Goal: Information Seeking & Learning: Learn about a topic

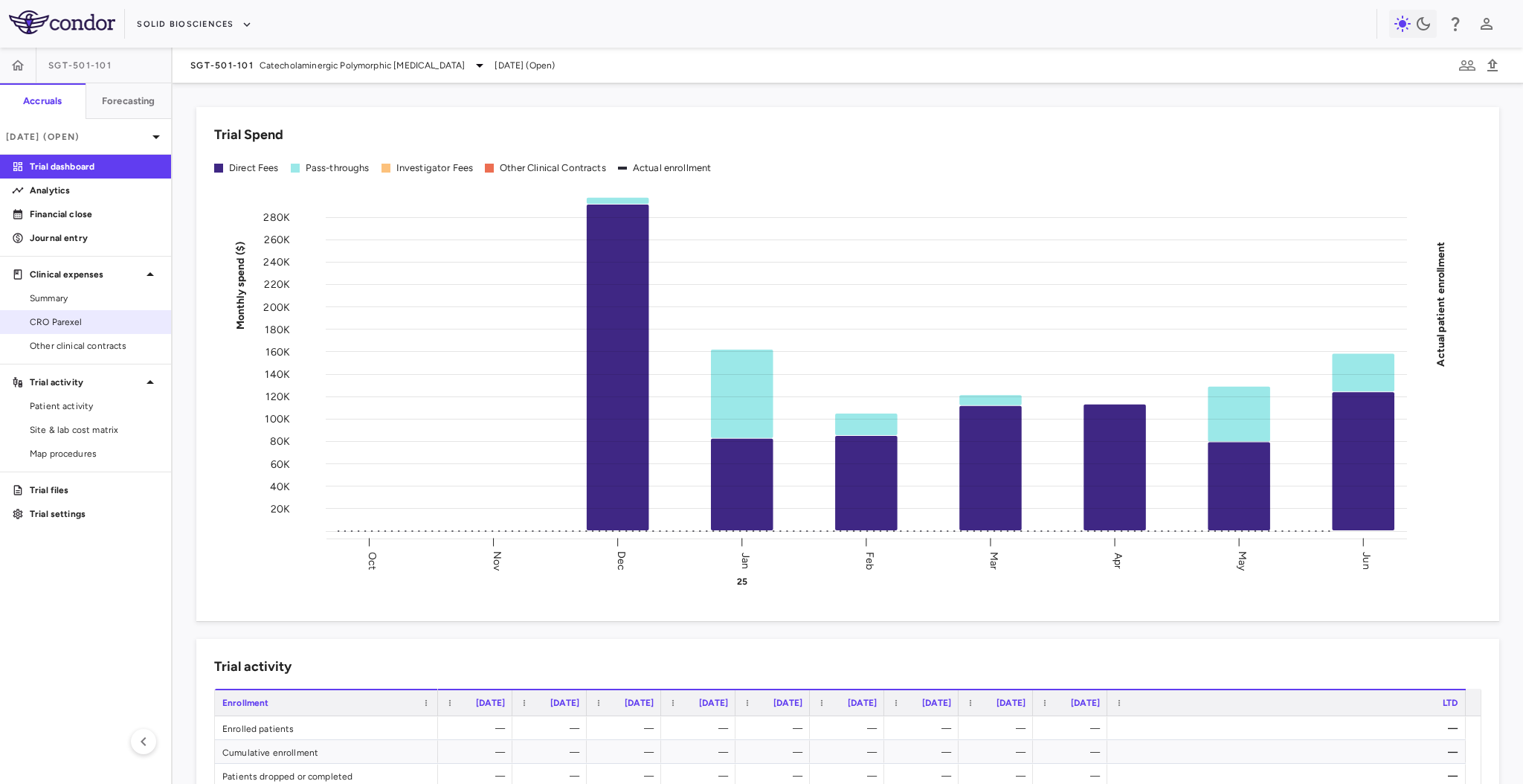
click at [67, 319] on span "CRO Parexel" at bounding box center [95, 322] width 130 height 14
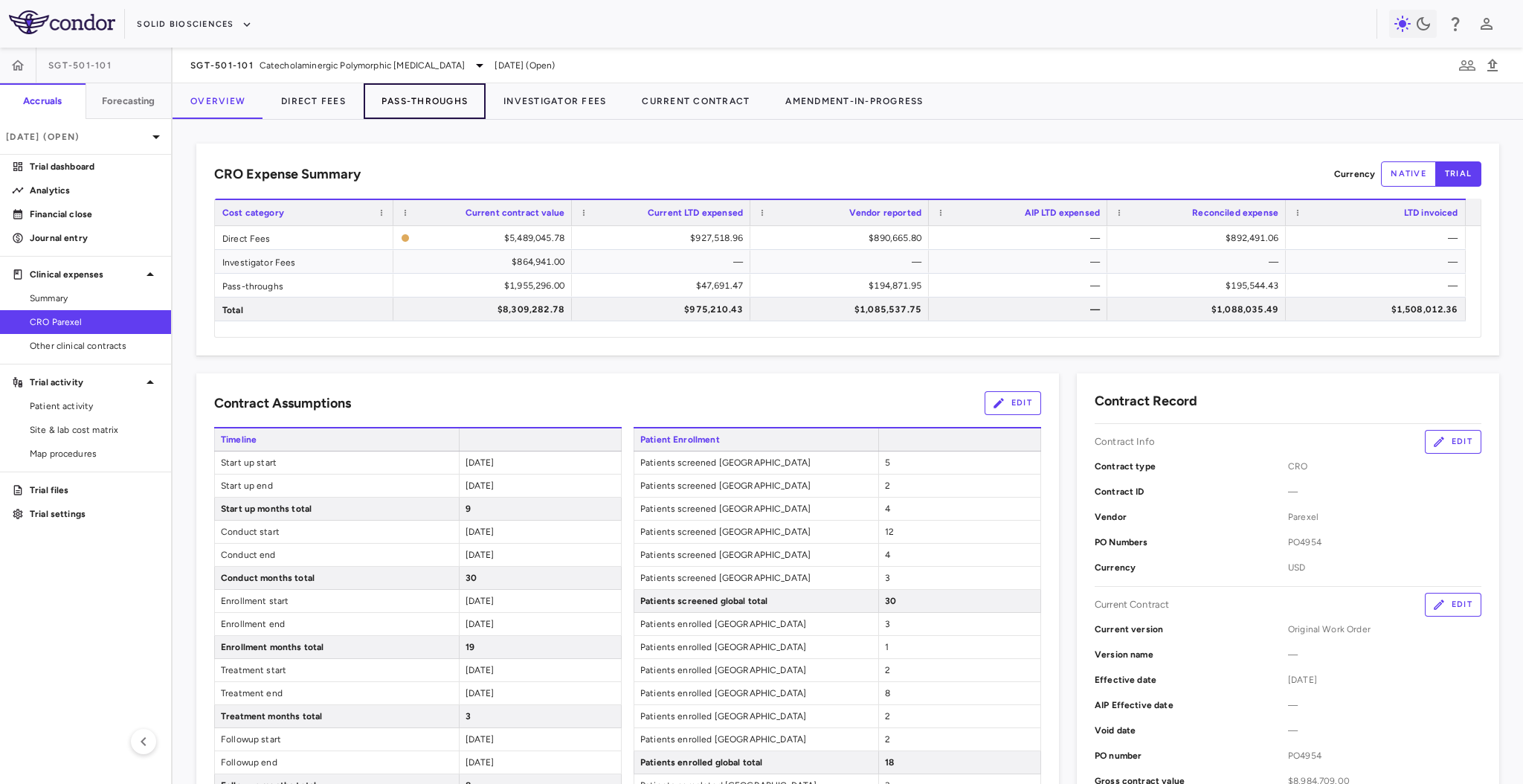
click at [424, 101] on button "Pass-Throughs" at bounding box center [425, 102] width 122 height 36
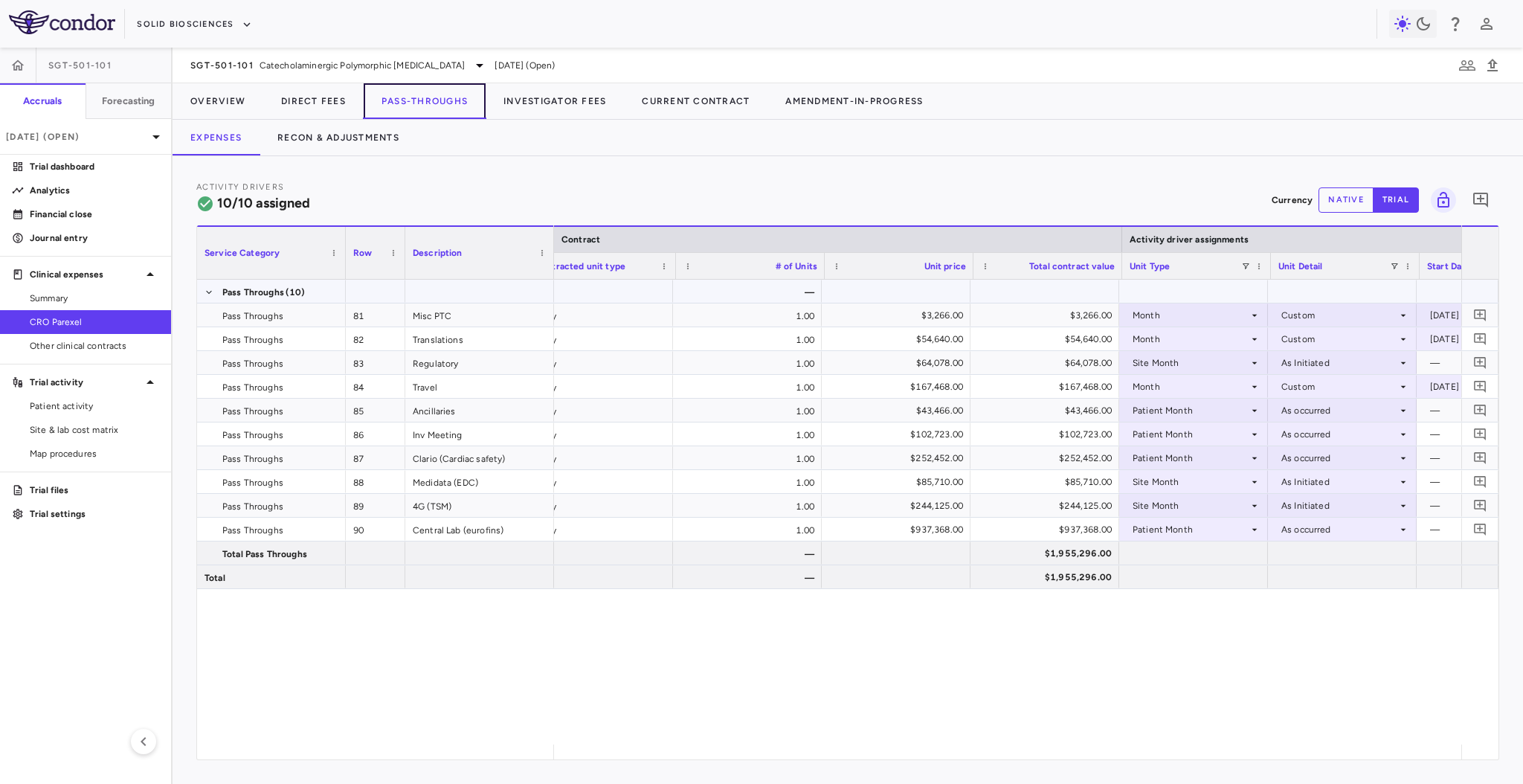
scroll to position [0, 327]
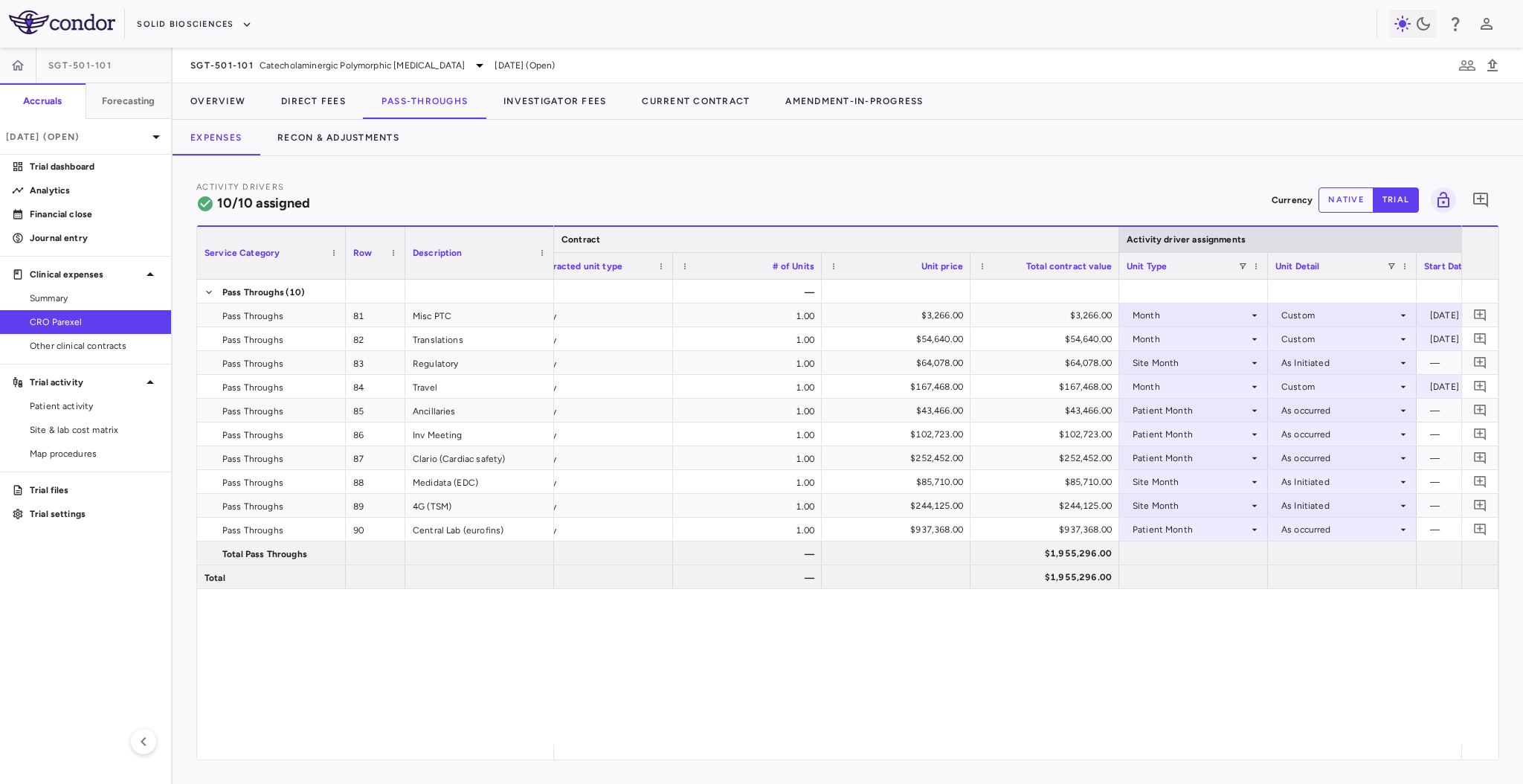
click at [1116, 244] on div at bounding box center [1118, 240] width 6 height 26
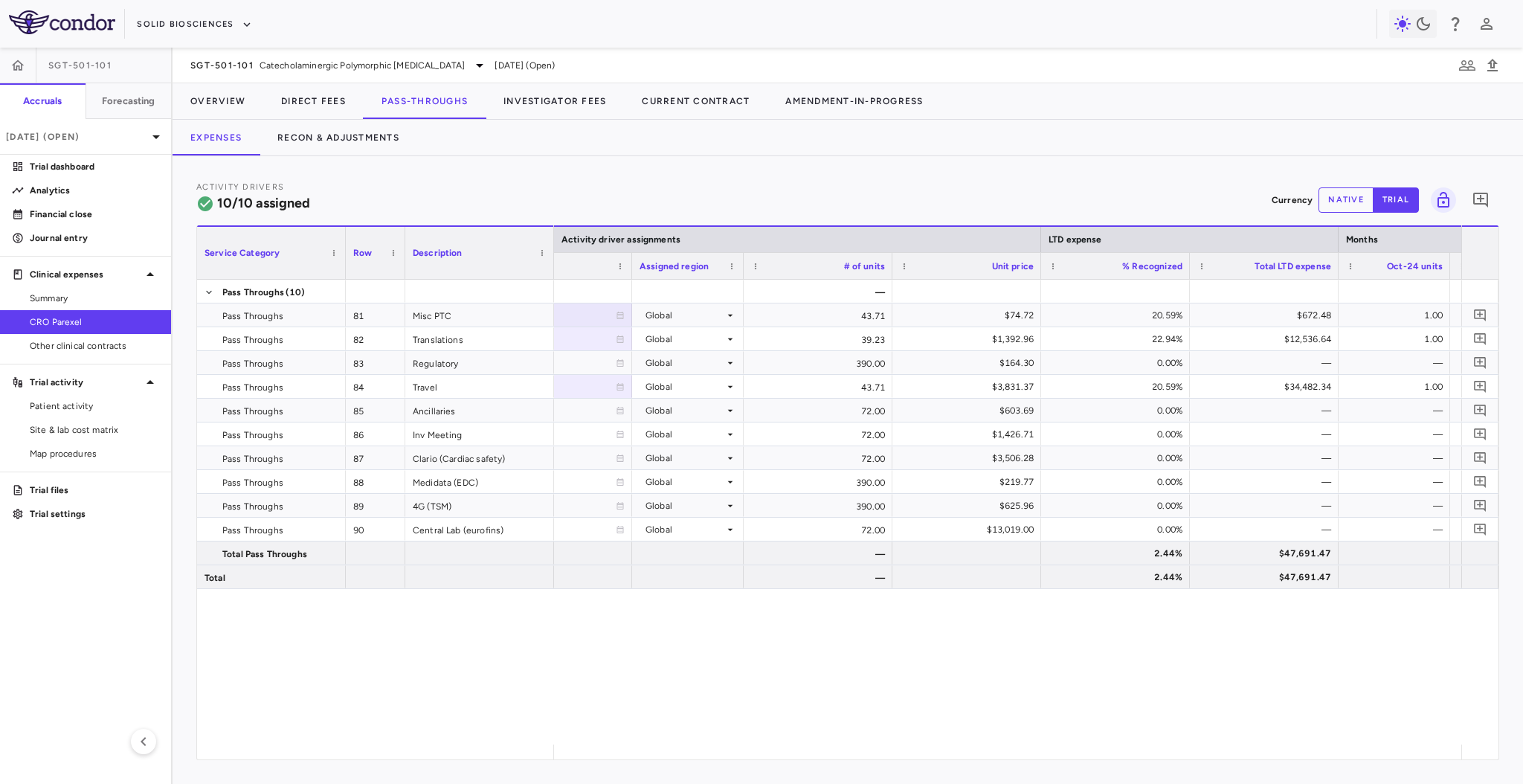
scroll to position [0, 0]
click at [1040, 242] on div at bounding box center [1040, 240] width 6 height 26
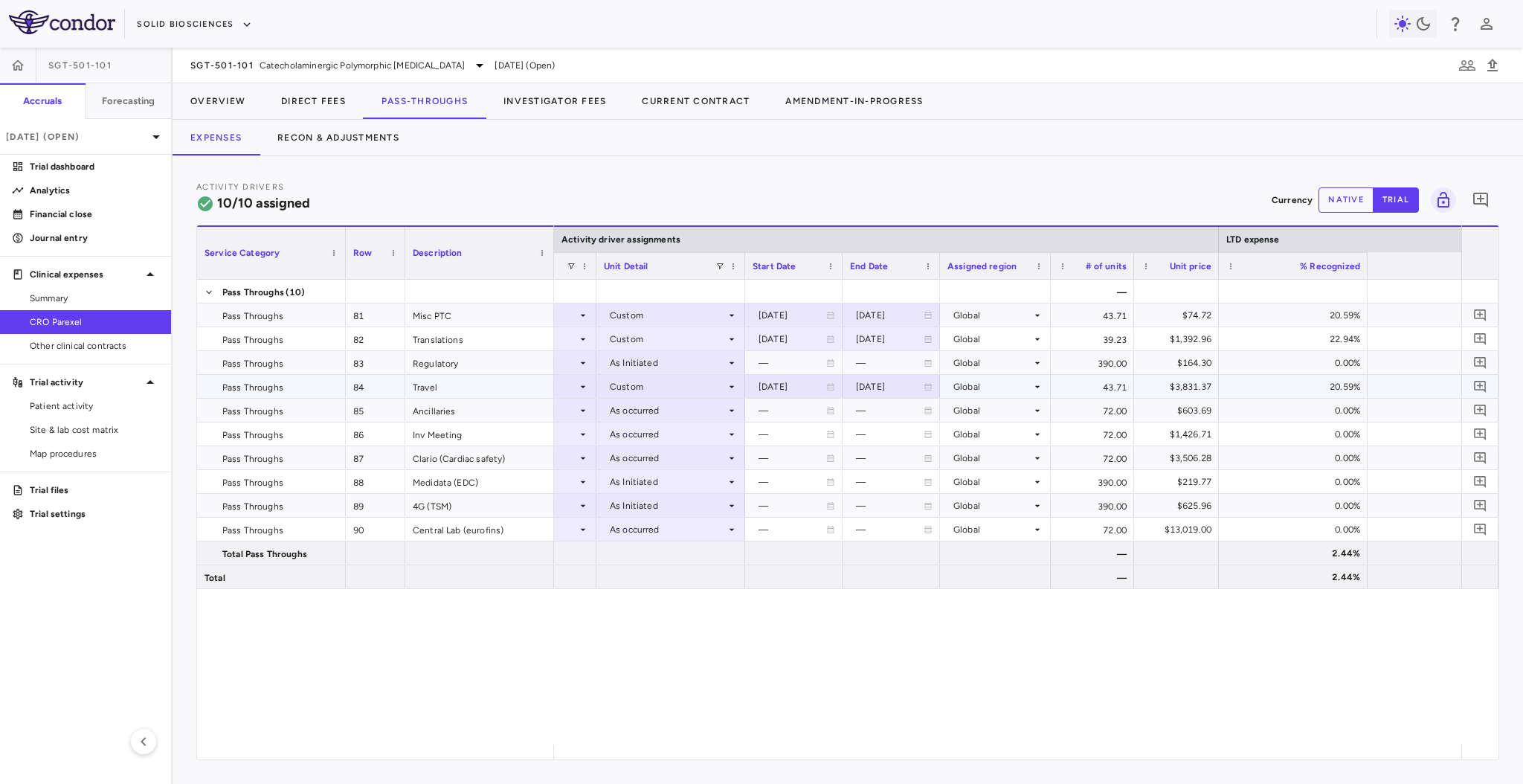
scroll to position [0, 534]
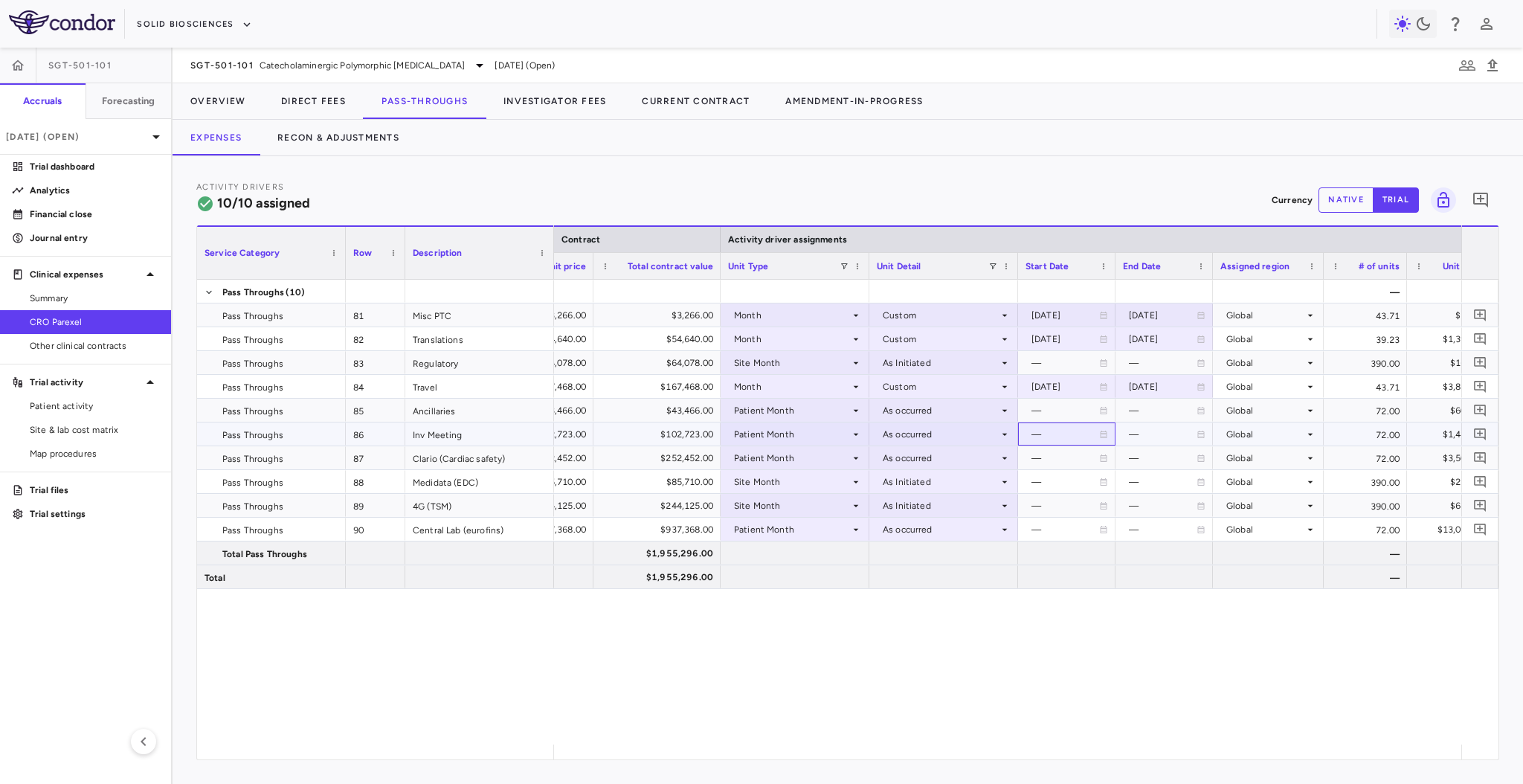
click at [1040, 431] on div "—" at bounding box center [1065, 435] width 67 height 24
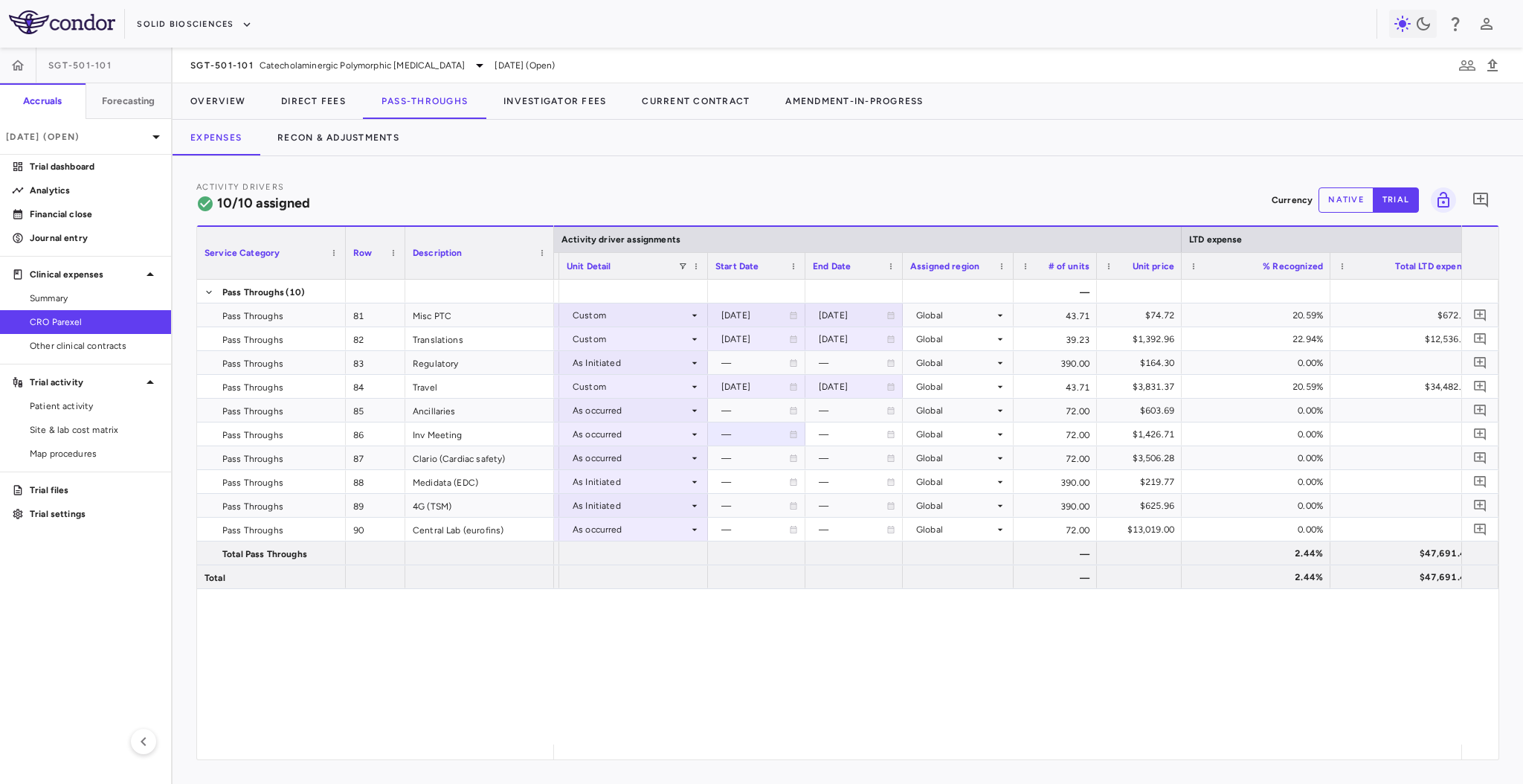
click at [754, 664] on div "— $3,266.00 Month Custom 2024-10-01 2028-05-22 Global 43.71 $74.72 20.59% $672.…" at bounding box center [1008, 512] width 907 height 465
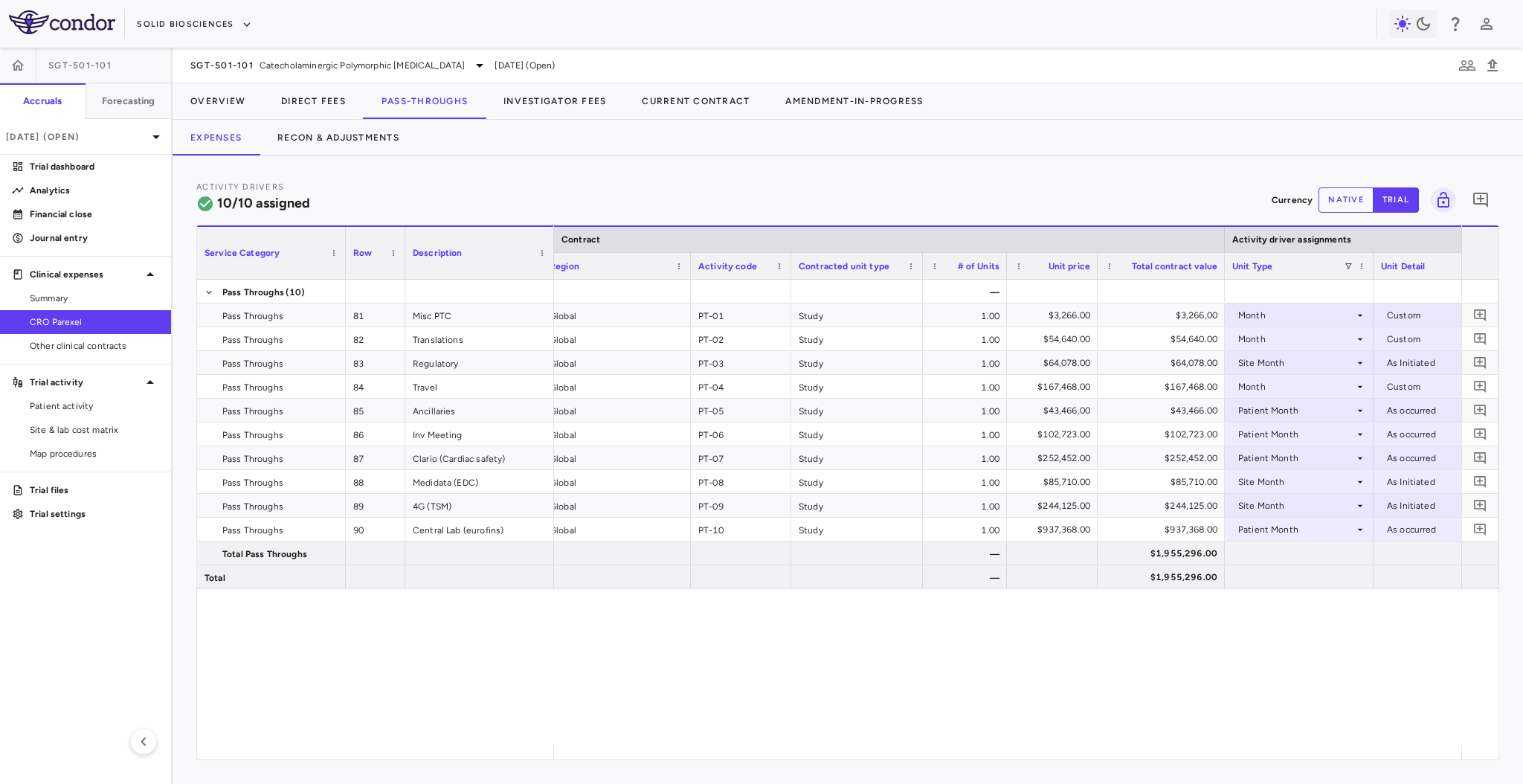
scroll to position [0, 13]
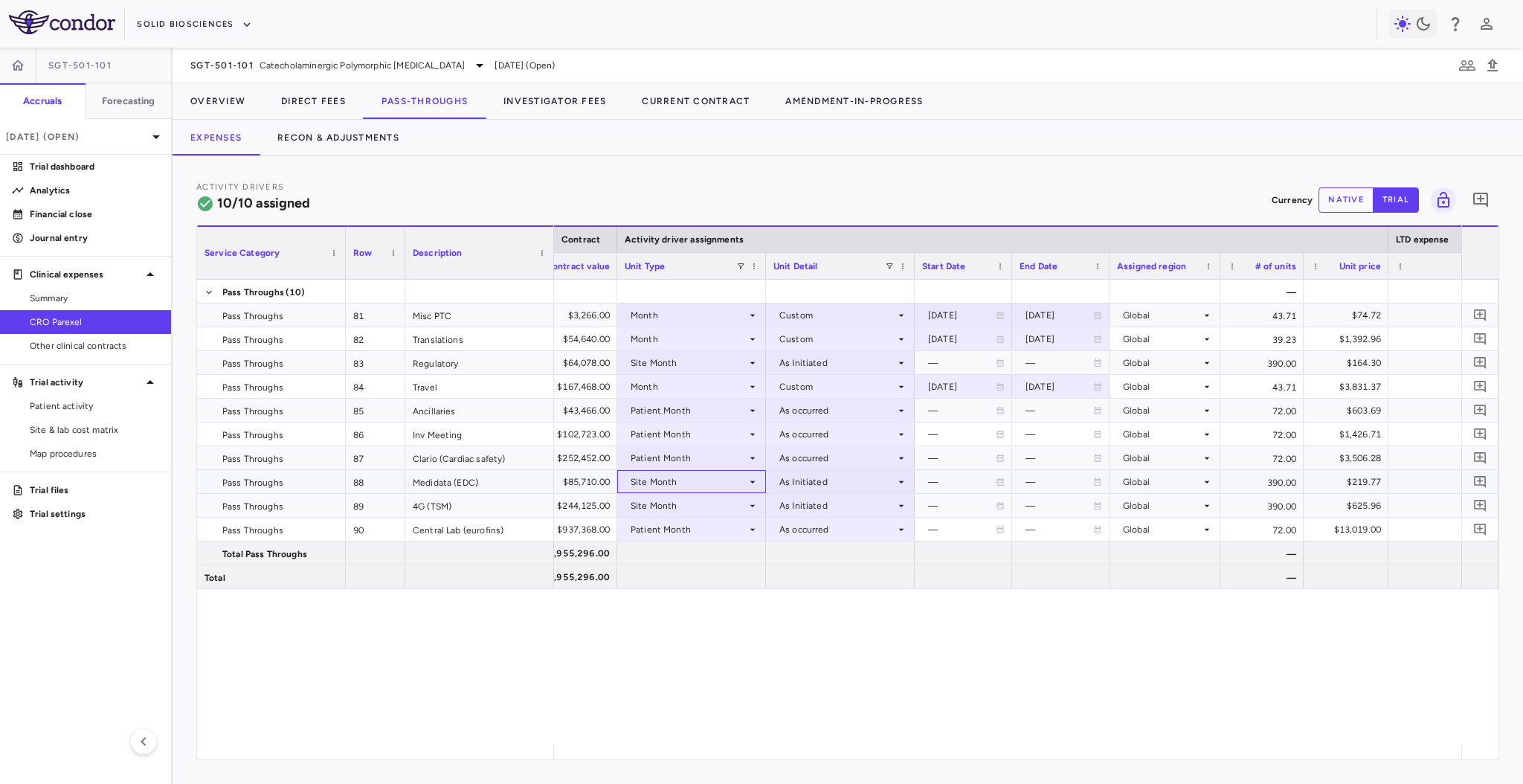
click at [716, 483] on div "Site Month" at bounding box center [688, 482] width 116 height 24
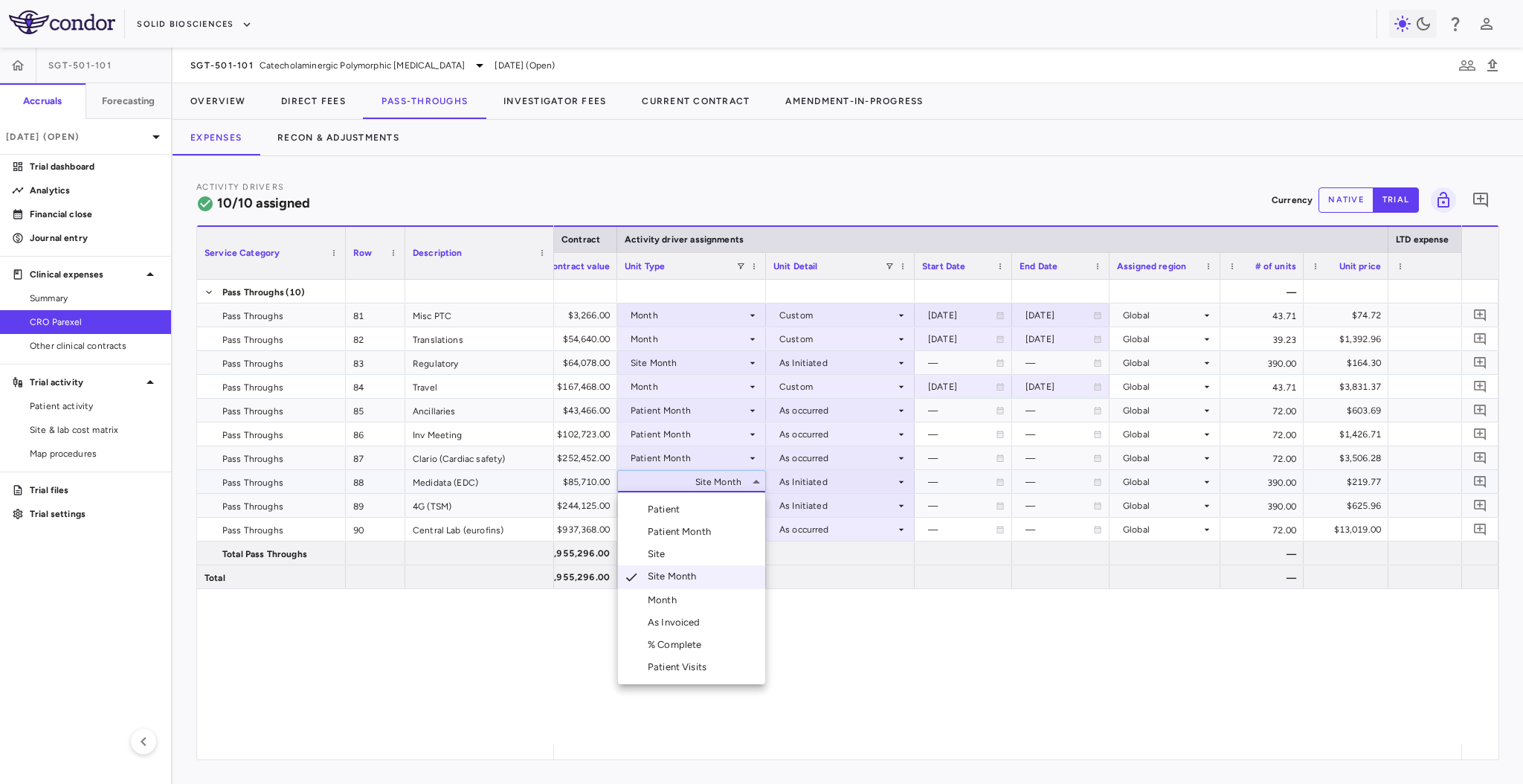
click at [716, 483] on div at bounding box center [761, 392] width 1523 height 784
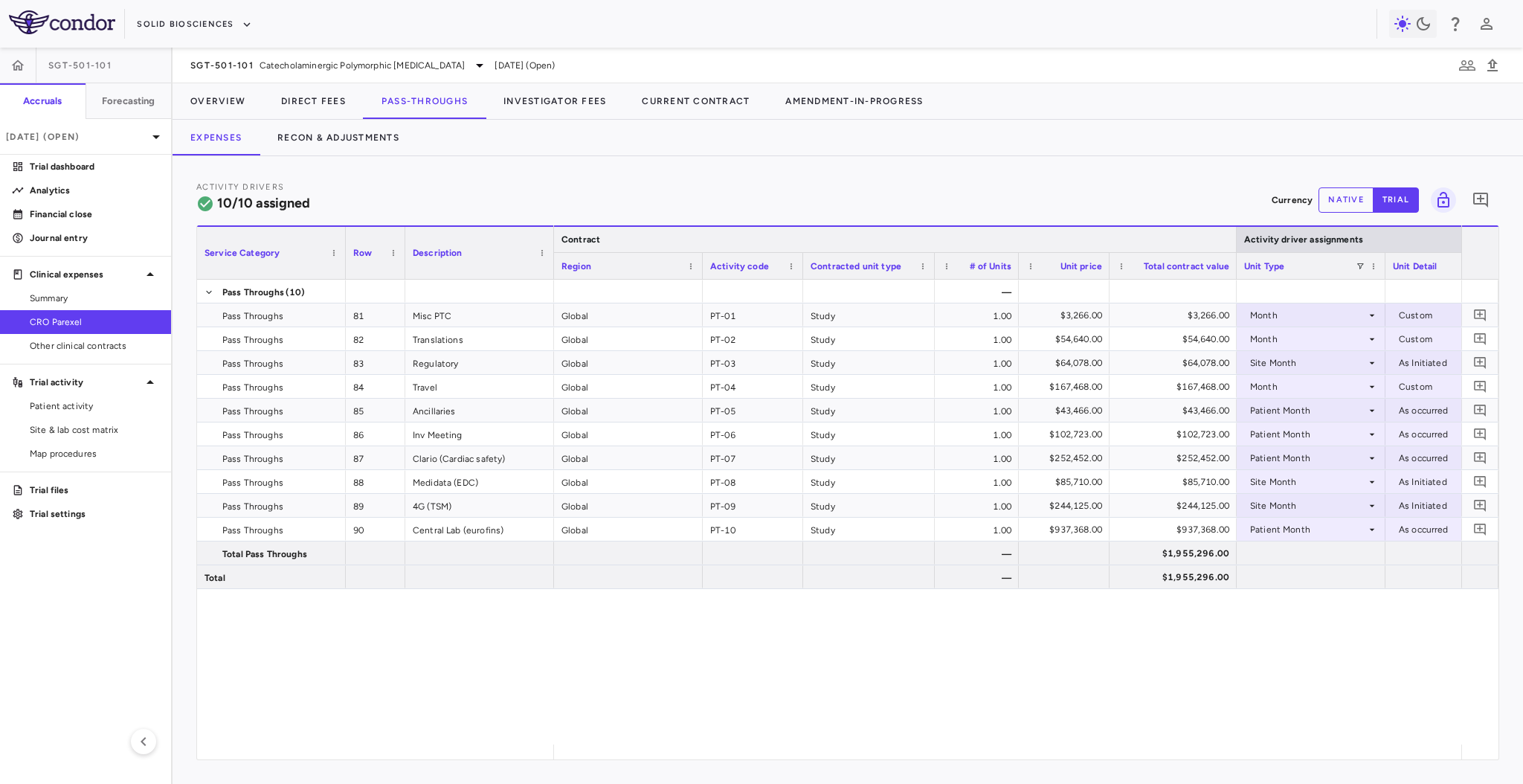
click at [1239, 239] on div at bounding box center [1236, 240] width 6 height 26
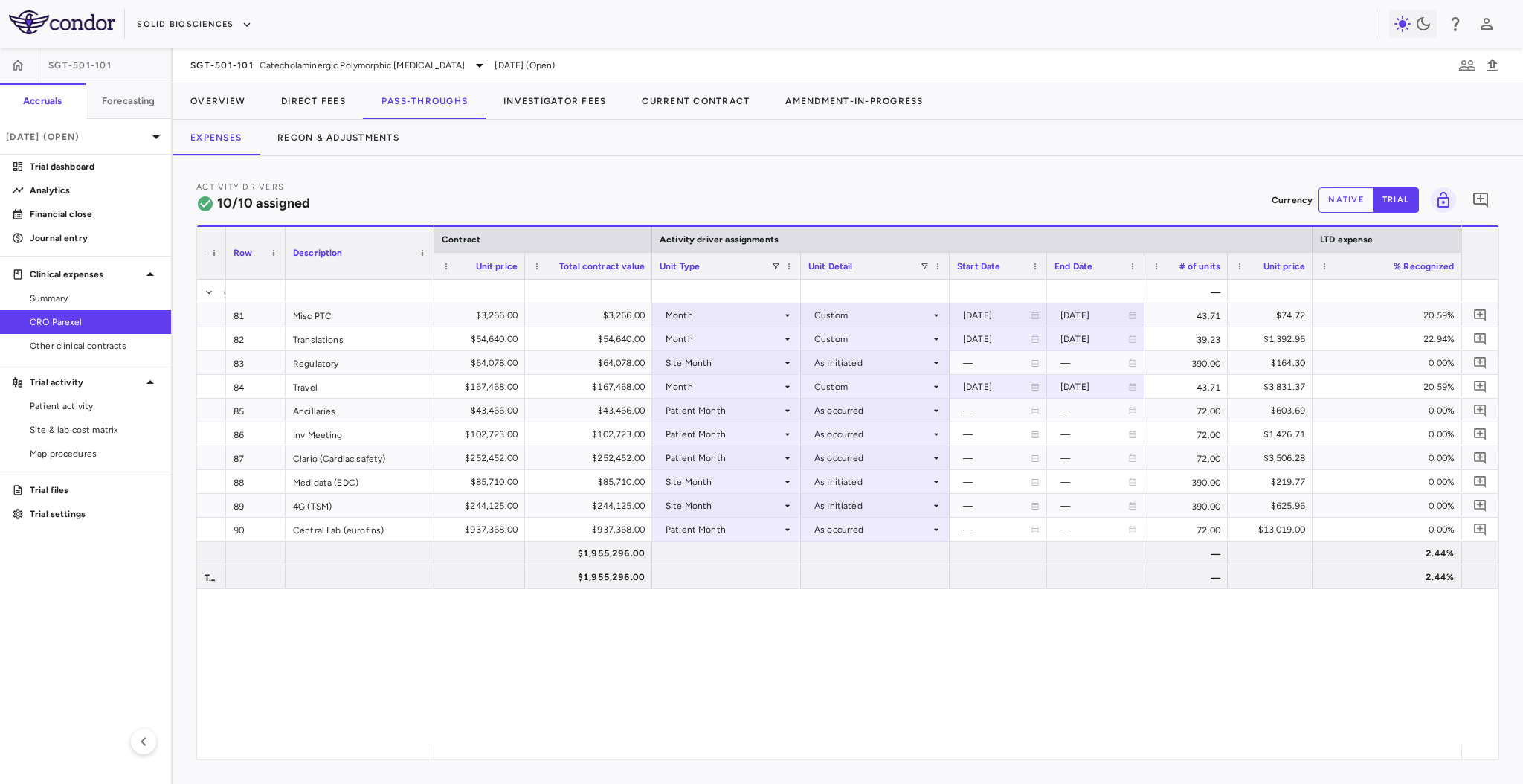
drag, startPoint x: 343, startPoint y: 262, endPoint x: 214, endPoint y: 278, distance: 130.0
click at [214, 278] on div "Service Category" at bounding box center [212, 252] width 29 height 54
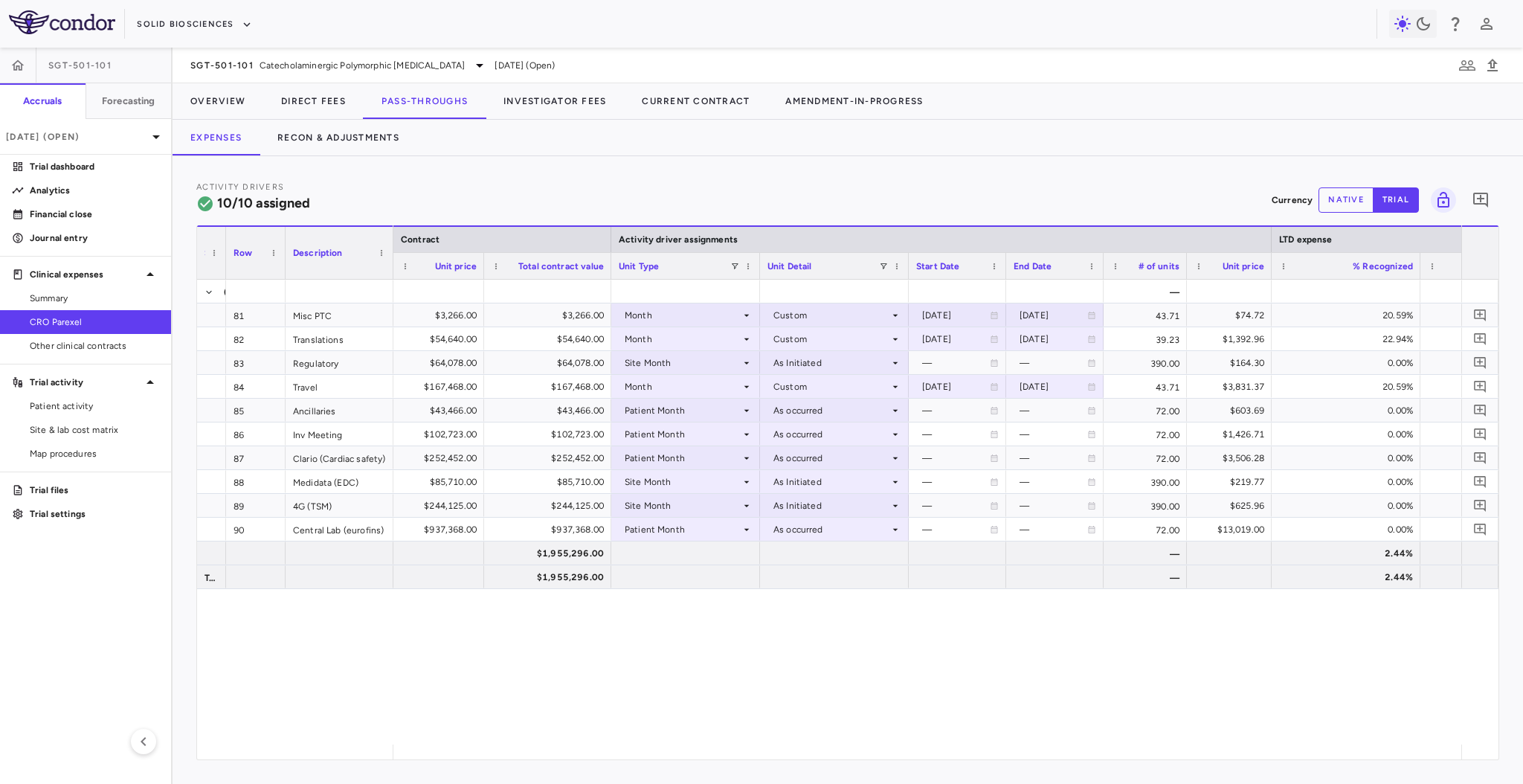
drag, startPoint x: 431, startPoint y: 259, endPoint x: 390, endPoint y: 267, distance: 41.8
click at [390, 267] on div at bounding box center [392, 253] width 6 height 52
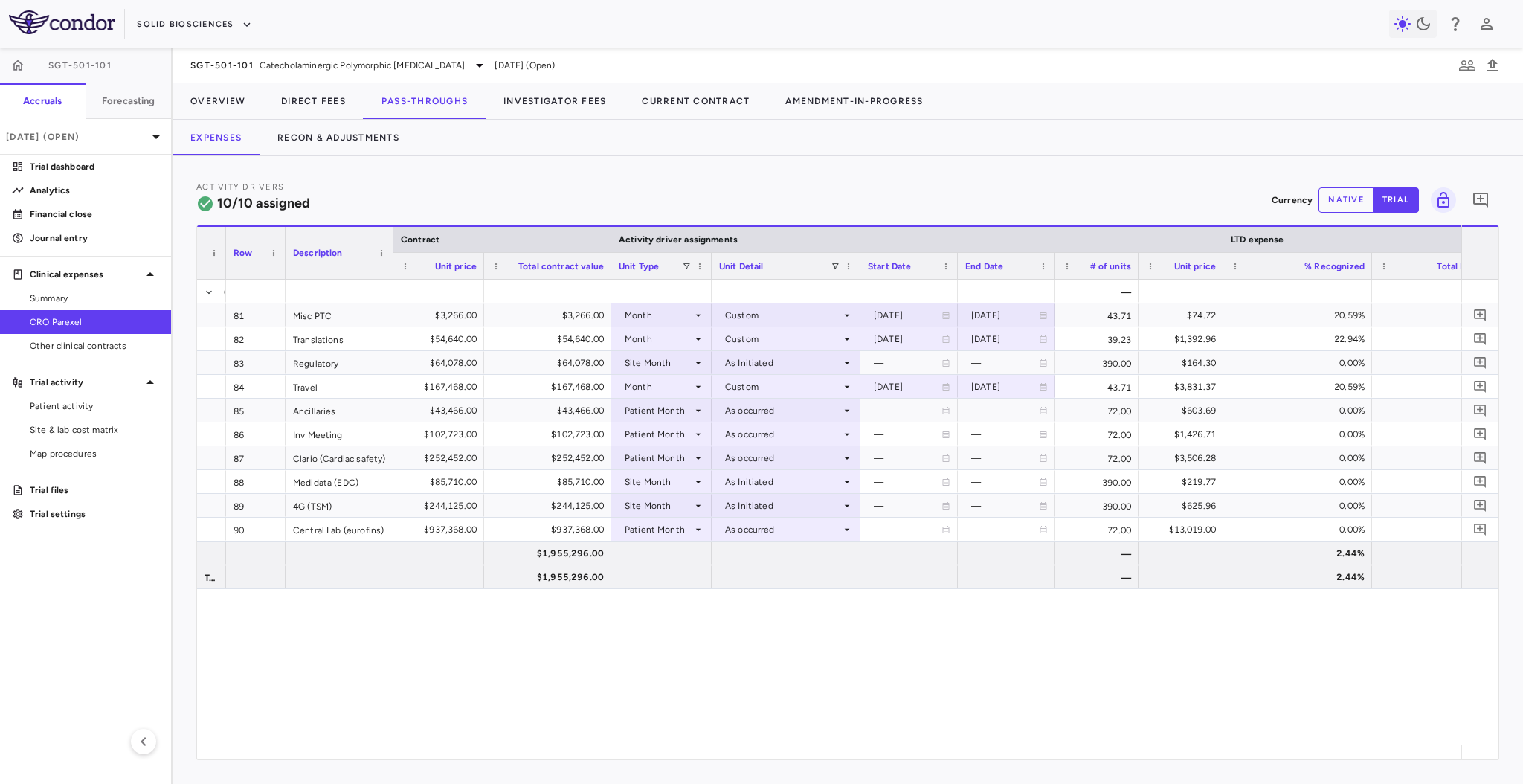
drag, startPoint x: 759, startPoint y: 265, endPoint x: 711, endPoint y: 274, distance: 48.8
click at [711, 274] on div at bounding box center [711, 266] width 6 height 26
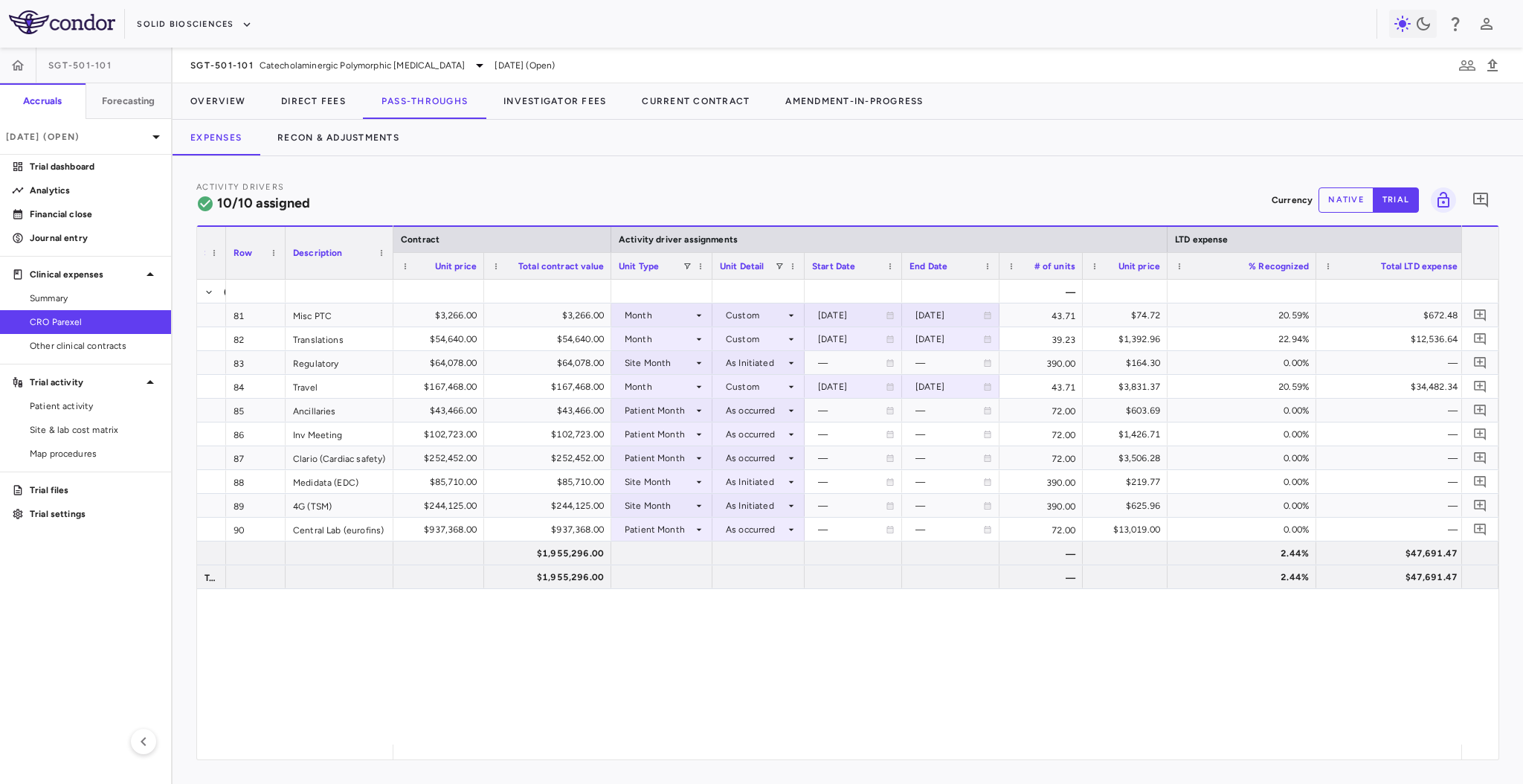
drag, startPoint x: 859, startPoint y: 266, endPoint x: 804, endPoint y: 272, distance: 55.3
click at [804, 272] on div at bounding box center [804, 266] width 6 height 26
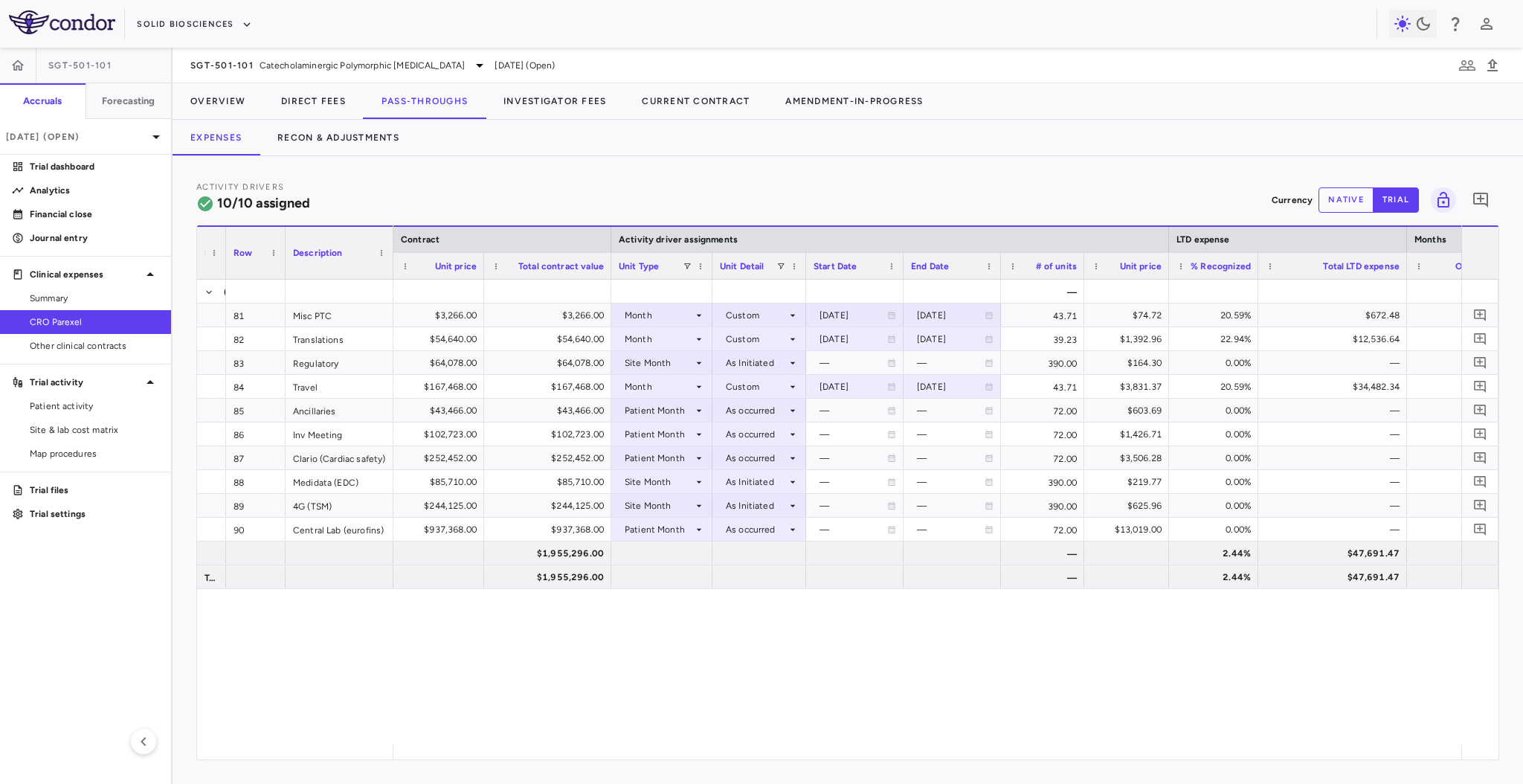
drag, startPoint x: 1316, startPoint y: 268, endPoint x: 1257, endPoint y: 275, distance: 59.4
click at [1257, 275] on div at bounding box center [1257, 266] width 6 height 26
click at [692, 481] on div "Site Month" at bounding box center [659, 482] width 68 height 24
click at [665, 600] on div "Month" at bounding box center [659, 600] width 35 height 14
click at [767, 481] on div at bounding box center [759, 481] width 79 height 21
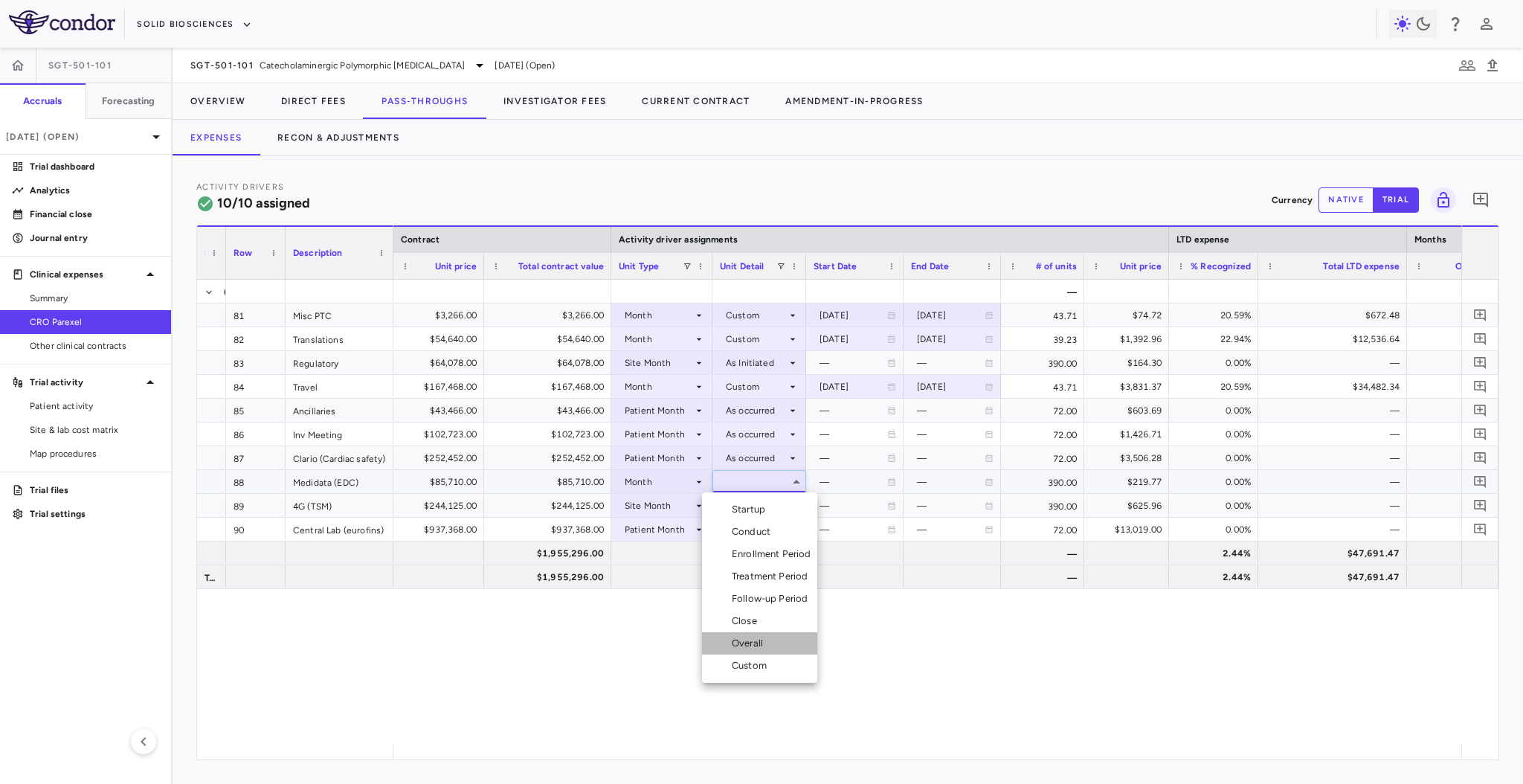
click at [758, 648] on div "Overall" at bounding box center [751, 643] width 38 height 14
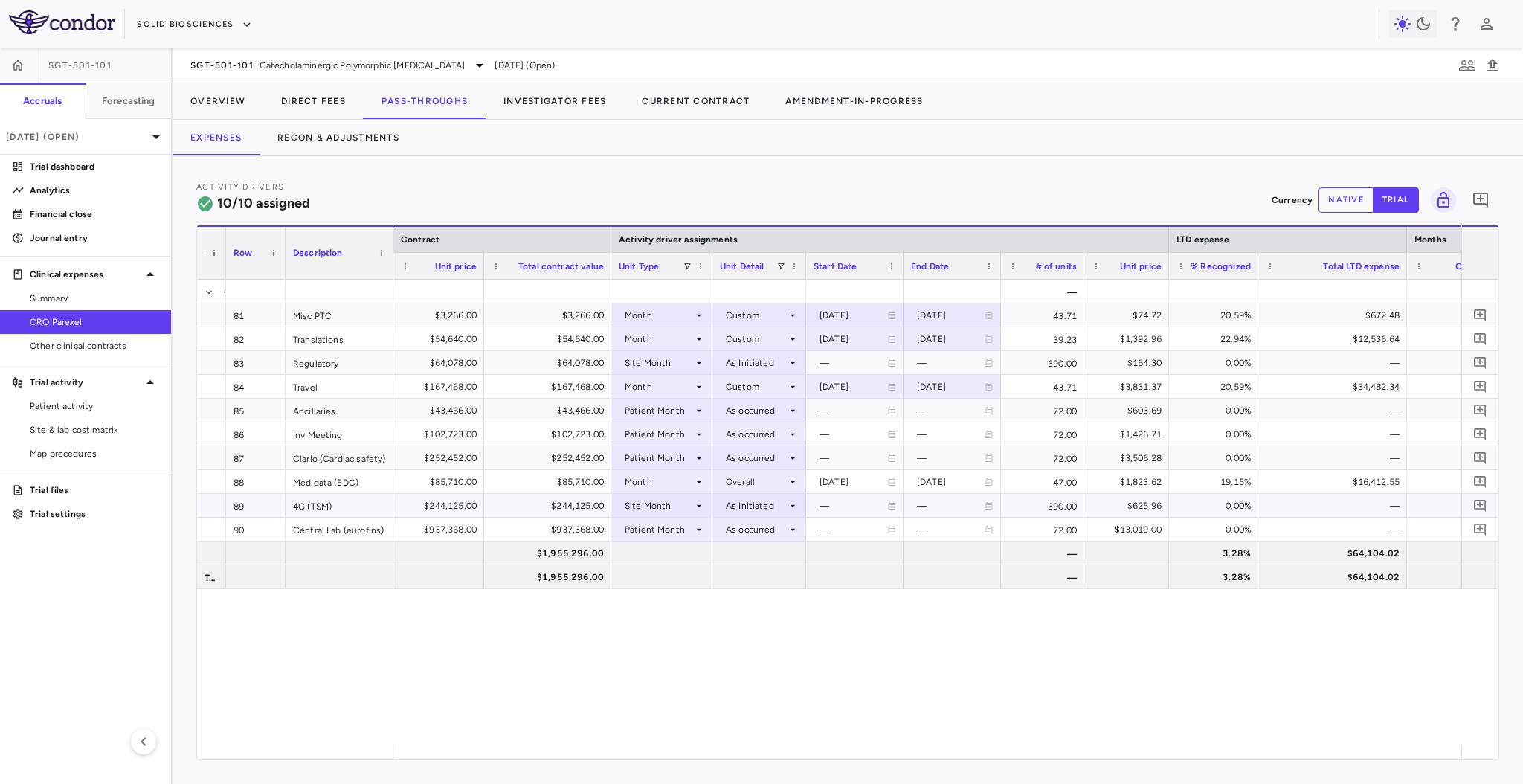
click at [688, 509] on div "Site Month" at bounding box center [659, 506] width 68 height 24
click at [677, 614] on li "Month" at bounding box center [662, 623] width 100 height 22
click at [765, 506] on div at bounding box center [759, 505] width 79 height 21
click at [788, 659] on li "Overall" at bounding box center [759, 667] width 115 height 22
click at [741, 503] on div "Overall" at bounding box center [756, 506] width 61 height 24
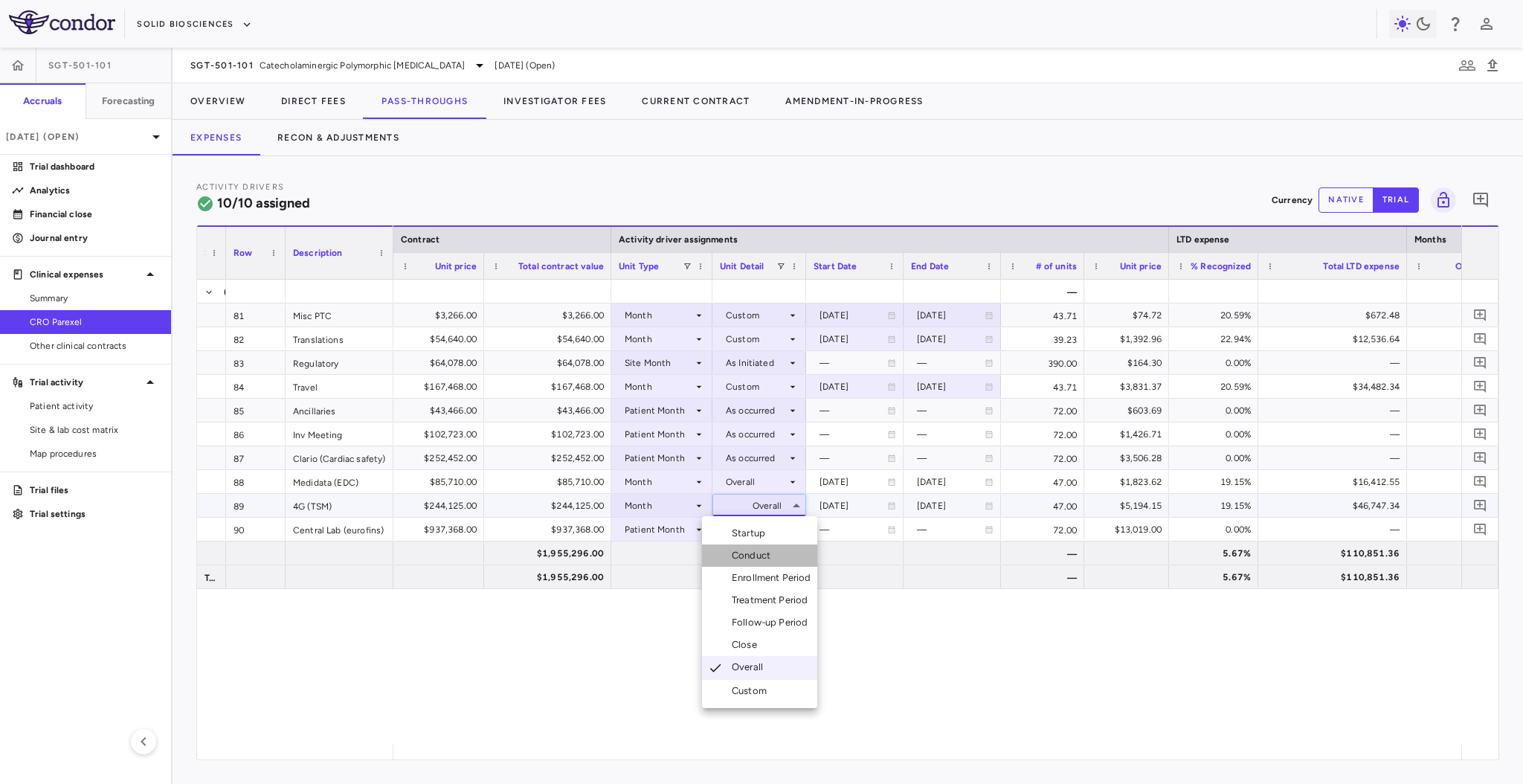
click at [755, 557] on div "Conduct" at bounding box center [754, 556] width 44 height 14
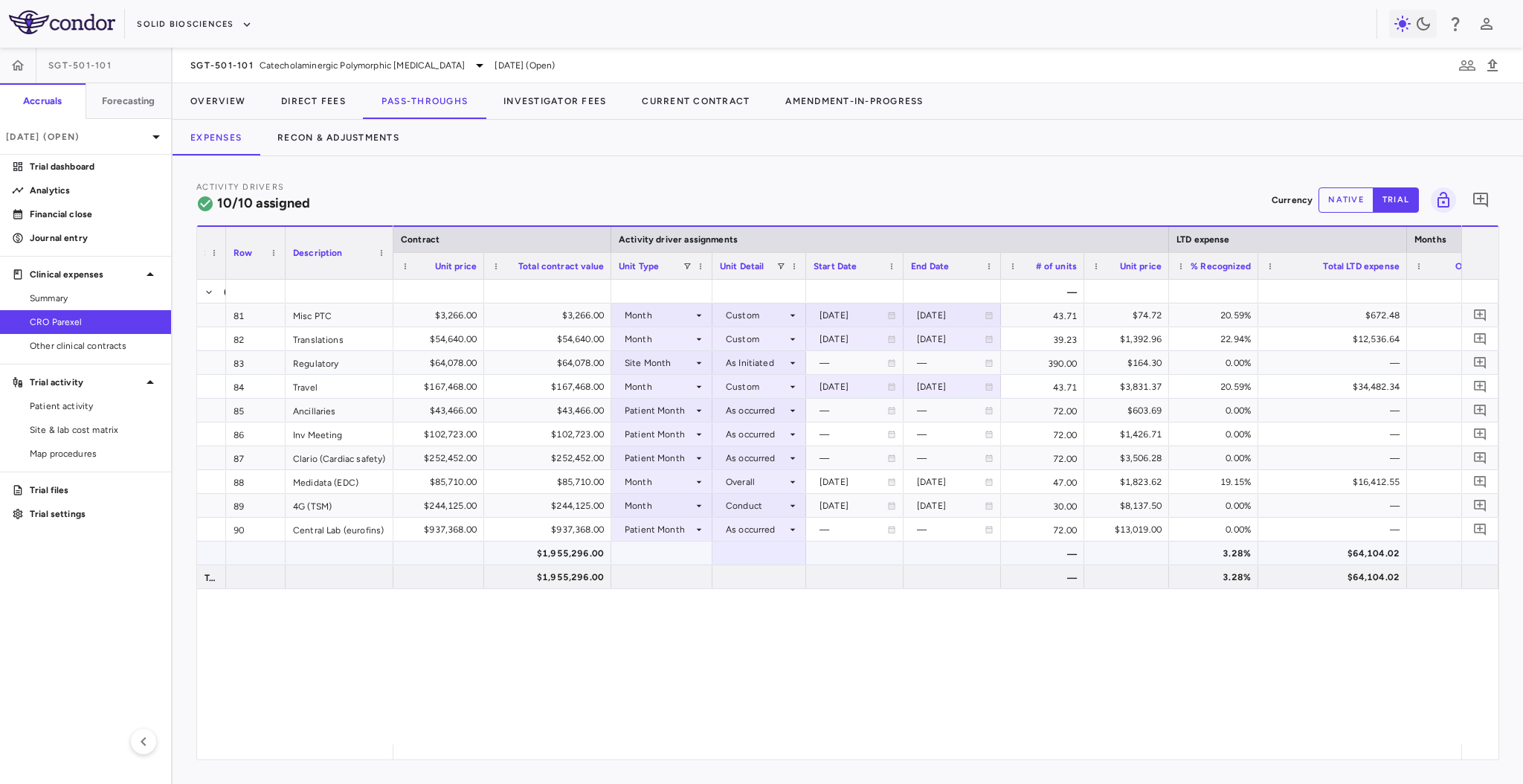
click at [755, 557] on div at bounding box center [759, 553] width 79 height 21
click at [755, 499] on div "Conduct" at bounding box center [756, 506] width 61 height 24
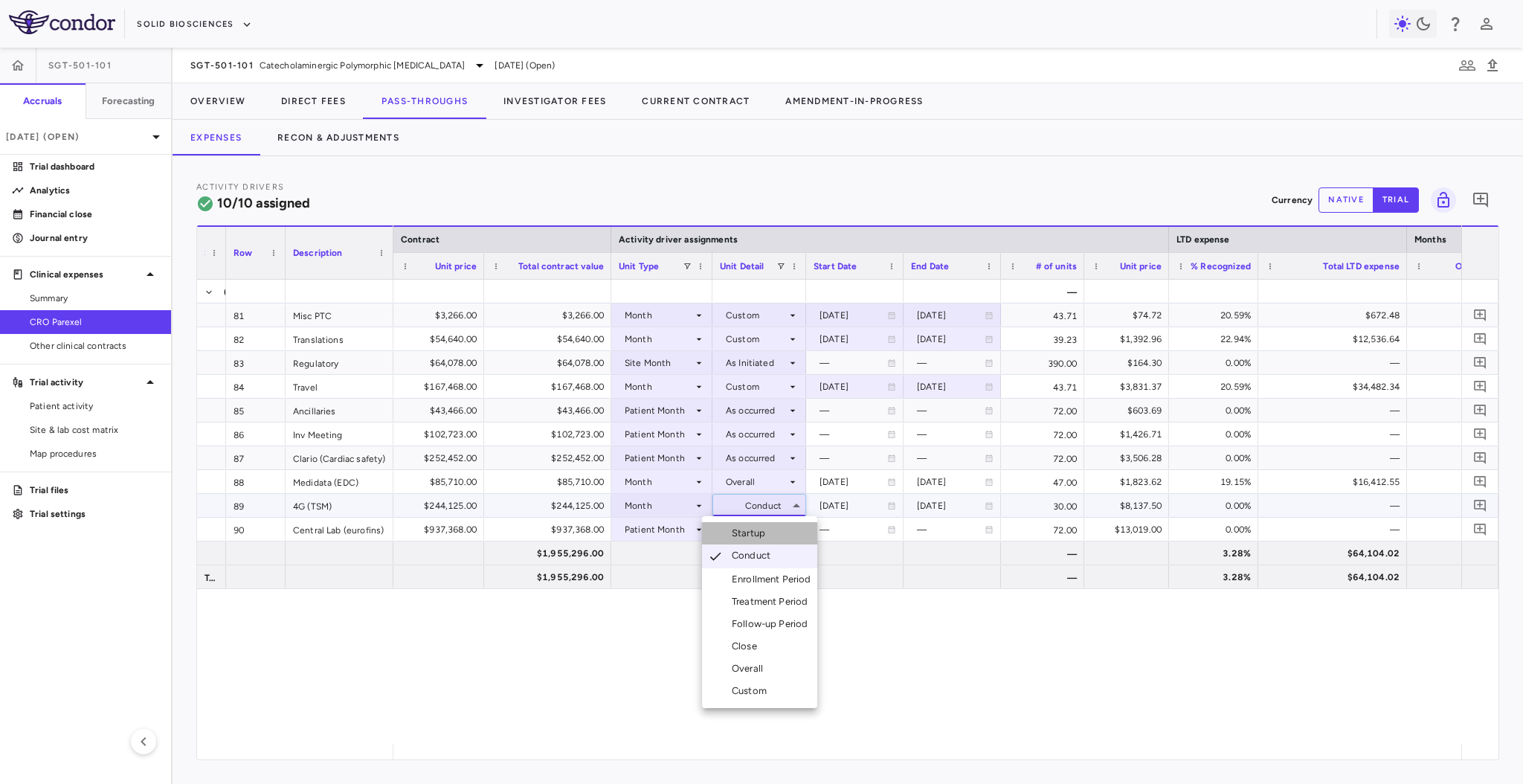
click at [753, 535] on div "Startup" at bounding box center [752, 533] width 39 height 14
click at [751, 503] on div "Startup" at bounding box center [756, 506] width 61 height 24
click at [764, 698] on li "Custom" at bounding box center [759, 691] width 115 height 22
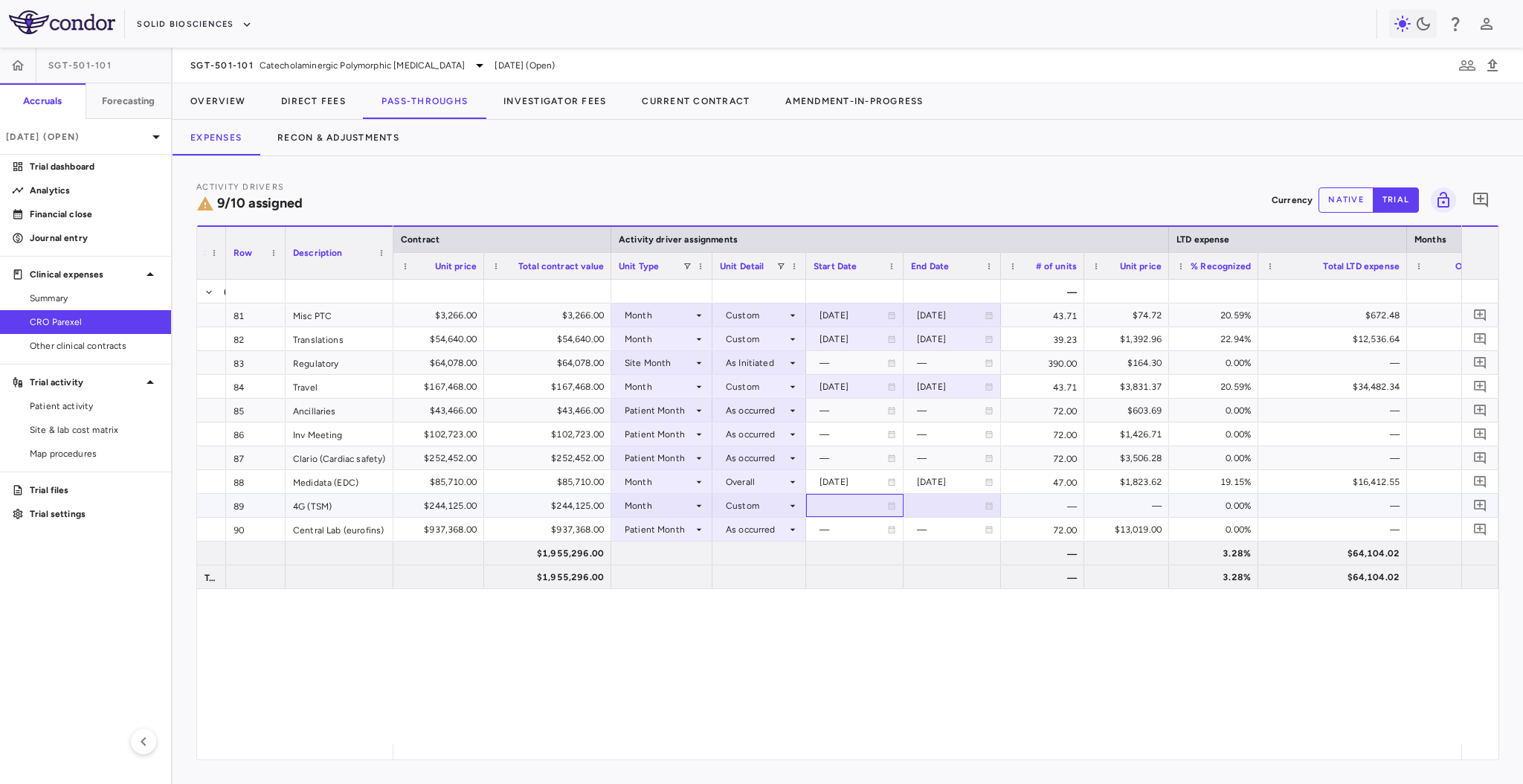
click at [841, 512] on div at bounding box center [855, 505] width 83 height 21
click at [835, 509] on input "**********" at bounding box center [841, 506] width 69 height 25
type input "**********"
click at [929, 504] on div at bounding box center [952, 505] width 83 height 21
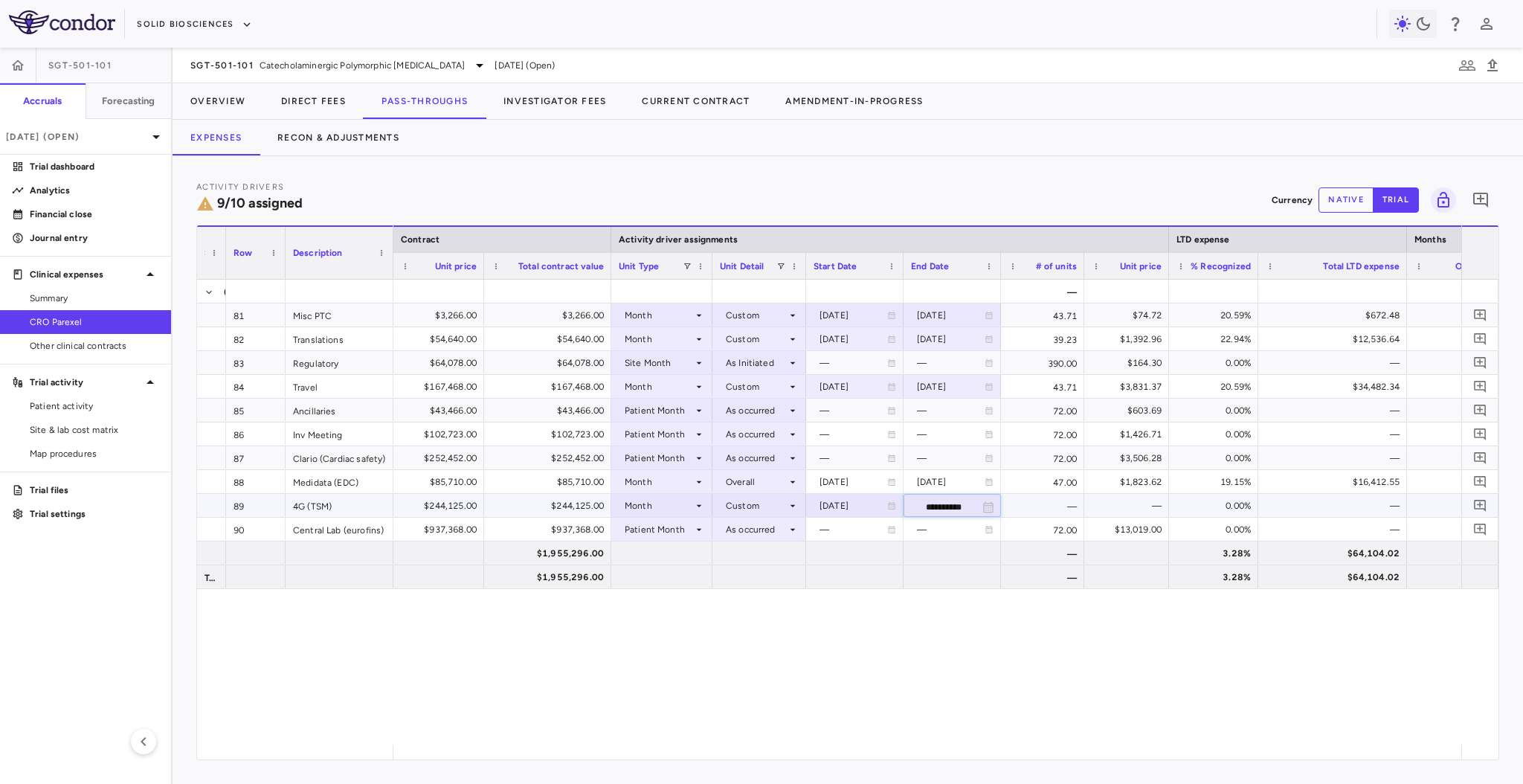
click at [929, 504] on input "**********" at bounding box center [939, 506] width 69 height 25
type input "**********"
click at [683, 529] on div "Patient Month" at bounding box center [659, 529] width 68 height 24
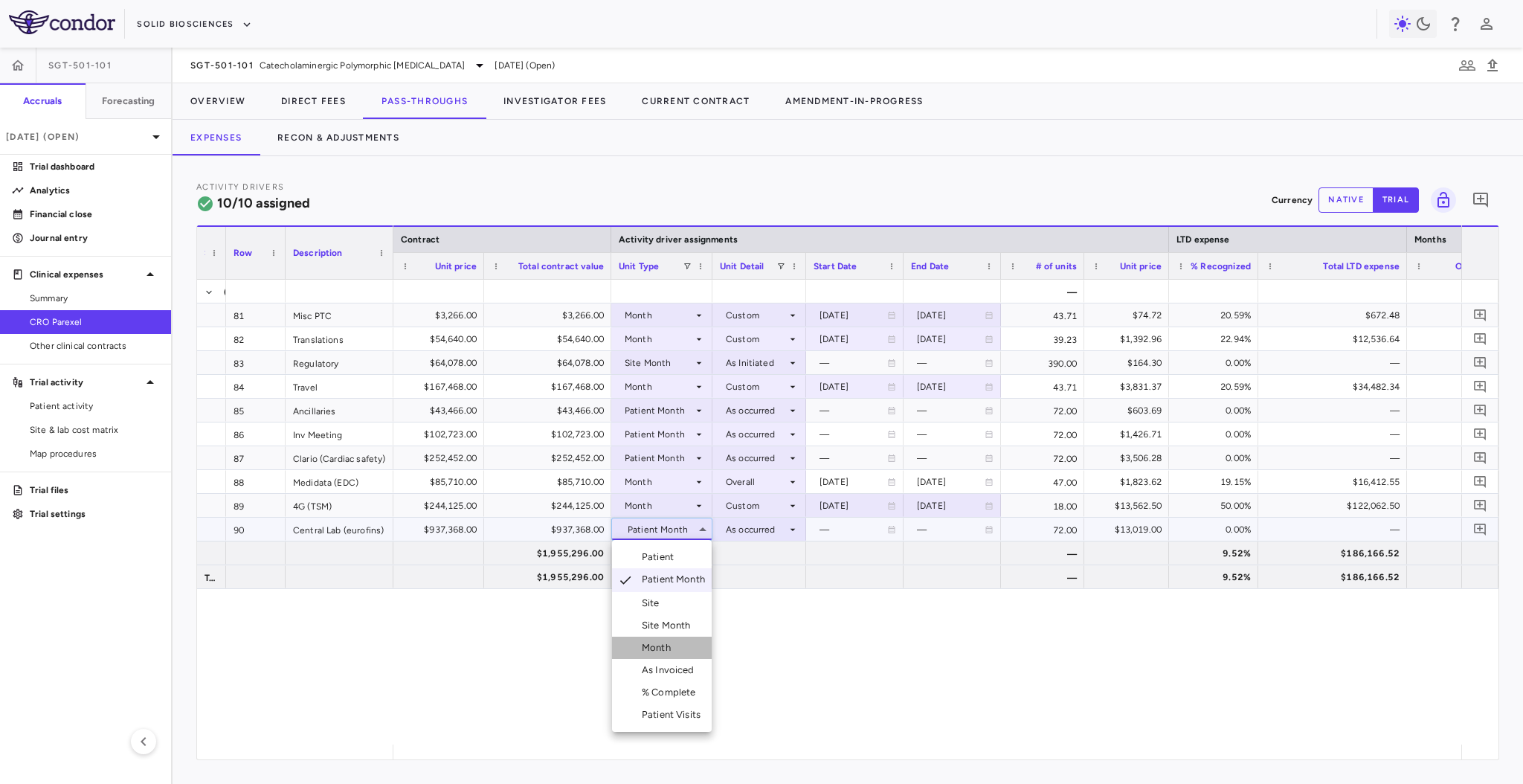
click at [672, 648] on div "Month" at bounding box center [659, 648] width 35 height 14
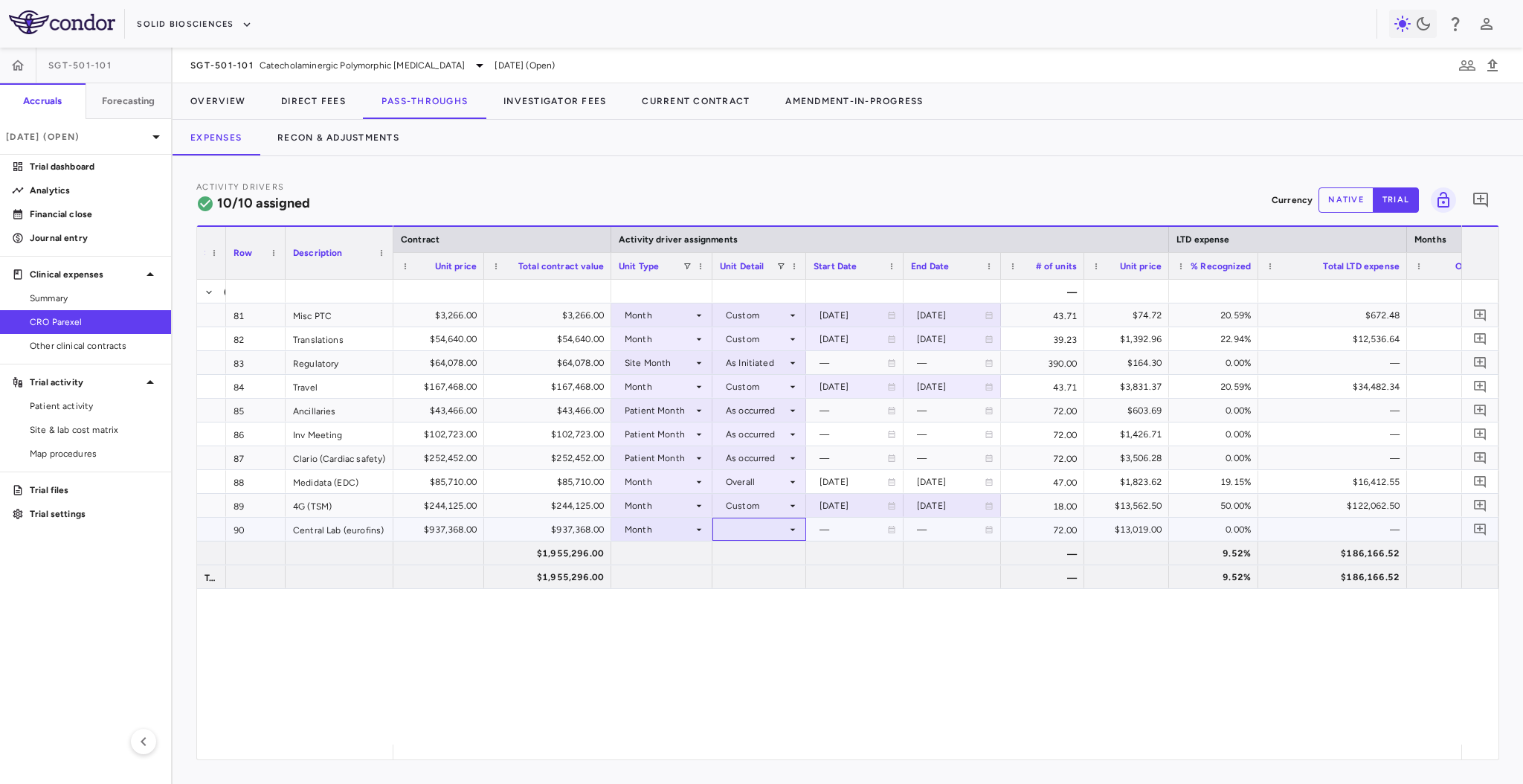
click at [763, 527] on div at bounding box center [759, 529] width 79 height 21
click at [770, 693] on li "Overall" at bounding box center [759, 691] width 115 height 22
click at [677, 529] on div "Month" at bounding box center [659, 529] width 68 height 24
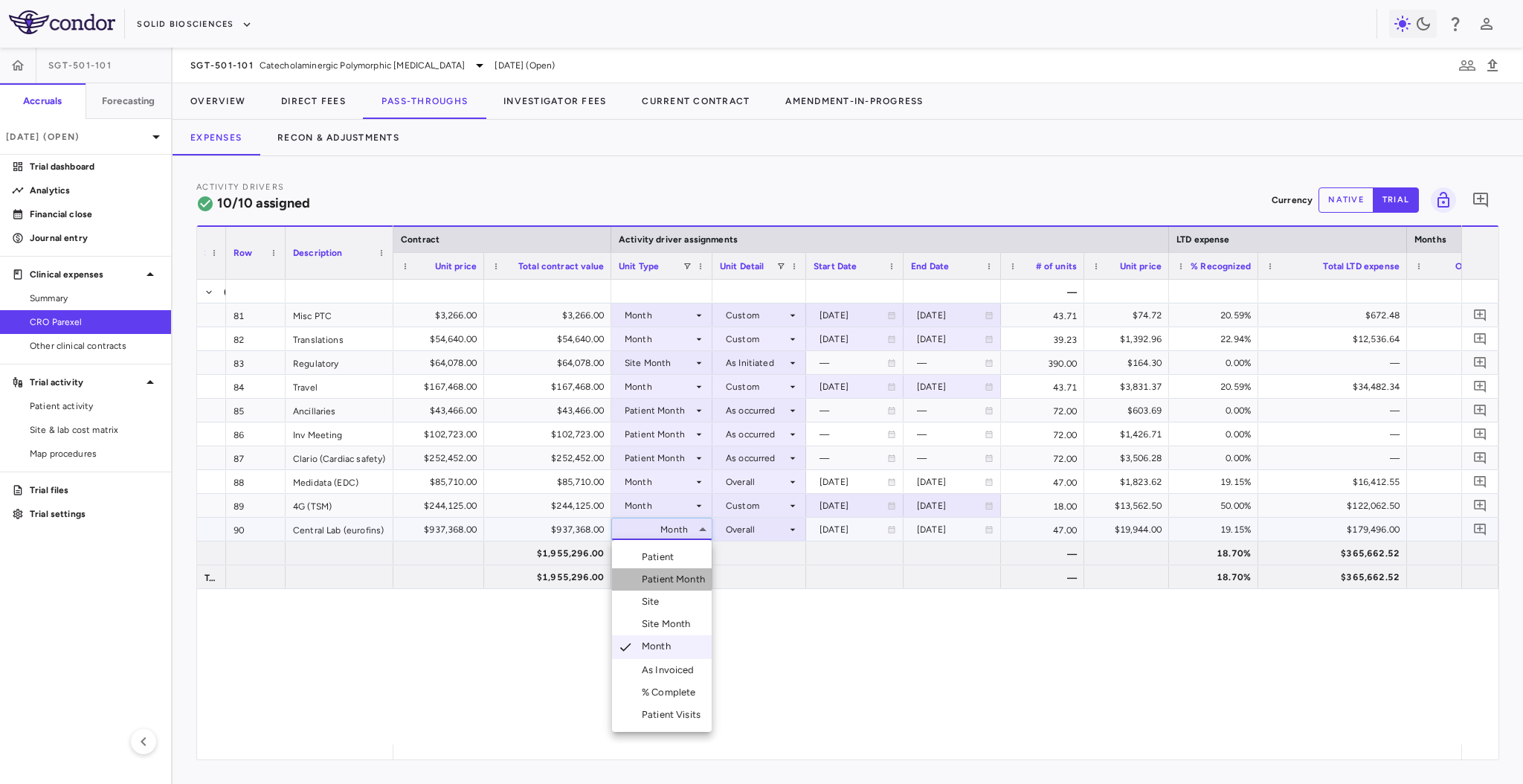
click at [686, 569] on li "Patient Month" at bounding box center [662, 579] width 100 height 22
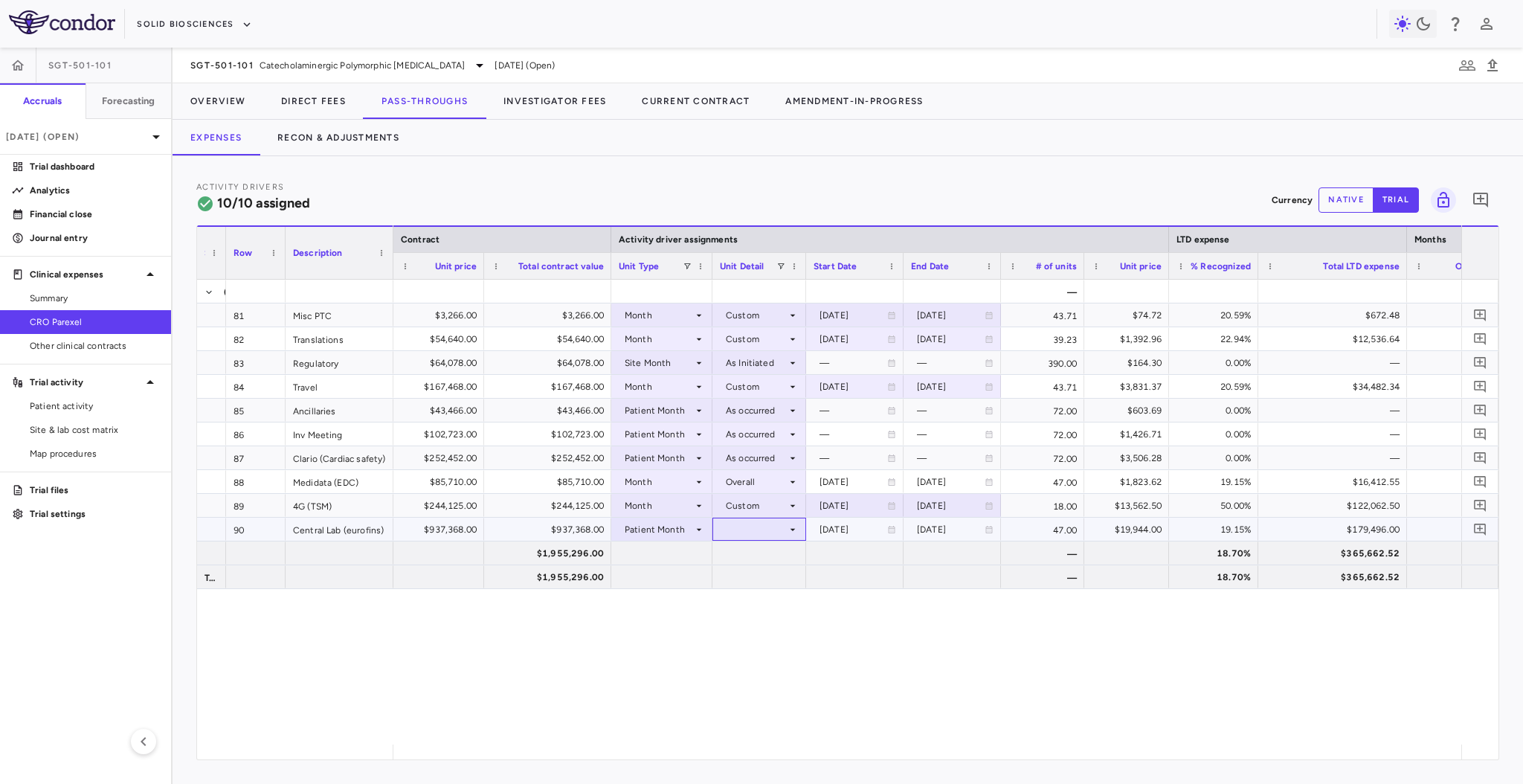
click at [734, 535] on div at bounding box center [759, 529] width 79 height 21
click at [748, 554] on div "As occurred" at bounding box center [773, 557] width 60 height 14
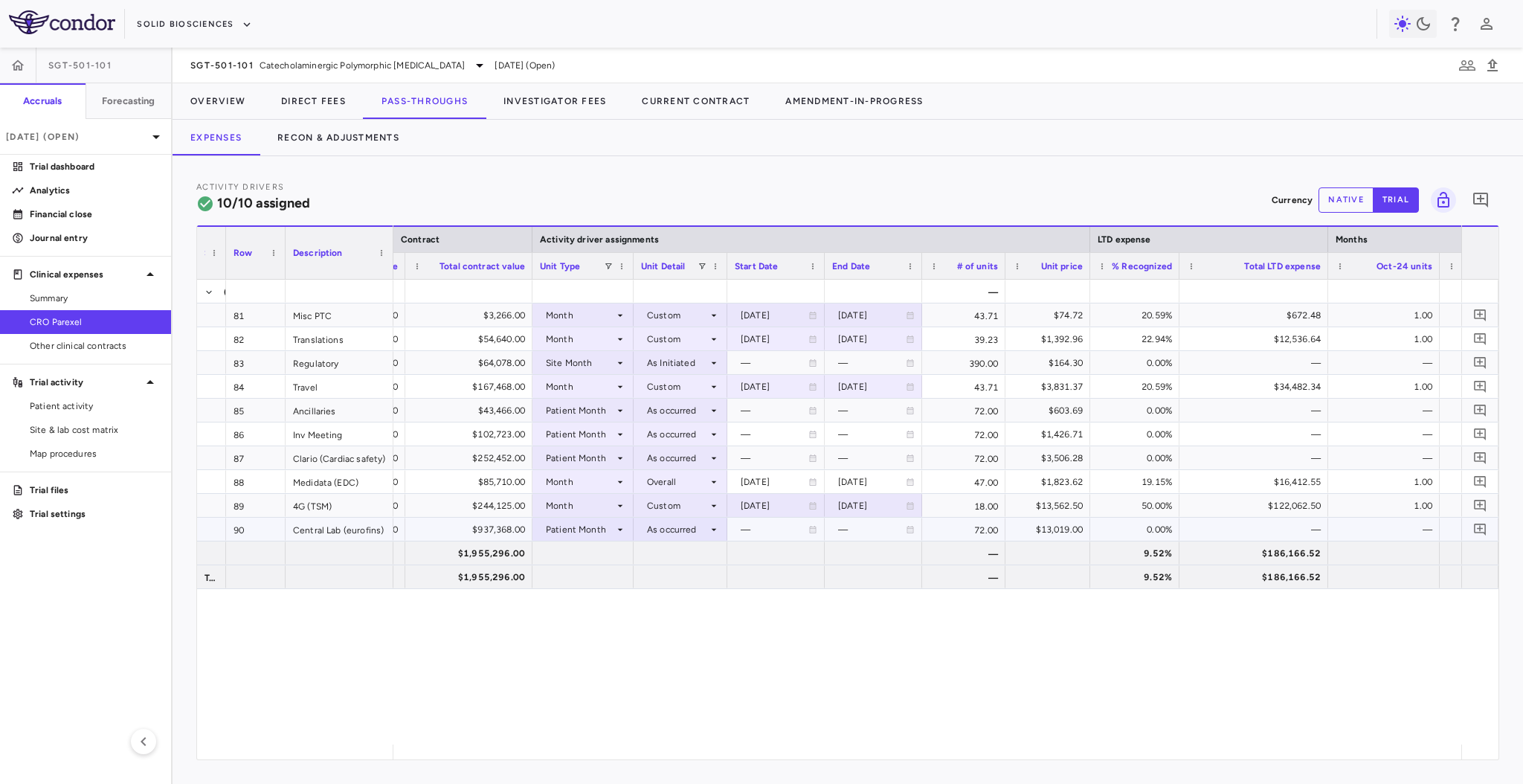
scroll to position [0, 0]
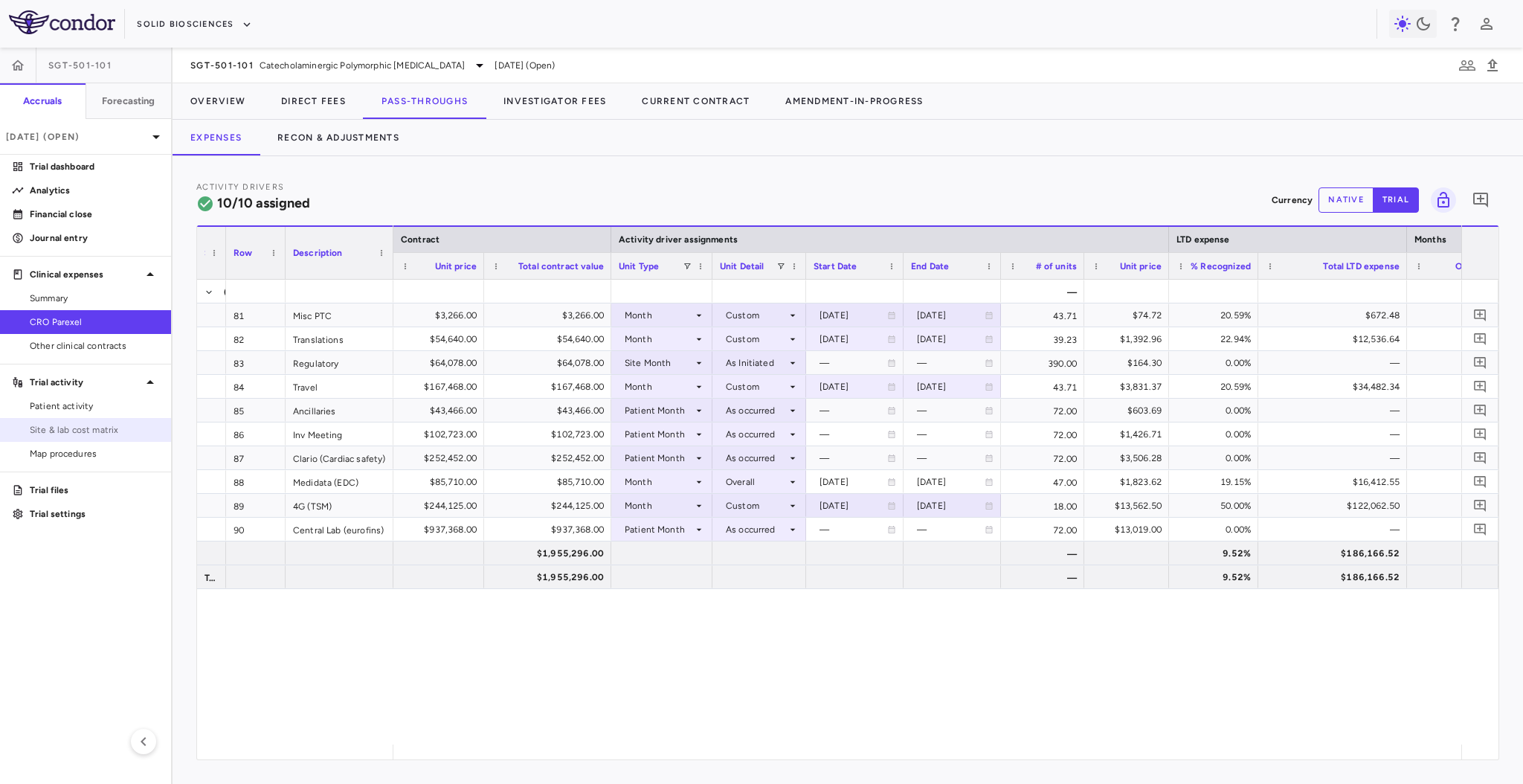
click at [66, 432] on span "Site & lab cost matrix" at bounding box center [95, 430] width 130 height 14
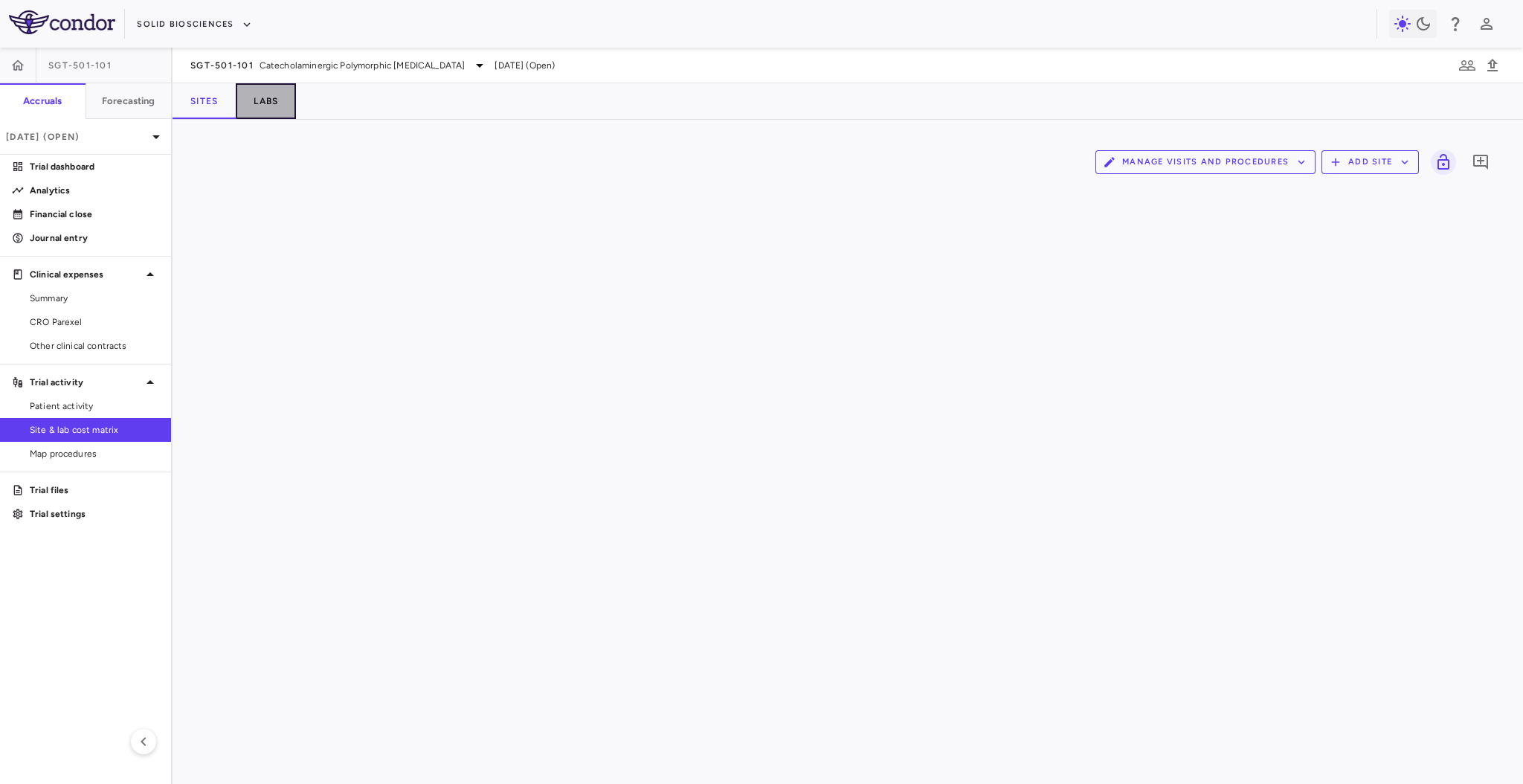
click at [277, 112] on button "Labs" at bounding box center [266, 102] width 61 height 36
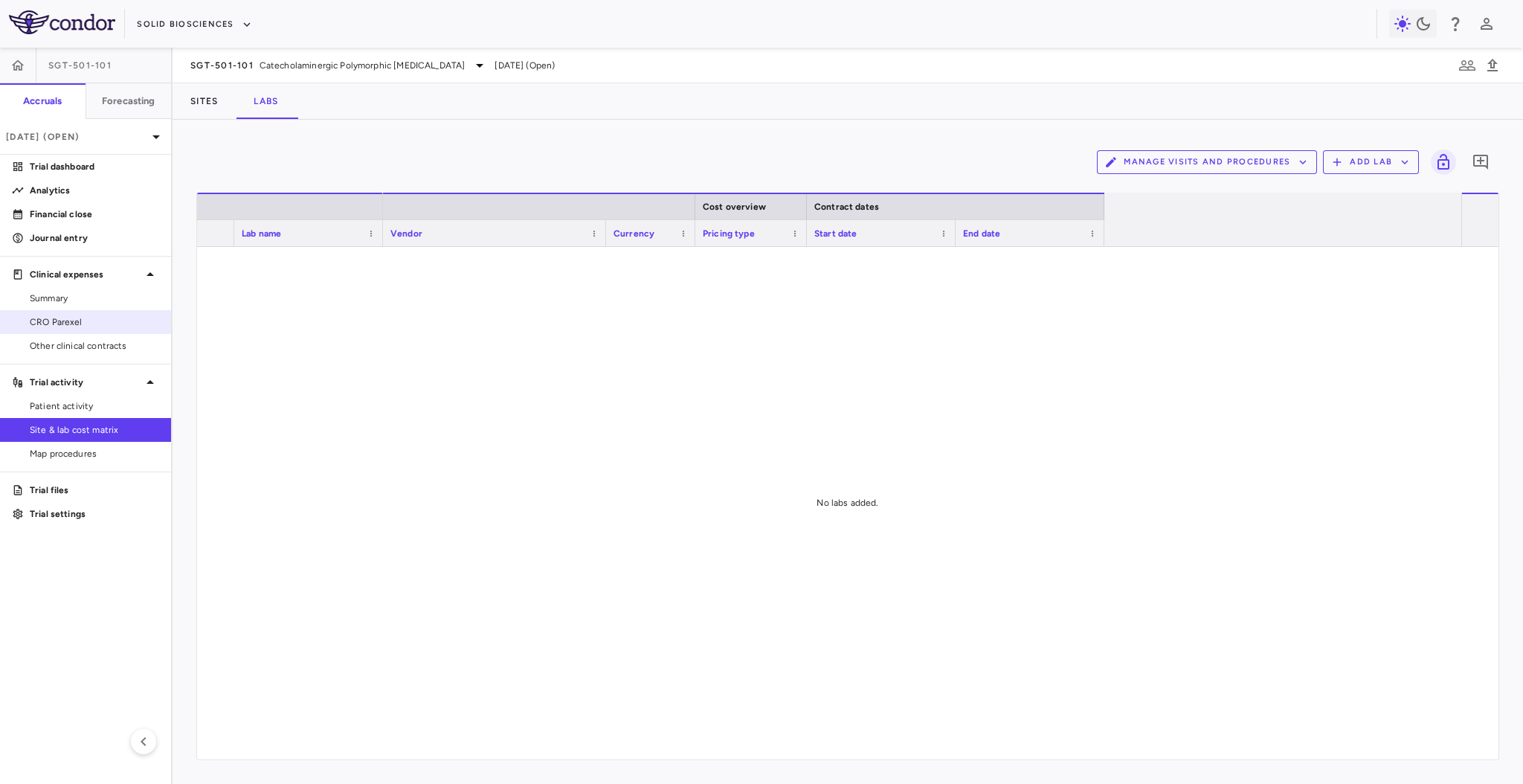
click at [73, 326] on span "CRO Parexel" at bounding box center [95, 322] width 130 height 14
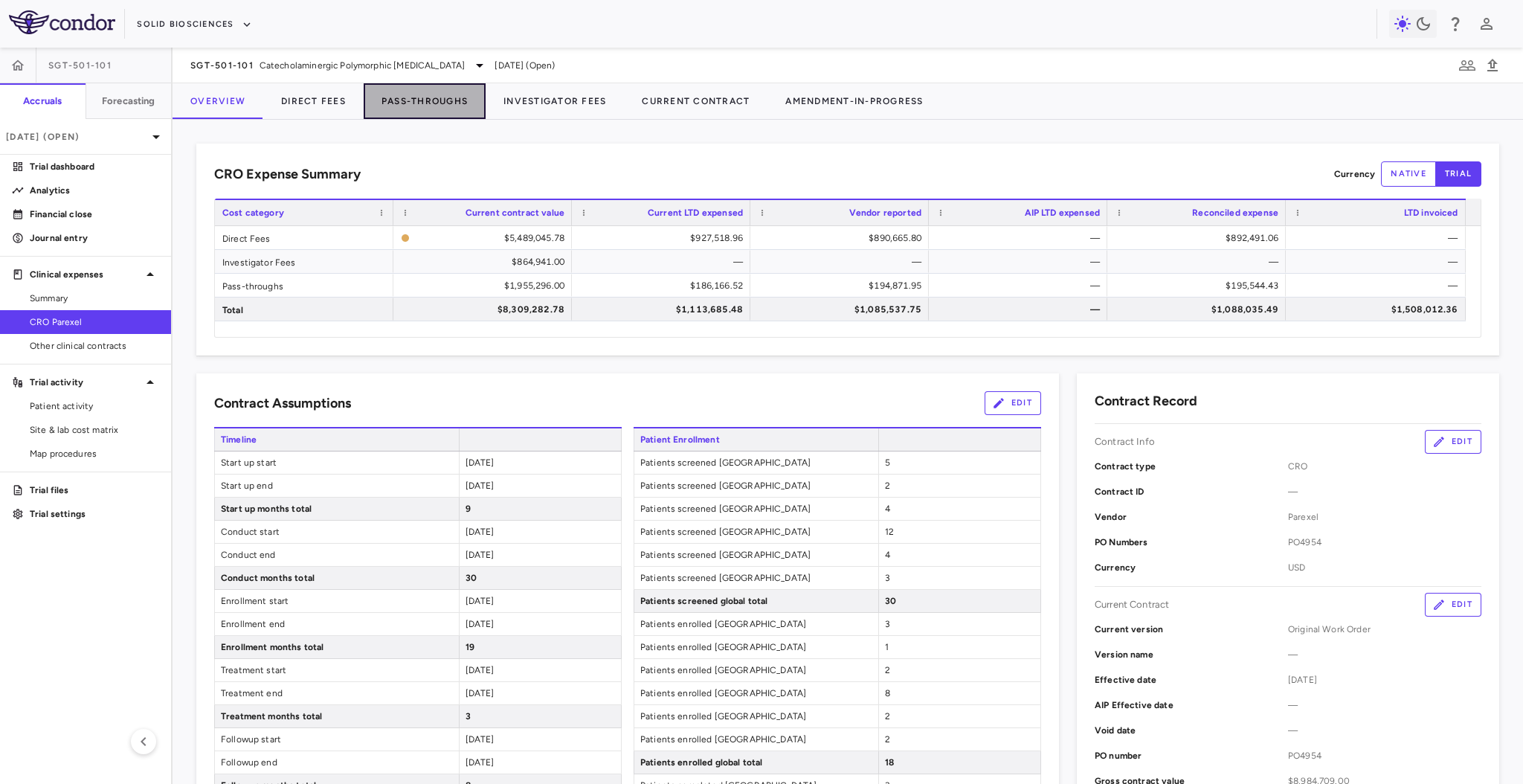
click at [429, 94] on button "Pass-Throughs" at bounding box center [425, 102] width 122 height 36
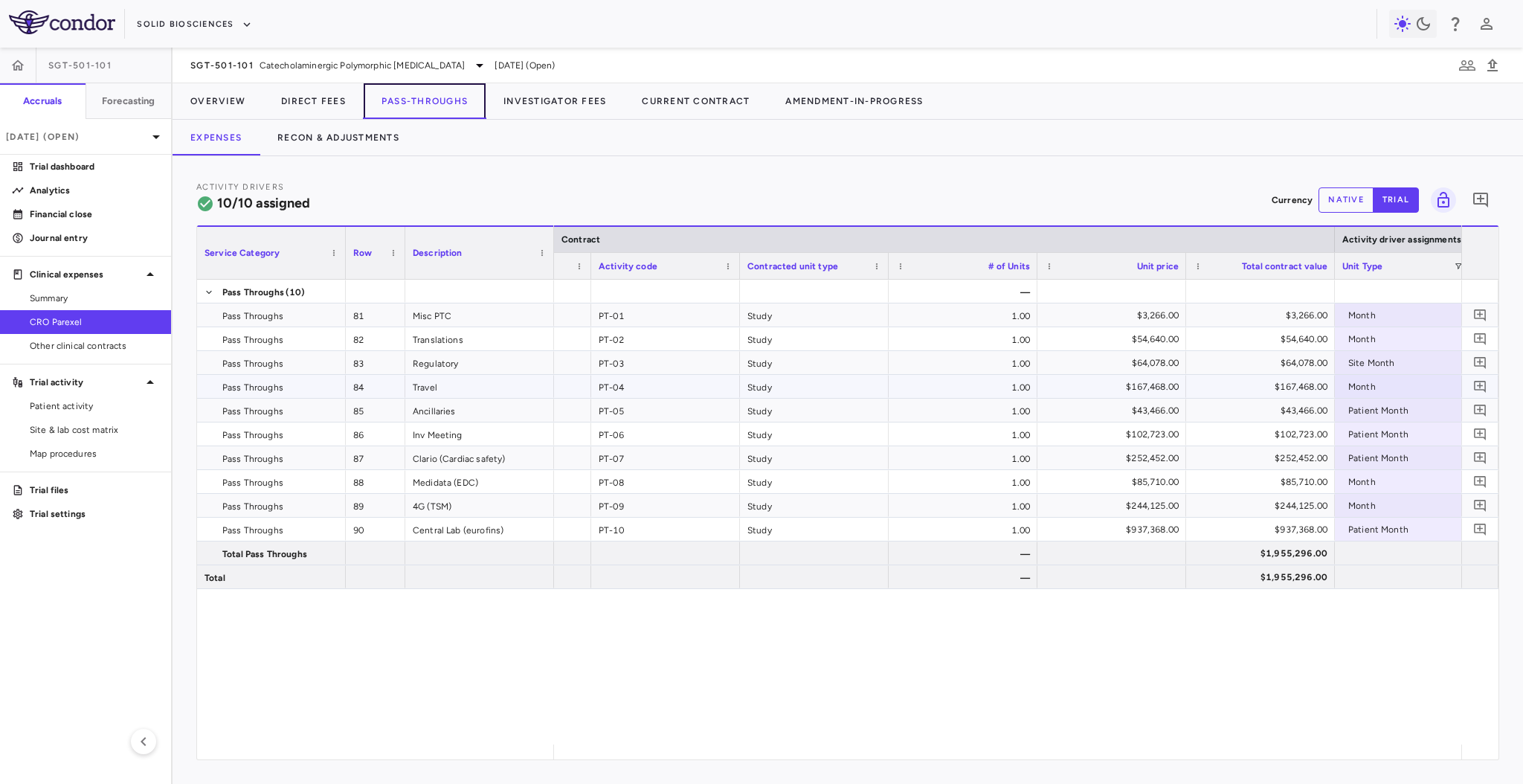
scroll to position [0, 114]
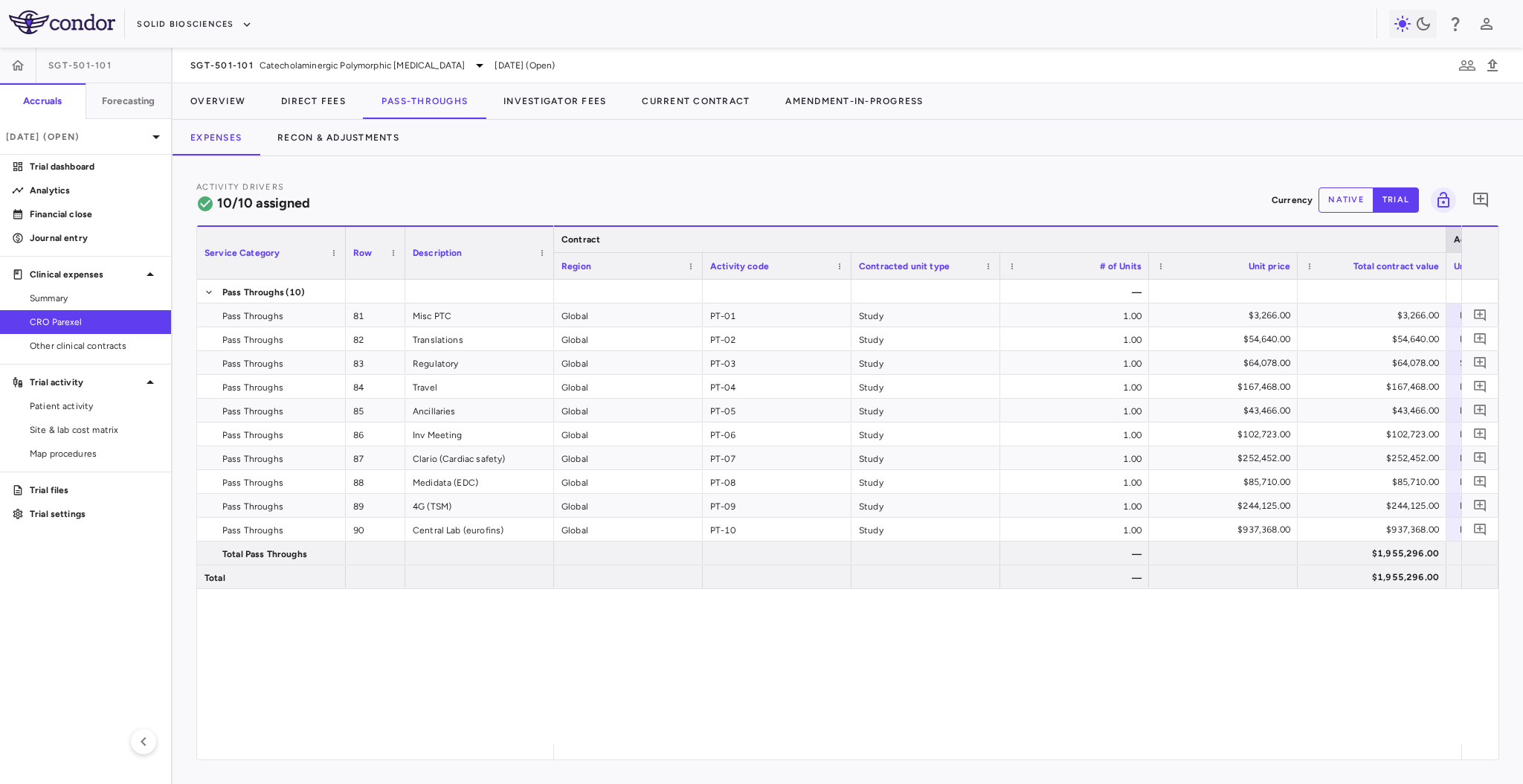
click at [1445, 242] on div at bounding box center [1445, 240] width 6 height 26
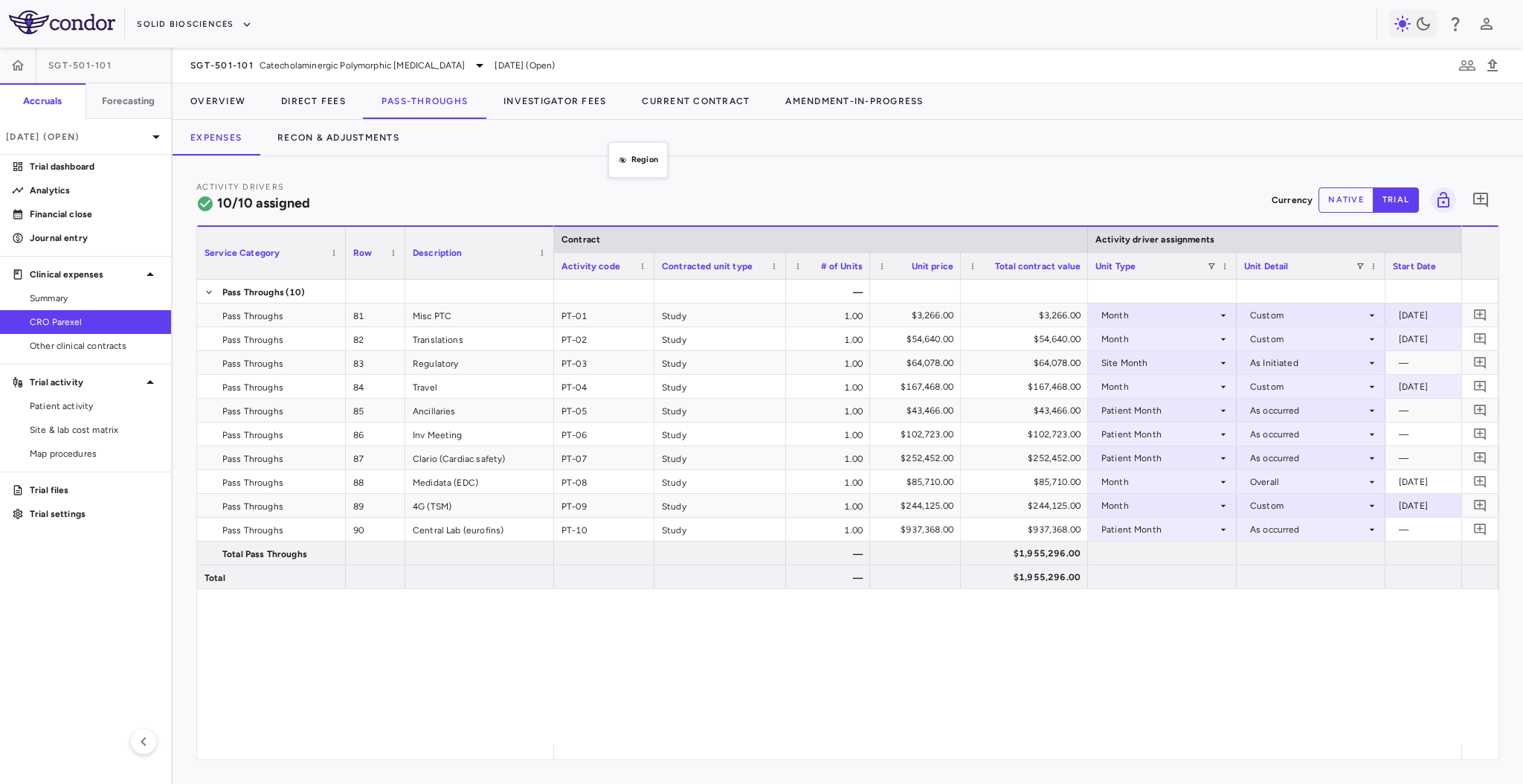
drag, startPoint x: 589, startPoint y: 259, endPoint x: 612, endPoint y: 168, distance: 93.9
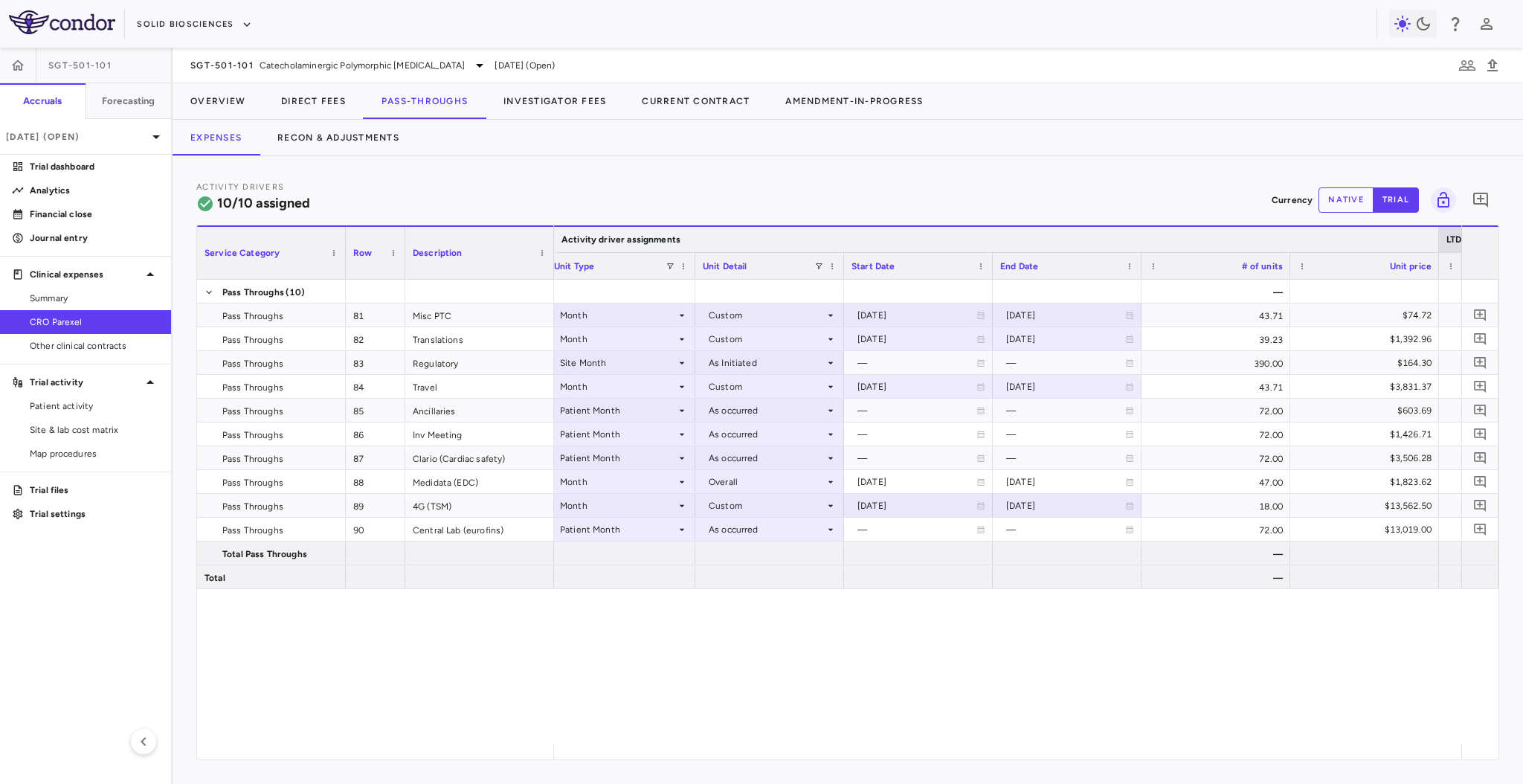
scroll to position [0, 466]
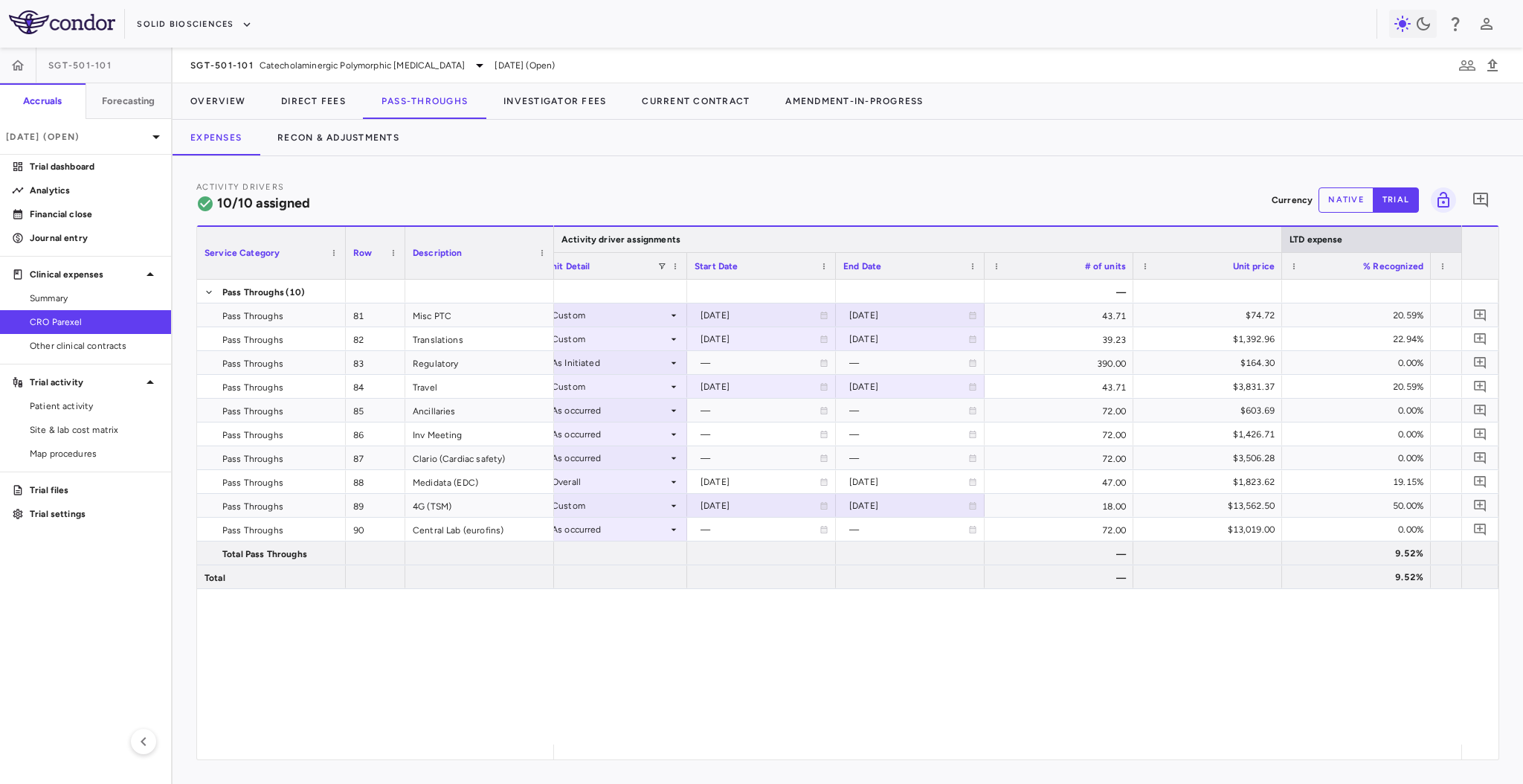
click at [1282, 241] on div at bounding box center [1281, 240] width 6 height 26
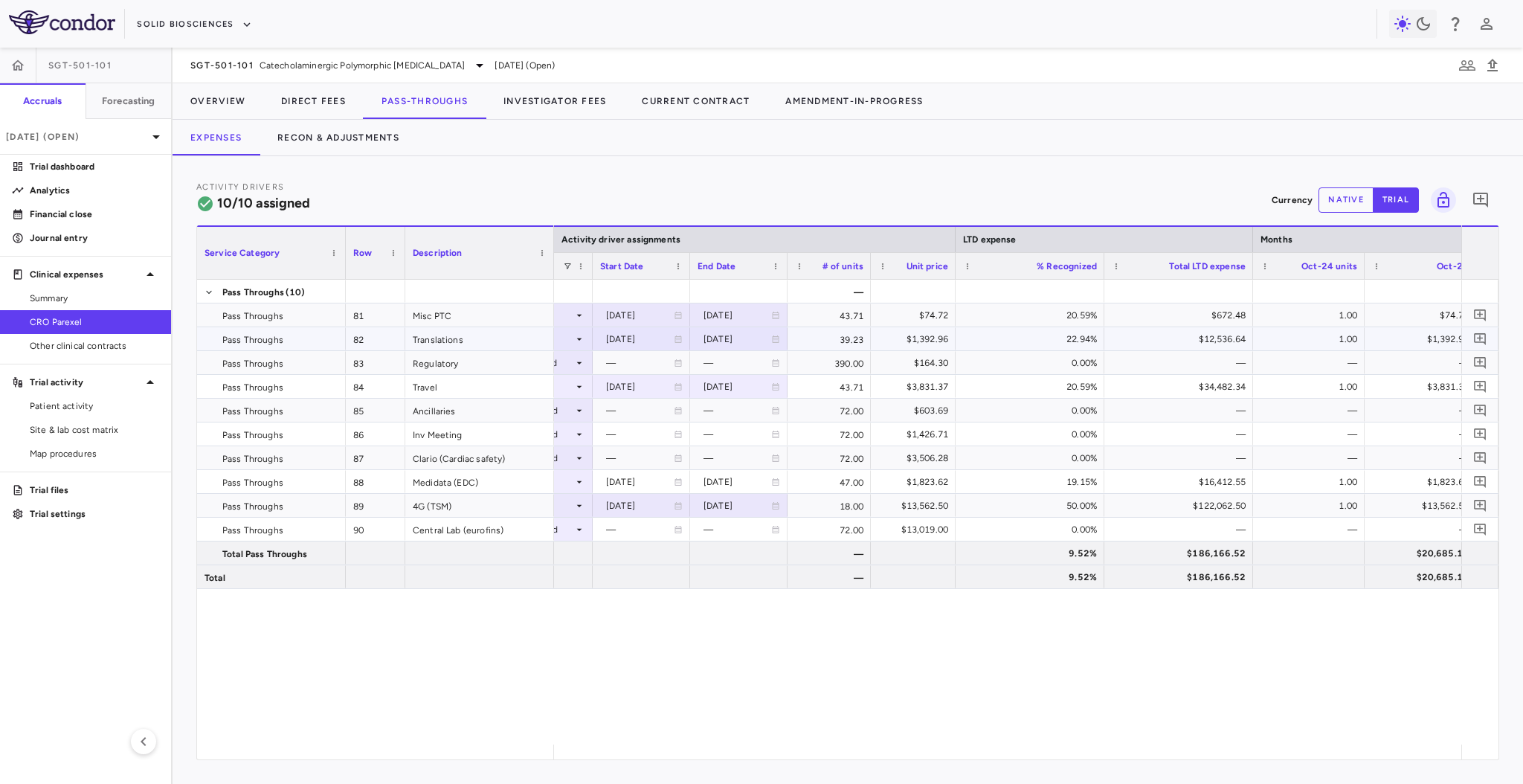
scroll to position [0, 241]
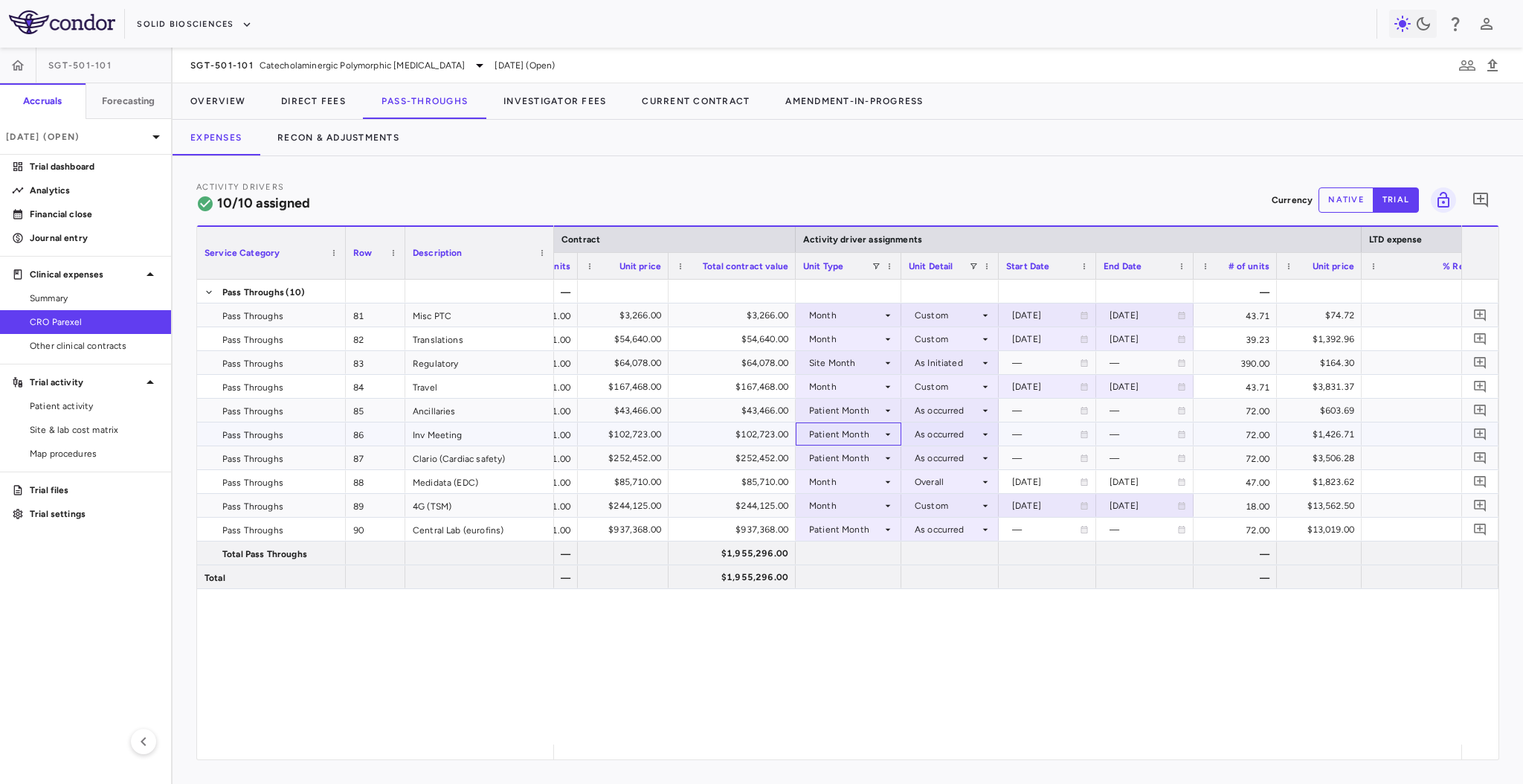
click at [826, 424] on div "Patient Month" at bounding box center [845, 435] width 73 height 24
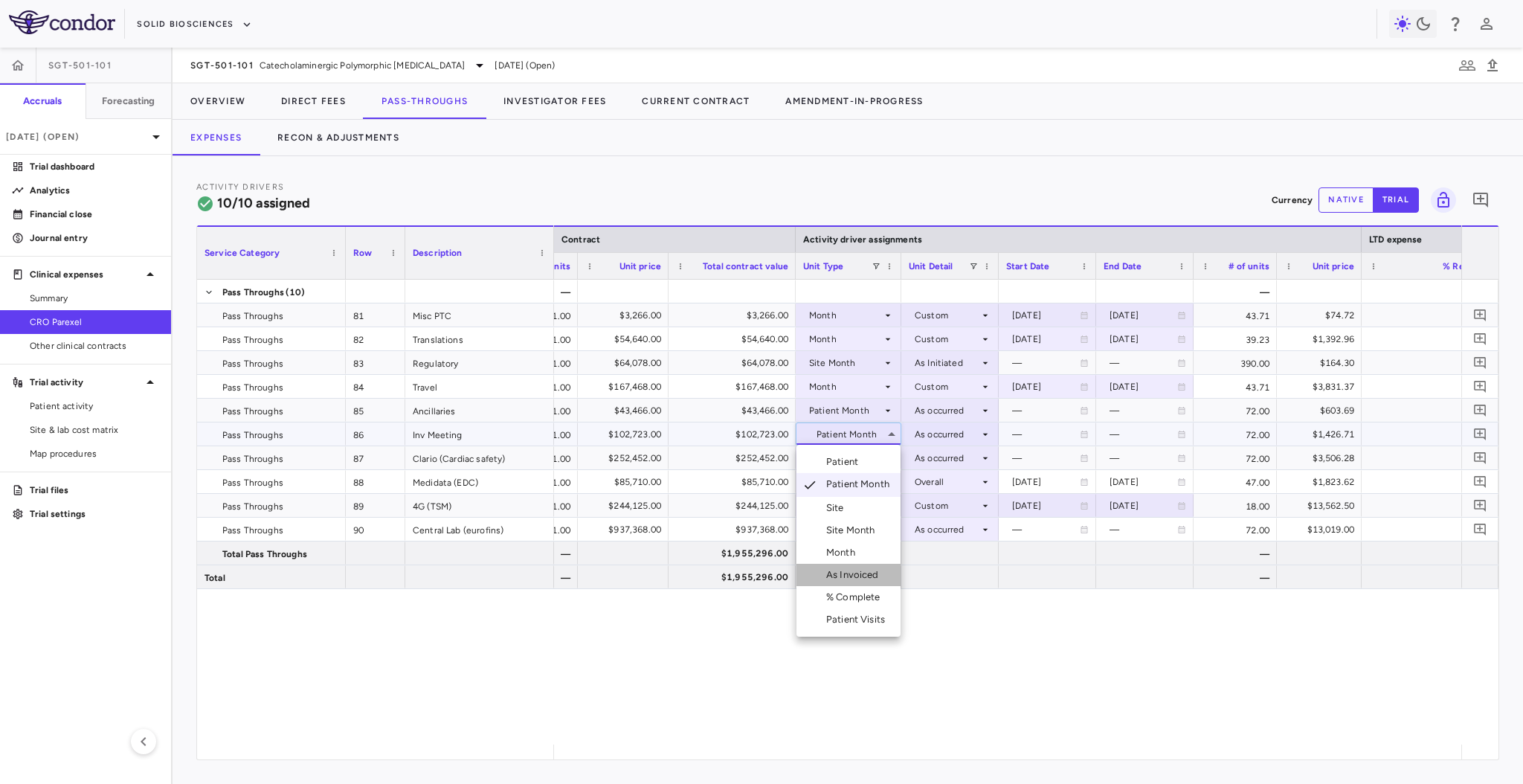
click at [883, 571] on div "As Invoiced" at bounding box center [855, 575] width 59 height 14
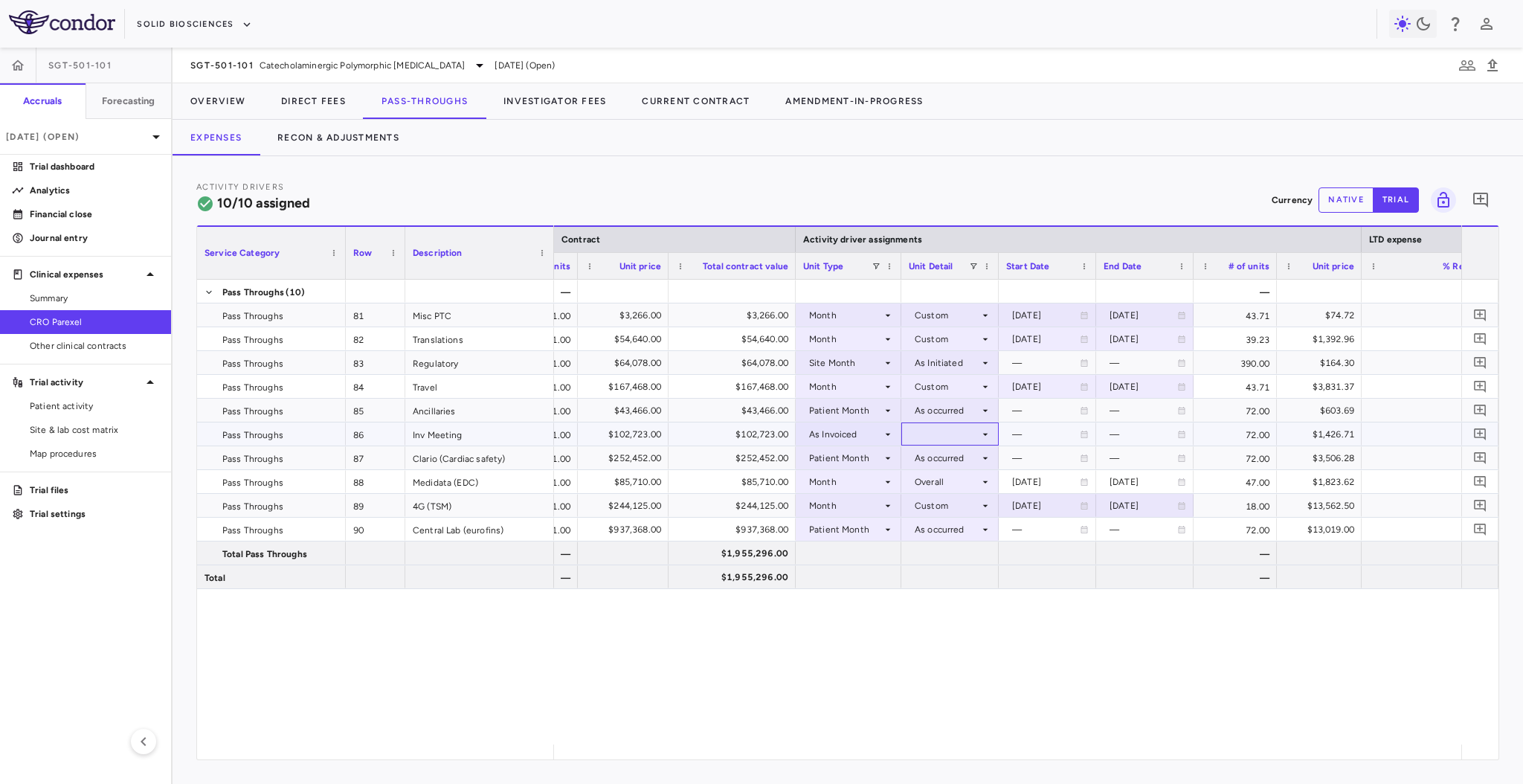
click at [950, 436] on div at bounding box center [950, 433] width 83 height 21
click at [953, 459] on div "As occurred" at bounding box center [962, 462] width 60 height 14
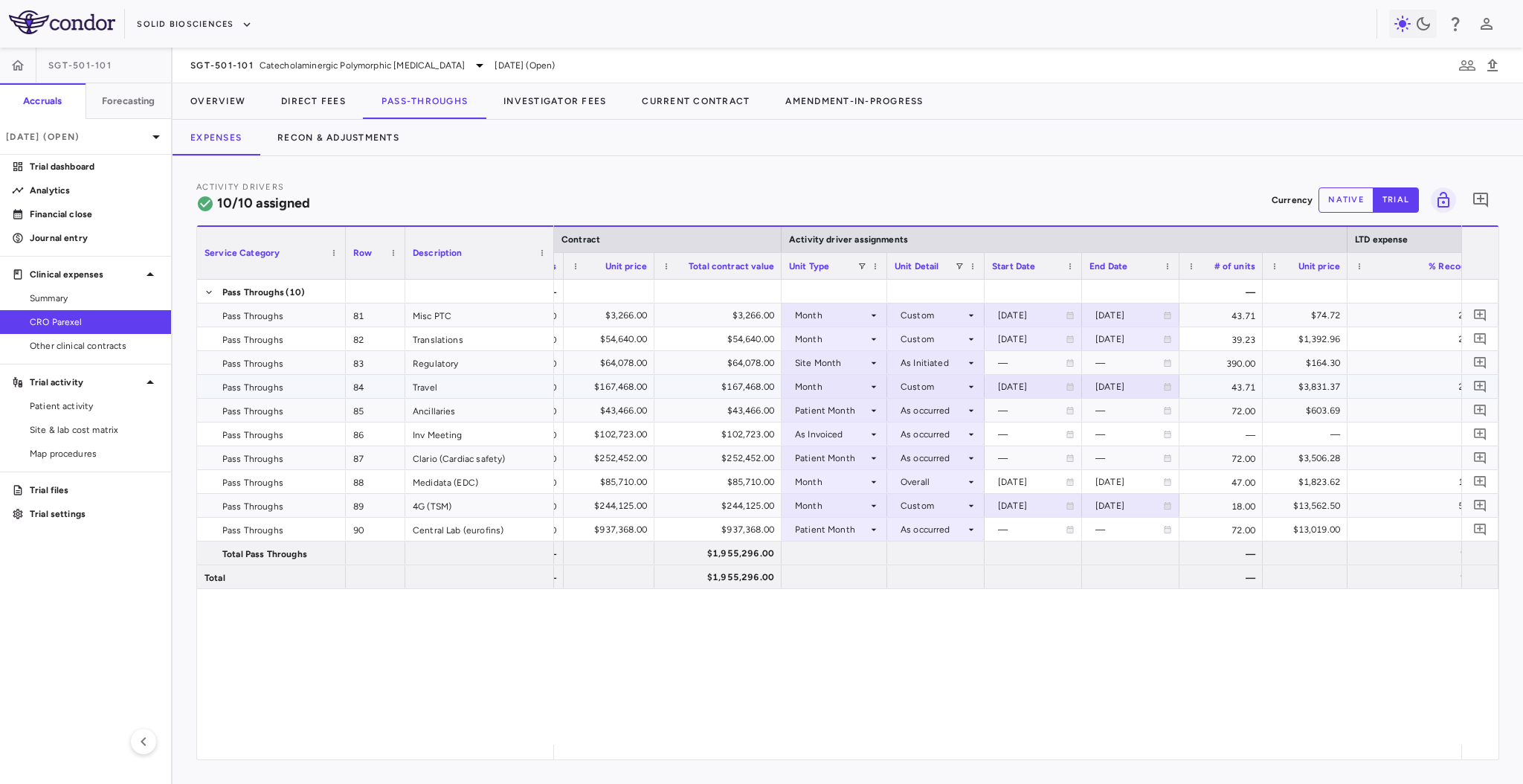
scroll to position [0, 90]
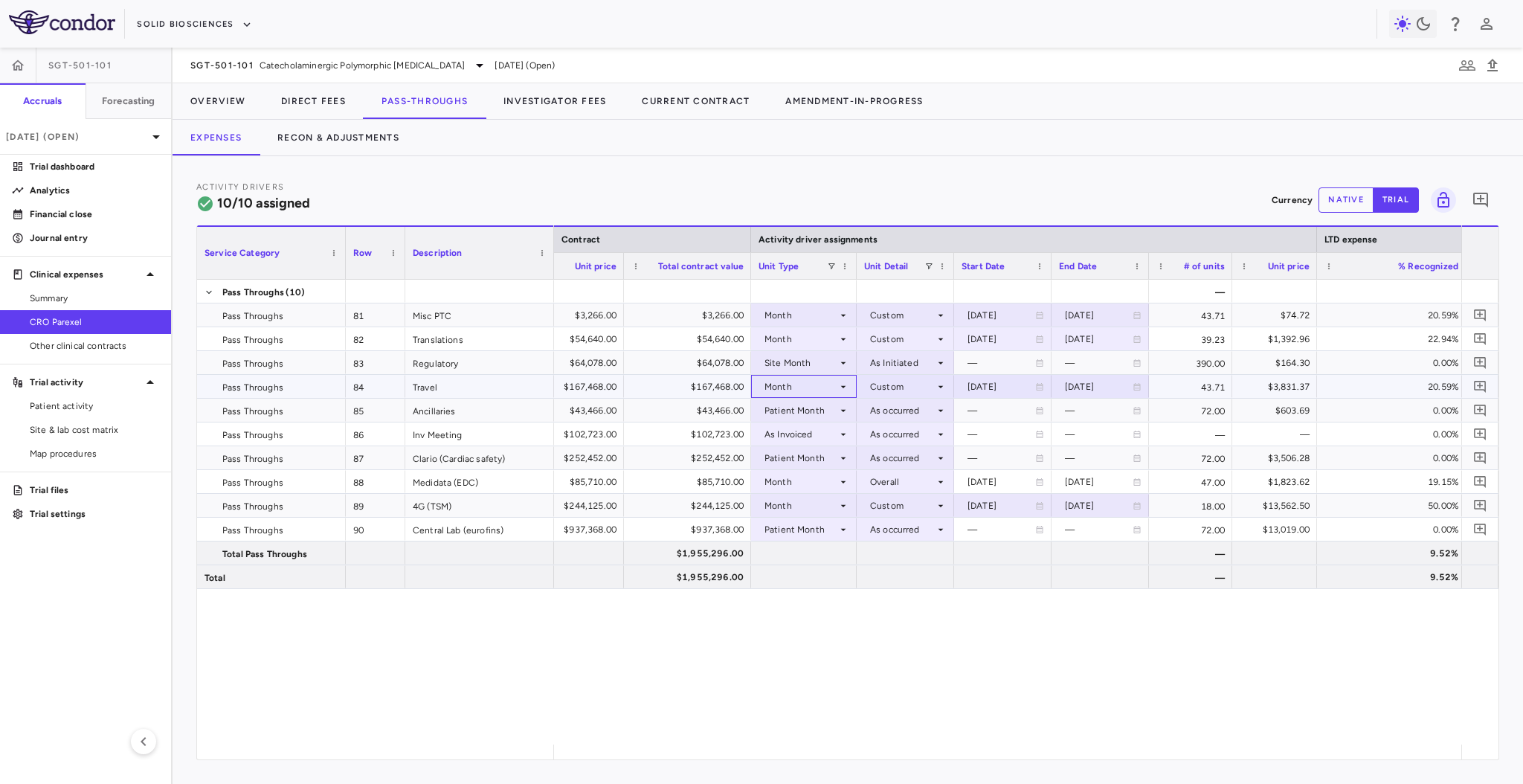
click at [817, 386] on div "Month" at bounding box center [800, 387] width 73 height 24
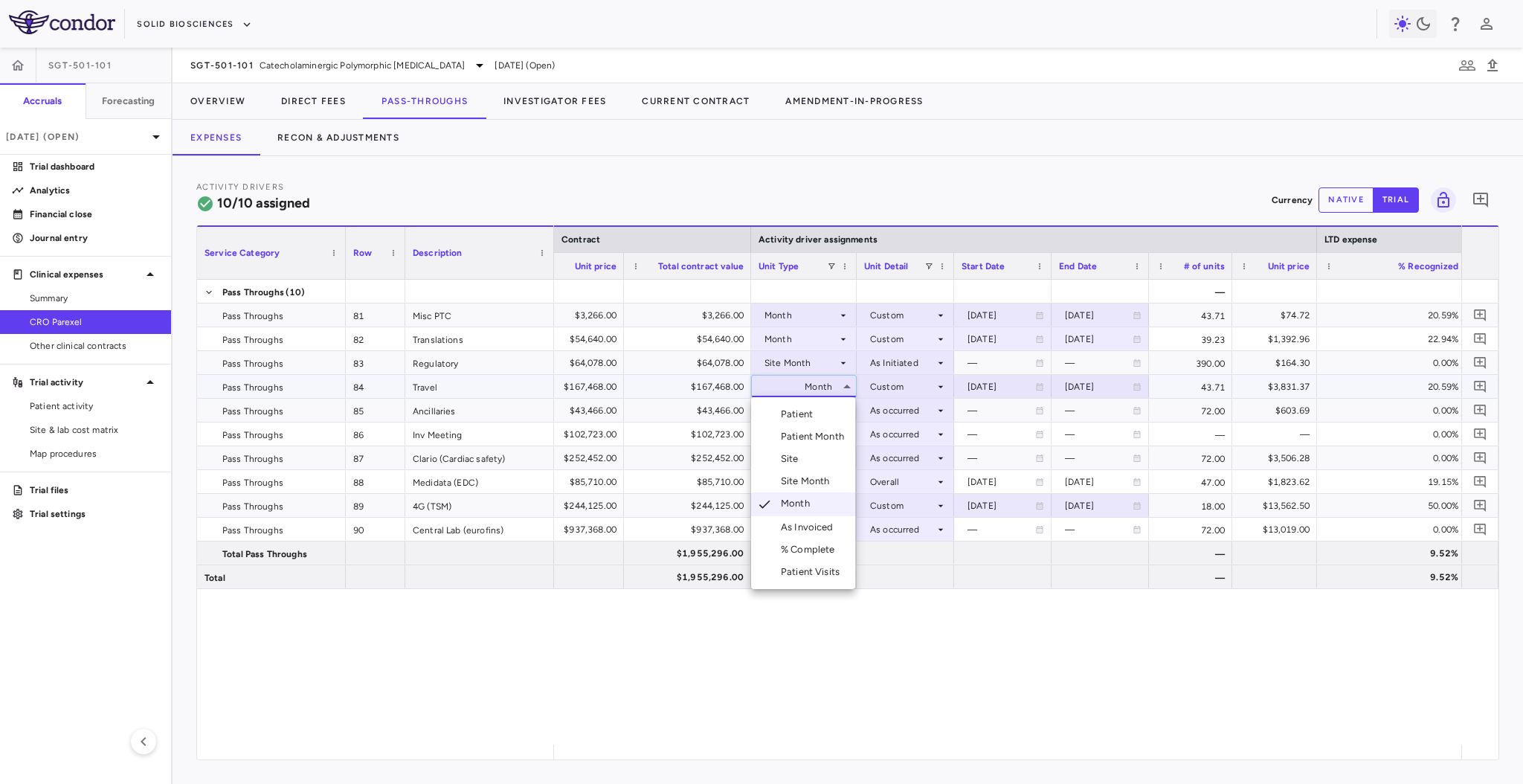
click at [833, 435] on div "Patient Month" at bounding box center [815, 436] width 69 height 14
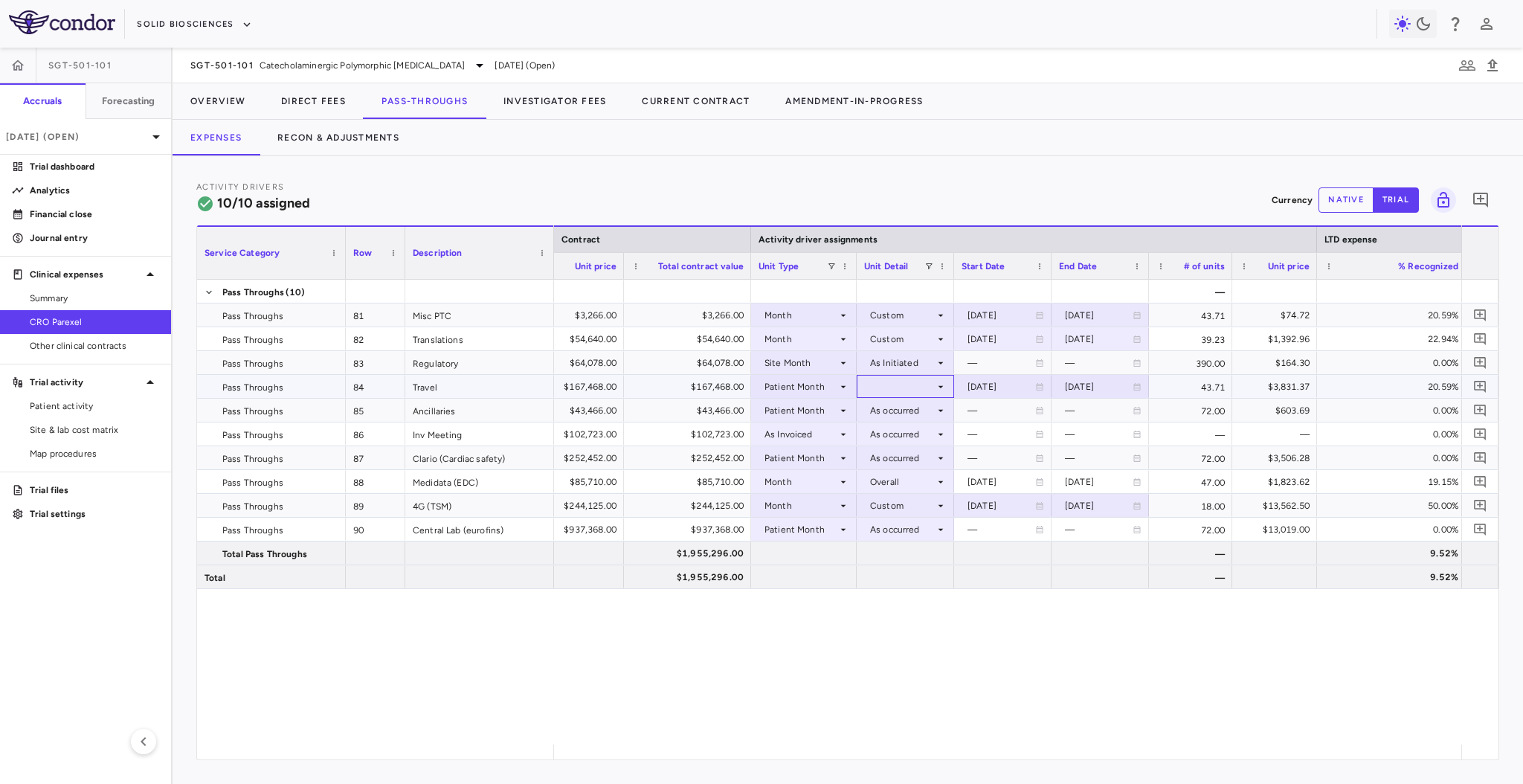
click at [908, 384] on div at bounding box center [905, 386] width 83 height 21
click at [911, 412] on div "As occurred" at bounding box center [917, 414] width 60 height 14
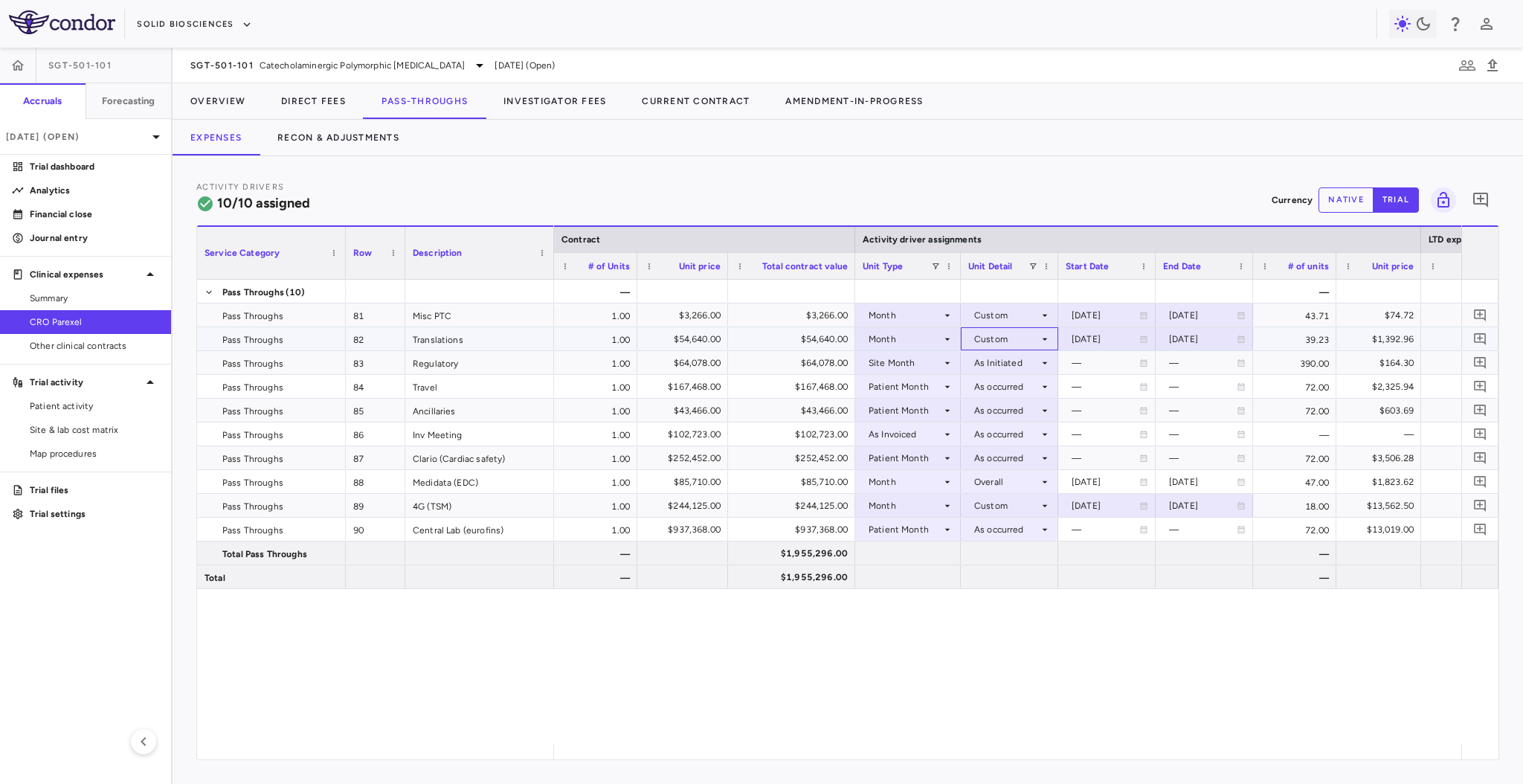
click at [1005, 340] on div "Custom" at bounding box center [1007, 339] width 65 height 24
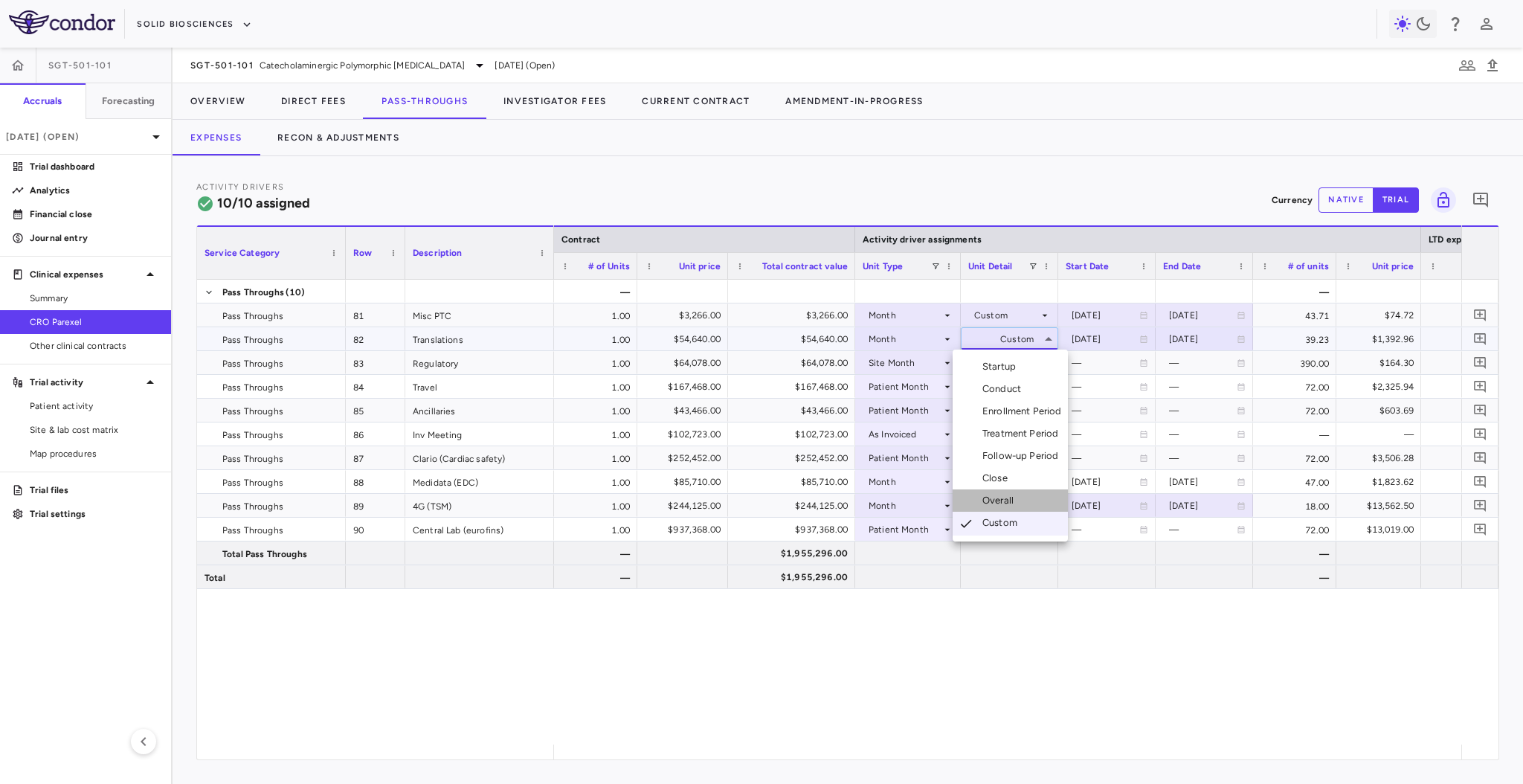
click at [1010, 495] on div "Overall" at bounding box center [1001, 500] width 38 height 14
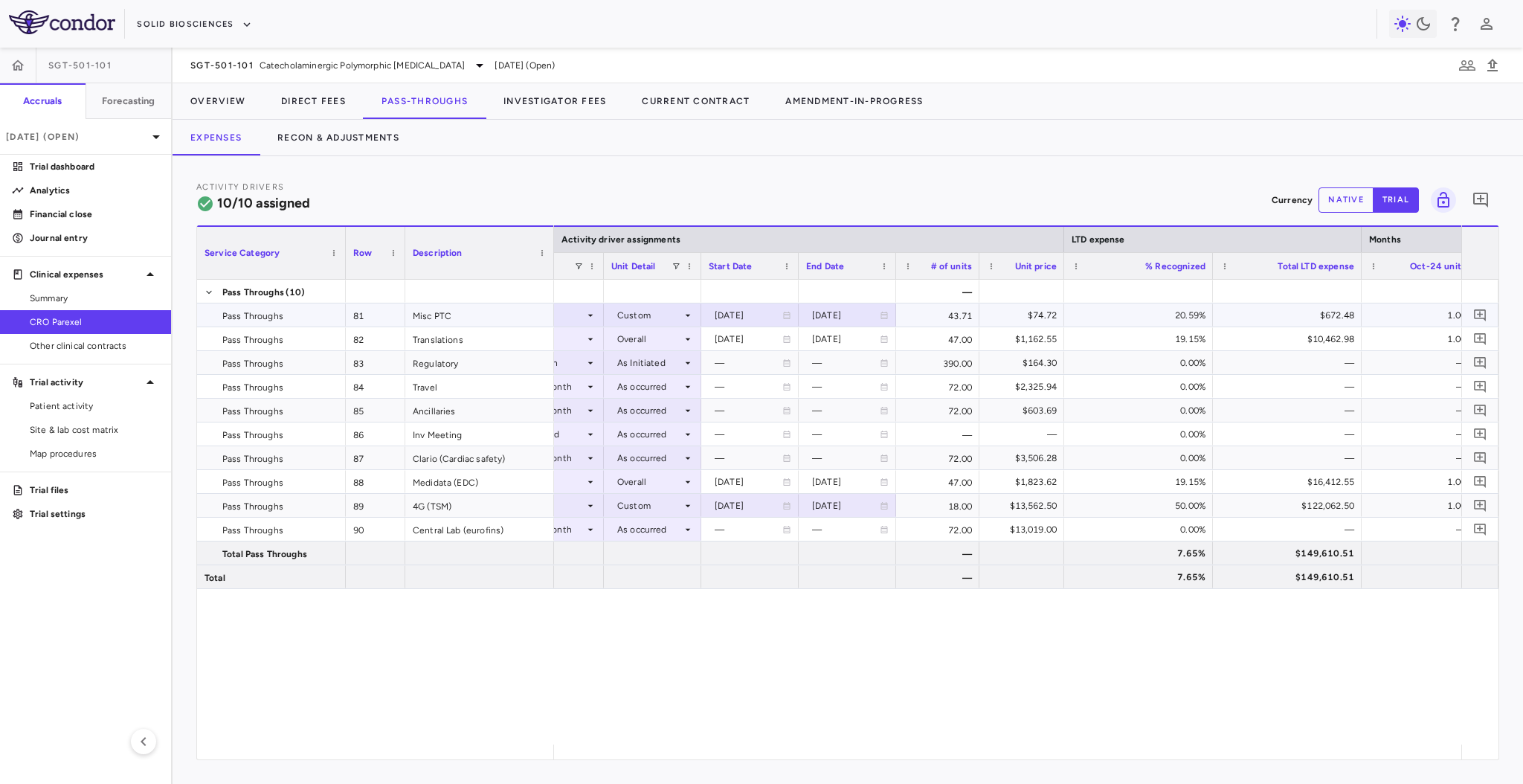
scroll to position [0, 310]
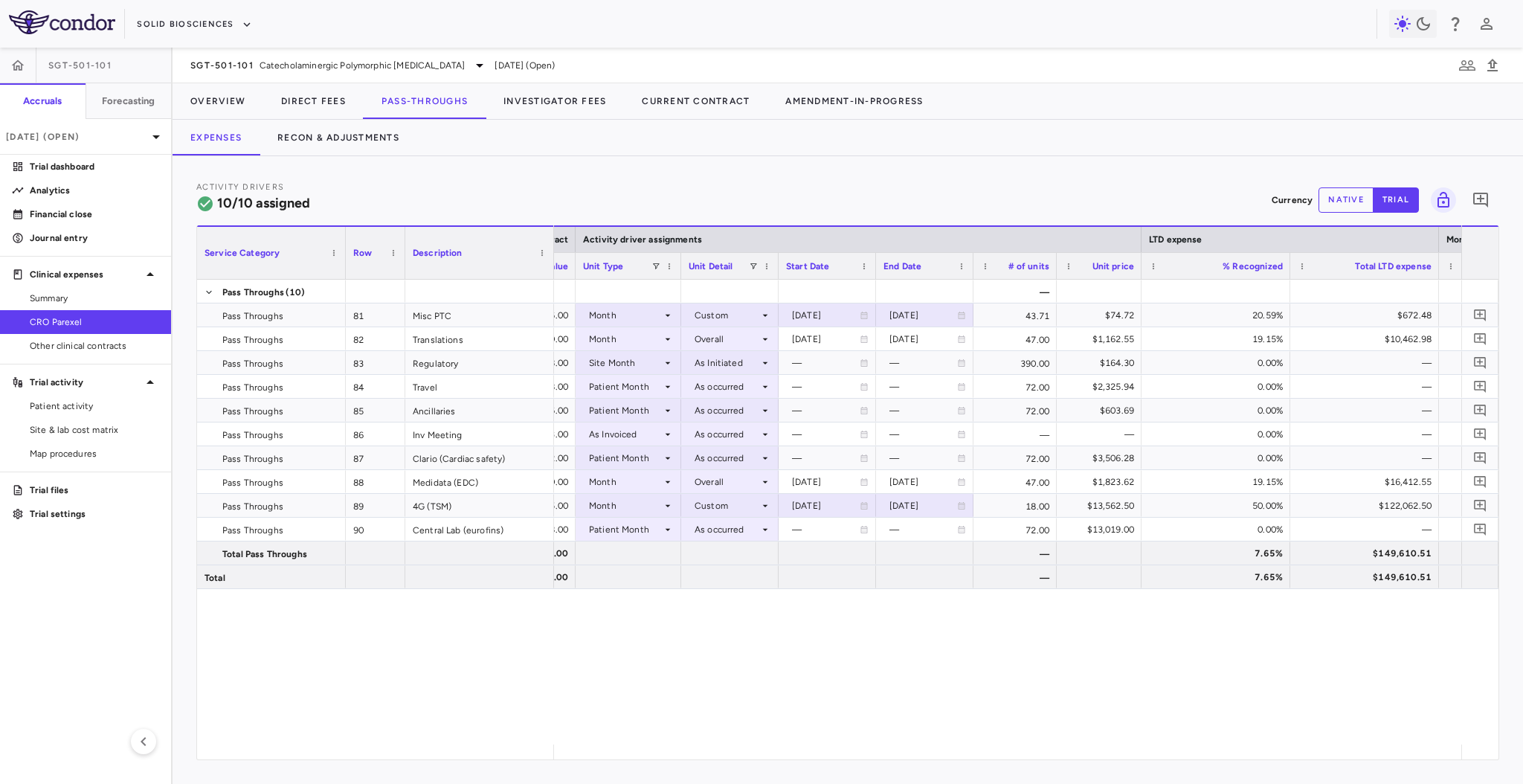
drag, startPoint x: 222, startPoint y: 103, endPoint x: 102, endPoint y: 313, distance: 241.9
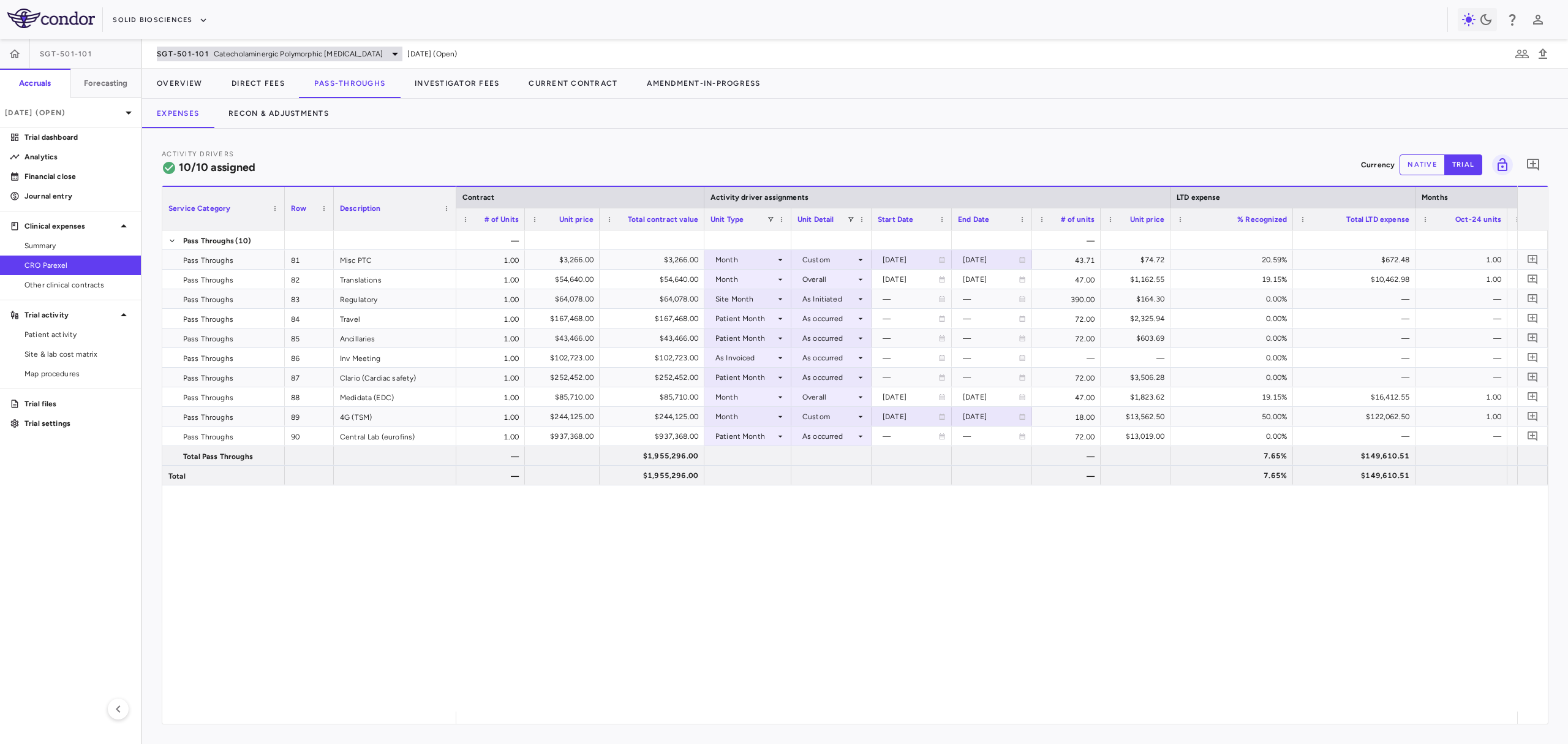
click at [189, 50] on span "SGT-501-101" at bounding box center [183, 54] width 52 height 10
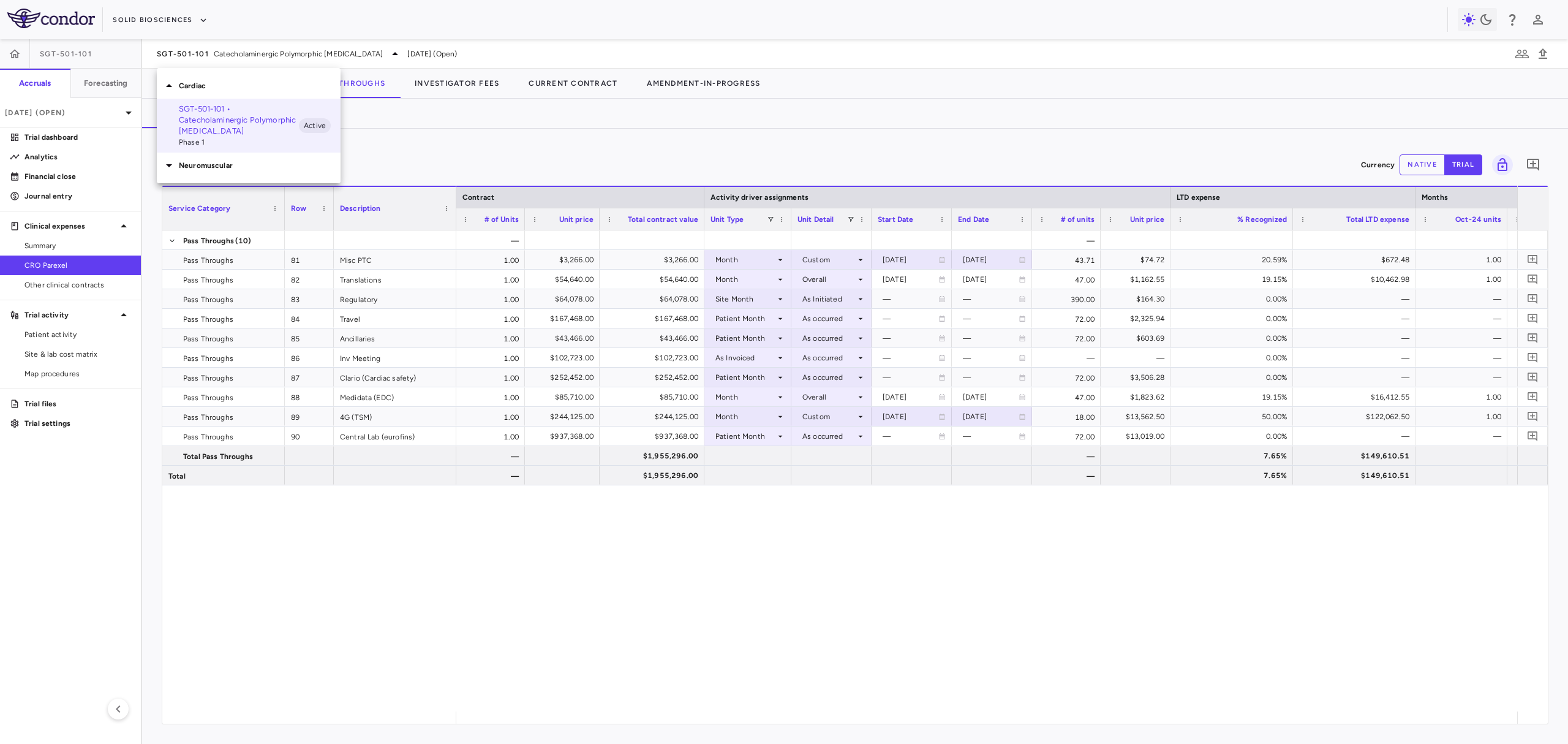
click at [207, 155] on div "Neuromuscular" at bounding box center [248, 165] width 184 height 26
click at [248, 240] on p "SGT-003-101 • Duchenne muscular dystrophy" at bounding box center [238, 237] width 120 height 22
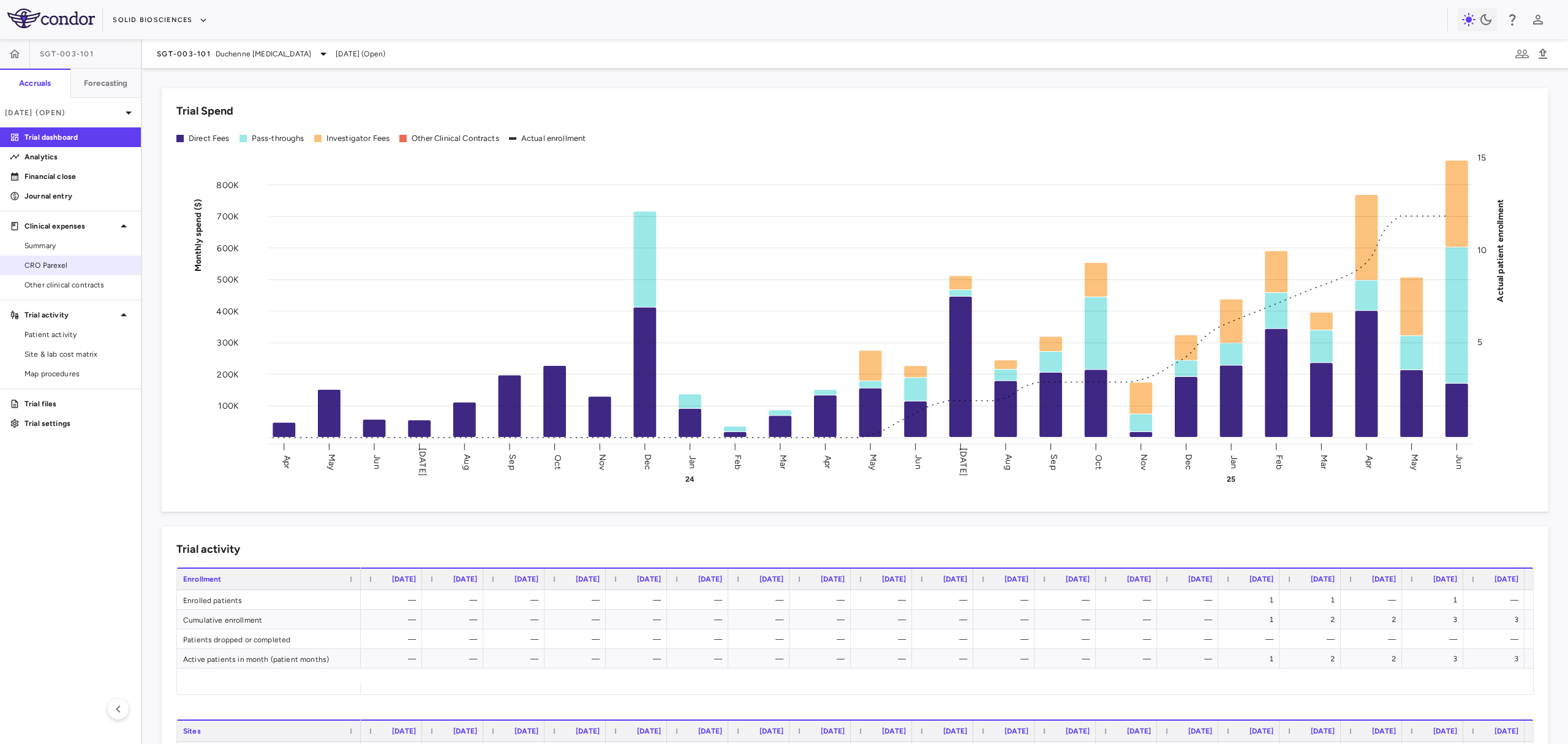
click at [52, 258] on link "CRO Parexel" at bounding box center [70, 265] width 141 height 18
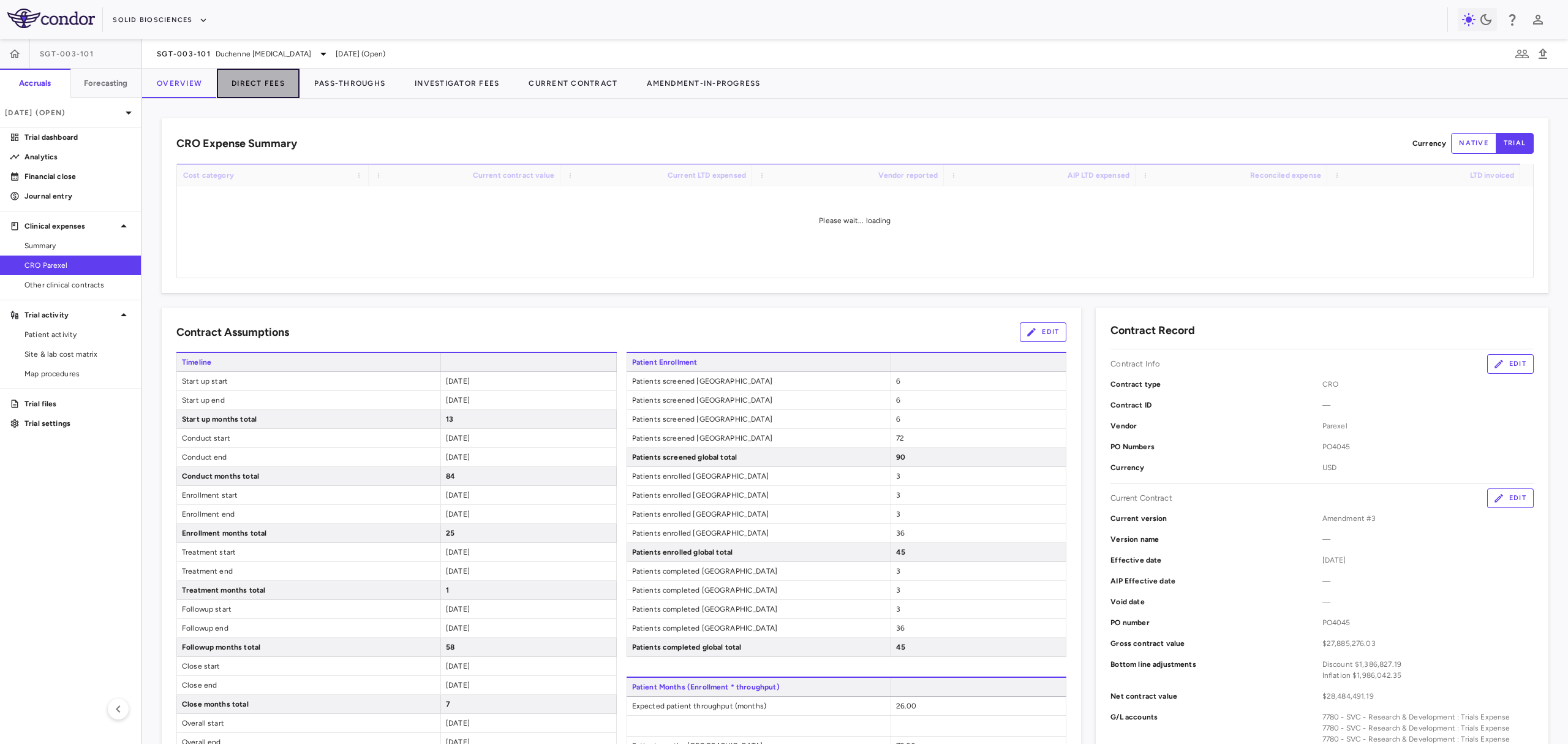
click at [278, 89] on button "Direct Fees" at bounding box center [258, 84] width 83 height 30
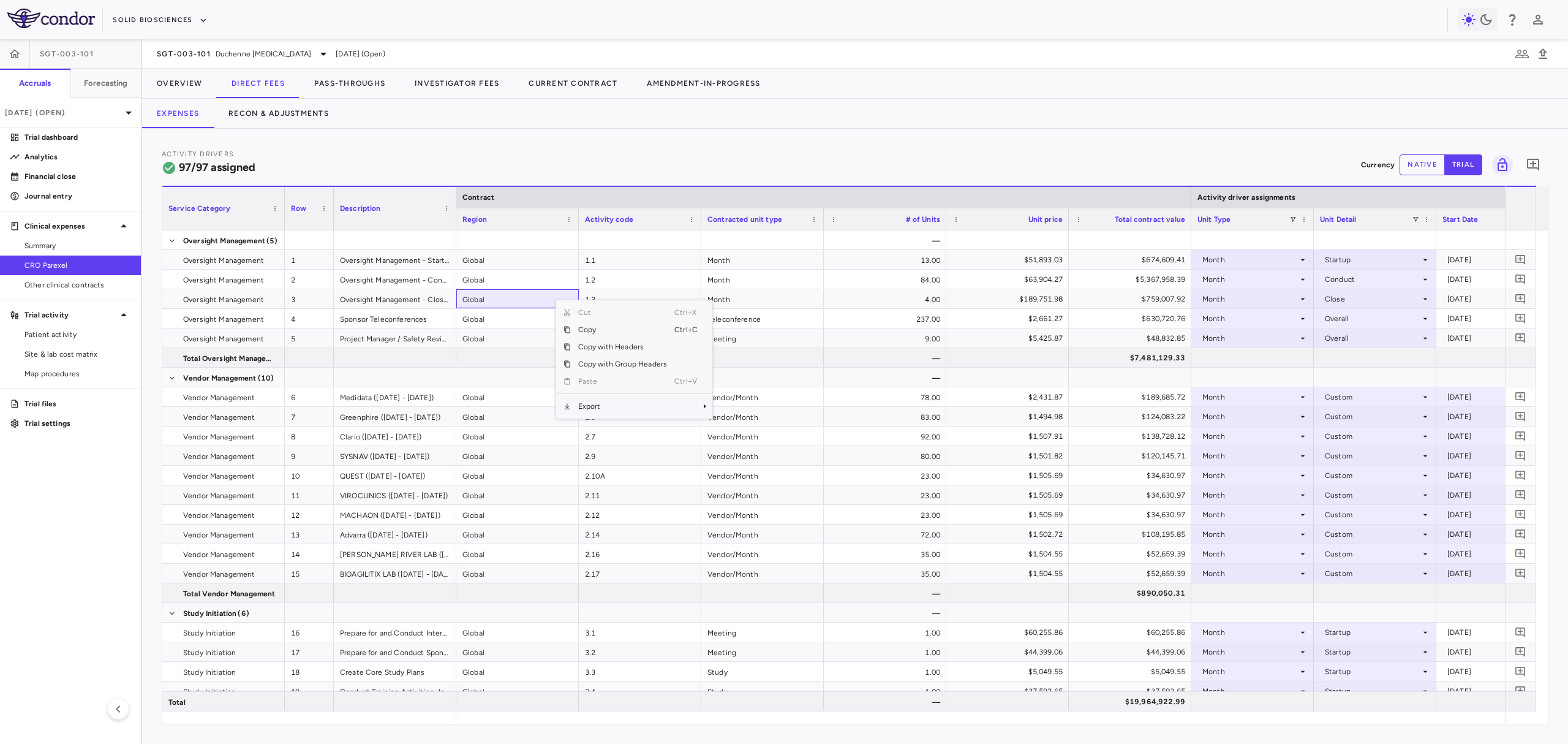
click at [603, 410] on span "Export" at bounding box center [623, 406] width 103 height 17
click at [732, 424] on span "Excel Export" at bounding box center [753, 428] width 58 height 17
click at [250, 58] on span "Duchenne [MEDICAL_DATA]" at bounding box center [264, 54] width 96 height 11
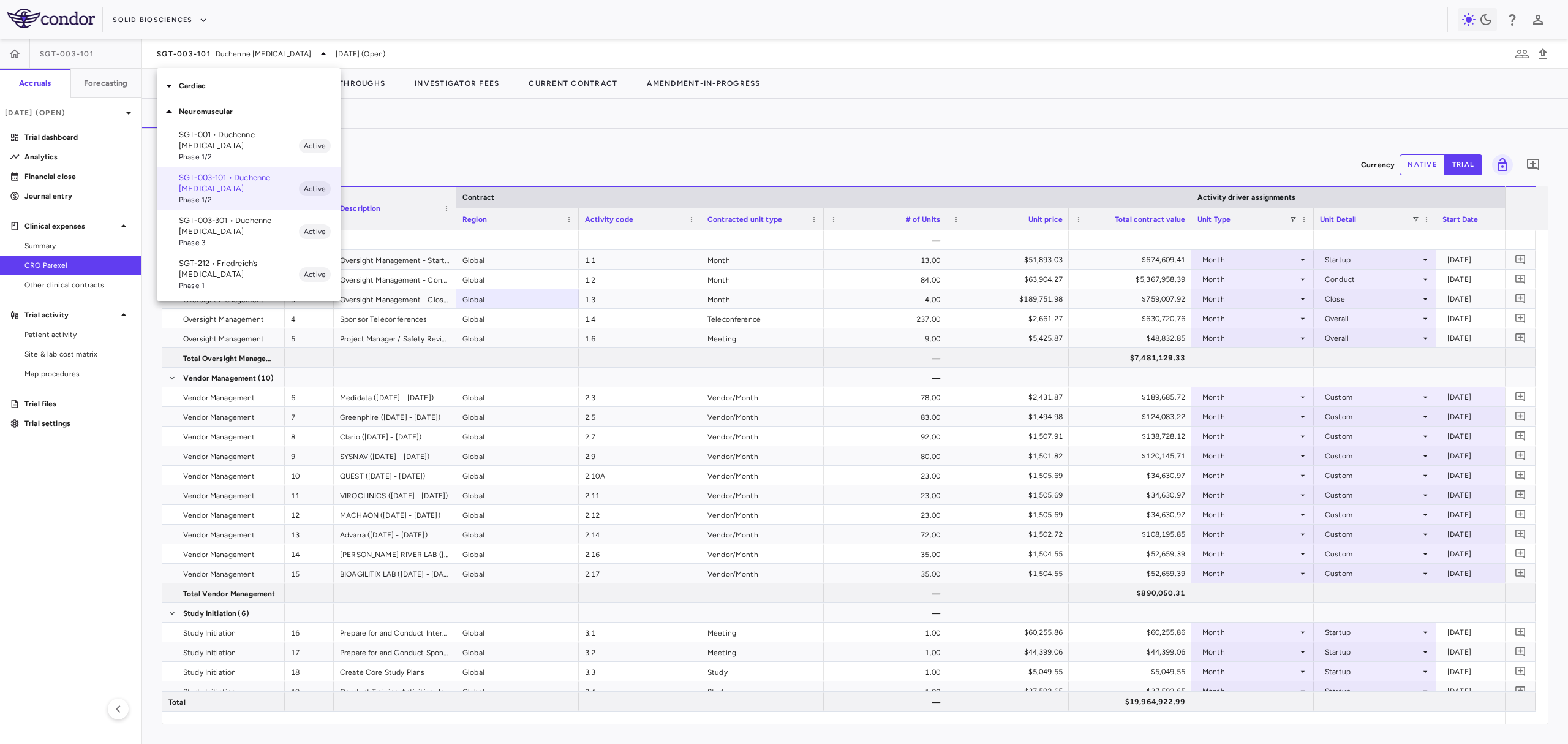
click at [238, 263] on p "SGT-212 • Friedreich’s ataxia" at bounding box center [238, 269] width 120 height 22
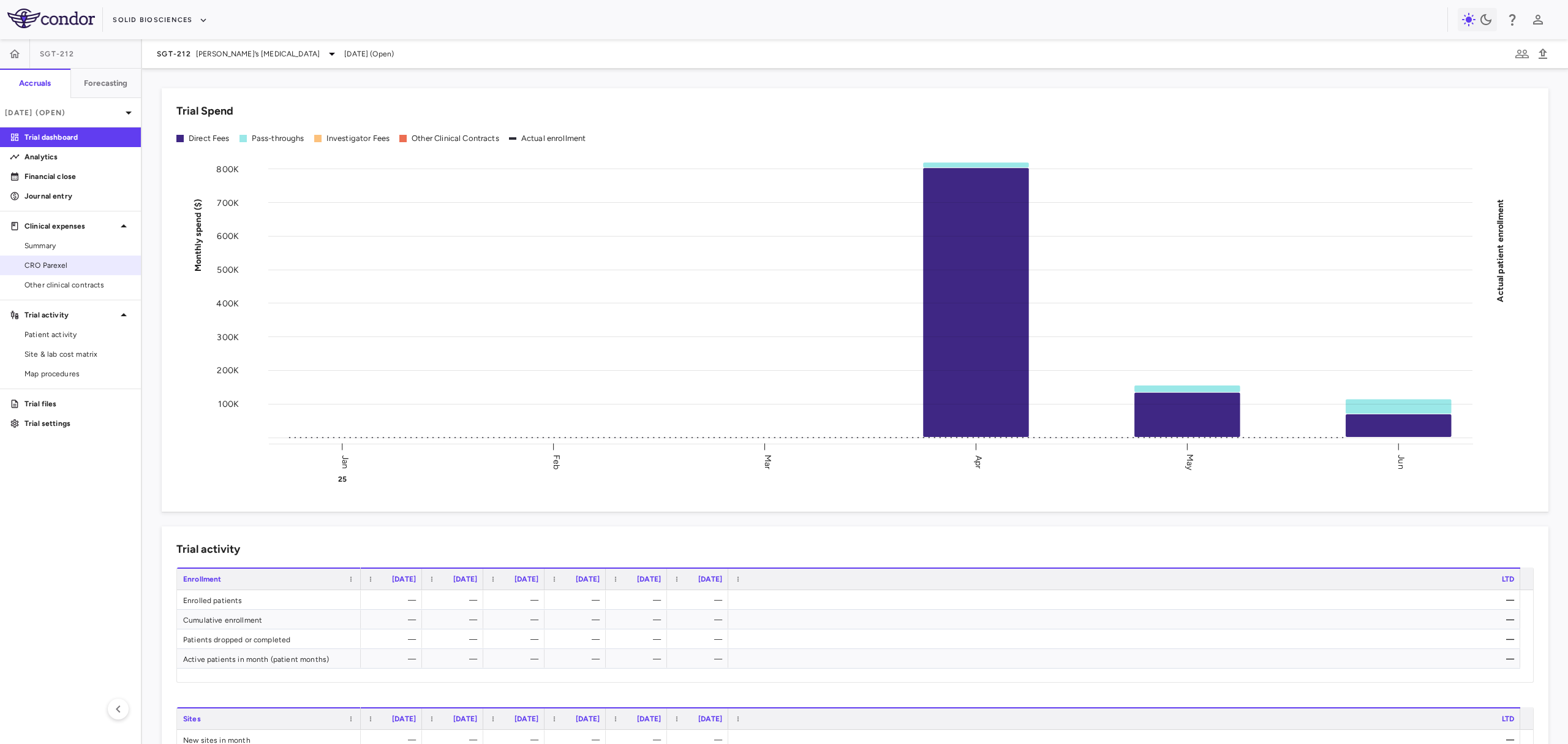
click at [78, 273] on link "CRO Parexel" at bounding box center [70, 265] width 141 height 18
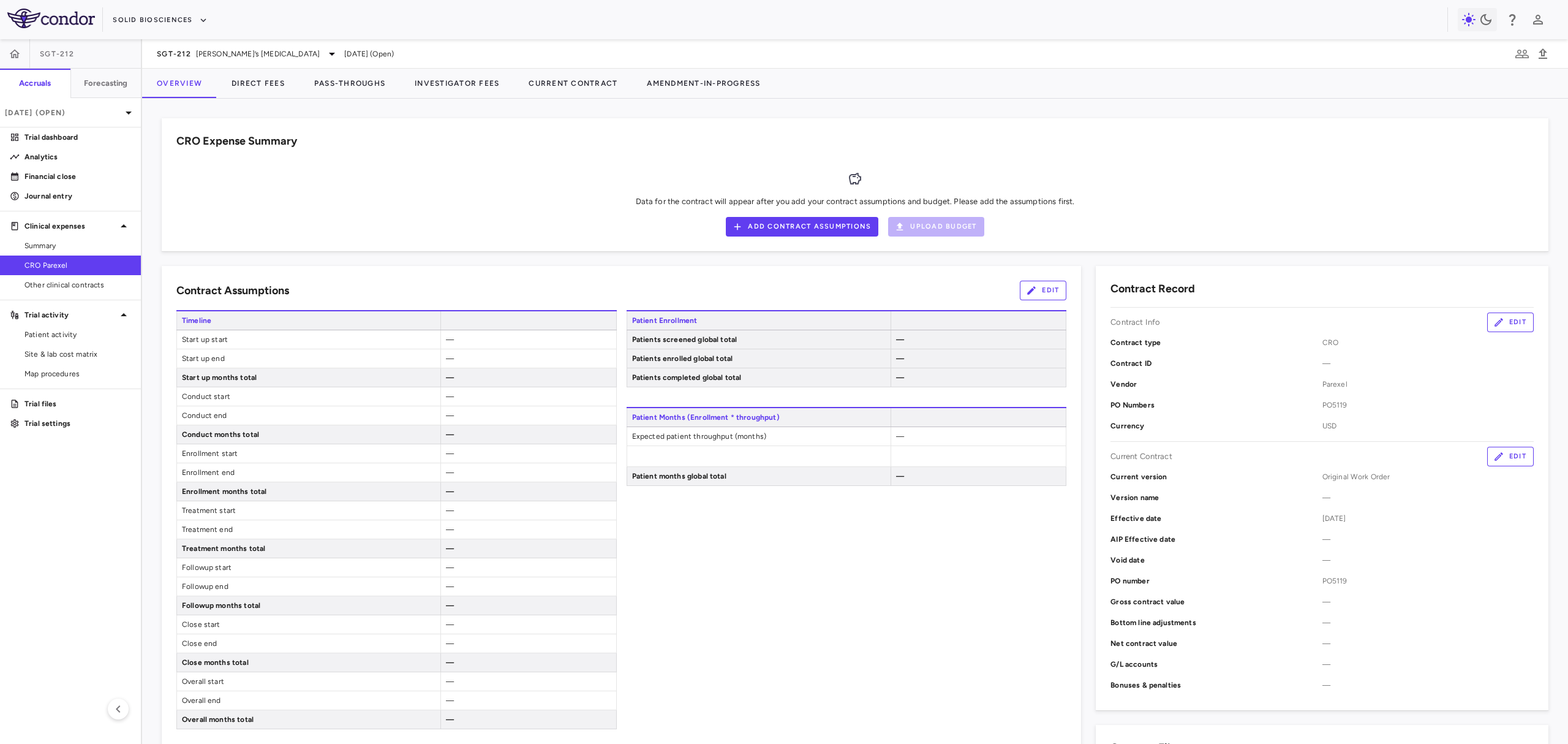
click at [265, 65] on div "SGT-212 Friedreich’s ataxia Jun 2025 (Open)" at bounding box center [855, 54] width 1426 height 30
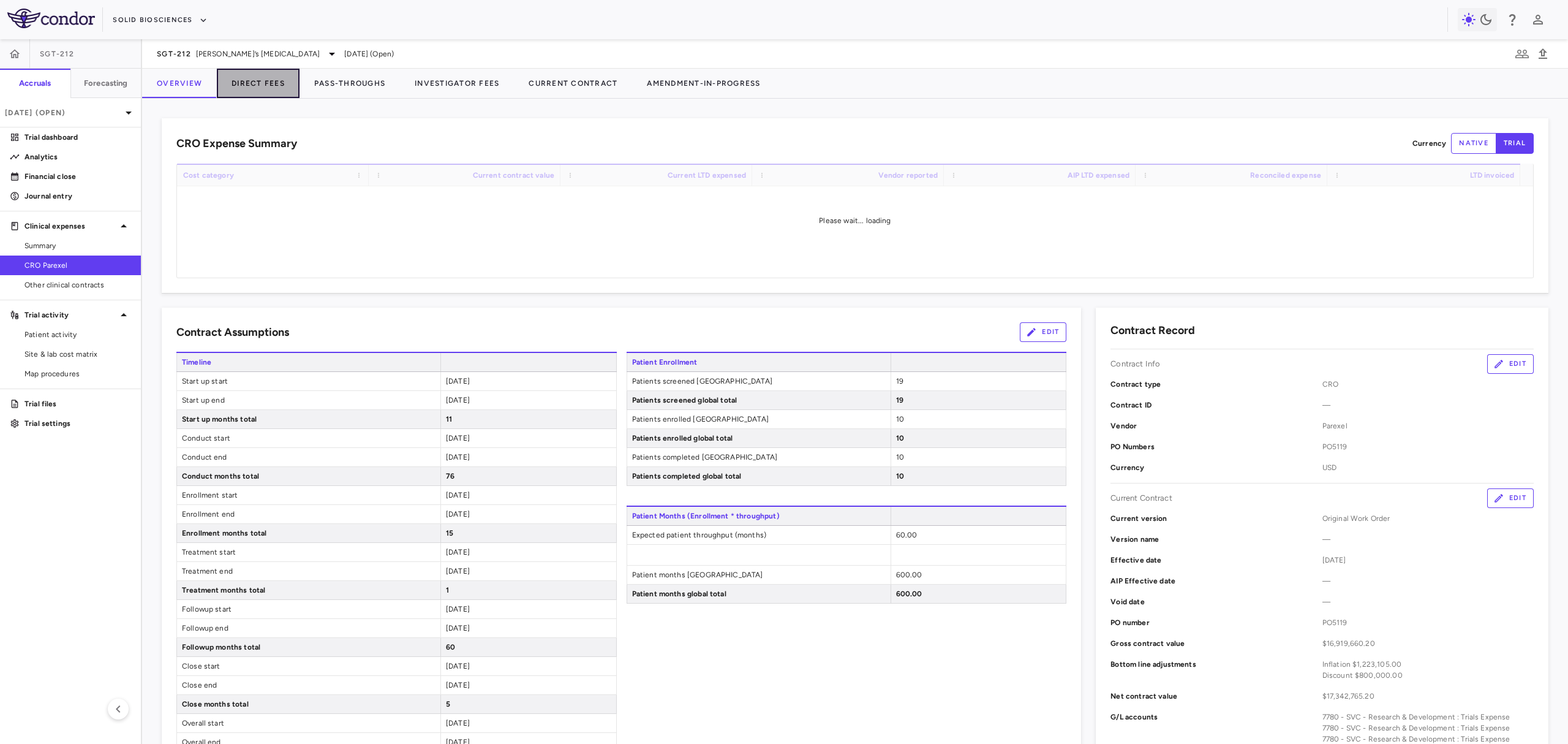
click at [258, 77] on button "Direct Fees" at bounding box center [258, 84] width 83 height 30
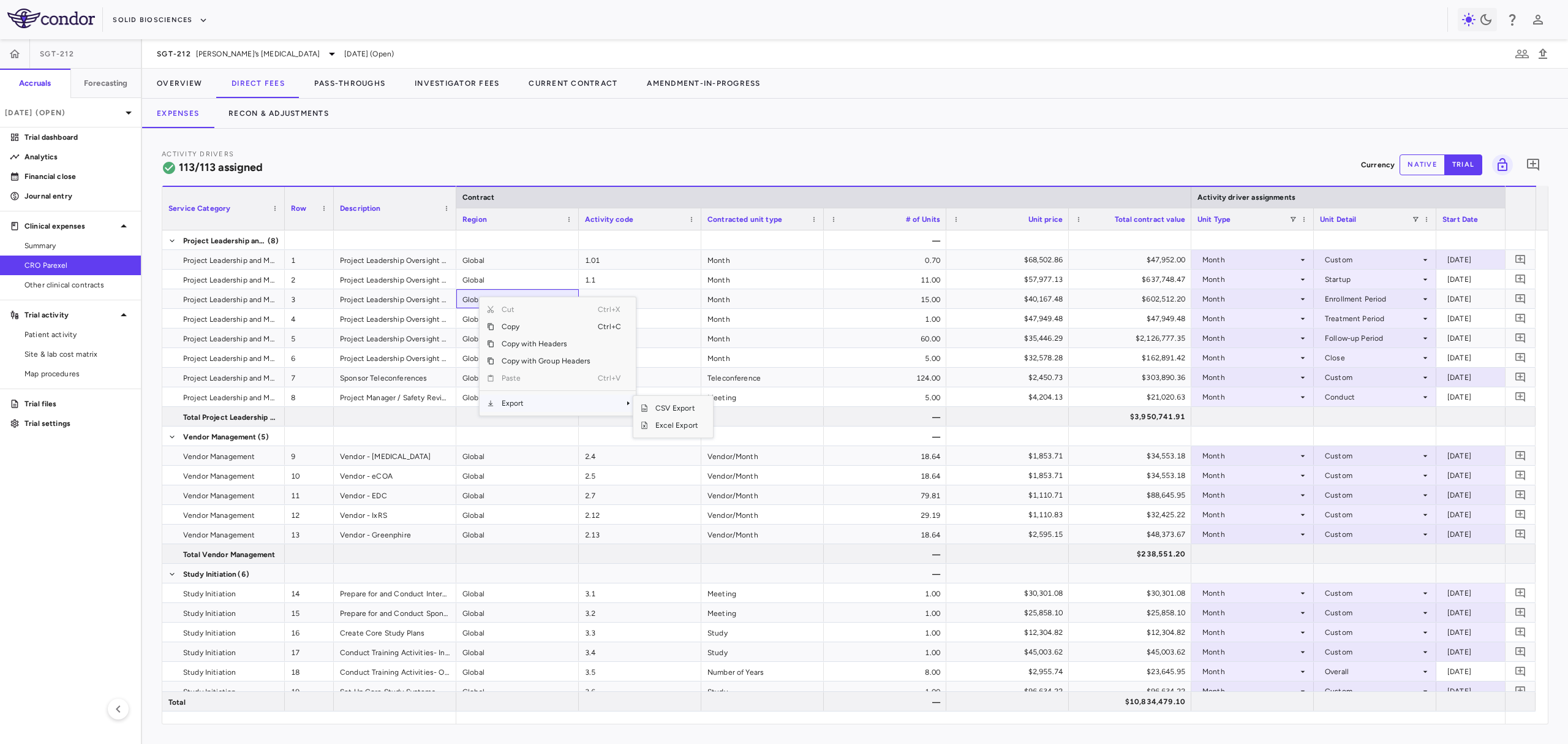
click at [530, 408] on span "Export" at bounding box center [546, 403] width 103 height 17
click at [701, 427] on span "Excel Export" at bounding box center [677, 425] width 58 height 17
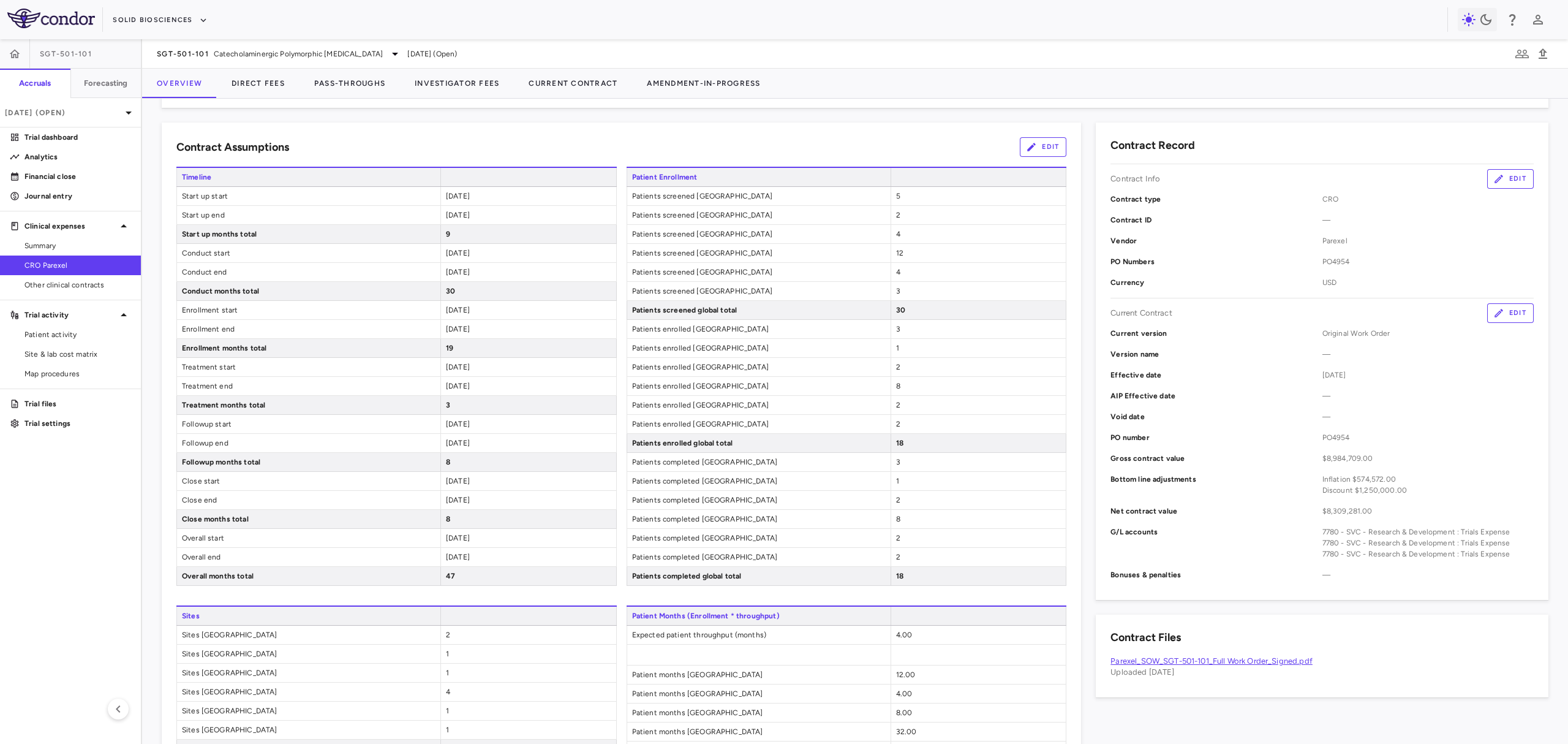
scroll to position [185, 0]
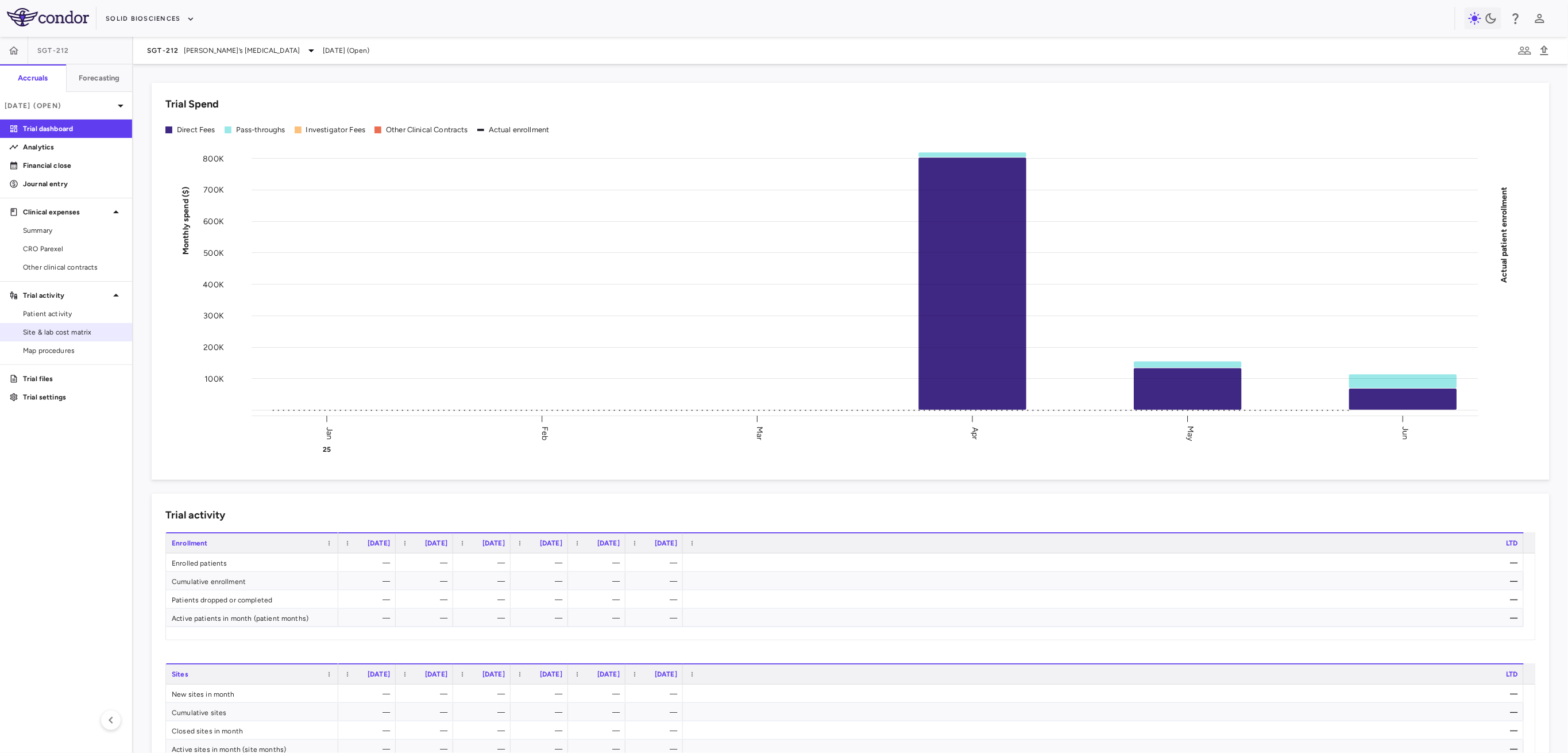
click at [100, 327] on span "Site & lab cost matrix" at bounding box center [73, 332] width 100 height 11
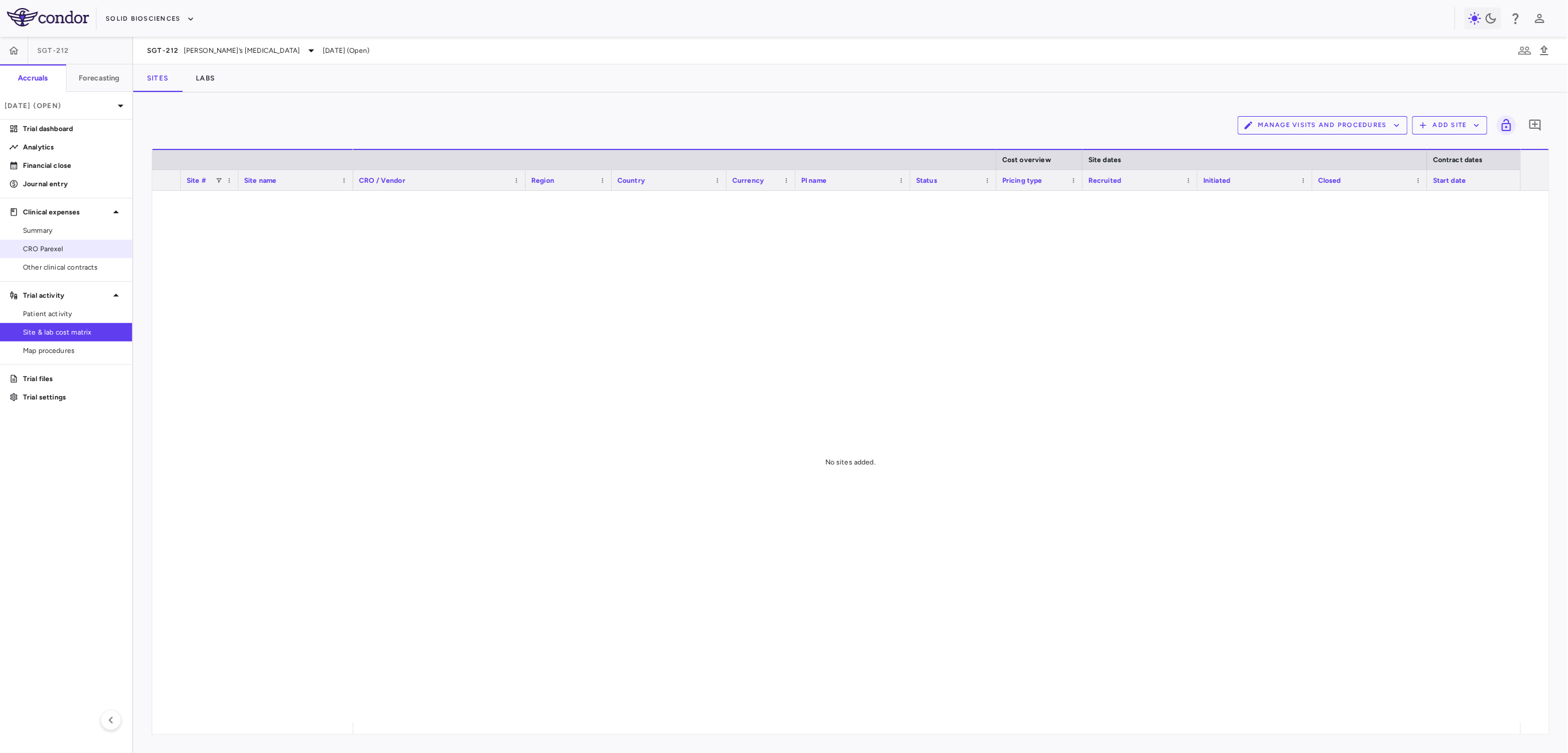
click at [65, 246] on span "CRO Parexel" at bounding box center [73, 249] width 100 height 11
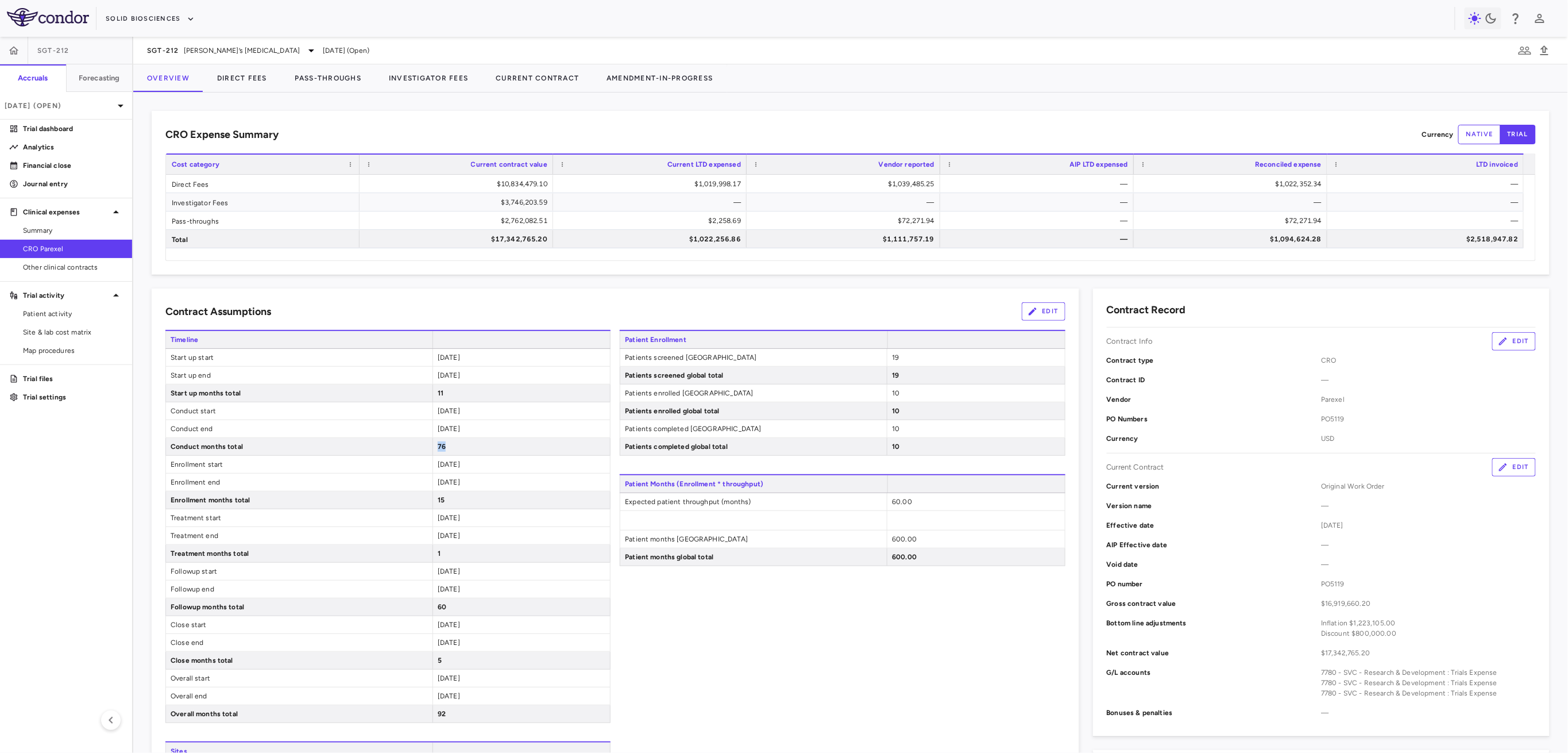
drag, startPoint x: 445, startPoint y: 447, endPoint x: 431, endPoint y: 446, distance: 14.0
click at [433, 446] on div "76" at bounding box center [521, 447] width 177 height 17
click at [244, 79] on button "Direct Fees" at bounding box center [242, 79] width 78 height 28
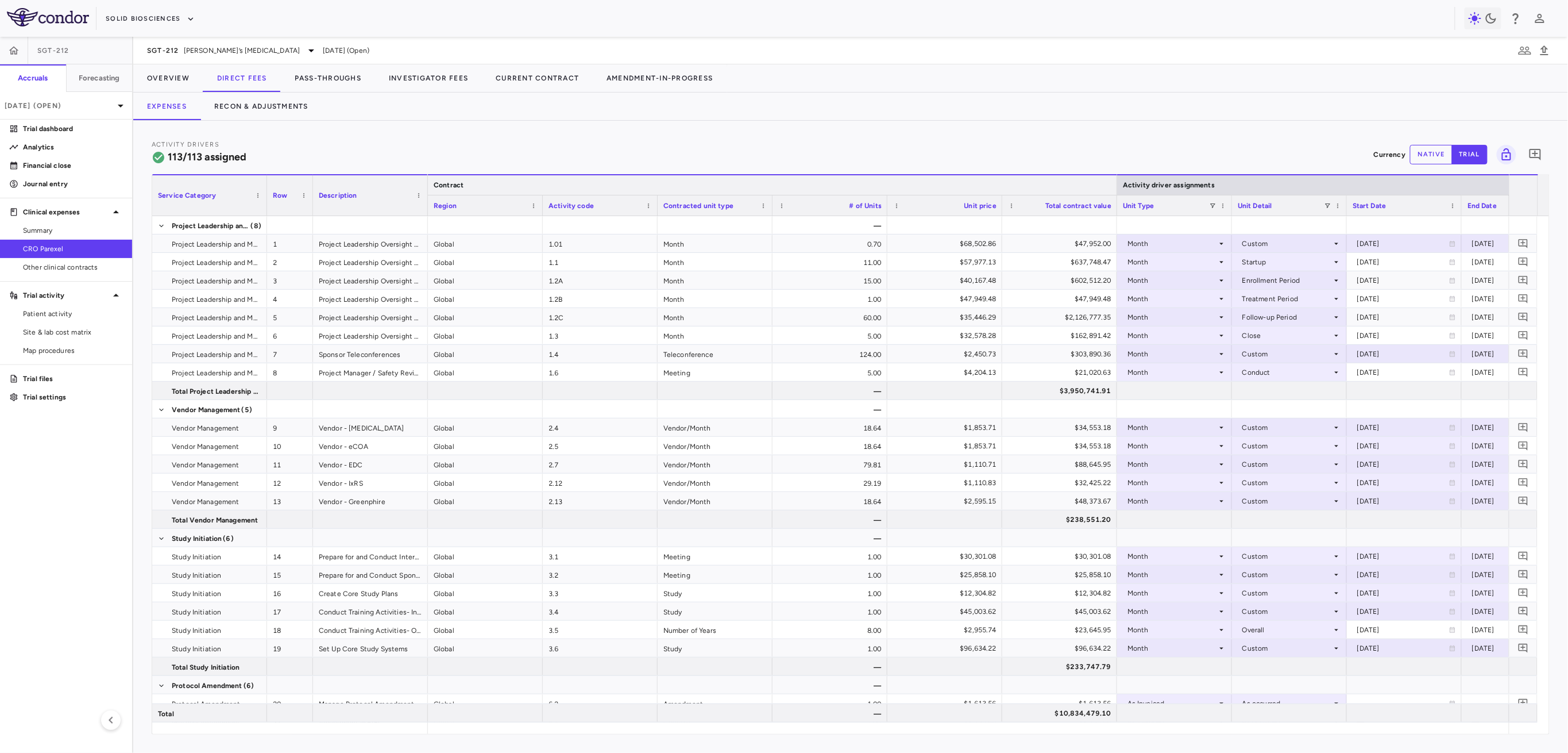
click at [730, 183] on div at bounding box center [1116, 185] width 5 height 20
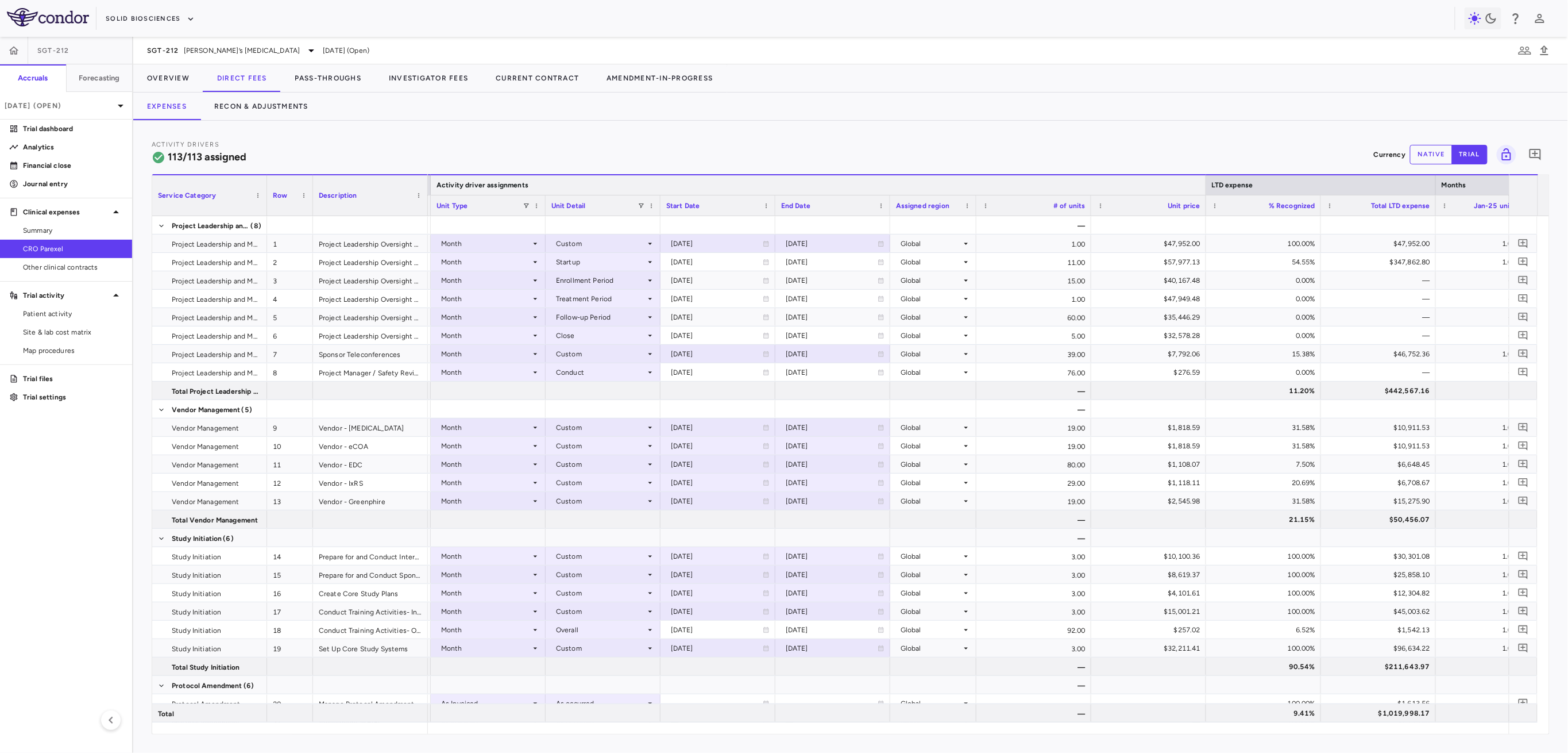
click at [730, 184] on div at bounding box center [1205, 185] width 5 height 20
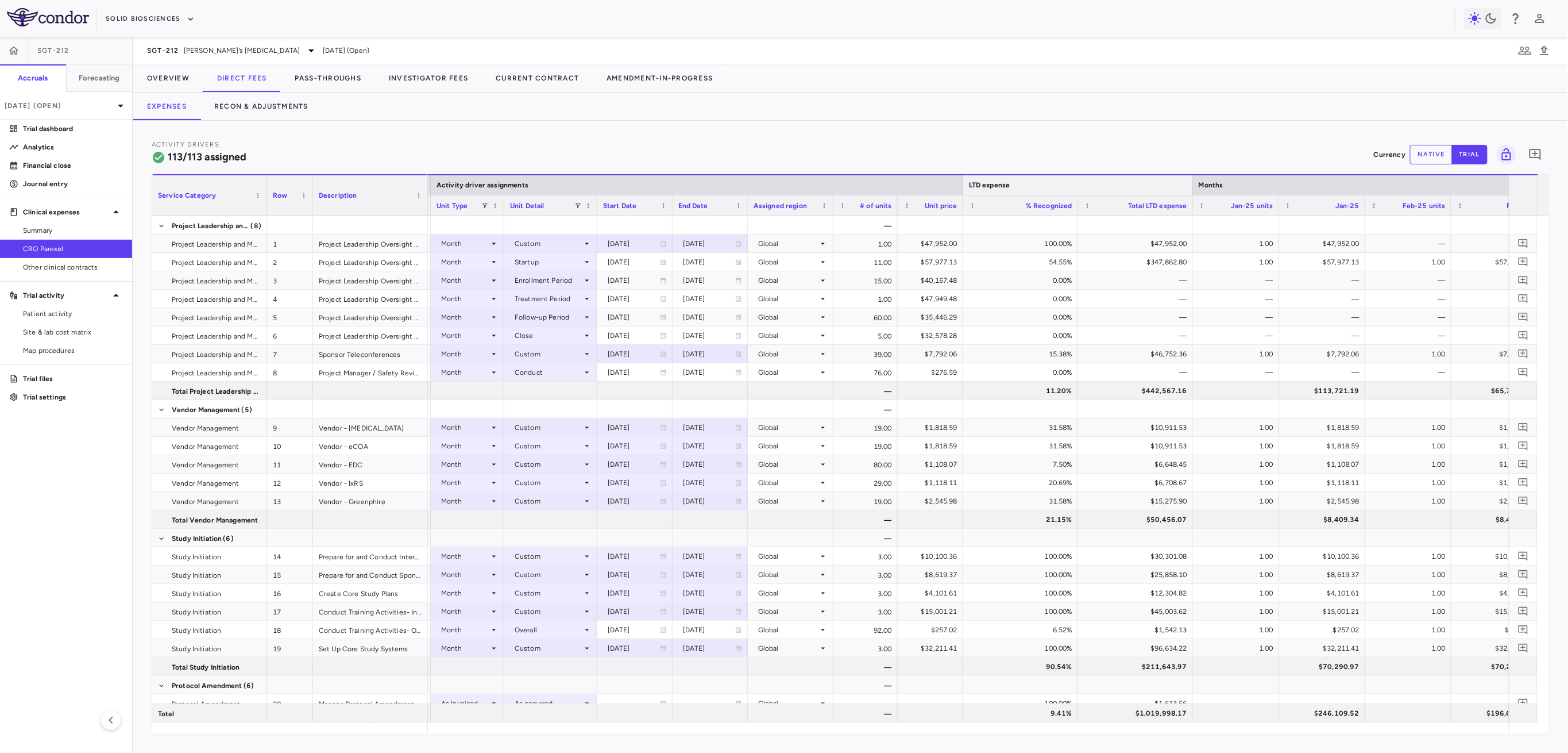
click at [730, 183] on div at bounding box center [1192, 185] width 5 height 20
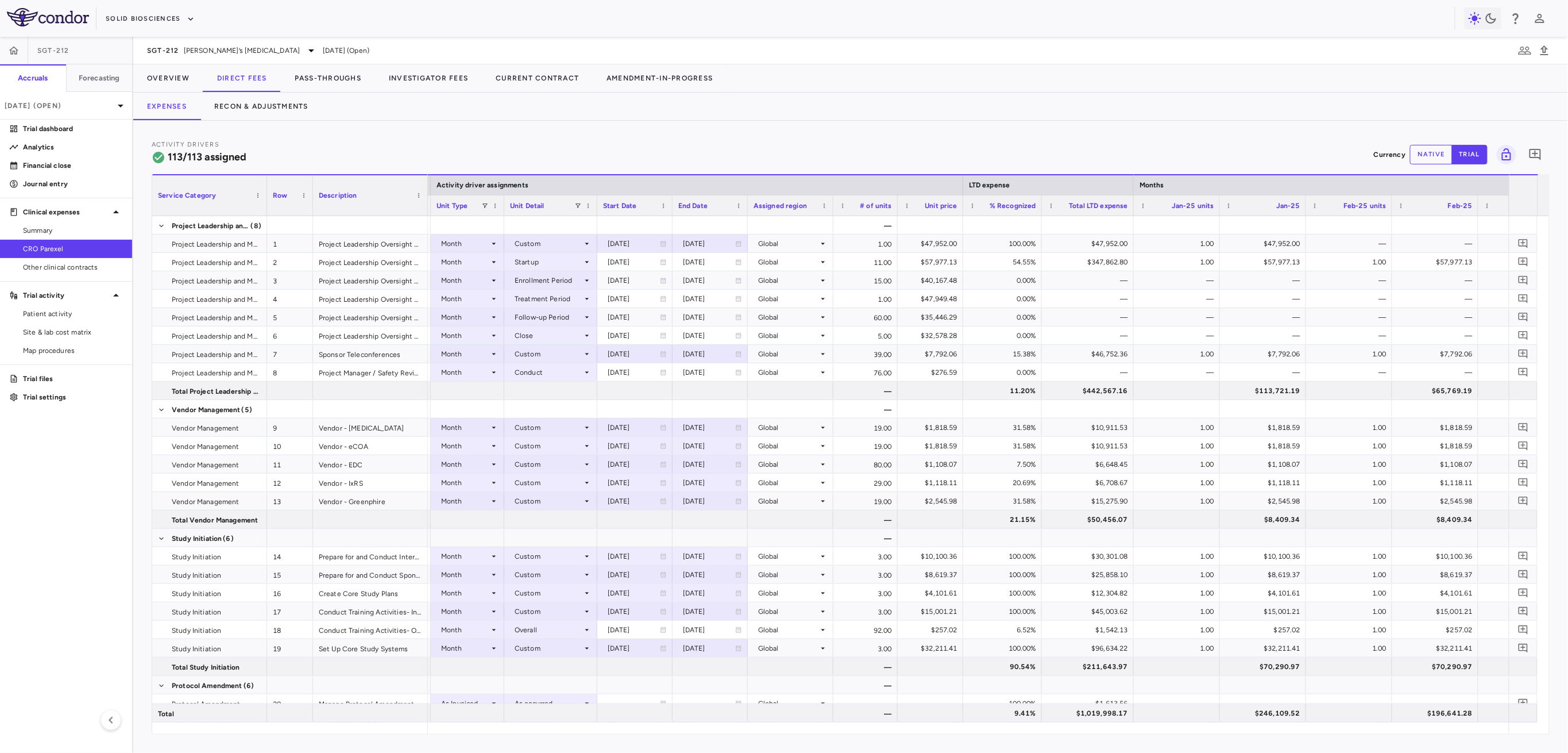
scroll to position [0, 104]
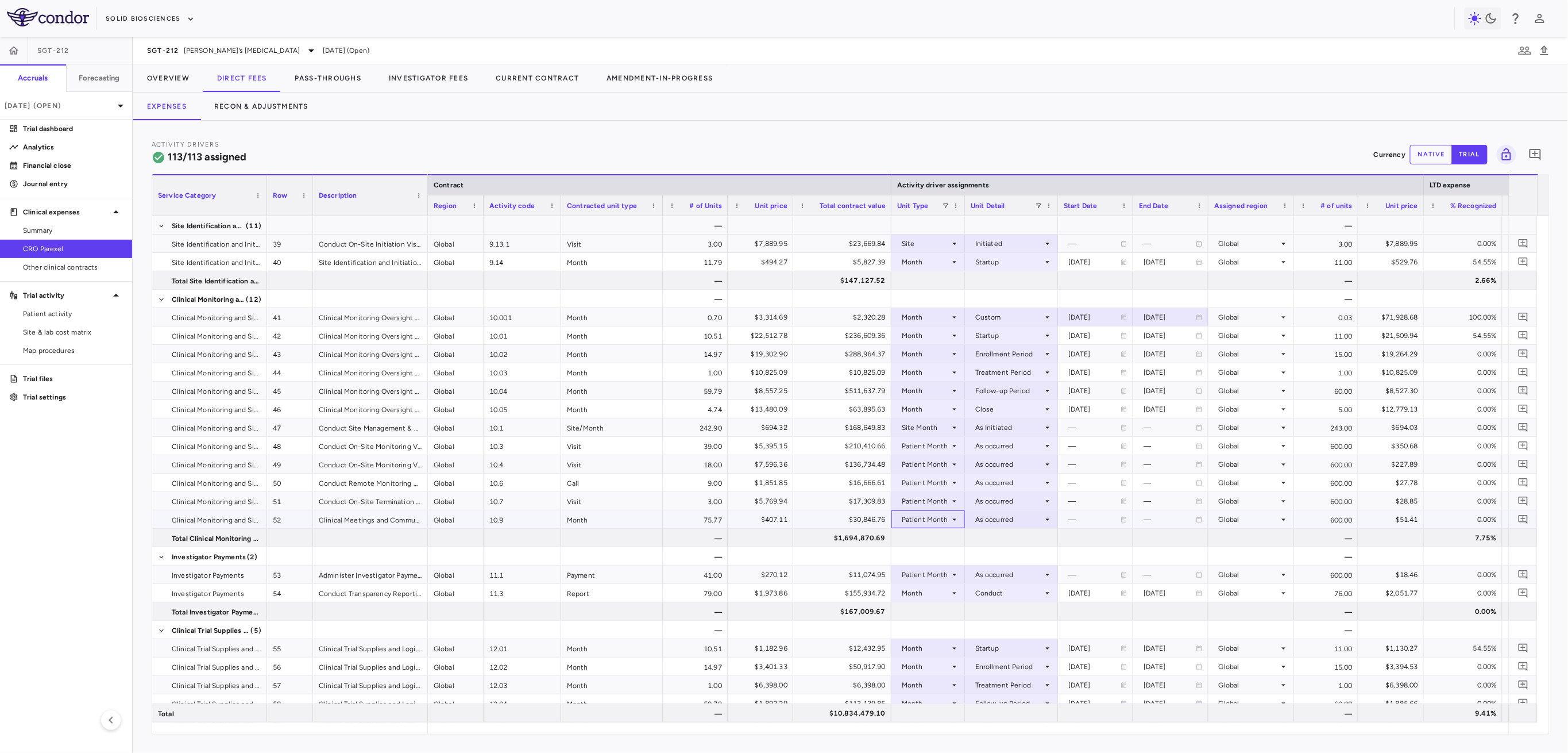
click at [730, 517] on div "Patient Month" at bounding box center [925, 519] width 48 height 18
click at [730, 605] on div "Month" at bounding box center [926, 611] width 27 height 11
click at [730, 519] on div at bounding box center [1012, 519] width 82 height 16
click at [730, 558] on div "Conduct" at bounding box center [1006, 558] width 34 height 11
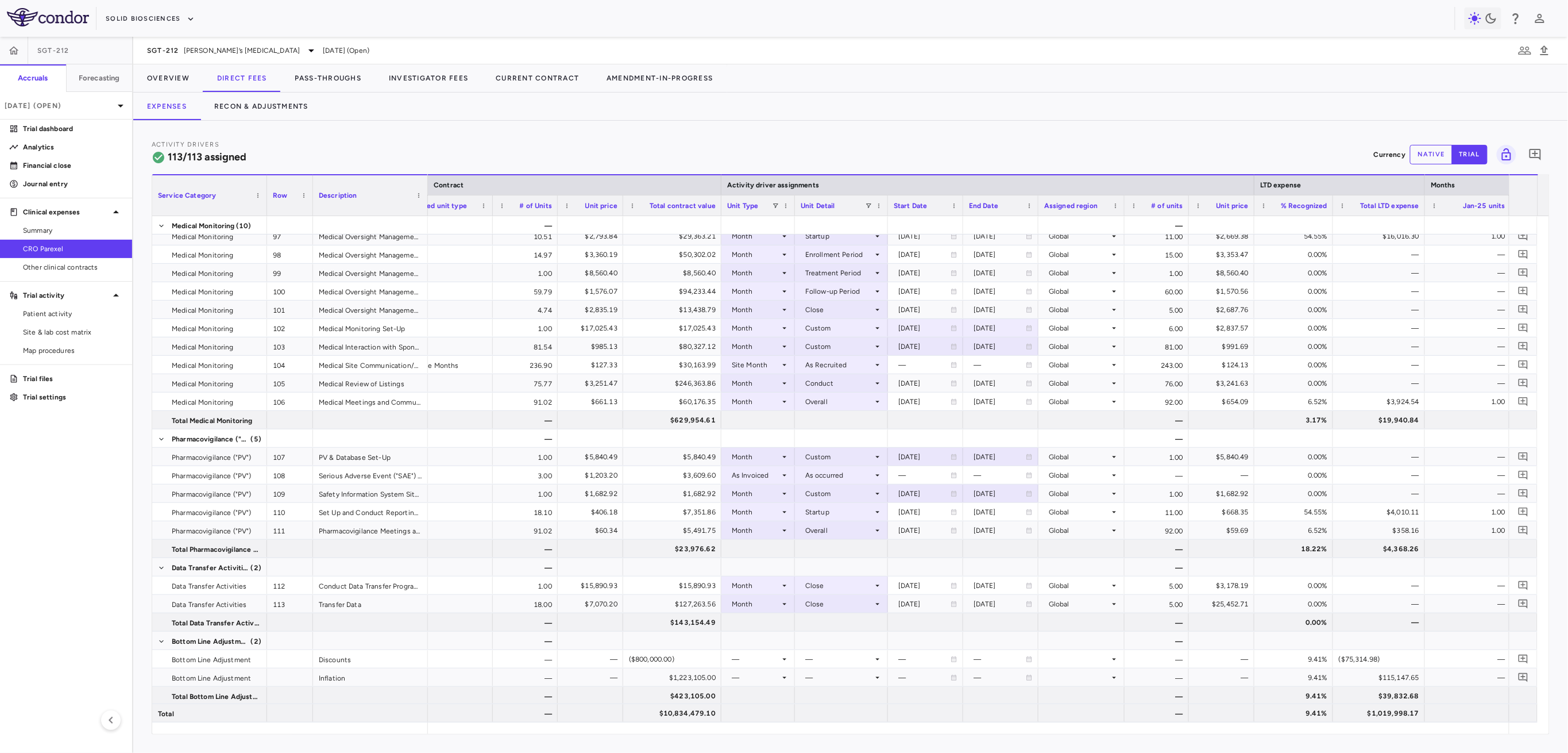
scroll to position [0, 0]
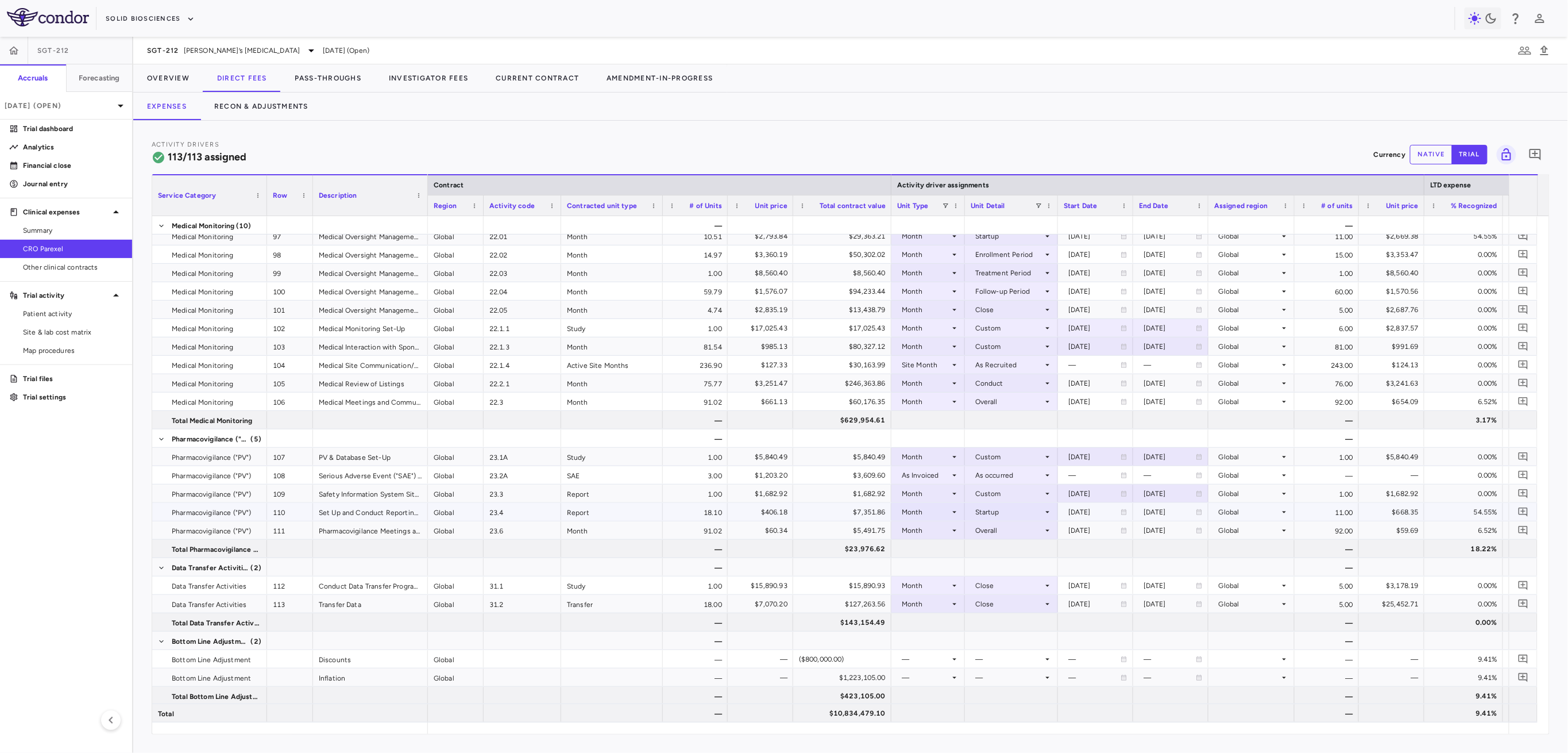
click at [730, 511] on div "Startup" at bounding box center [1009, 512] width 68 height 18
click at [730, 605] on div "Custom" at bounding box center [1005, 655] width 32 height 11
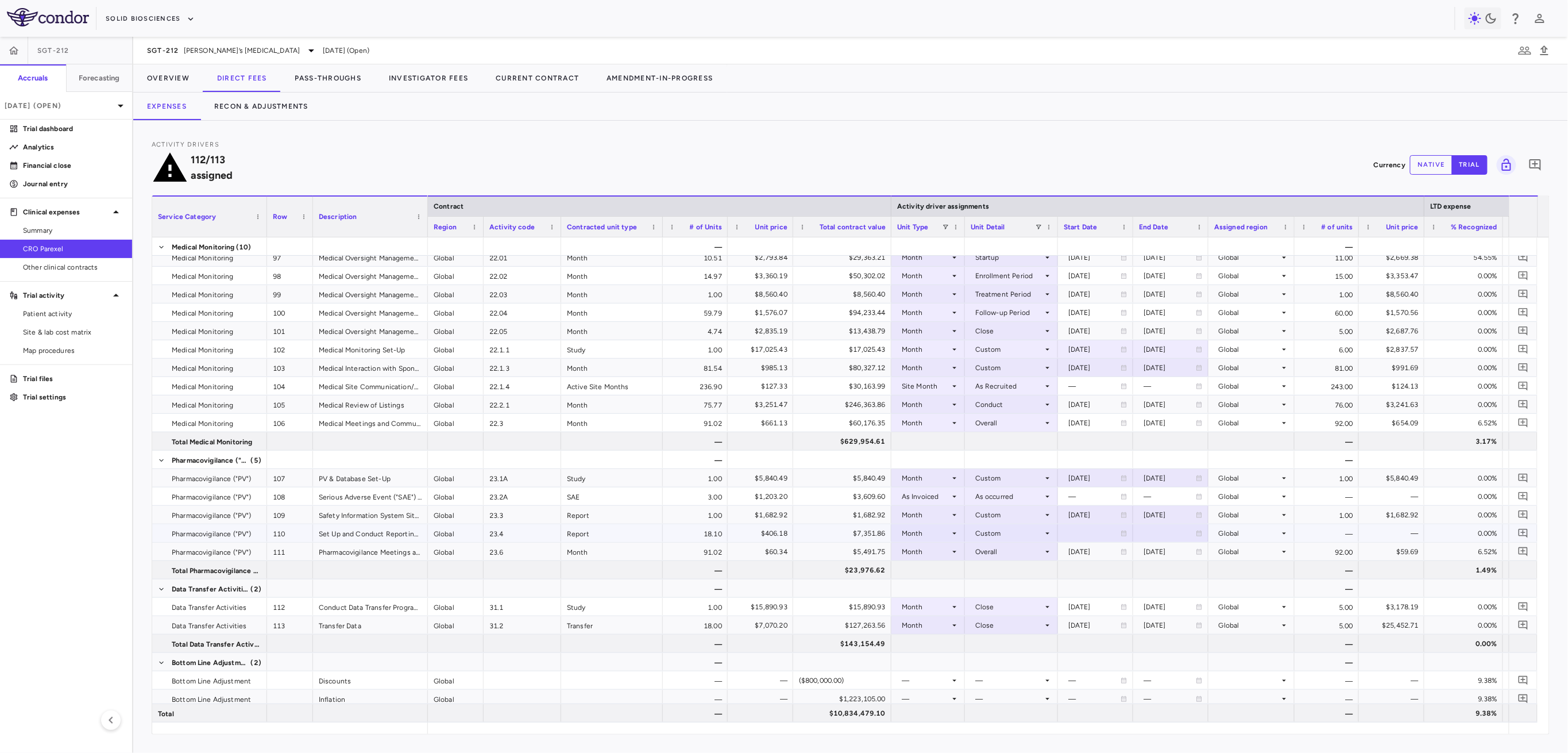
click at [730, 525] on div at bounding box center [1096, 533] width 64 height 16
click at [730, 525] on input "**********" at bounding box center [1105, 535] width 92 height 20
type input "**********"
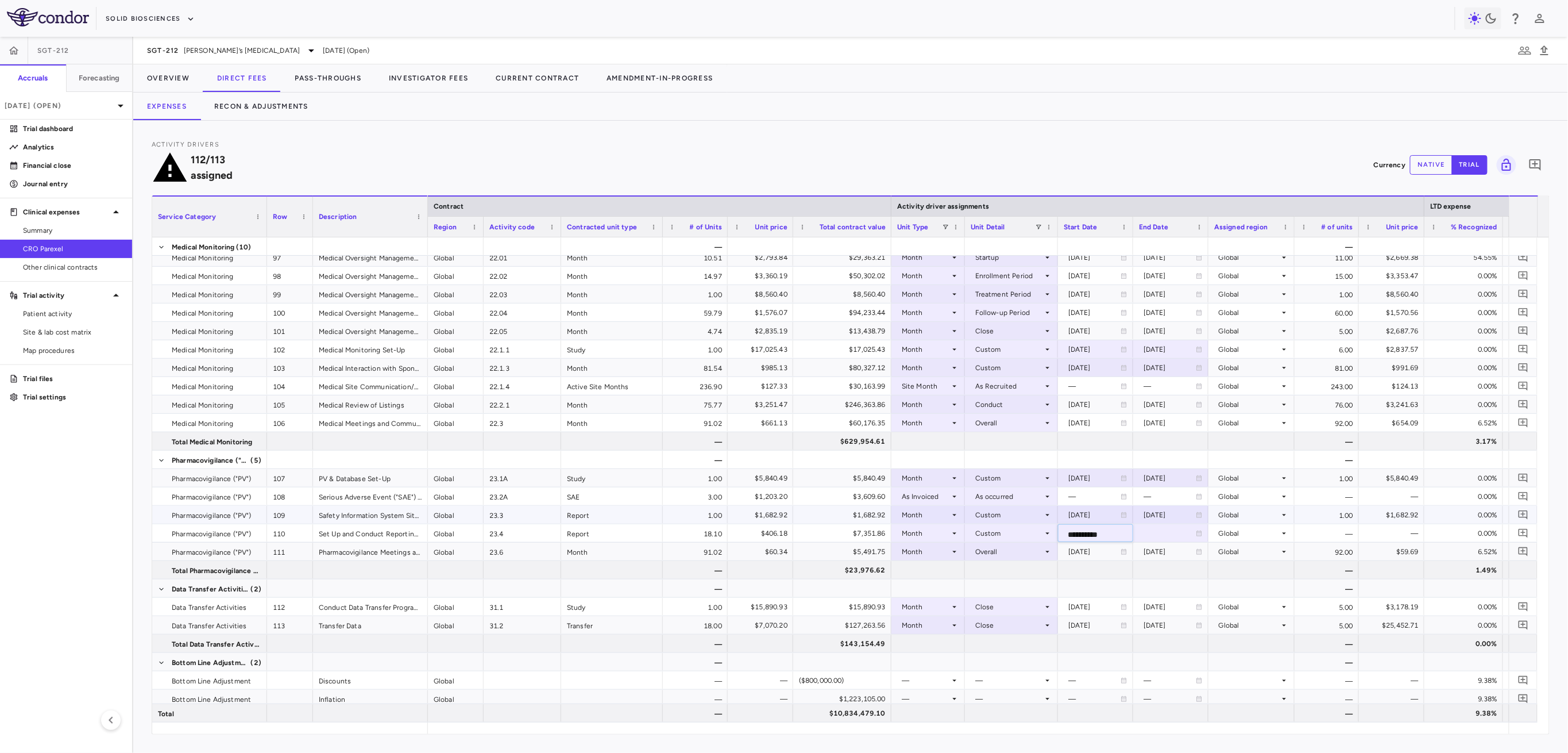
scroll to position [0, 1]
click at [730, 525] on div at bounding box center [1171, 533] width 64 height 16
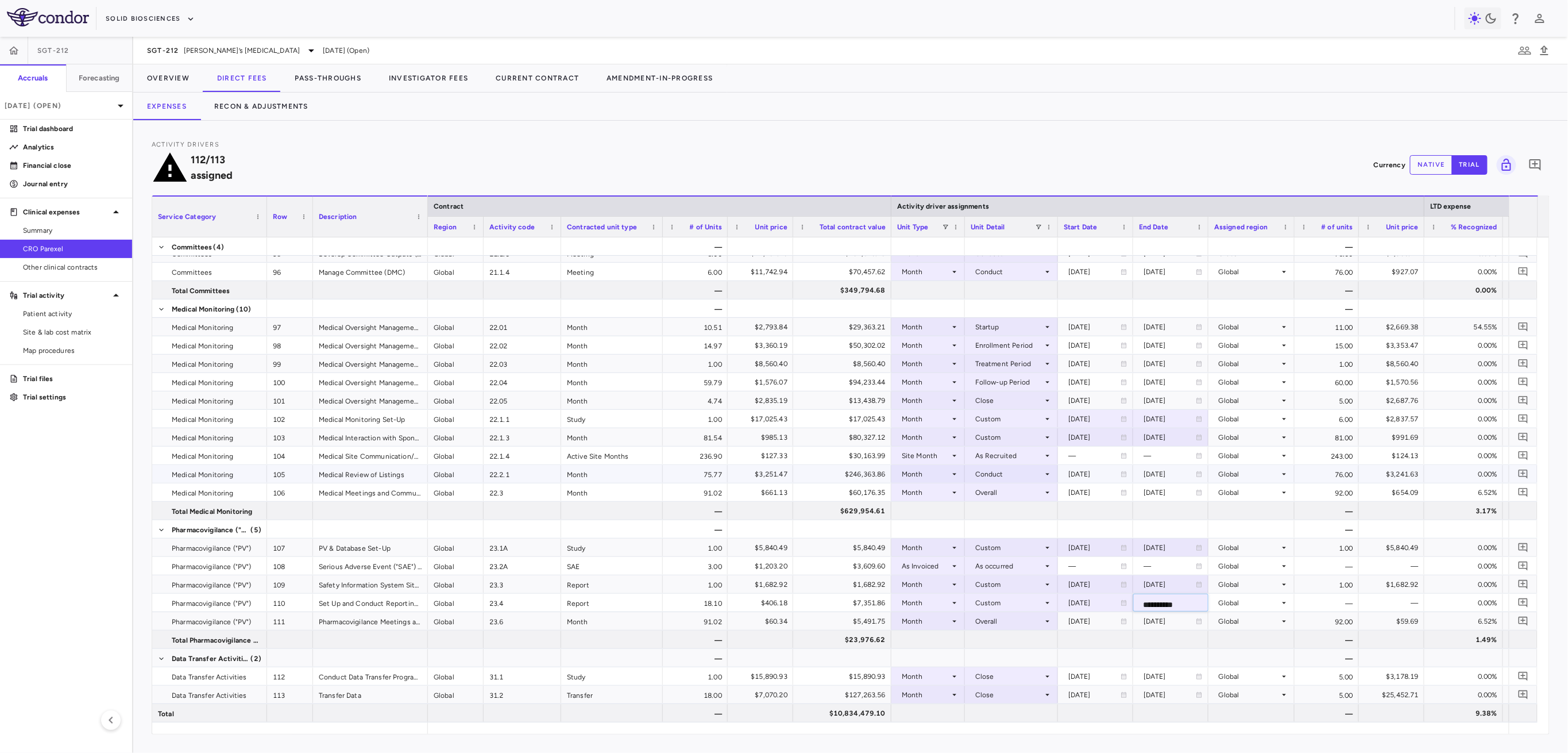
scroll to position [2322, 0]
click at [730, 380] on div "60.00" at bounding box center [1327, 389] width 65 height 18
click at [730, 601] on div "Global" at bounding box center [1249, 610] width 61 height 18
click at [730, 601] on div "—" at bounding box center [1327, 609] width 65 height 18
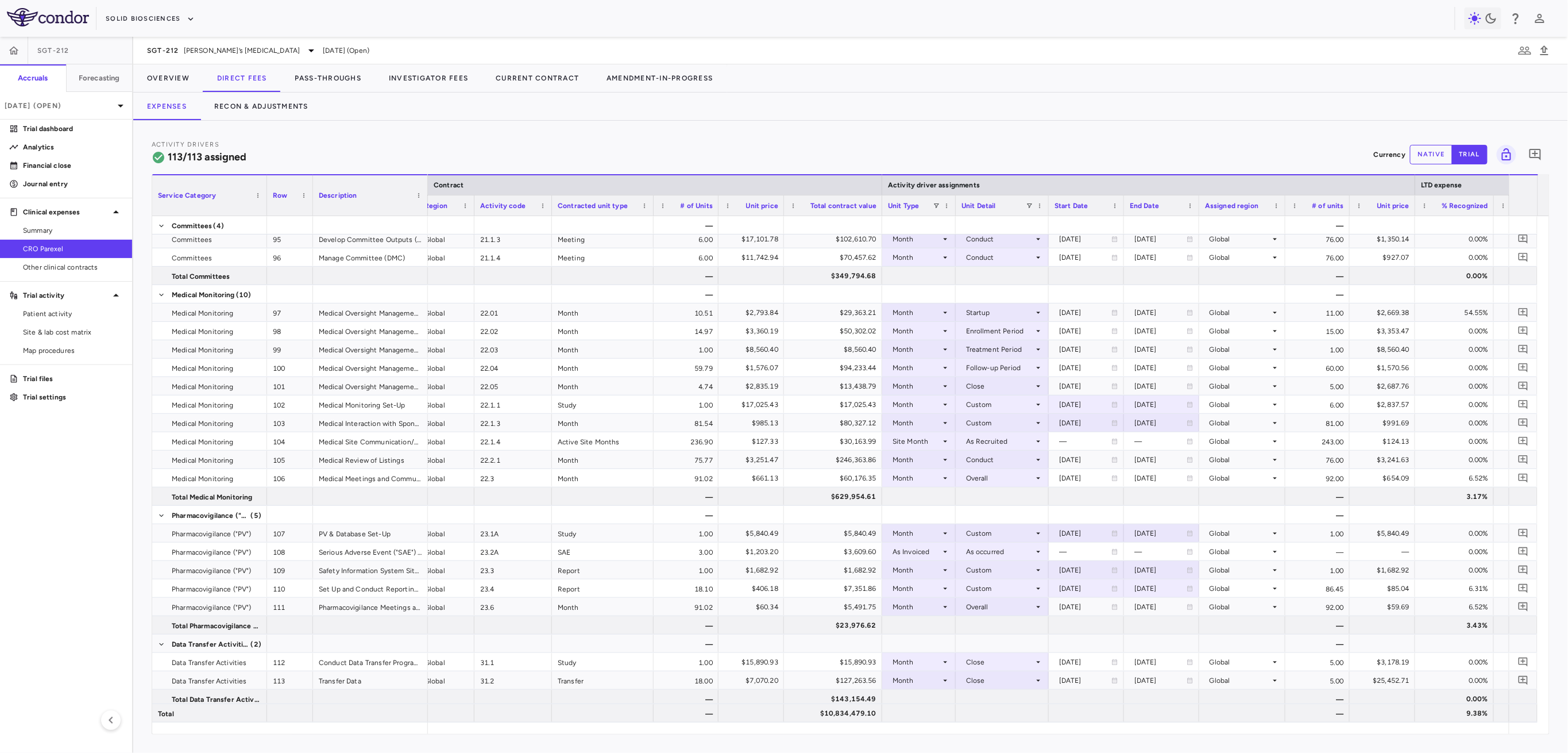
scroll to position [0, 11]
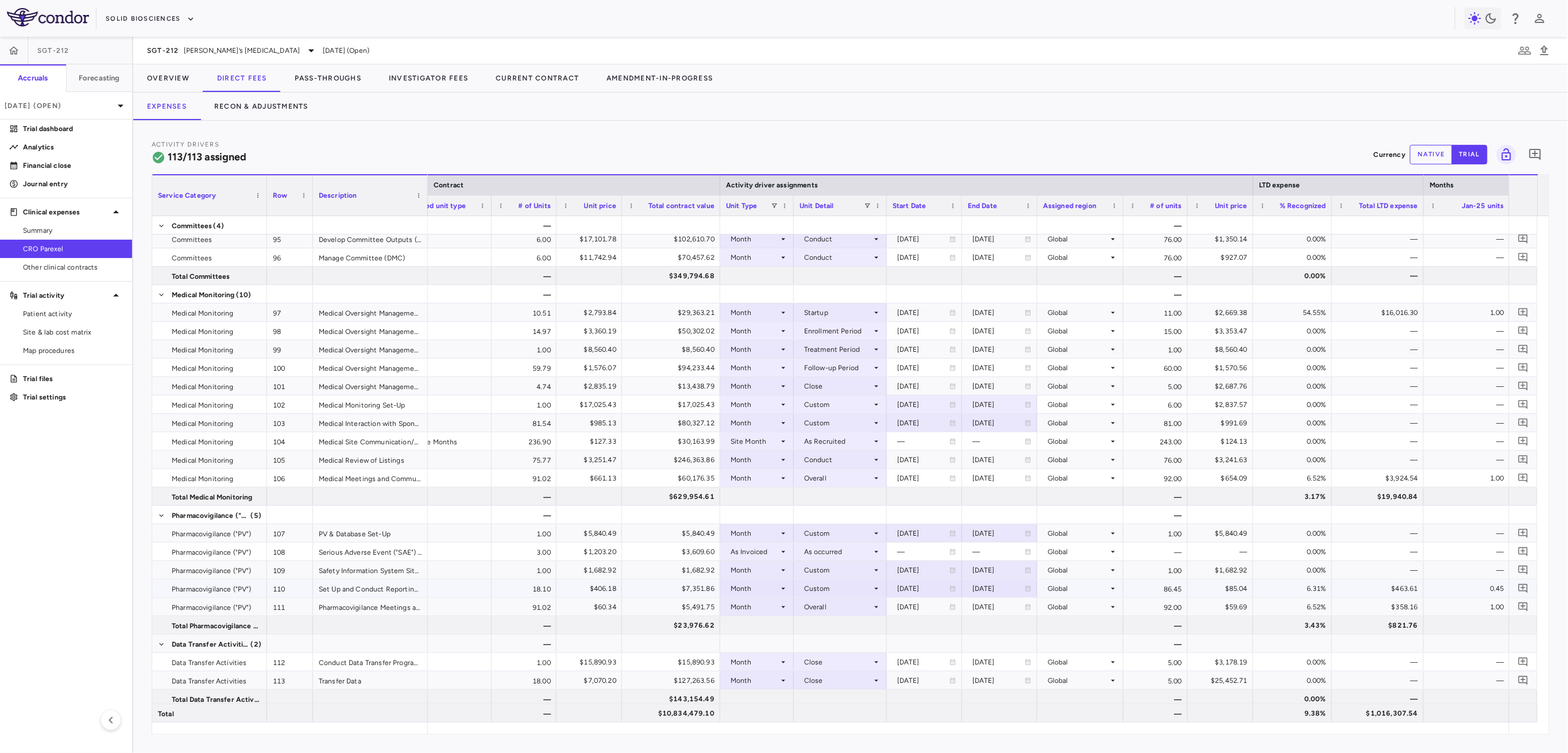
click at [730, 586] on div "2025-01-18" at bounding box center [923, 589] width 52 height 18
click at [730, 588] on input "**********" at bounding box center [933, 590] width 92 height 20
type input "**********"
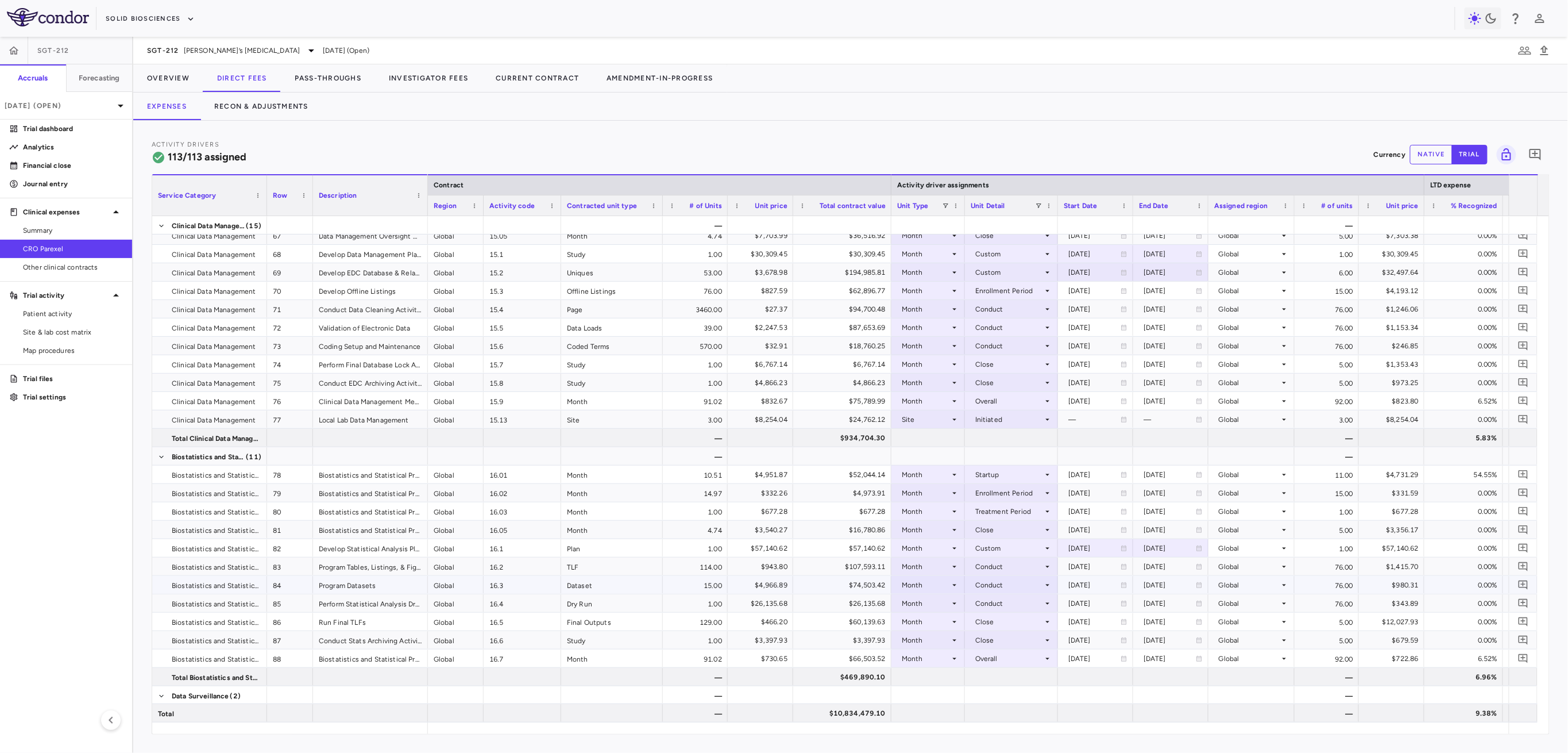
scroll to position [1762, 0]
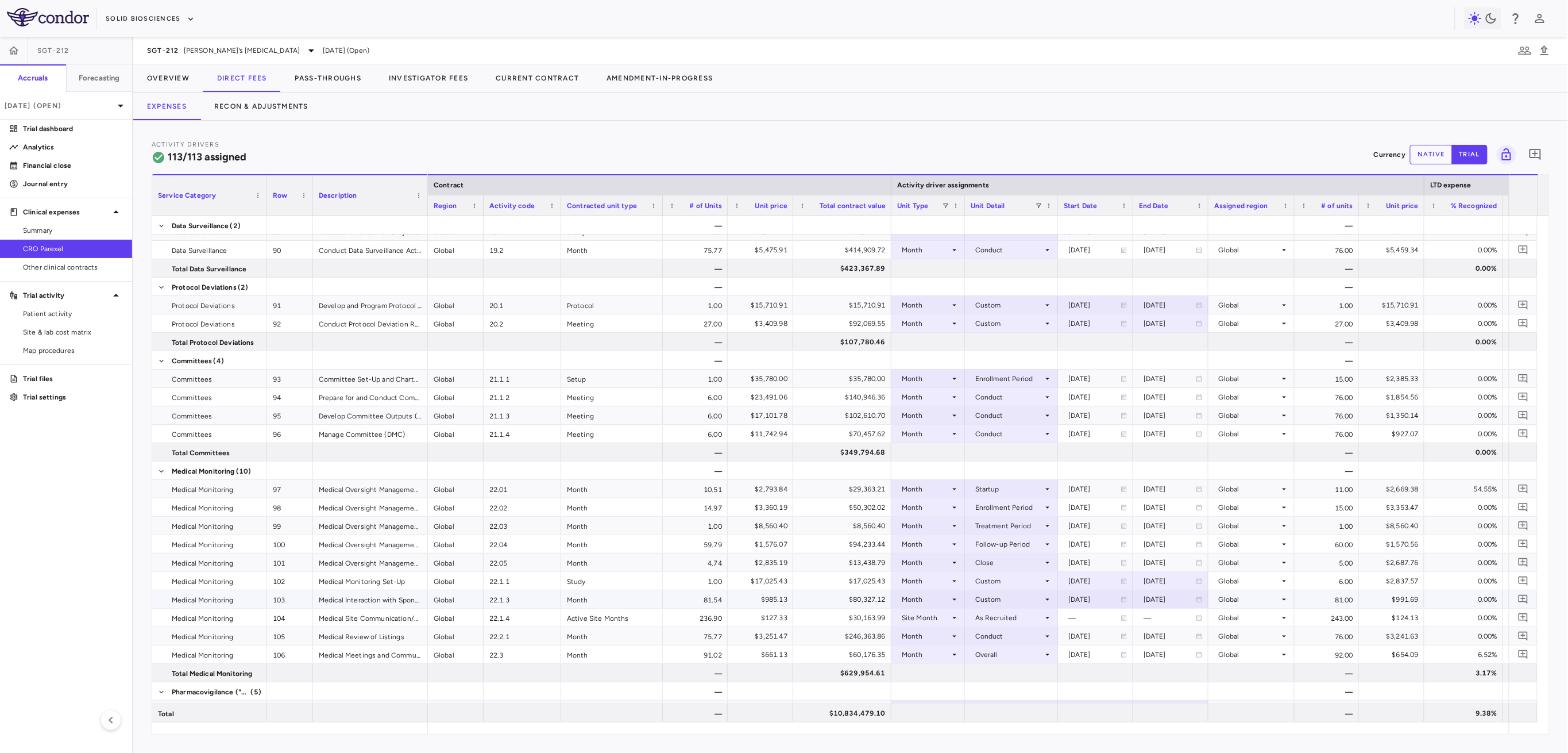
click at [730, 599] on div "2025-12-01" at bounding box center [1094, 599] width 52 height 18
click at [730, 597] on input "**********" at bounding box center [1105, 601] width 92 height 20
type input "**********"
click at [730, 598] on div "2032-08-31" at bounding box center [1170, 599] width 52 height 18
click at [730, 600] on input "**********" at bounding box center [1180, 601] width 92 height 20
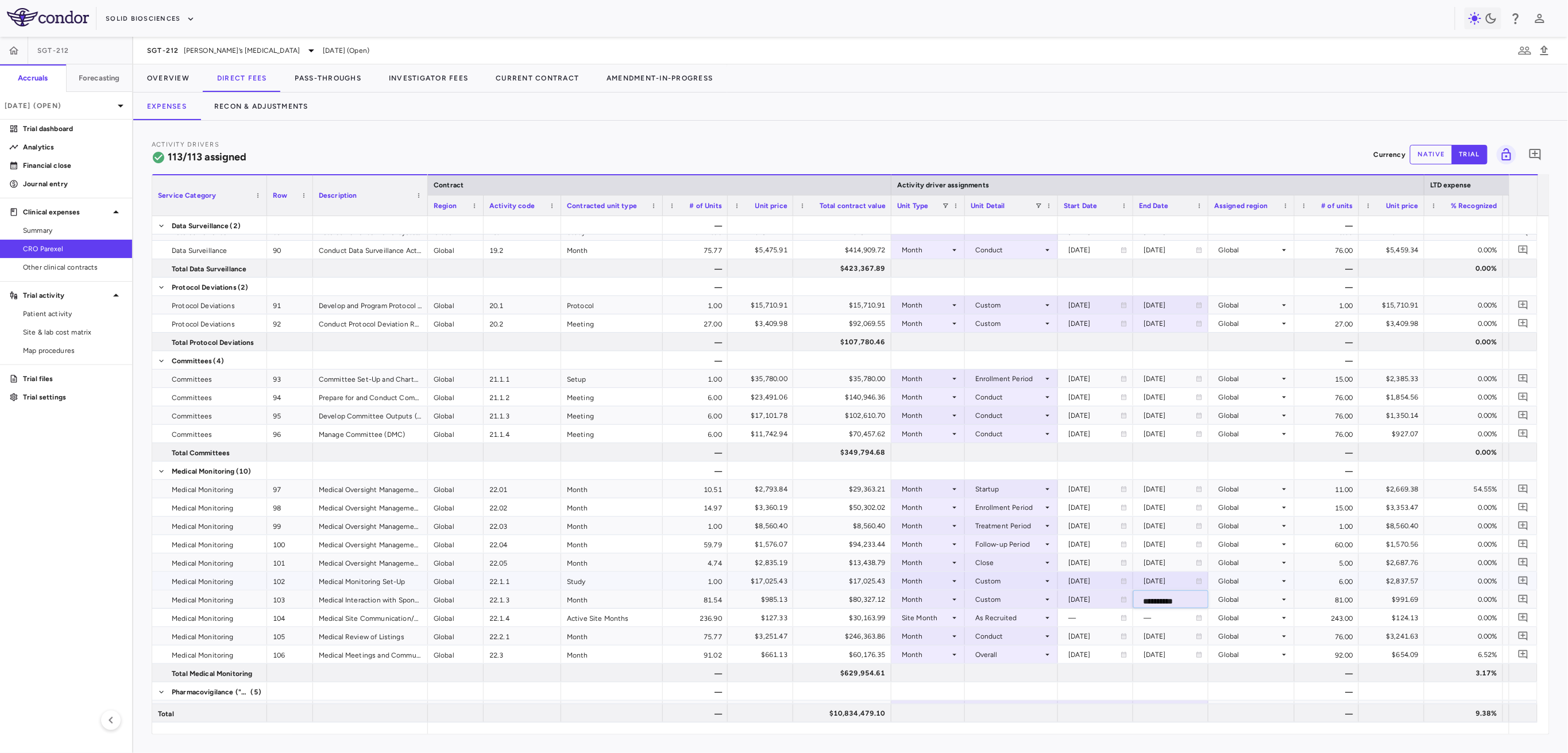
type input "**********"
click at [730, 605] on div "$124.13" at bounding box center [1394, 618] width 49 height 18
click at [730, 597] on div "Global" at bounding box center [1249, 599] width 61 height 18
click at [730, 597] on div at bounding box center [784, 376] width 1568 height 753
click at [730, 597] on div "81.00" at bounding box center [1327, 599] width 65 height 18
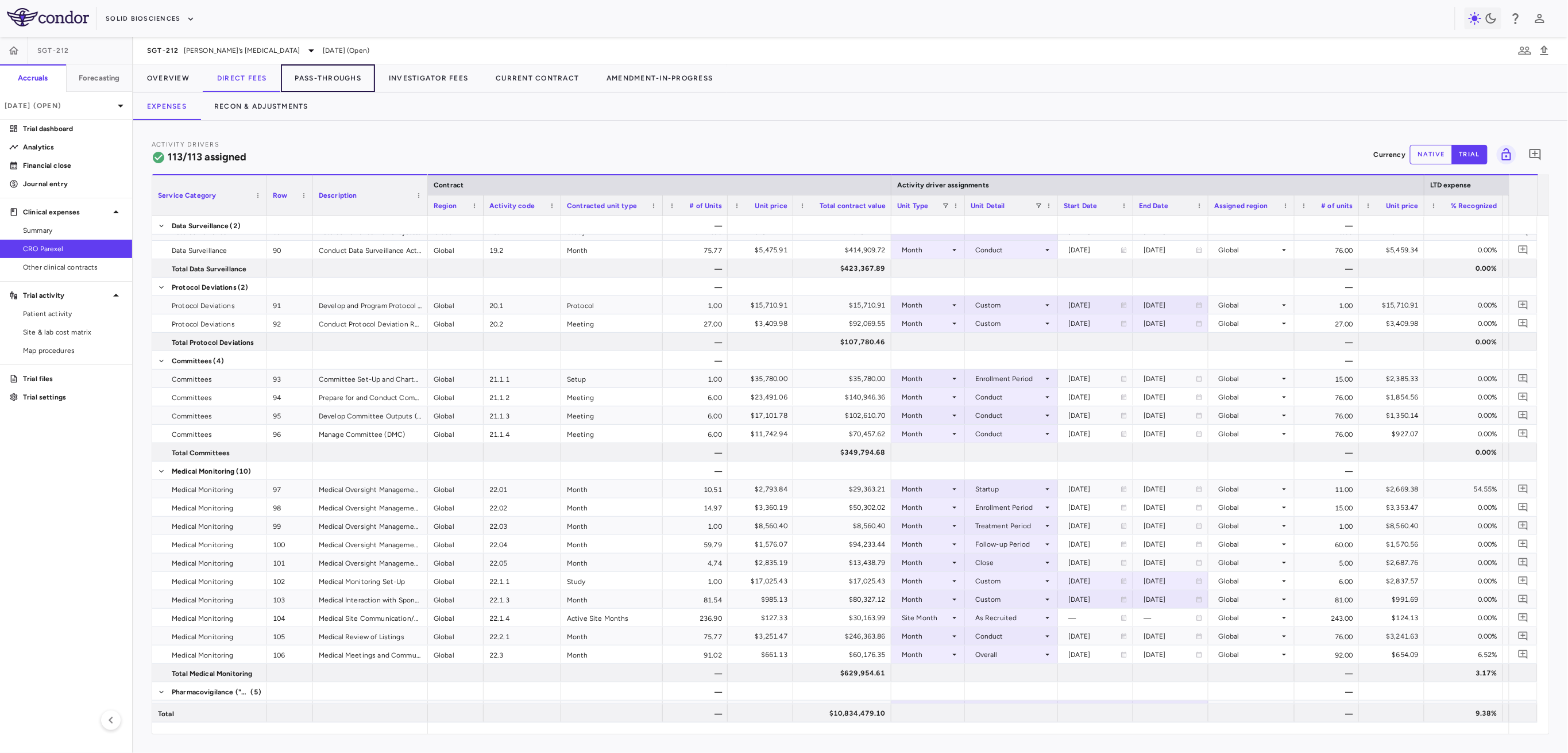
drag, startPoint x: 323, startPoint y: 77, endPoint x: 395, endPoint y: 118, distance: 82.9
click at [323, 77] on button "Pass-Throughs" at bounding box center [328, 79] width 94 height 28
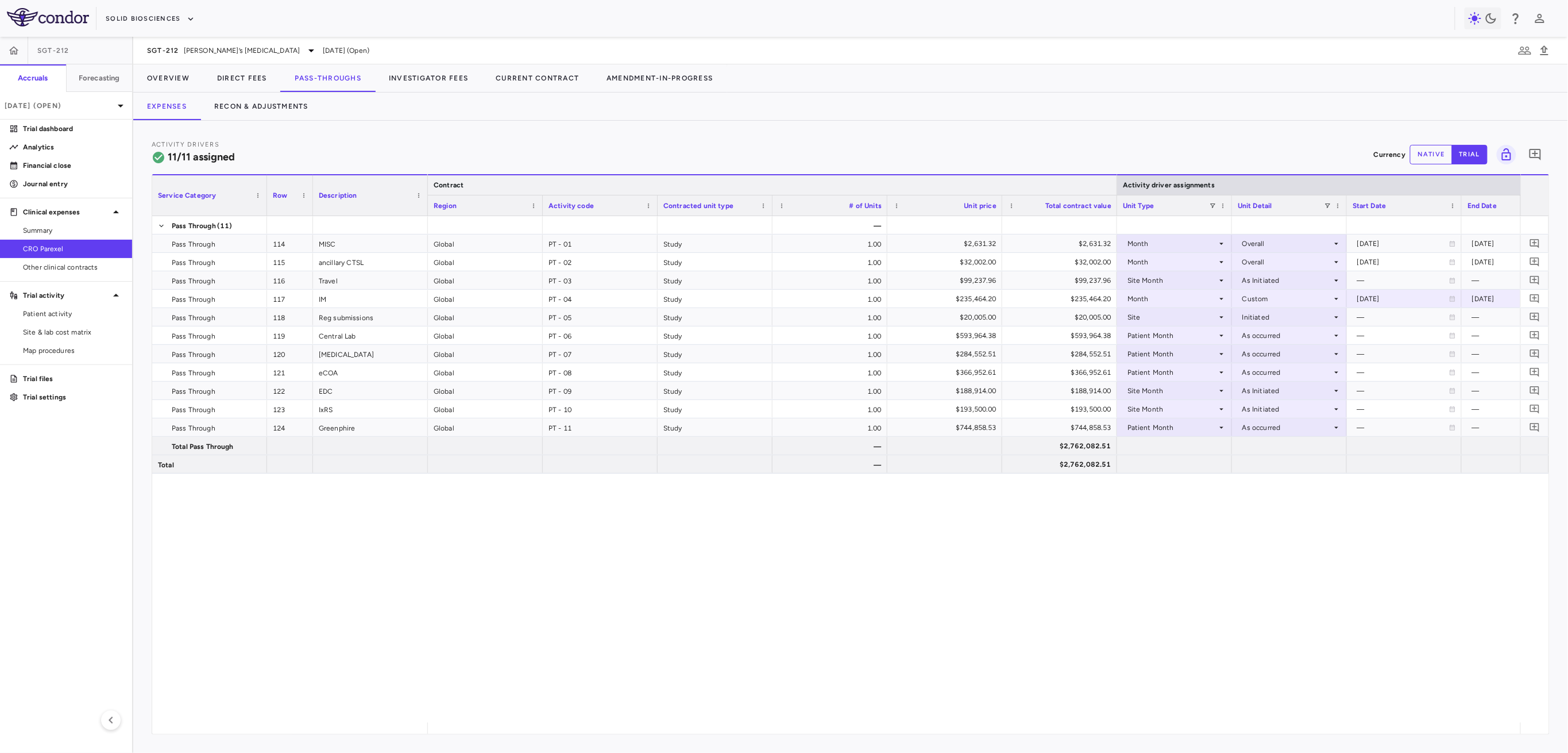
click at [730, 185] on div at bounding box center [1116, 185] width 5 height 20
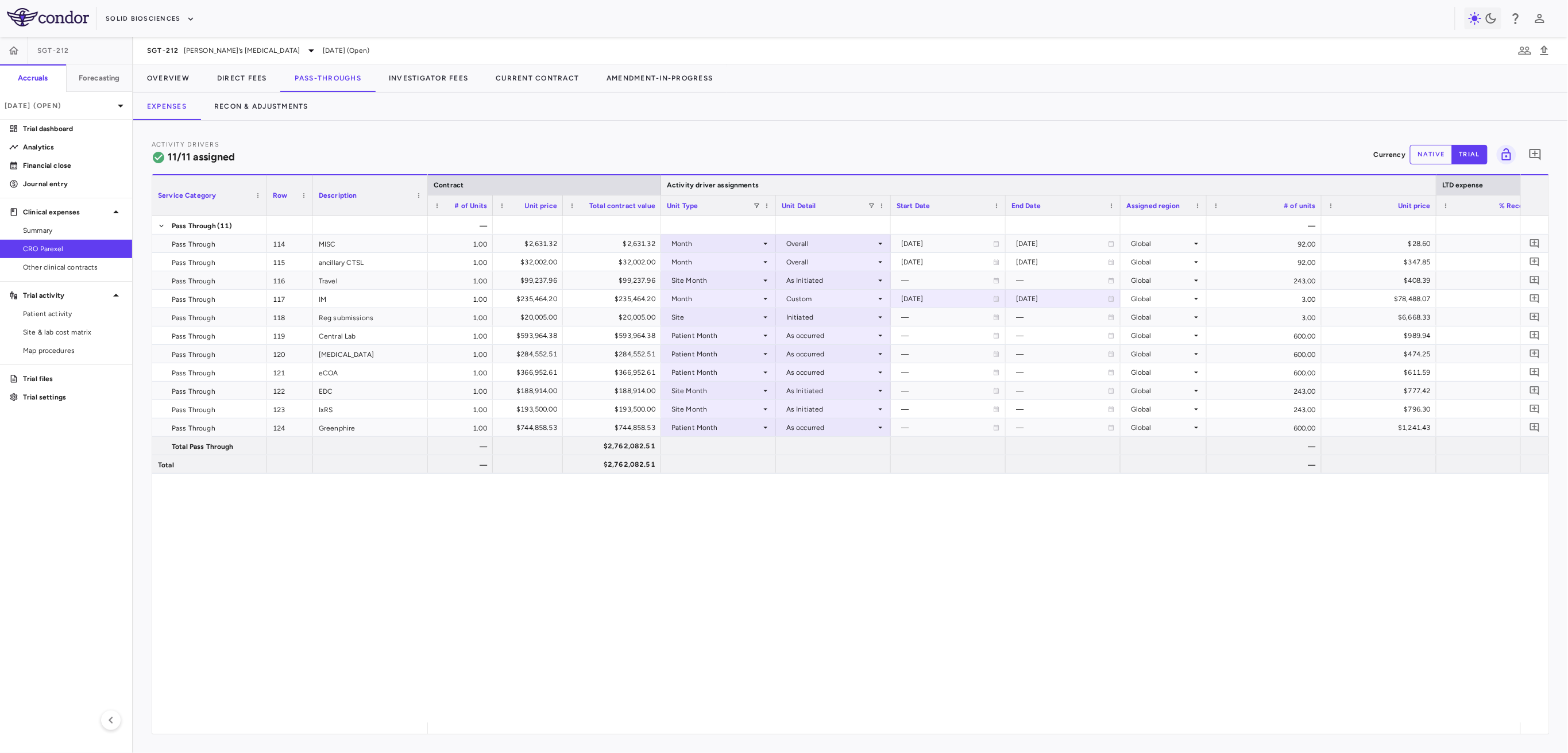
click at [730, 178] on div at bounding box center [1435, 185] width 5 height 20
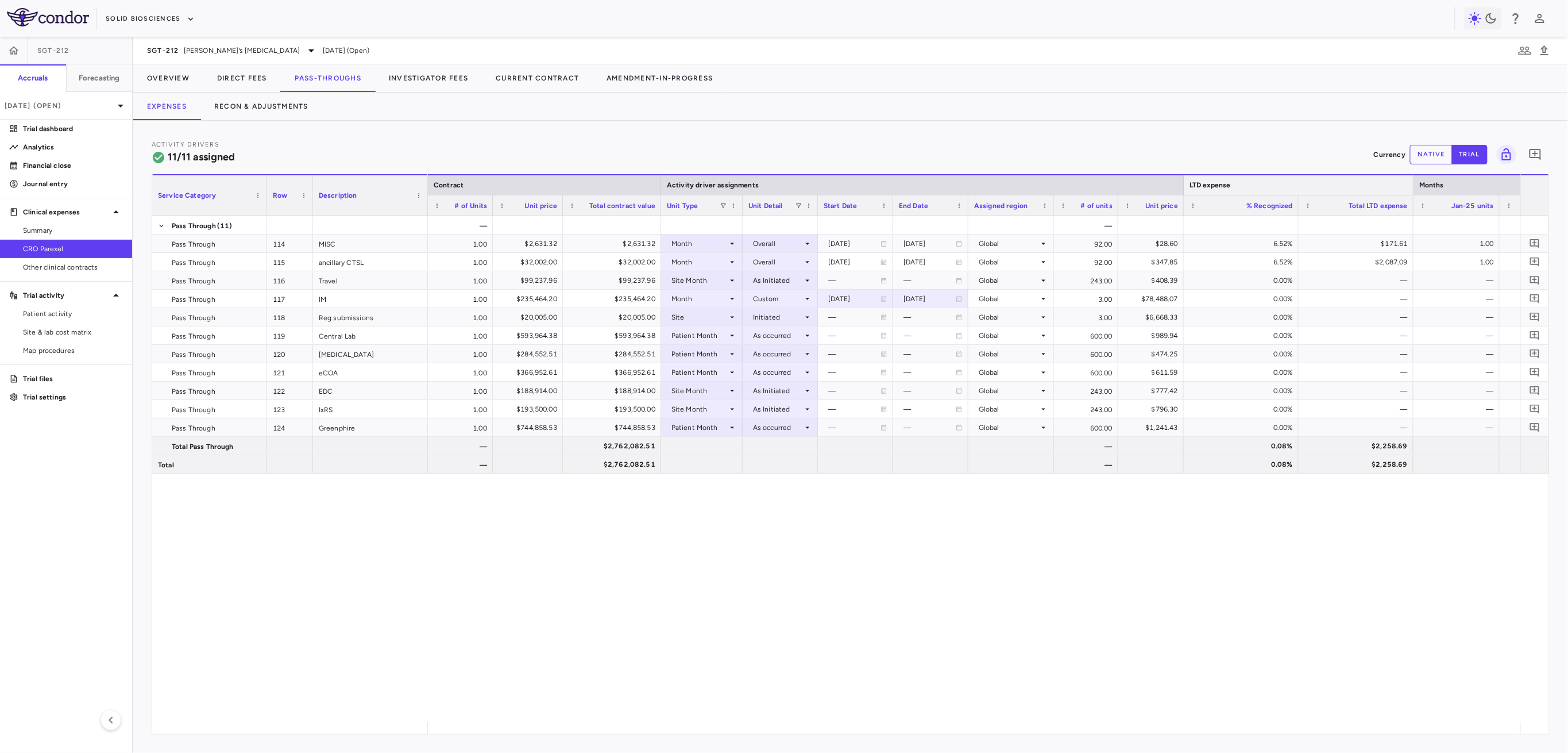
click at [730, 183] on div at bounding box center [1413, 185] width 5 height 20
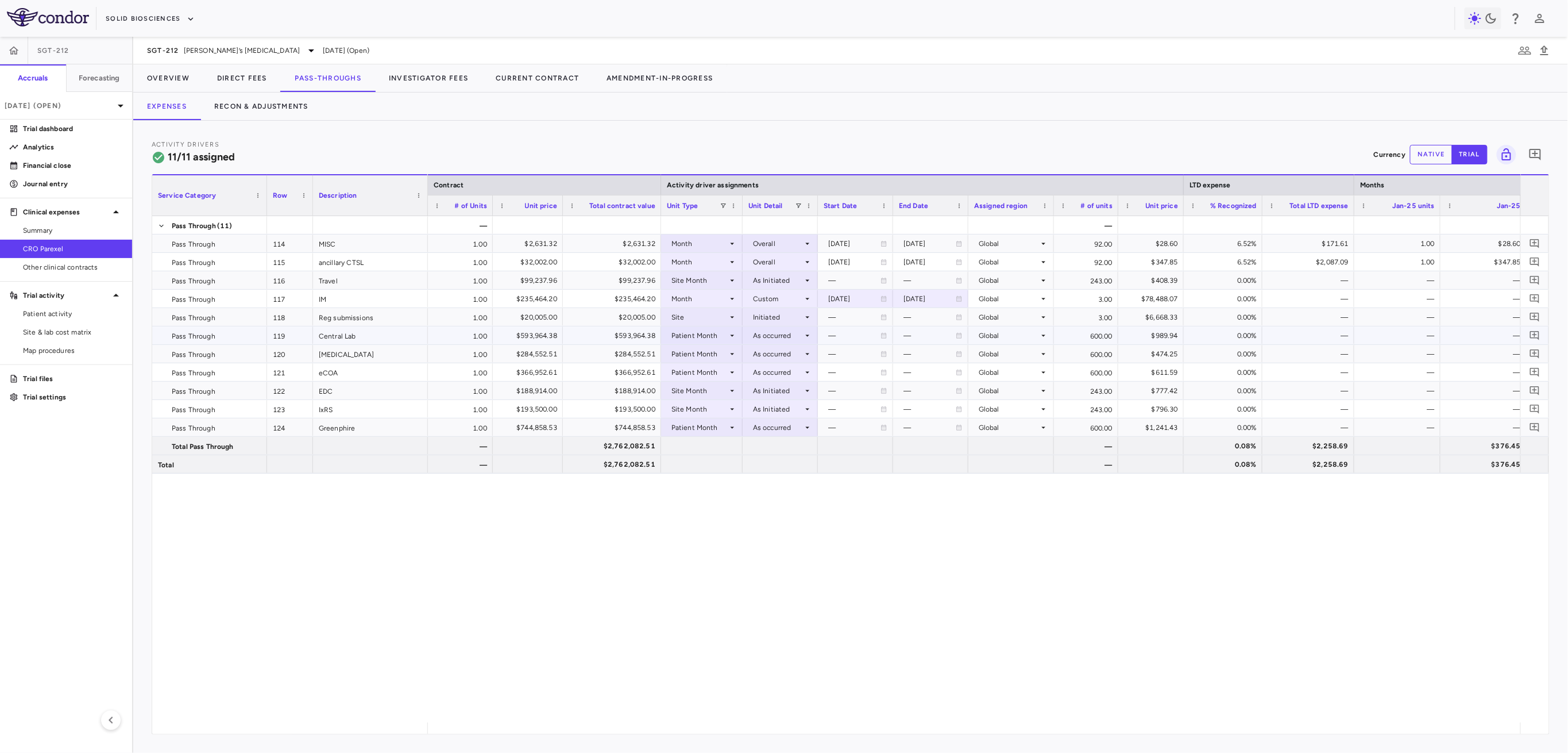
click at [699, 338] on div "Patient Month" at bounding box center [699, 336] width 56 height 18
click at [695, 432] on li "Month" at bounding box center [702, 427] width 80 height 17
click at [730, 336] on div at bounding box center [780, 335] width 64 height 16
click at [730, 458] on div "Overall" at bounding box center [774, 461] width 29 height 11
click at [720, 337] on div "Month" at bounding box center [699, 336] width 56 height 18
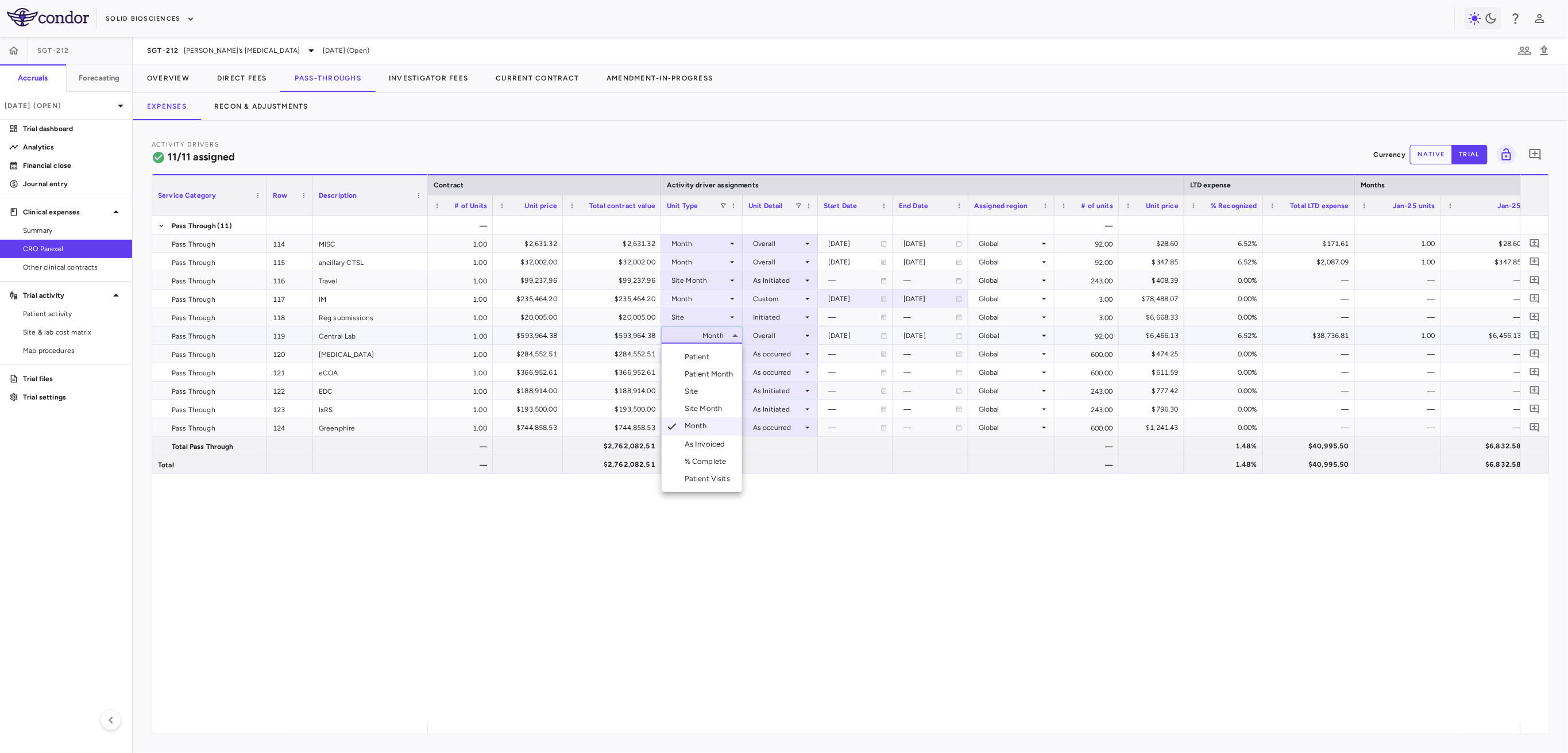
click at [728, 376] on div "Patient Month" at bounding box center [711, 374] width 53 height 11
click at [730, 338] on div at bounding box center [780, 335] width 64 height 16
click at [730, 352] on div "As occurred" at bounding box center [790, 357] width 46 height 11
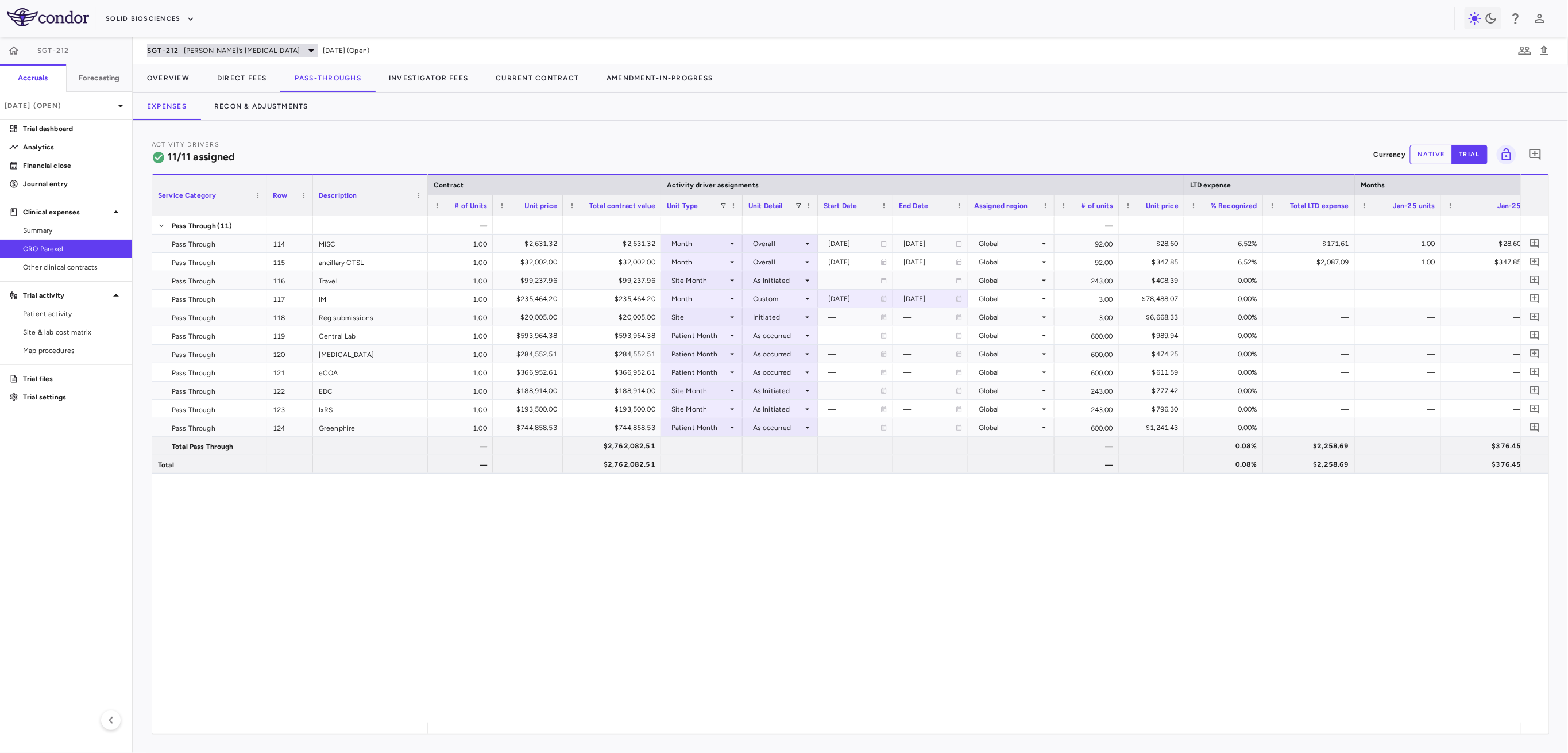
click at [185, 44] on div "SGT-212 Friedreich’s ataxia" at bounding box center [232, 50] width 171 height 14
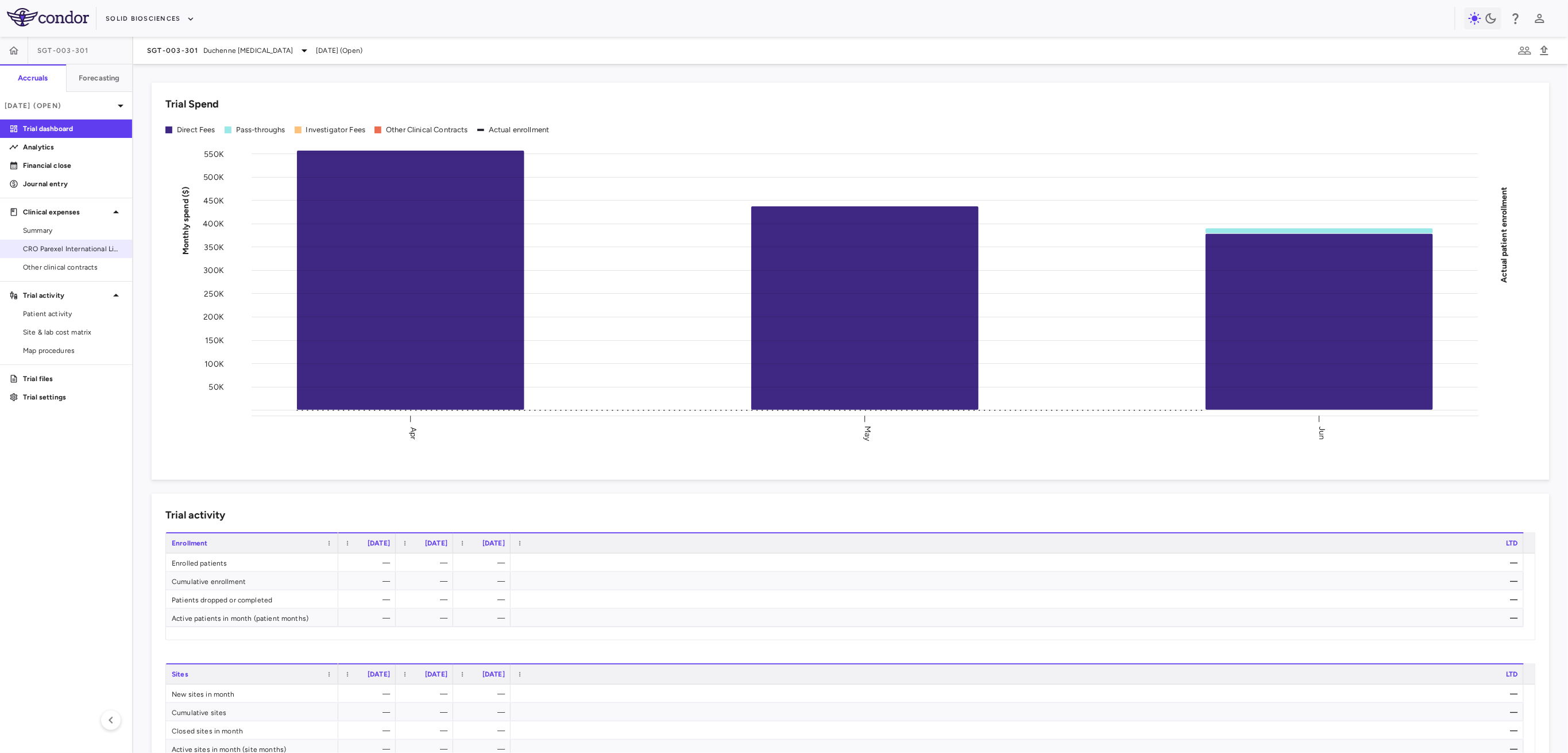
click at [43, 242] on link "CRO Parexel International Limited" at bounding box center [66, 249] width 132 height 17
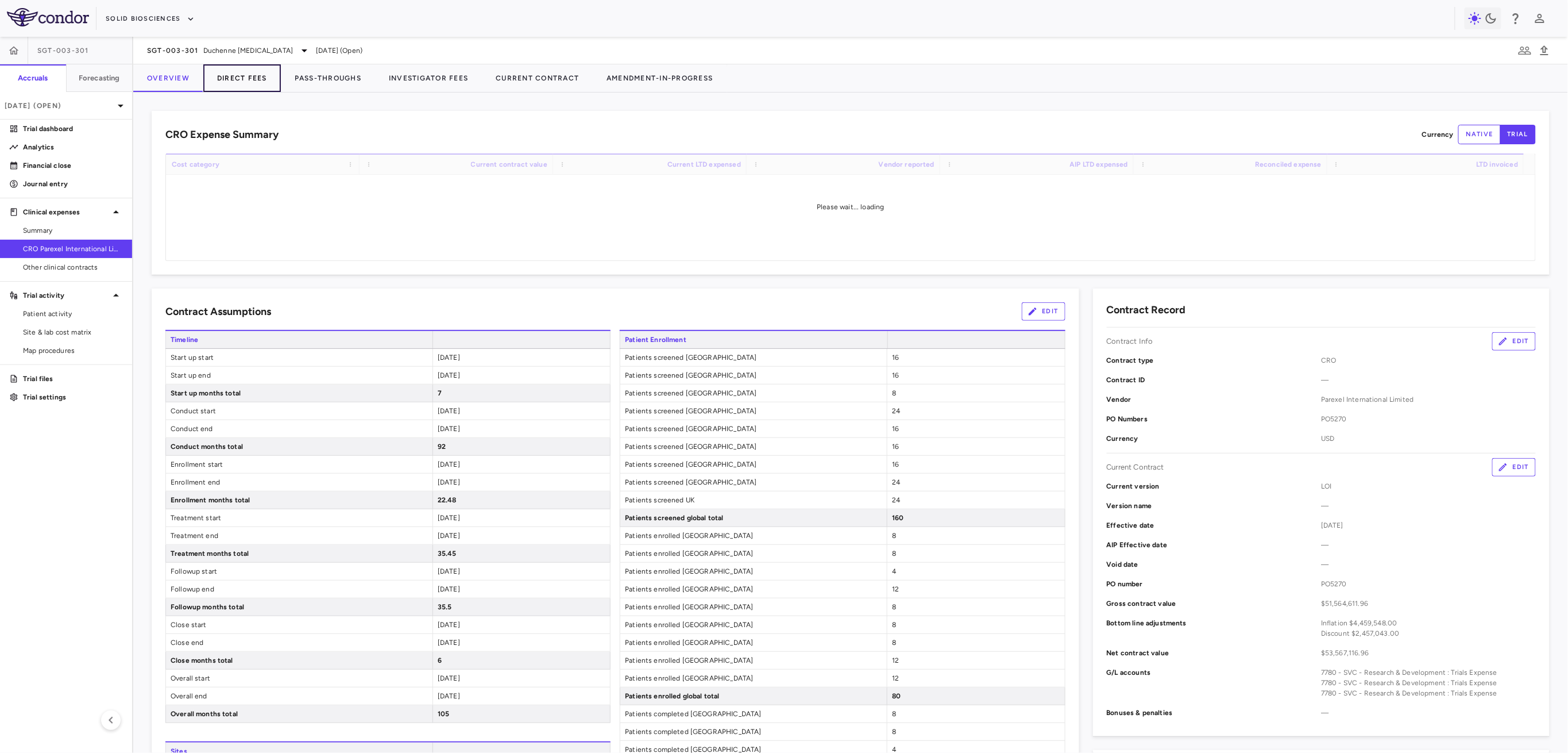
click at [253, 81] on button "Direct Fees" at bounding box center [242, 79] width 78 height 28
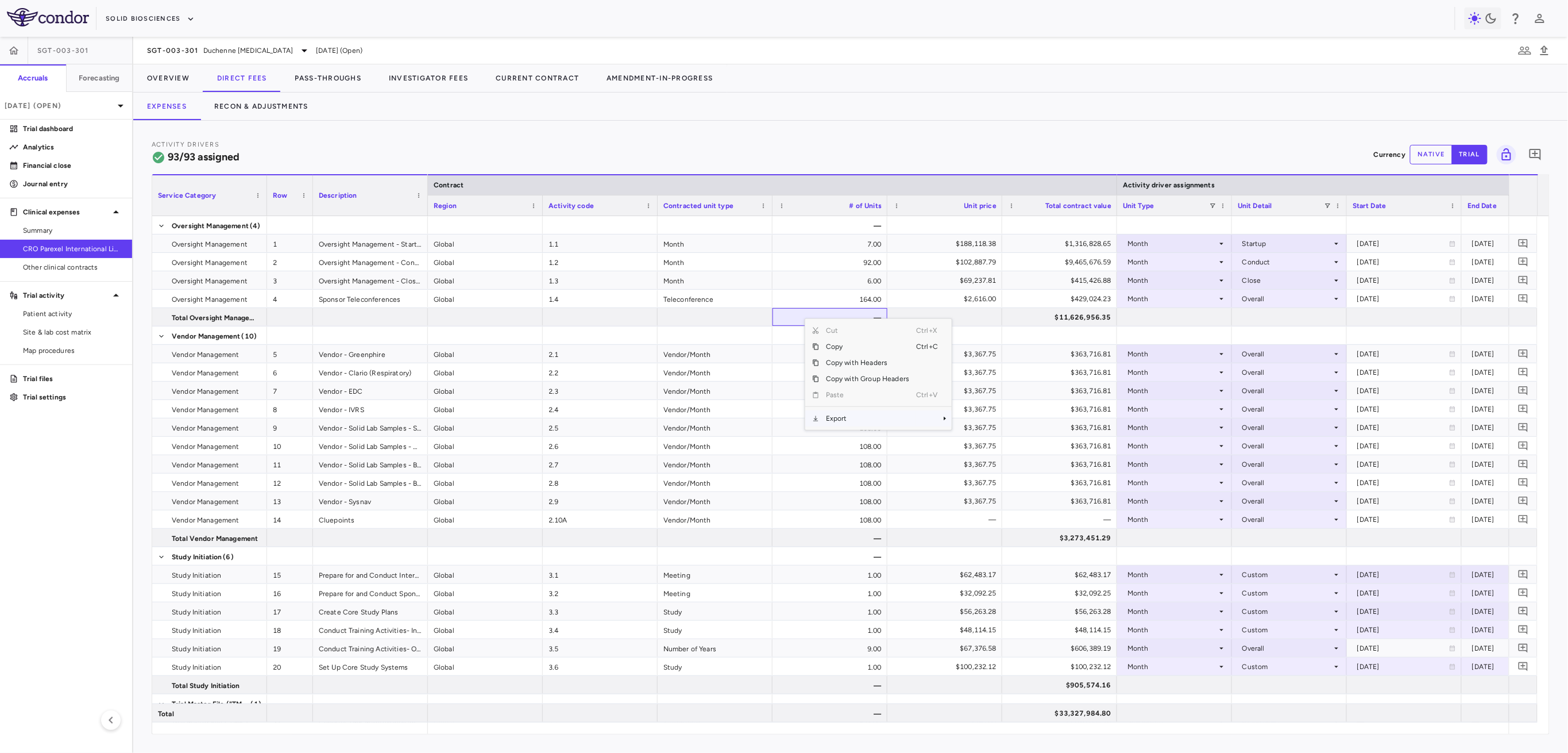
click at [730, 418] on span "Export" at bounding box center [867, 418] width 97 height 16
click at [730, 436] on span "Excel Export" at bounding box center [990, 438] width 54 height 16
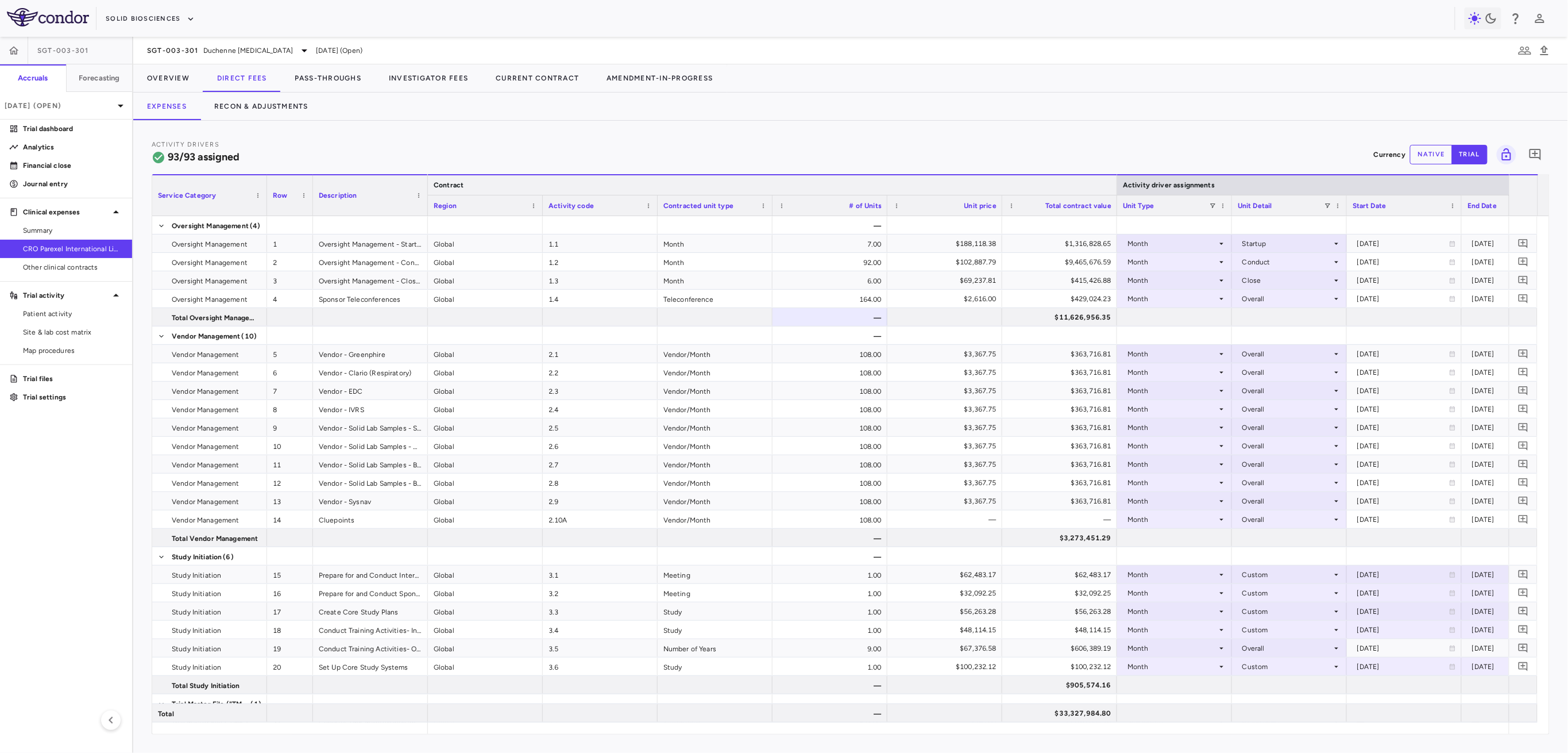
click at [730, 185] on div at bounding box center [1116, 185] width 5 height 20
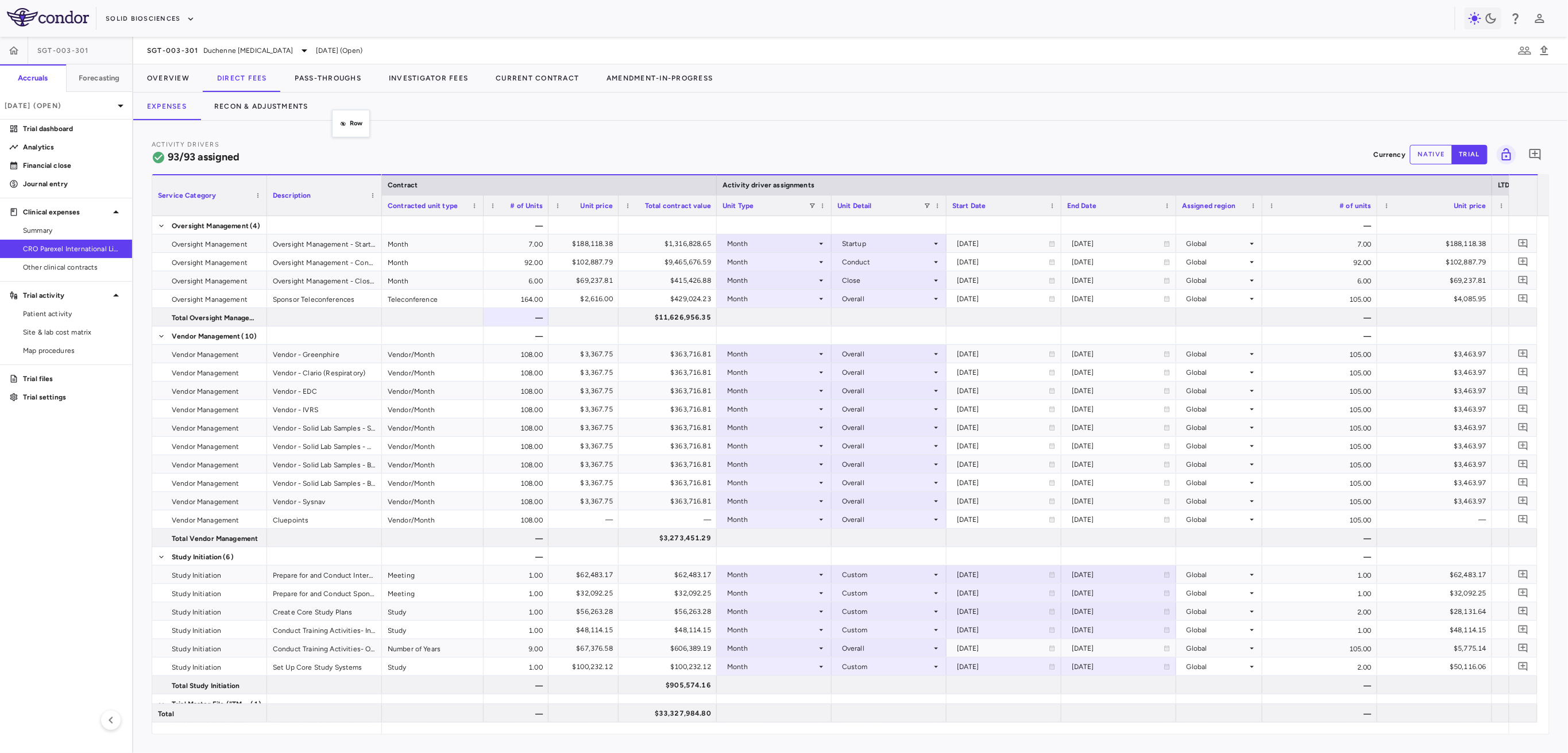
drag, startPoint x: 273, startPoint y: 199, endPoint x: 335, endPoint y: 119, distance: 101.2
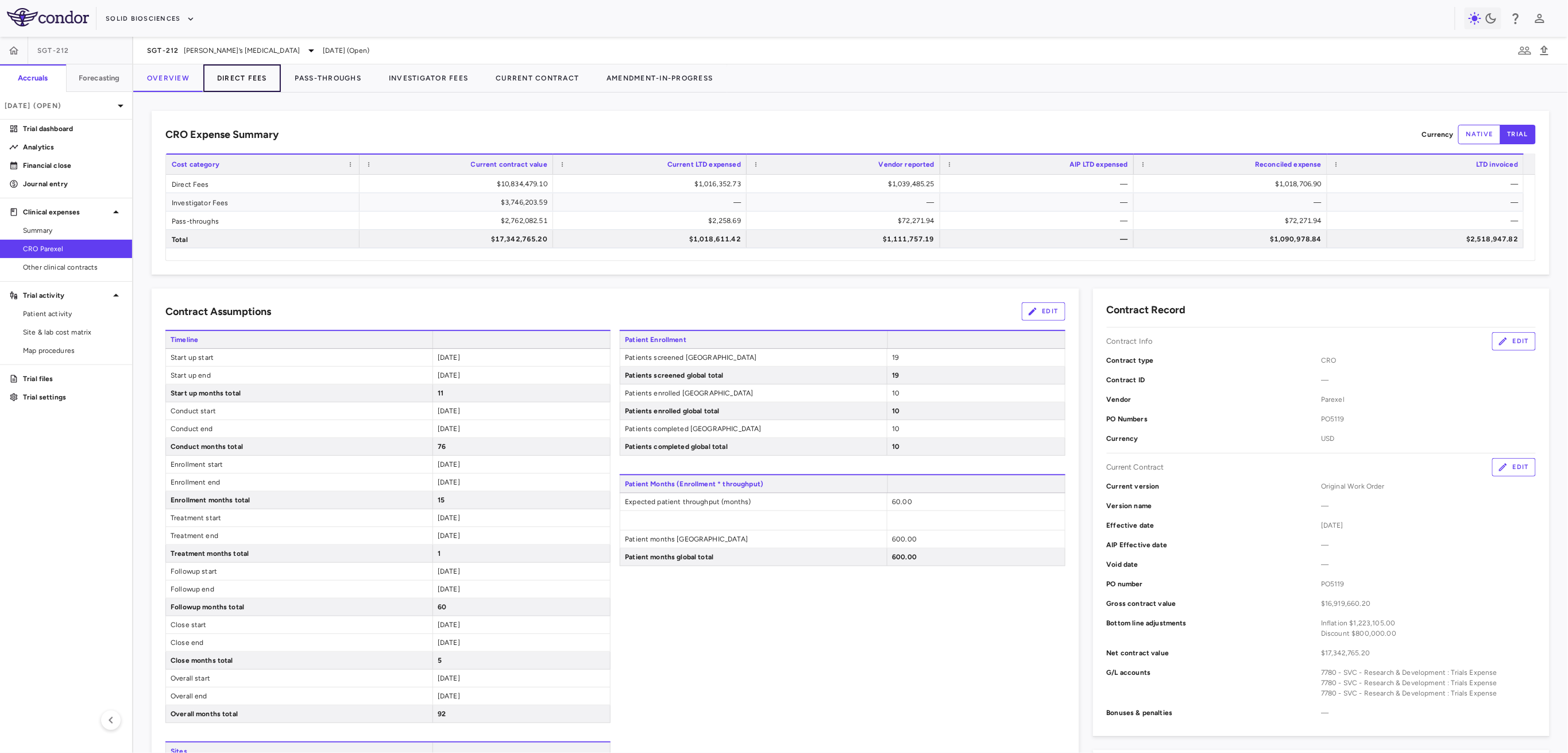
click at [263, 82] on button "Direct Fees" at bounding box center [242, 79] width 78 height 28
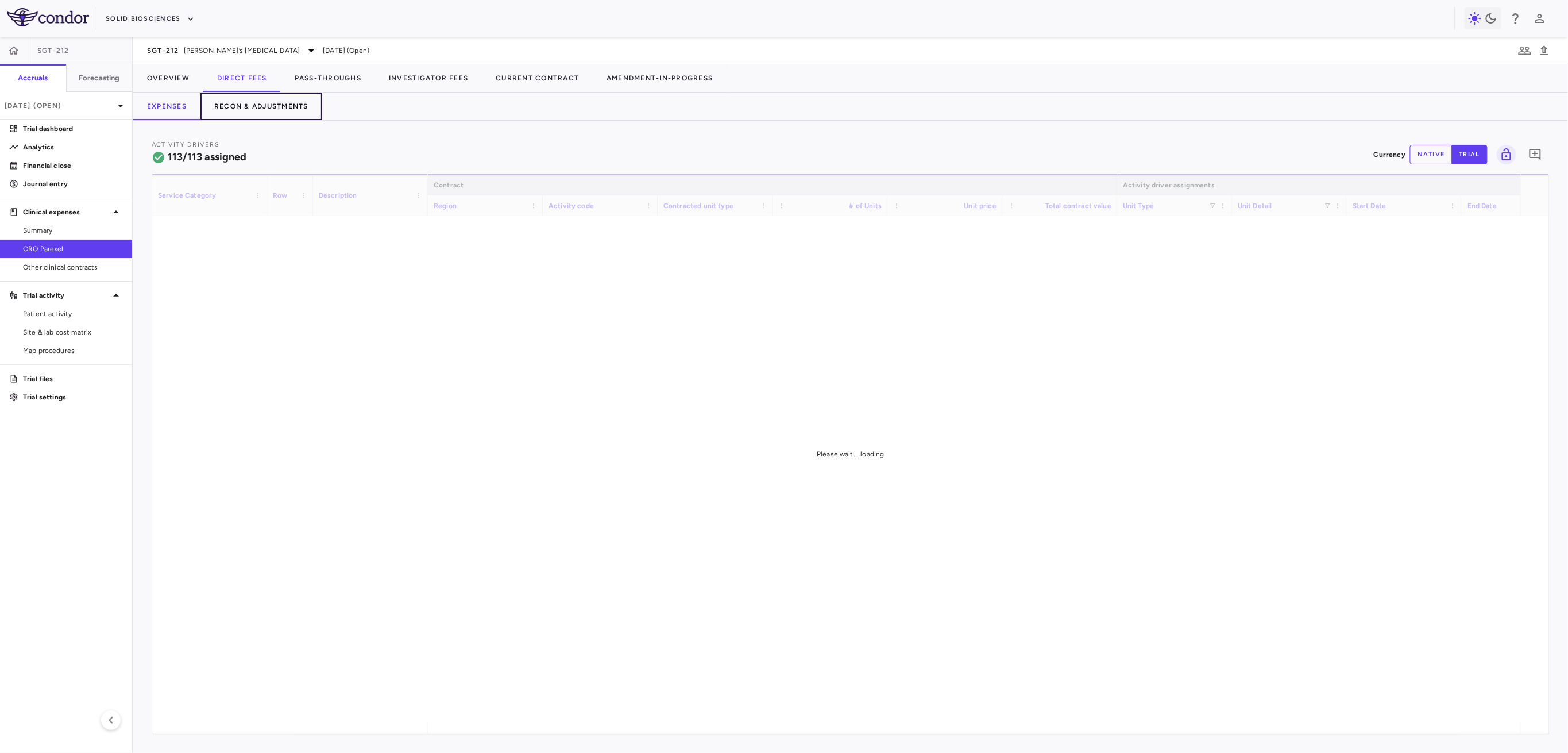
click at [274, 109] on button "Recon & Adjustments" at bounding box center [261, 106] width 122 height 28
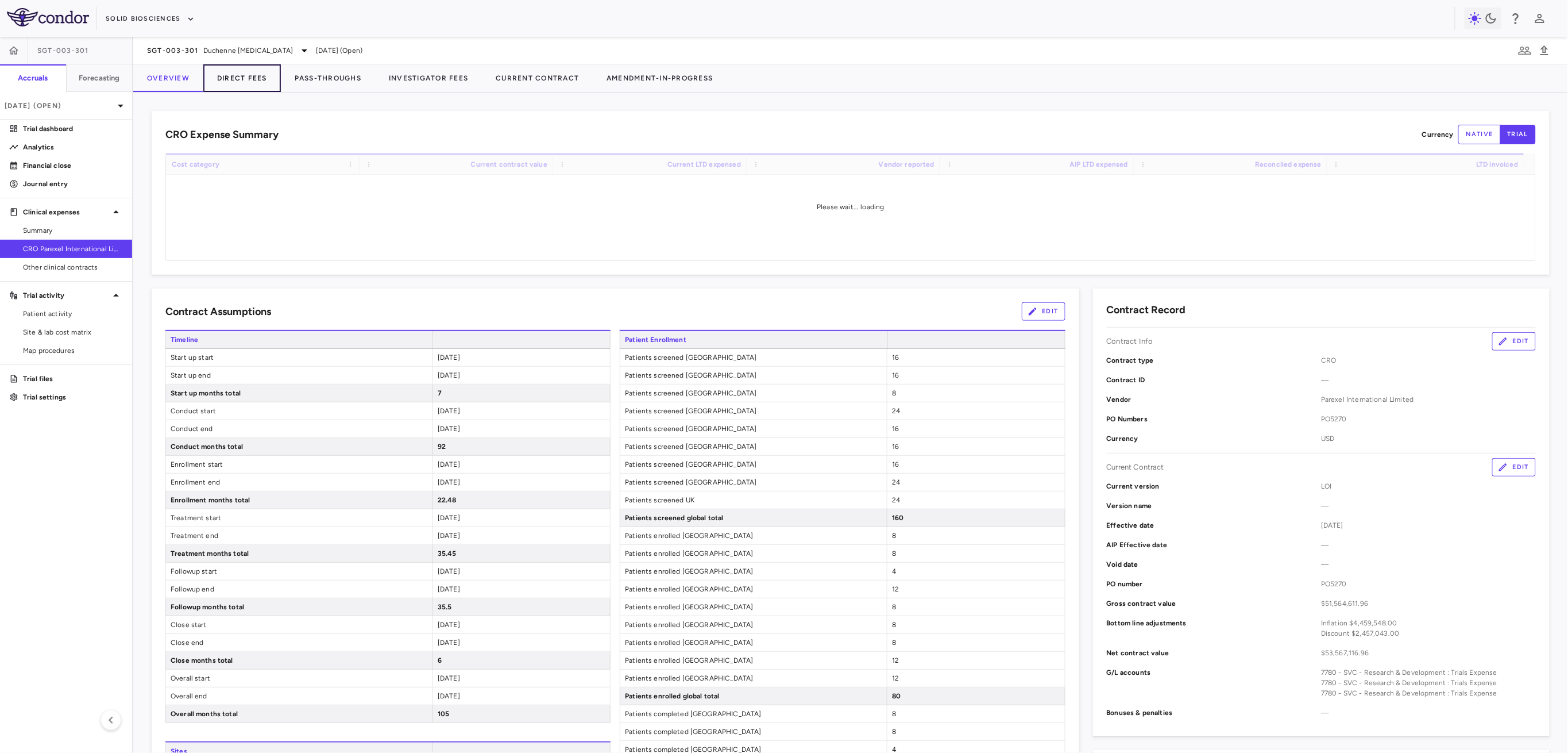
click at [249, 77] on button "Direct Fees" at bounding box center [242, 79] width 78 height 28
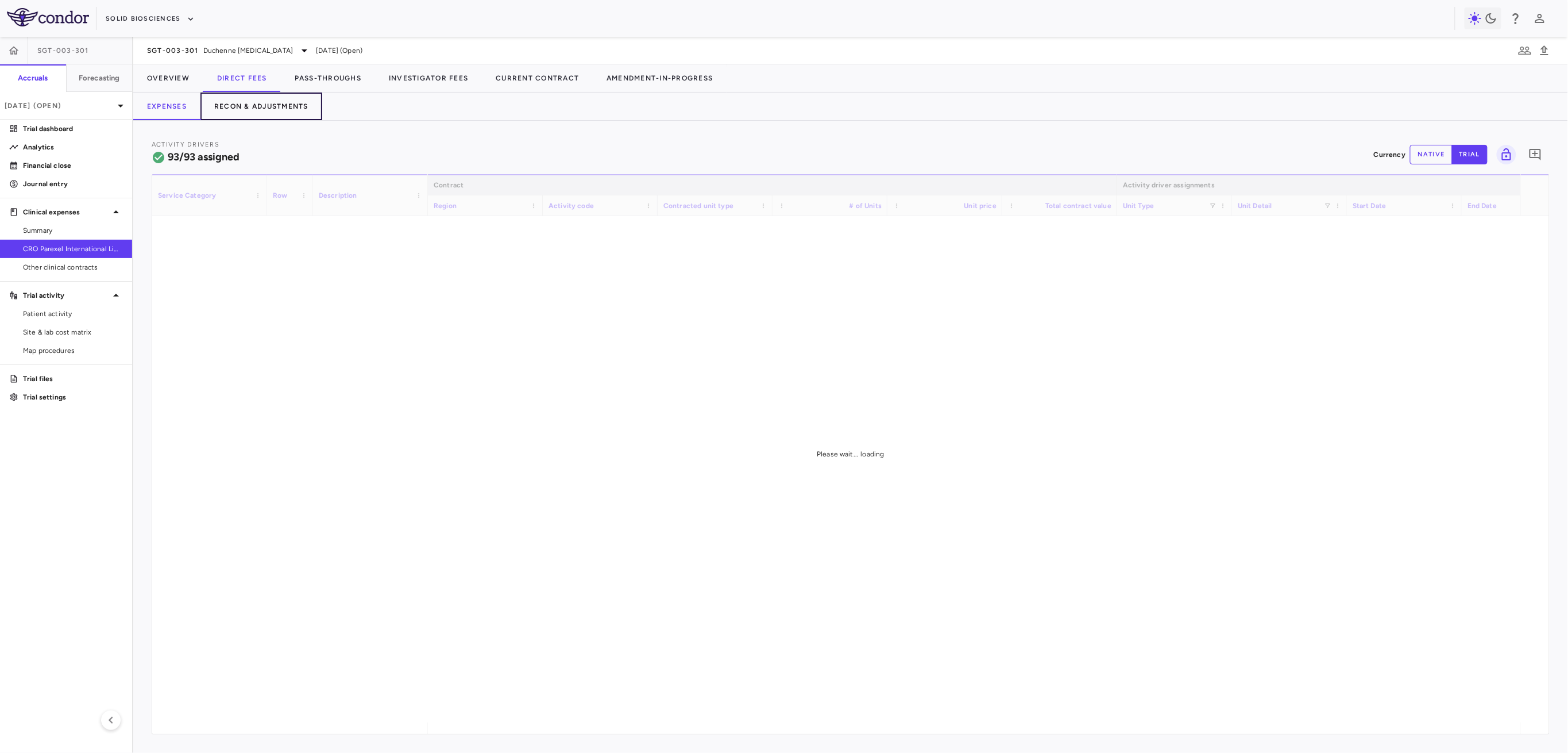
click at [291, 109] on button "Recon & Adjustments" at bounding box center [261, 106] width 122 height 28
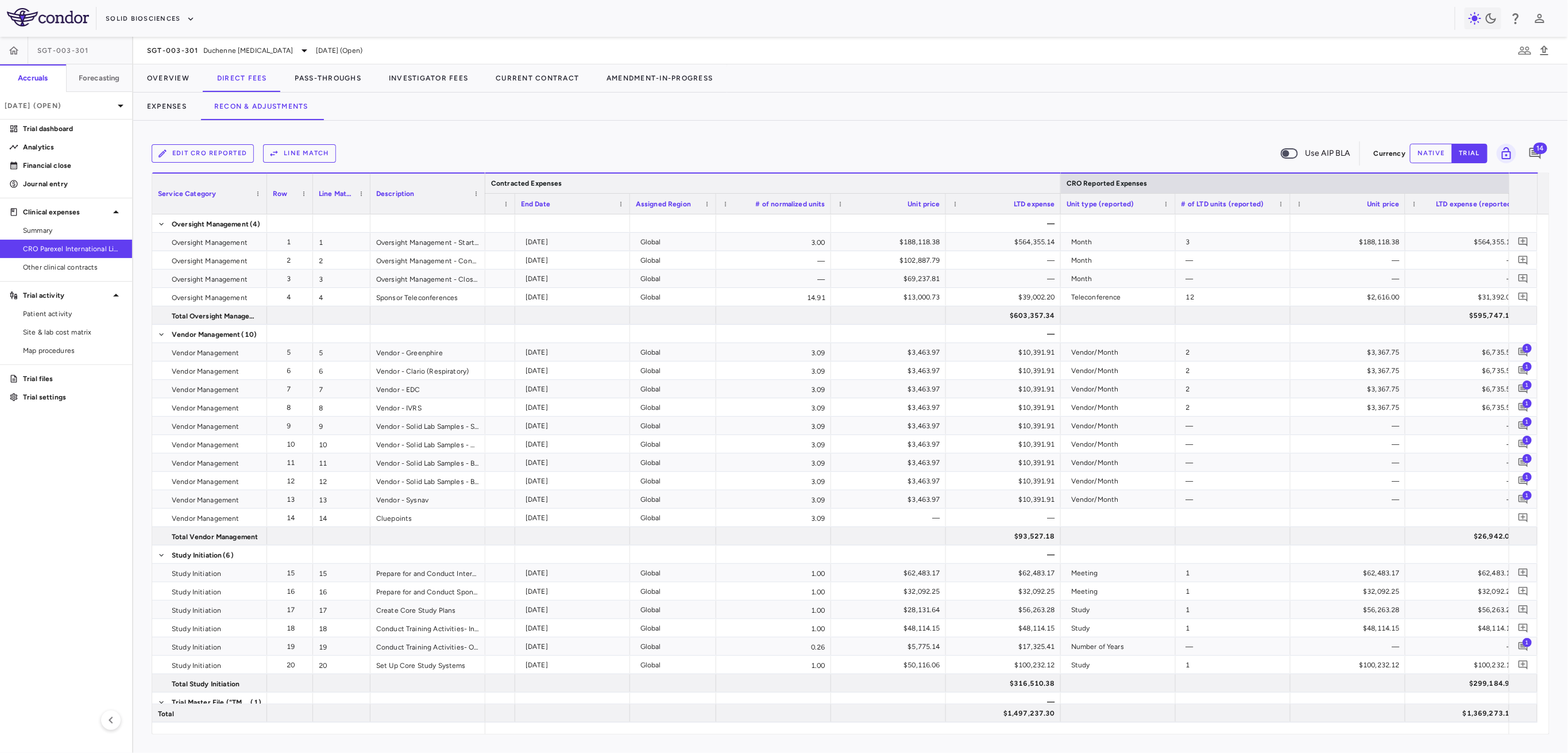
click at [1062, 183] on div at bounding box center [1060, 183] width 5 height 20
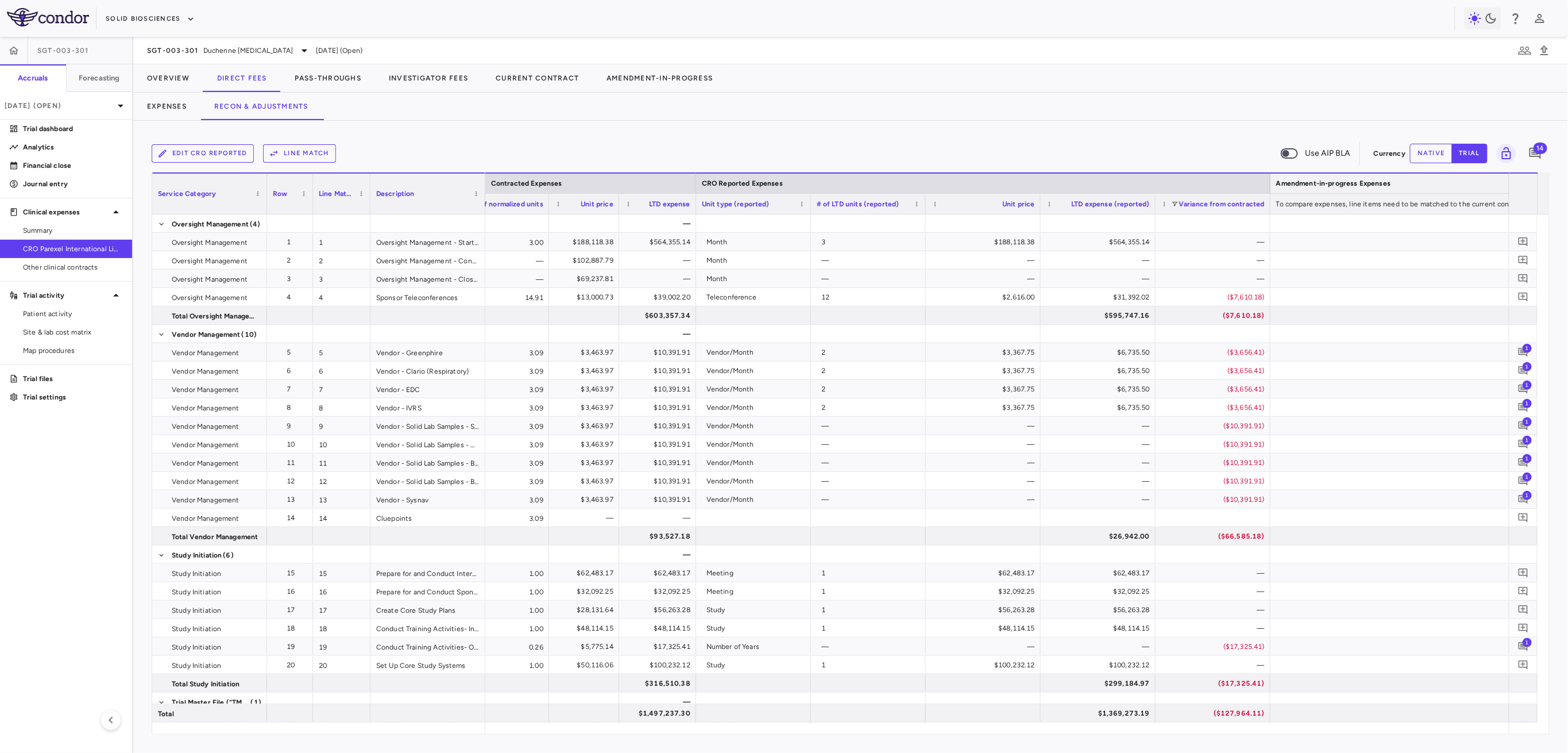
click at [1273, 178] on div "Amendment-in-progress Expenses" at bounding box center [1443, 182] width 344 height 20
click at [1270, 181] on div at bounding box center [1270, 183] width 5 height 20
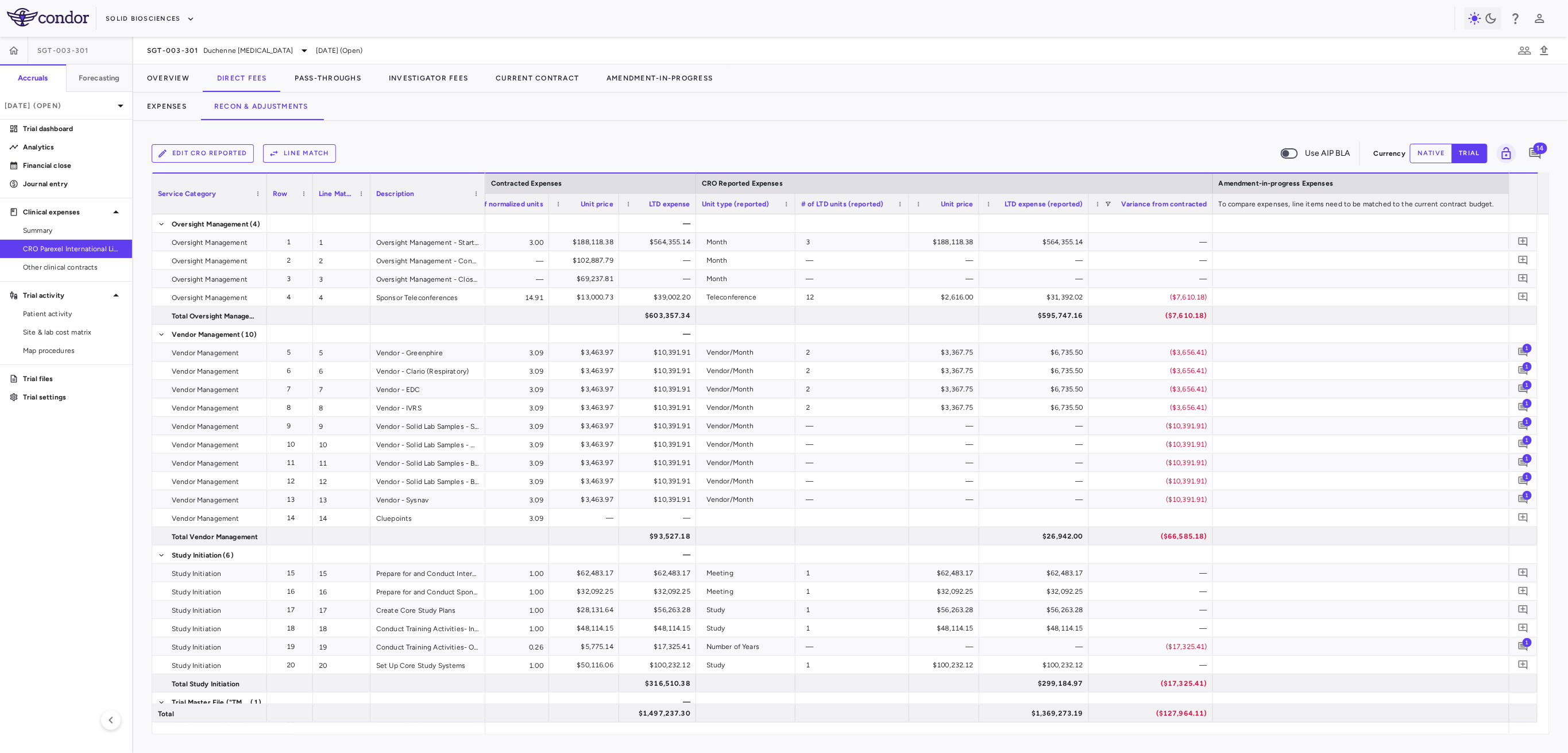
drag, startPoint x: 1060, startPoint y: 735, endPoint x: 810, endPoint y: 731, distance: 250.0
click at [810, 731] on div "Edit CRO reported Line Match Use AIP BLA Currency native trial 14 Service Categ…" at bounding box center [850, 437] width 1435 height 632
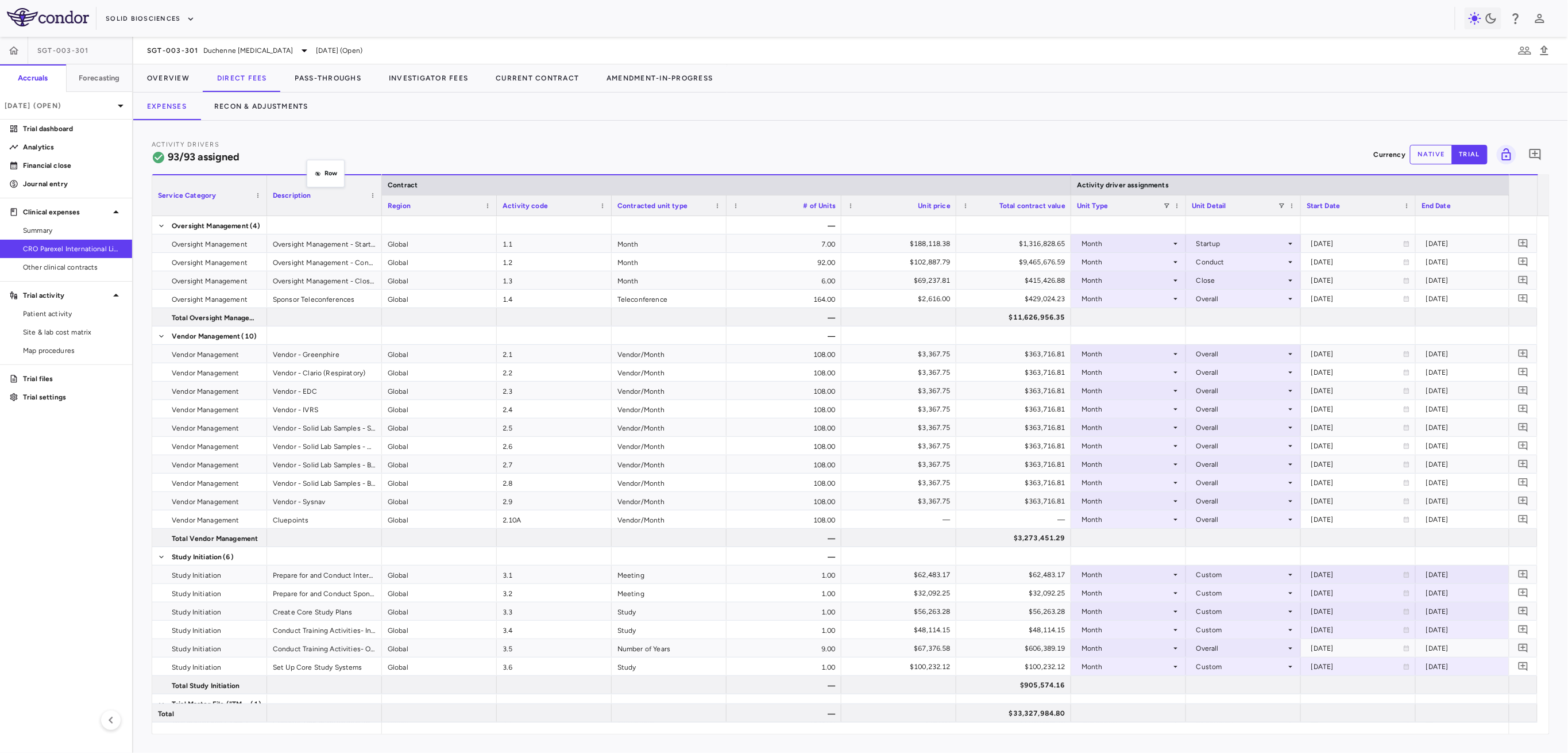
drag, startPoint x: 296, startPoint y: 210, endPoint x: 301, endPoint y: 183, distance: 27.5
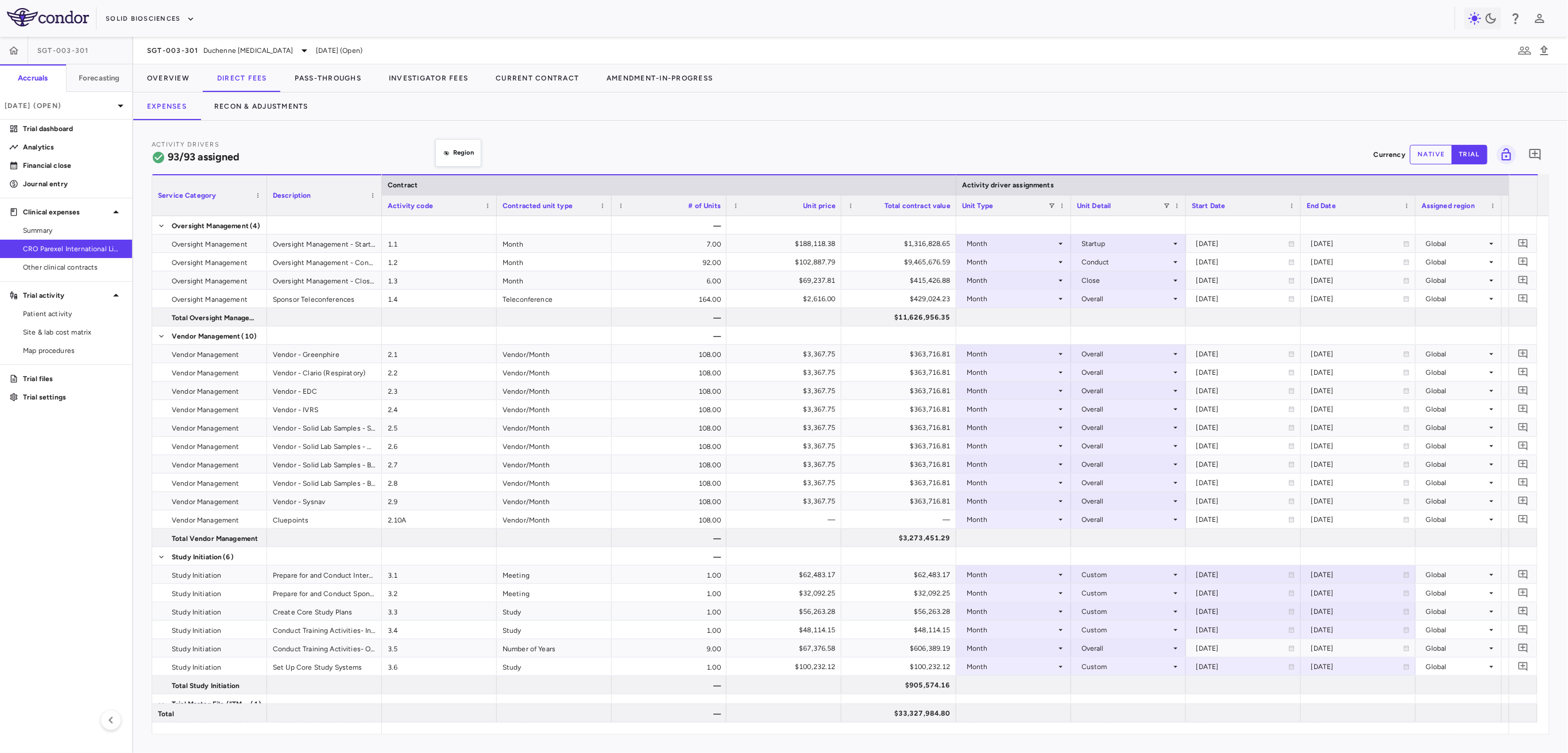
drag, startPoint x: 414, startPoint y: 201, endPoint x: 438, endPoint y: 151, distance: 55.5
click at [953, 183] on div at bounding box center [955, 185] width 5 height 20
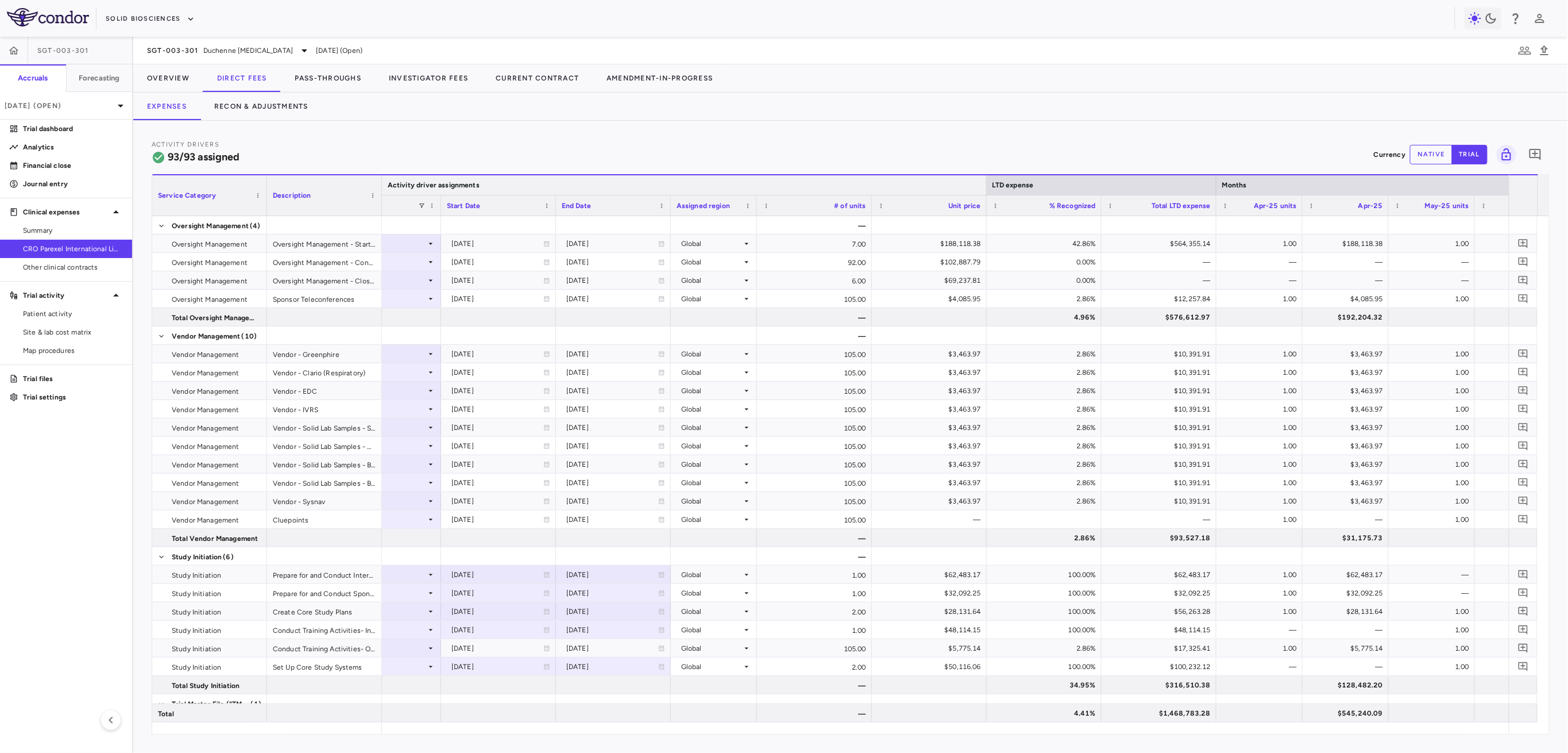
click at [988, 184] on div at bounding box center [986, 185] width 5 height 20
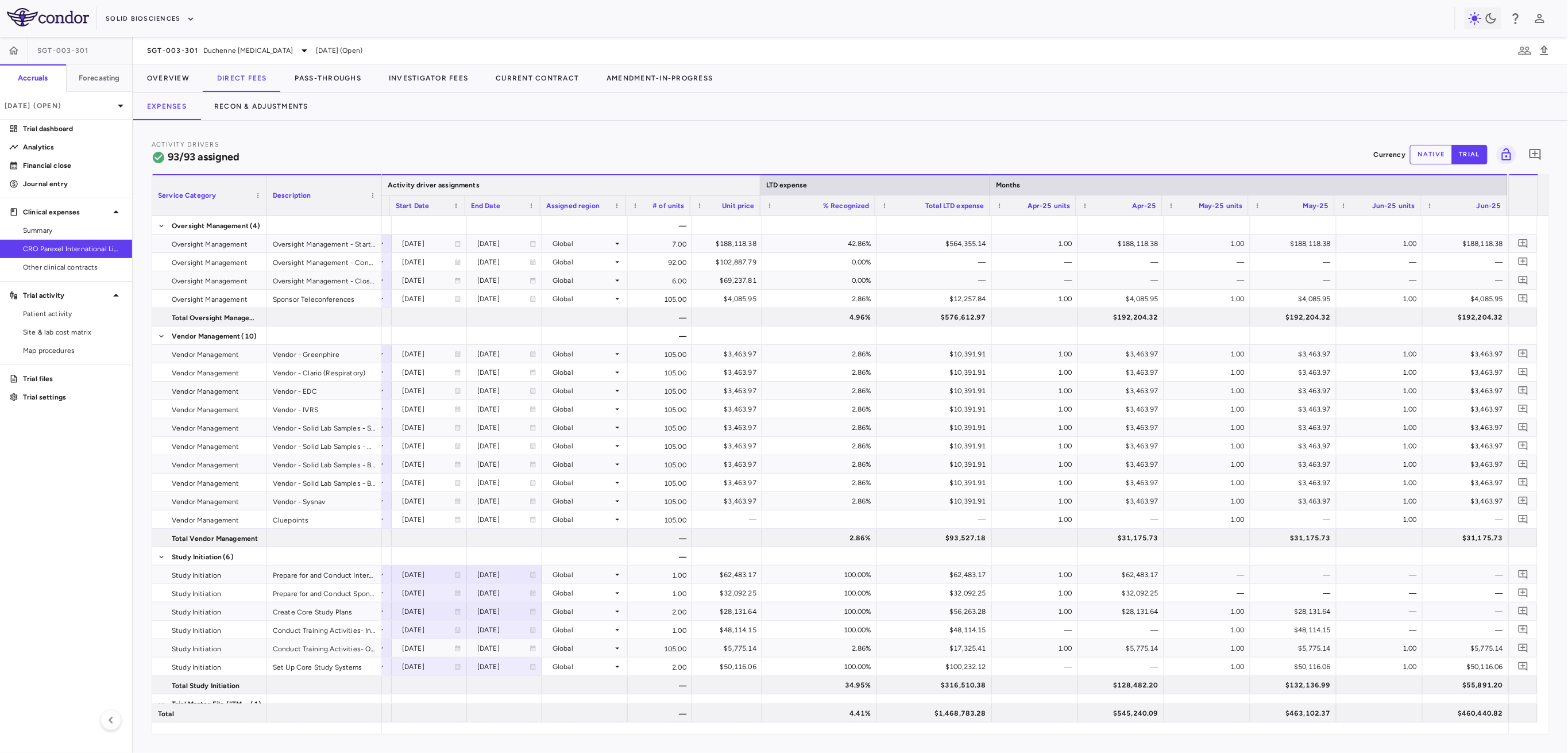
scroll to position [0, 549]
click at [989, 184] on div at bounding box center [991, 185] width 5 height 20
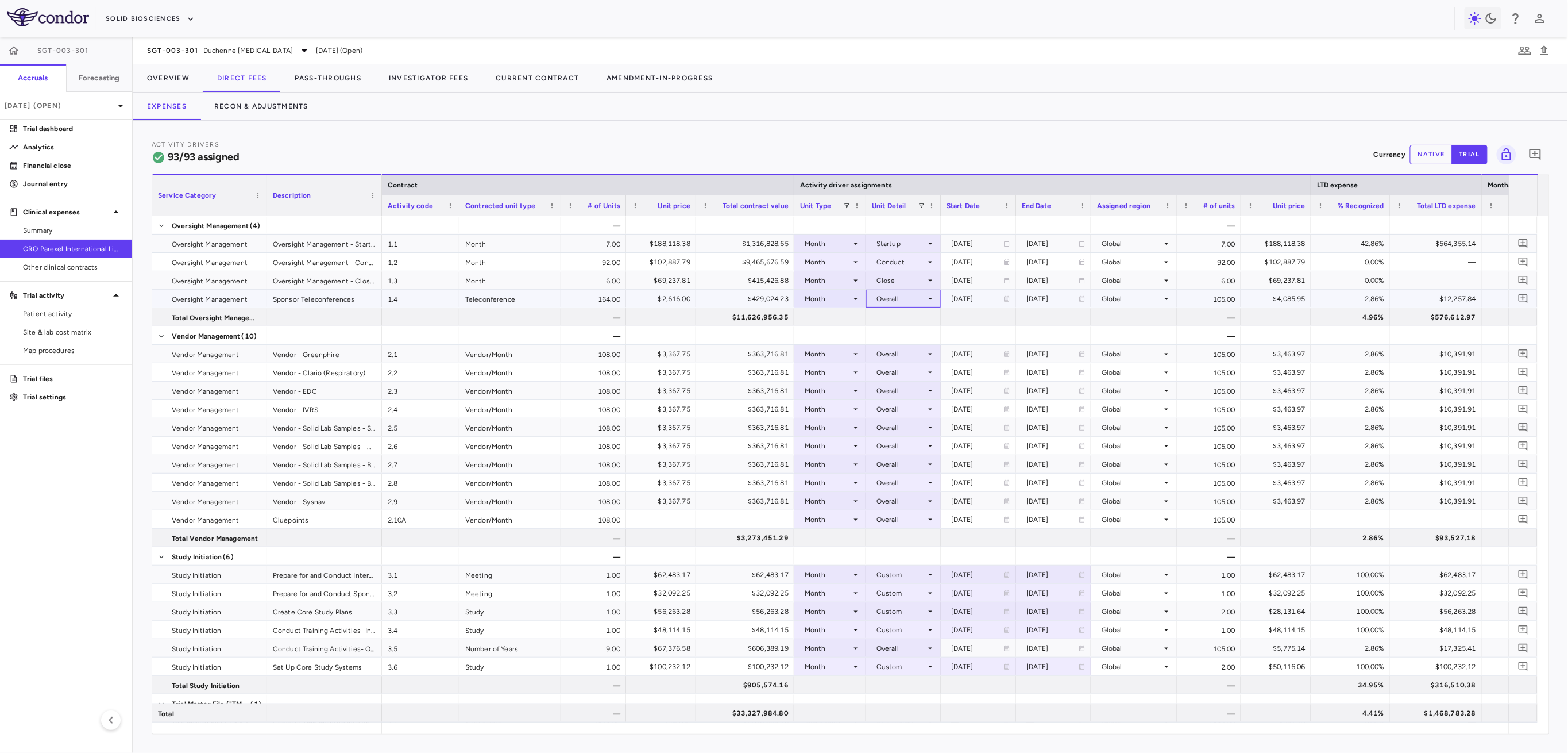
click at [906, 300] on div "Overall" at bounding box center [901, 299] width 49 height 18
click at [894, 442] on div "Custom" at bounding box center [898, 442] width 32 height 11
click at [962, 296] on div at bounding box center [978, 298] width 64 height 16
click at [1040, 298] on div at bounding box center [1053, 298] width 64 height 16
click at [960, 304] on div at bounding box center [978, 298] width 64 height 16
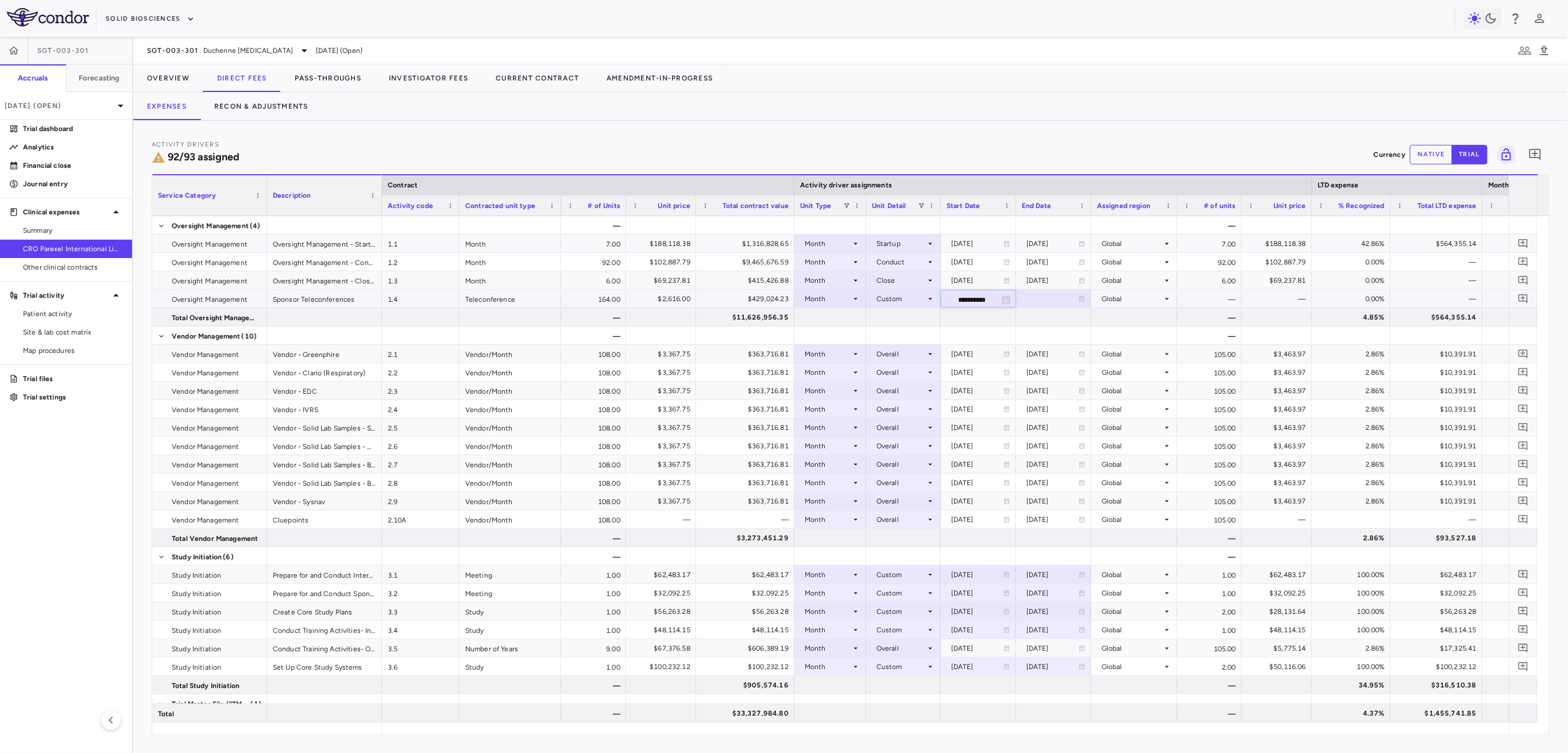
click at [961, 300] on input "**********" at bounding box center [968, 300] width 53 height 19
type input "**********"
click at [1048, 292] on div at bounding box center [1053, 298] width 64 height 16
click at [1042, 299] on input "**********" at bounding box center [1043, 300] width 53 height 19
type input "**********"
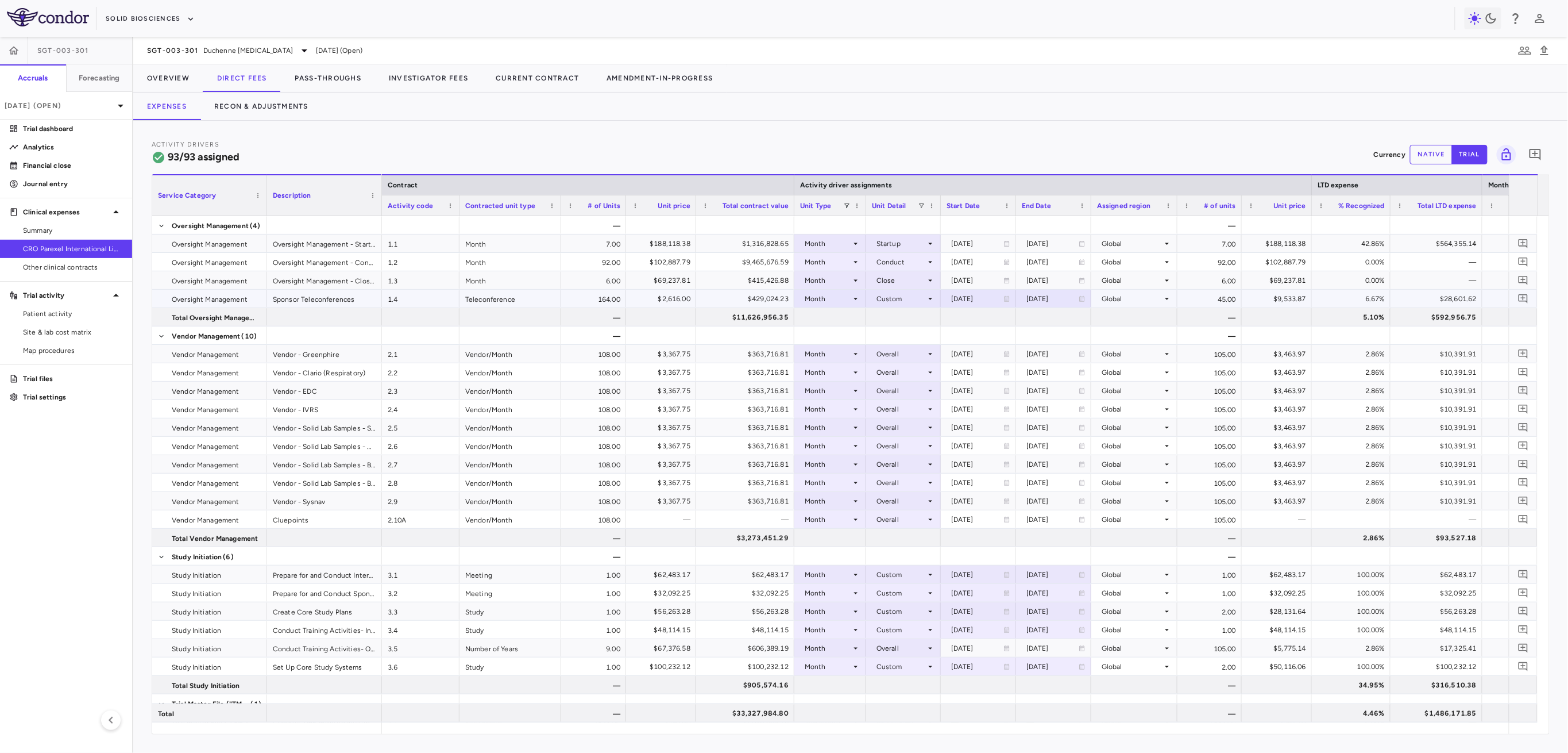
click at [1053, 295] on div "2028-12-31" at bounding box center [1052, 299] width 52 height 18
click at [1042, 296] on input "**********" at bounding box center [1043, 300] width 53 height 19
type input "**********"
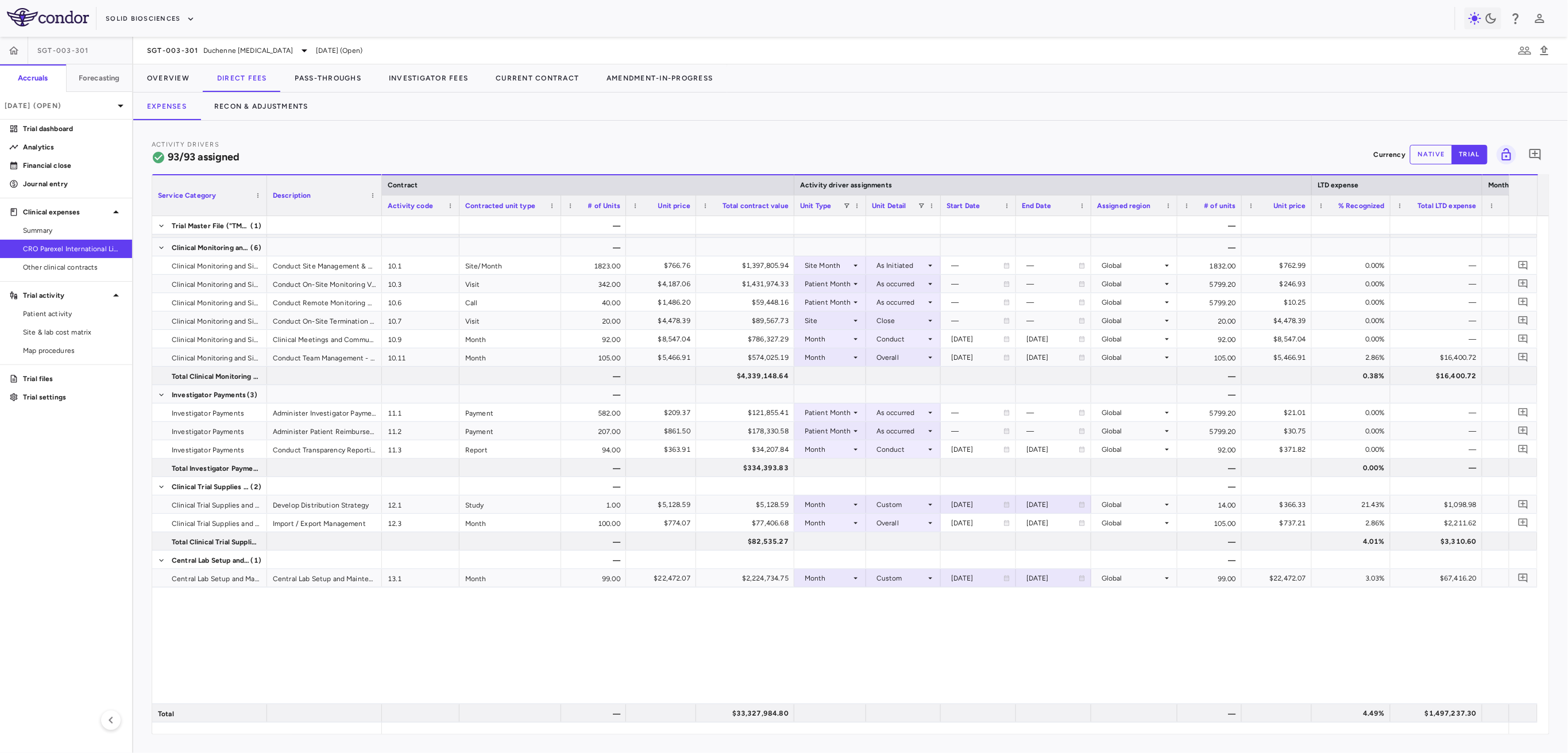
scroll to position [843, 0]
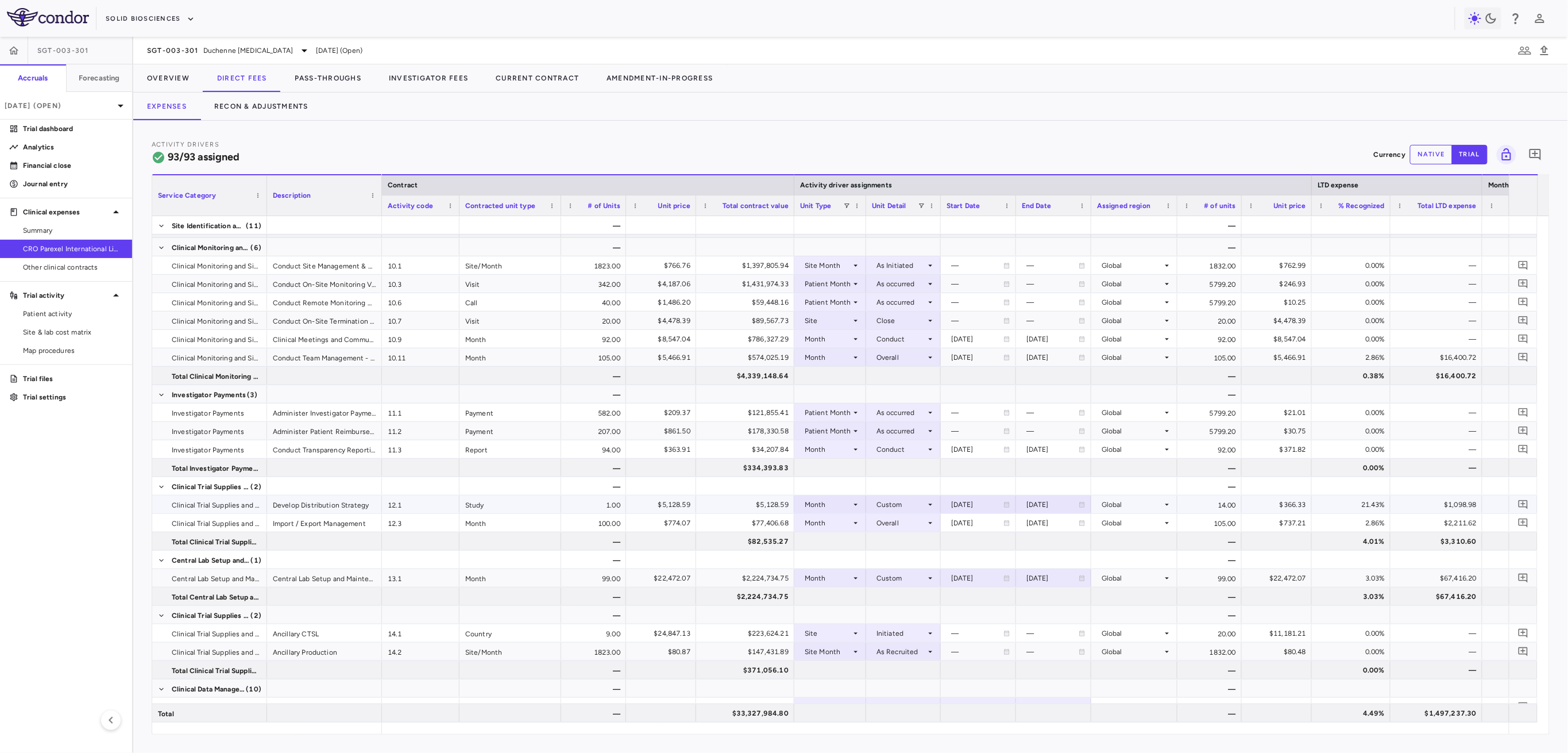
click at [984, 505] on div "2024-05-01" at bounding box center [977, 505] width 52 height 18
click at [950, 506] on input "**********" at bounding box center [968, 505] width 53 height 19
type input "**********"
click at [887, 525] on div "Overall" at bounding box center [901, 523] width 49 height 18
click at [887, 666] on div "Custom" at bounding box center [898, 665] width 32 height 11
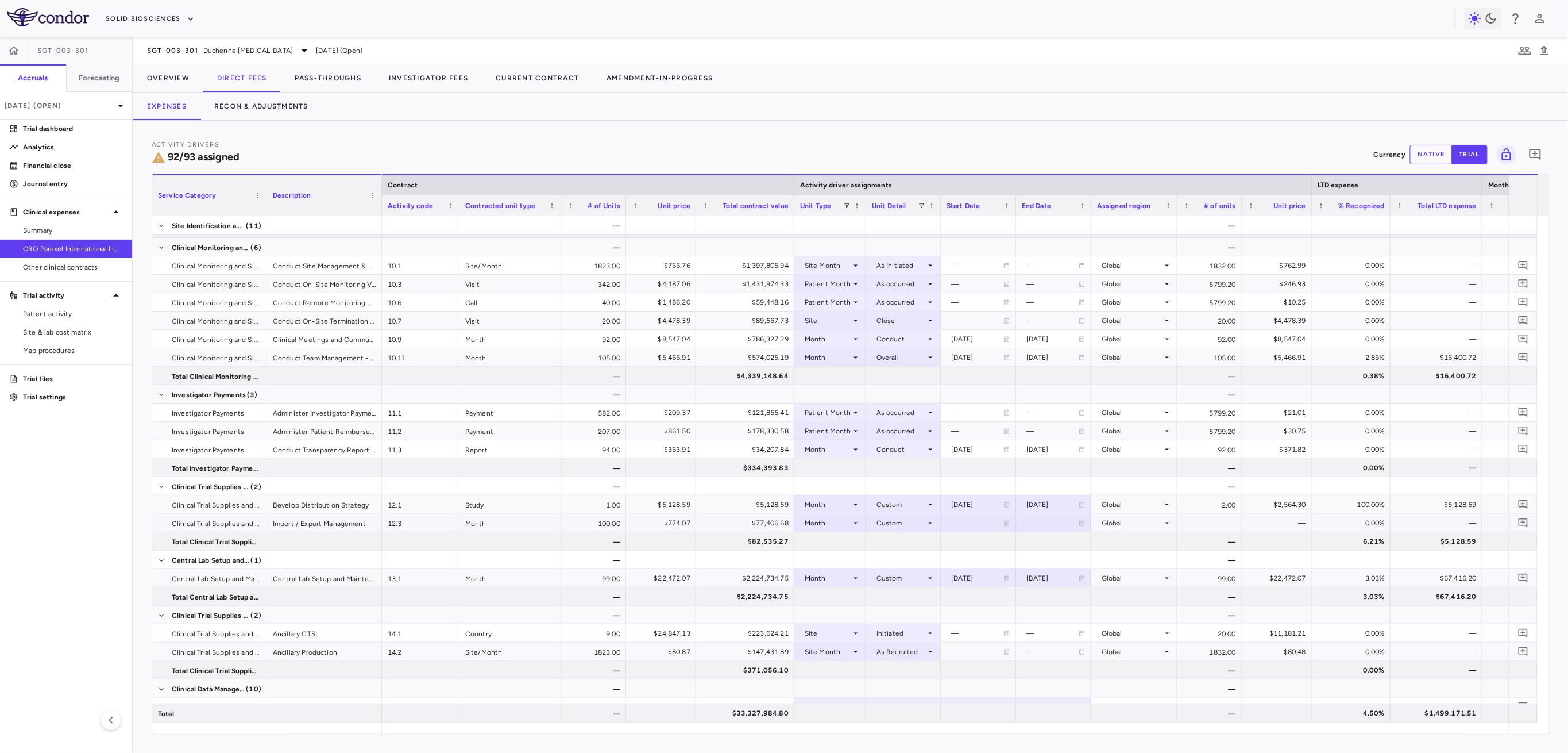
click at [976, 522] on div at bounding box center [978, 522] width 64 height 16
click at [976, 525] on input "**********" at bounding box center [968, 523] width 53 height 19
type input "**********"
click at [1061, 373] on div at bounding box center [1053, 375] width 64 height 16
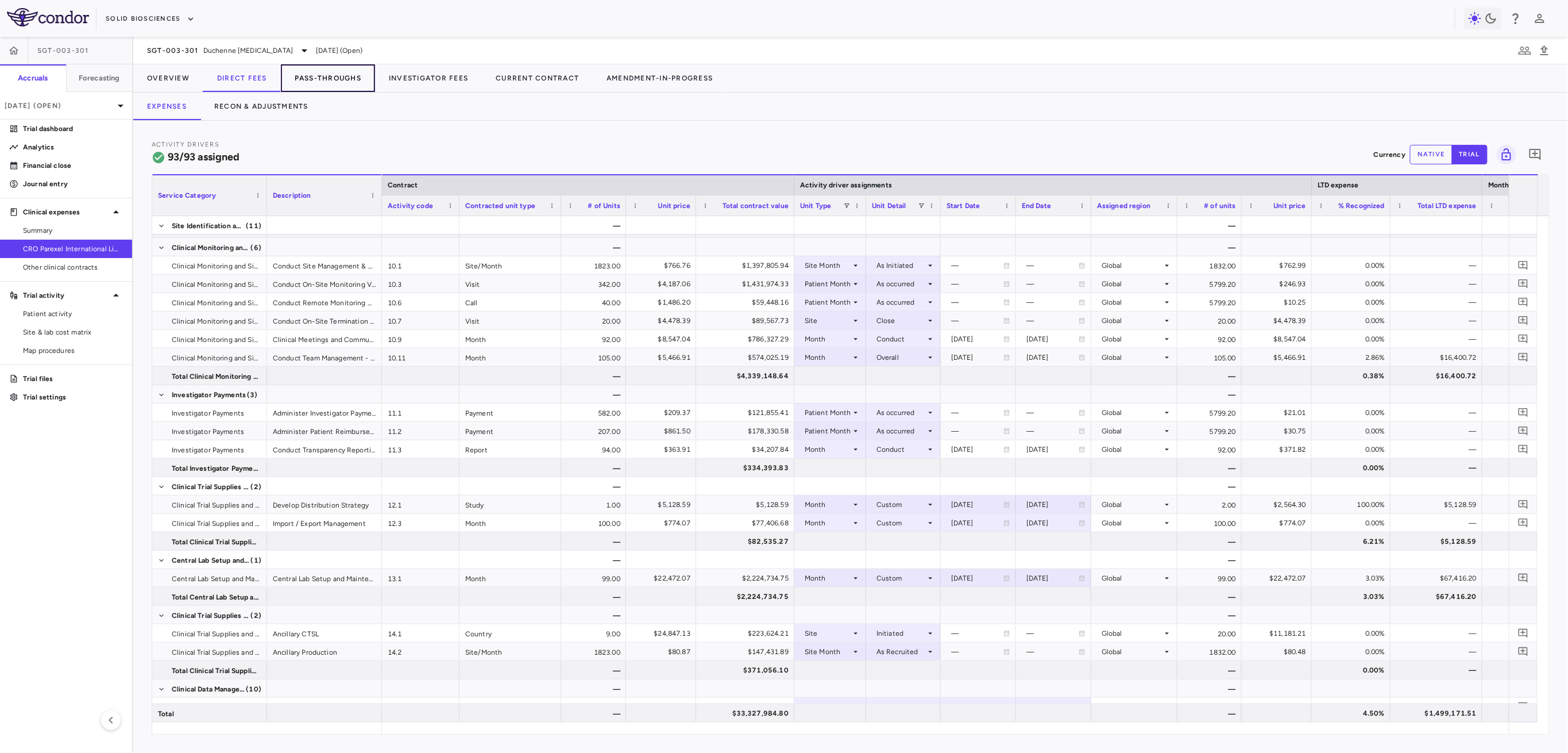
click at [322, 78] on button "Pass-Throughs" at bounding box center [328, 79] width 94 height 28
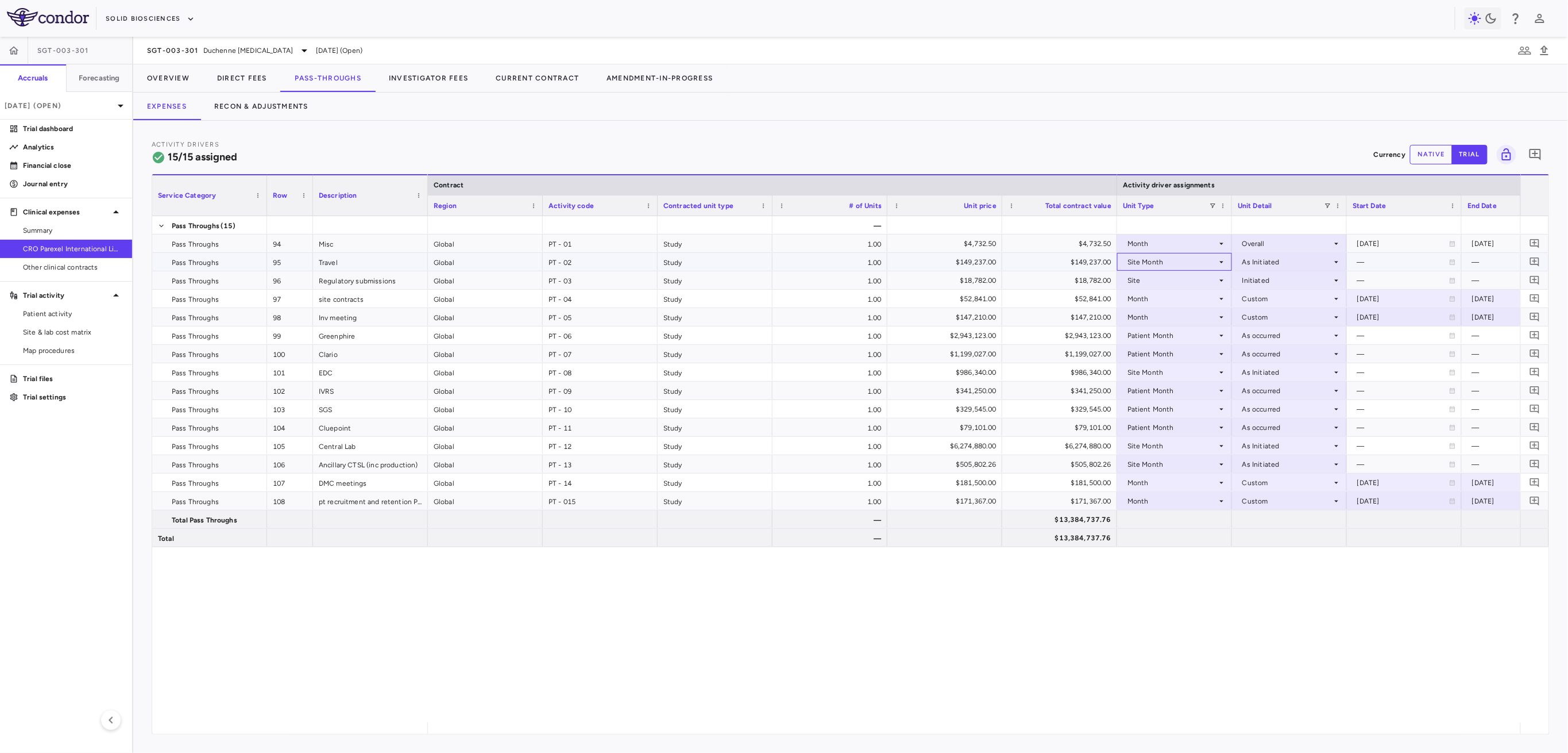
click at [1166, 259] on div "Site Month" at bounding box center [1172, 262] width 90 height 18
click at [1177, 306] on li "Patient Month" at bounding box center [1174, 300] width 113 height 17
click at [1245, 255] on div at bounding box center [1289, 261] width 104 height 16
click at [1257, 282] on div "As occurred" at bounding box center [1278, 283] width 46 height 11
click at [1140, 447] on div "Site Month" at bounding box center [1172, 446] width 90 height 18
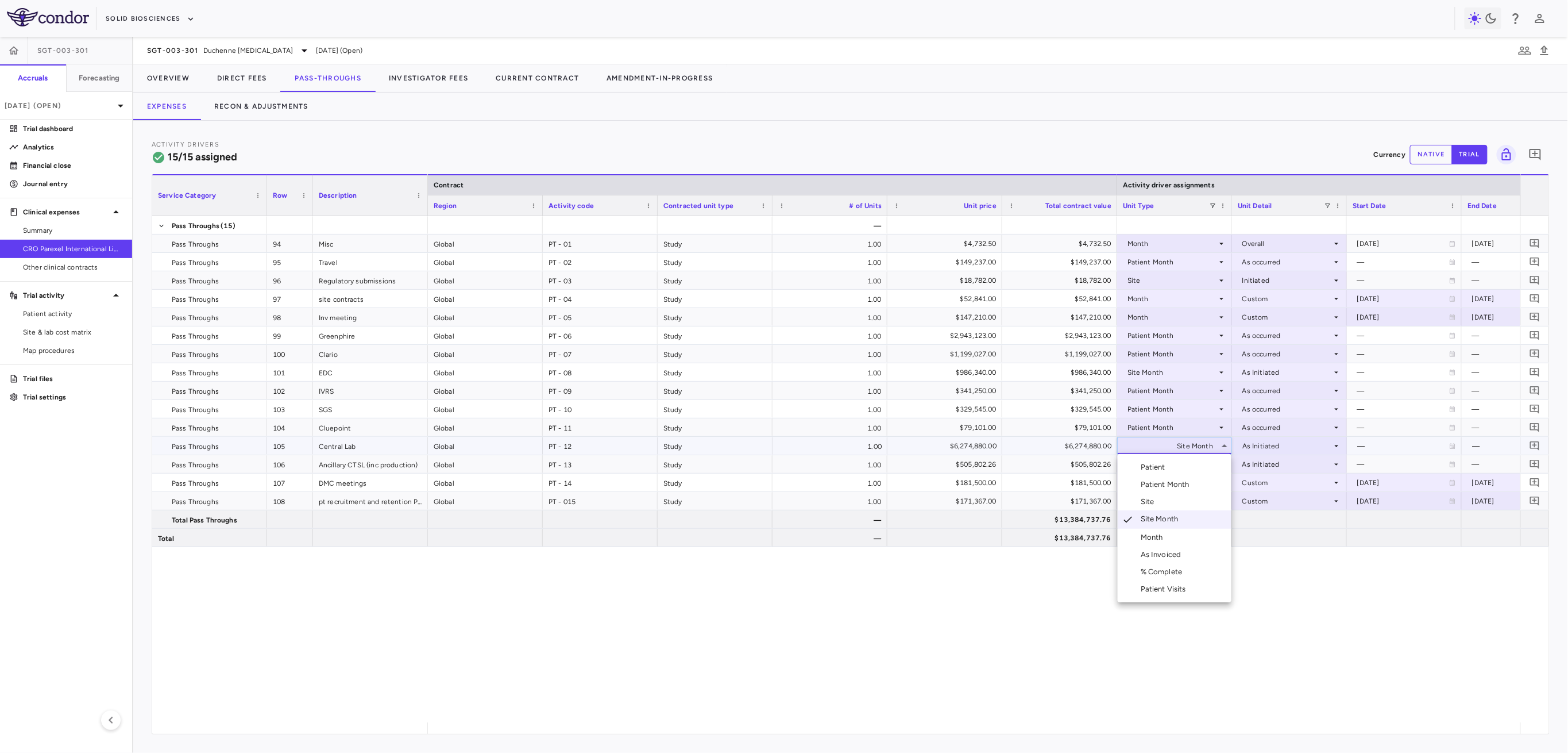
click at [1189, 479] on div "Patient Month" at bounding box center [1167, 484] width 53 height 11
click at [1283, 448] on div at bounding box center [1289, 445] width 104 height 16
click at [1290, 465] on div "As occurred" at bounding box center [1278, 467] width 46 height 11
click at [1195, 299] on div "Month" at bounding box center [1172, 299] width 90 height 18
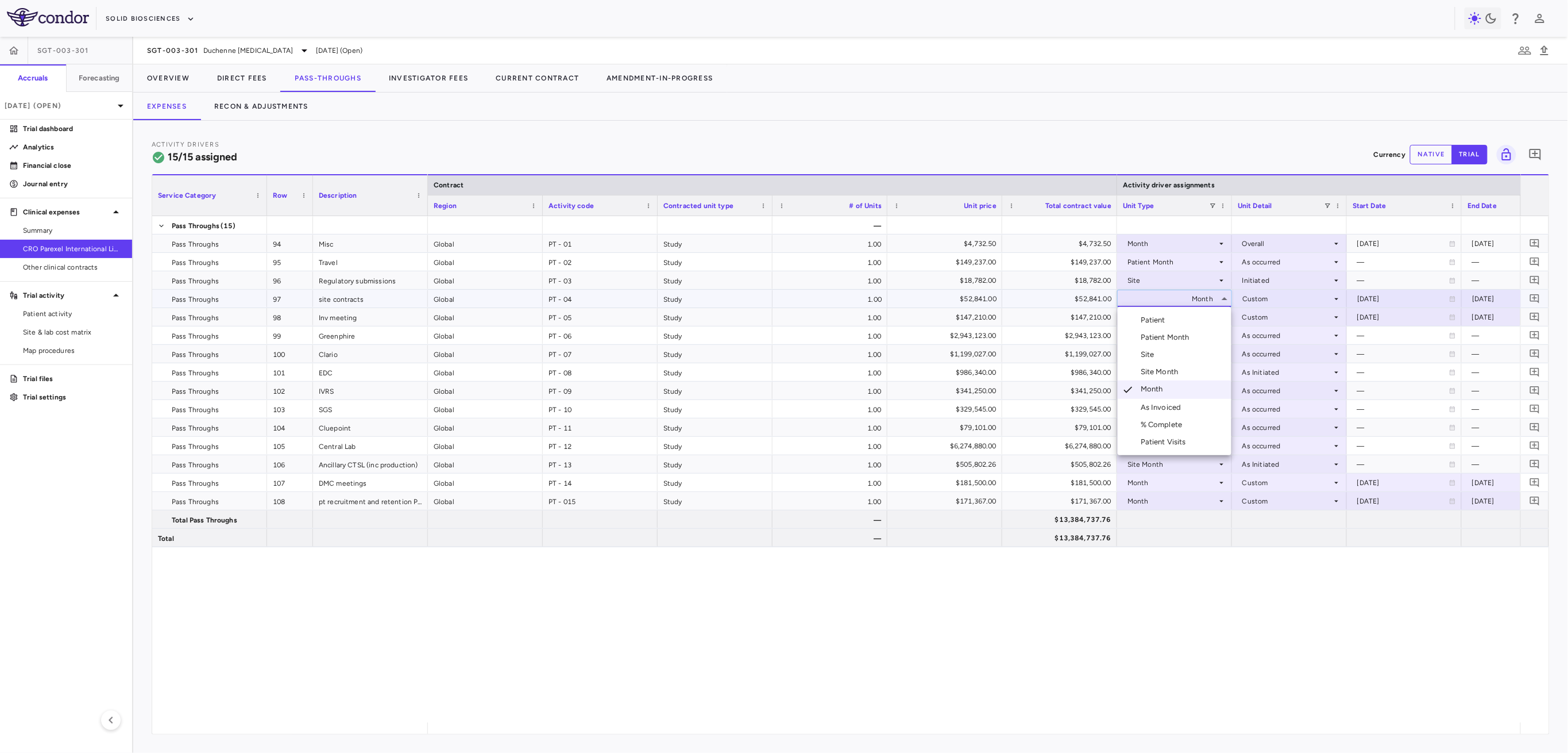
click at [1190, 359] on li "Site" at bounding box center [1174, 354] width 113 height 17
click at [1289, 300] on div at bounding box center [1289, 298] width 104 height 16
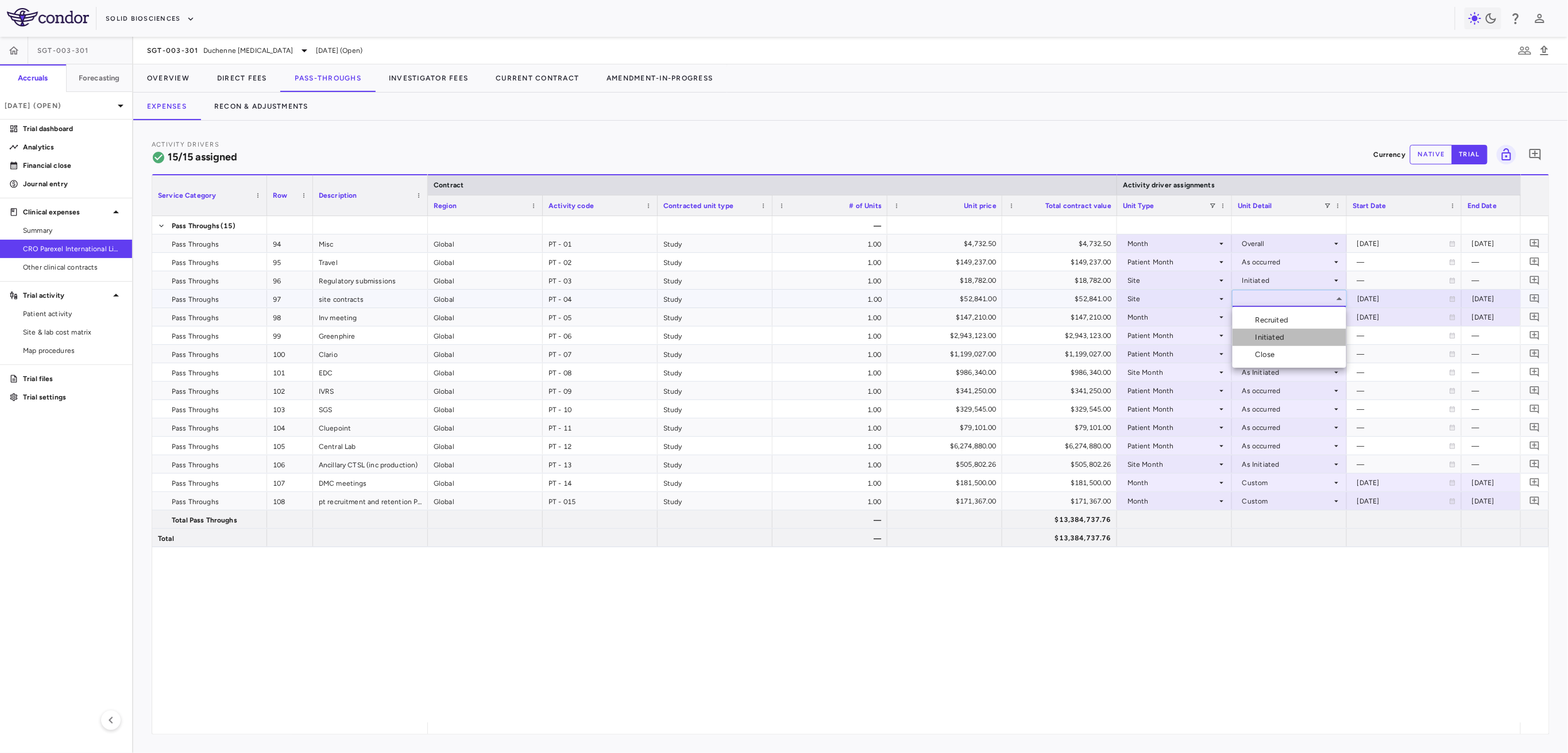
click at [1291, 339] on li "Initiated" at bounding box center [1290, 337] width 113 height 17
click at [1192, 319] on div "Month" at bounding box center [1172, 317] width 90 height 18
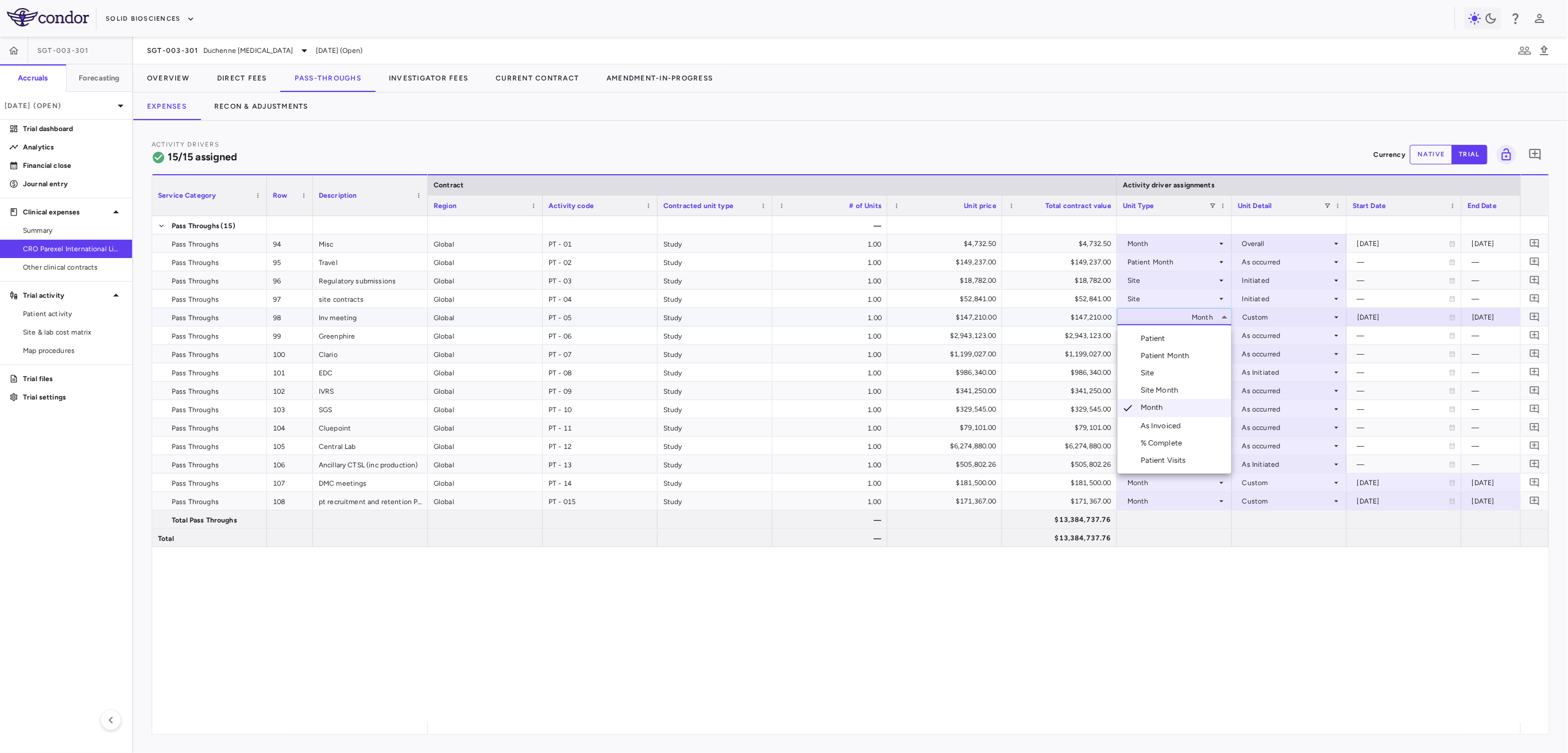
click at [1191, 428] on li "As Invoiced" at bounding box center [1174, 426] width 113 height 17
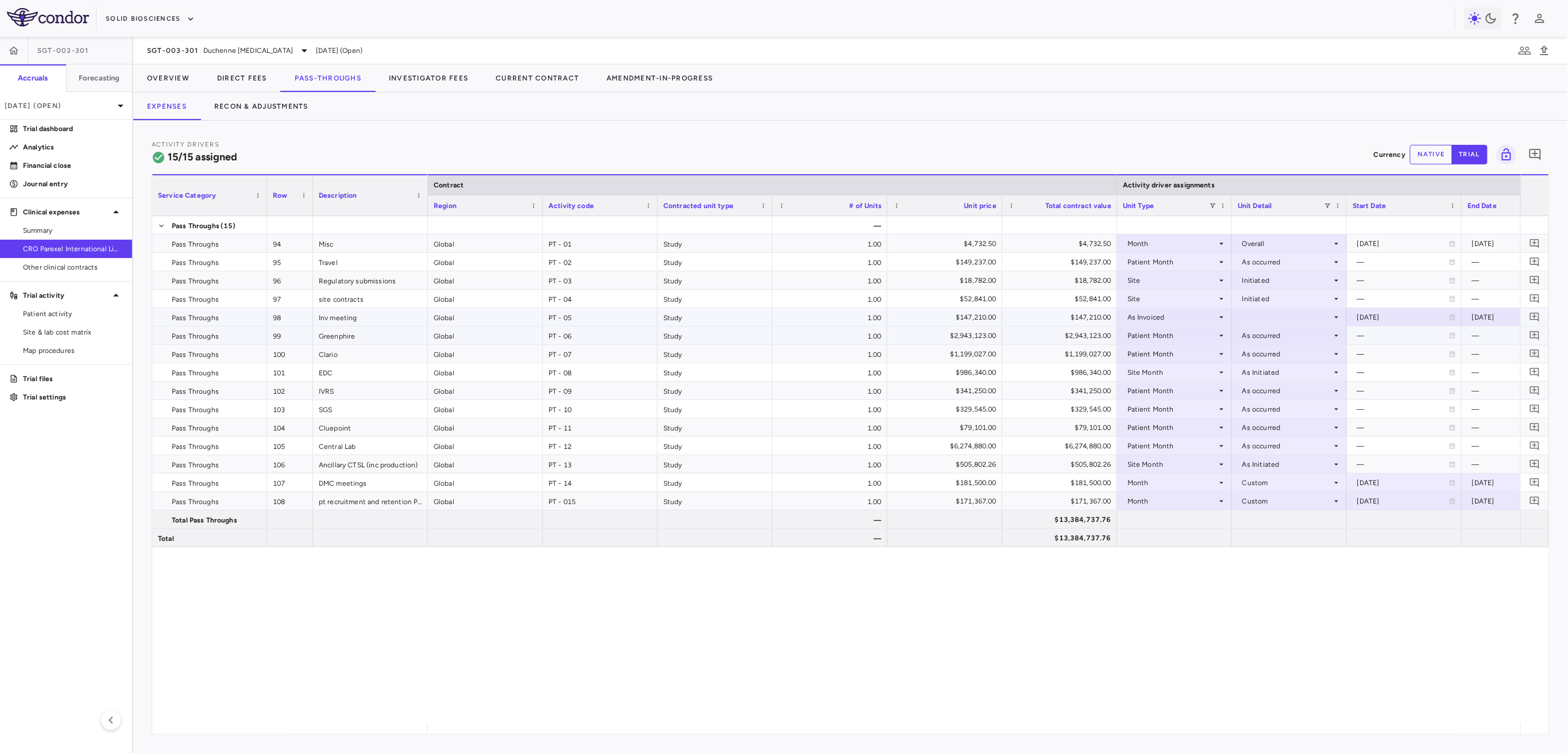
click at [1282, 322] on div at bounding box center [1289, 317] width 104 height 16
click at [1286, 337] on div "As occurred" at bounding box center [1278, 339] width 46 height 11
click at [1269, 245] on div "Overall" at bounding box center [1287, 244] width 90 height 18
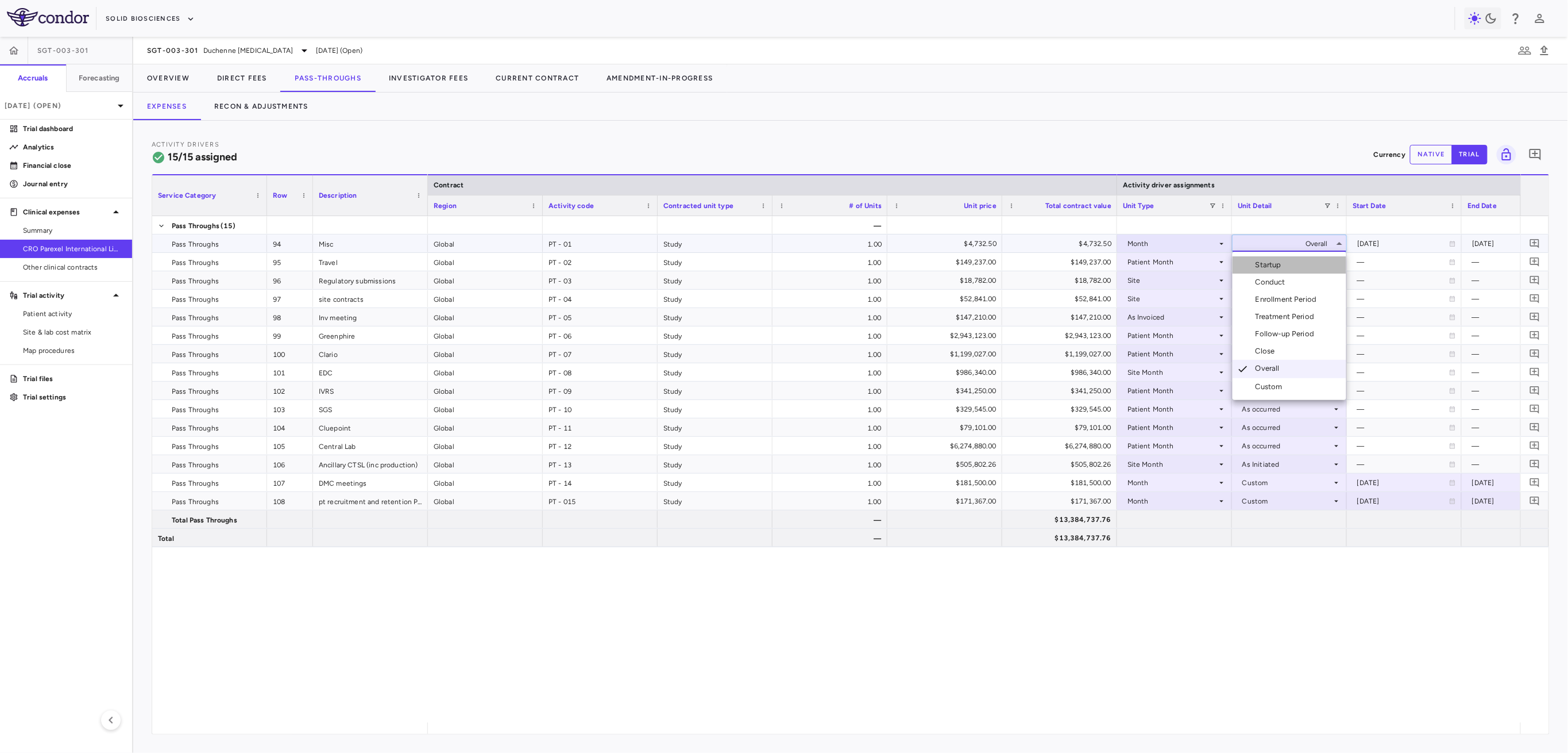
click at [1273, 265] on div "Startup" at bounding box center [1270, 265] width 30 height 11
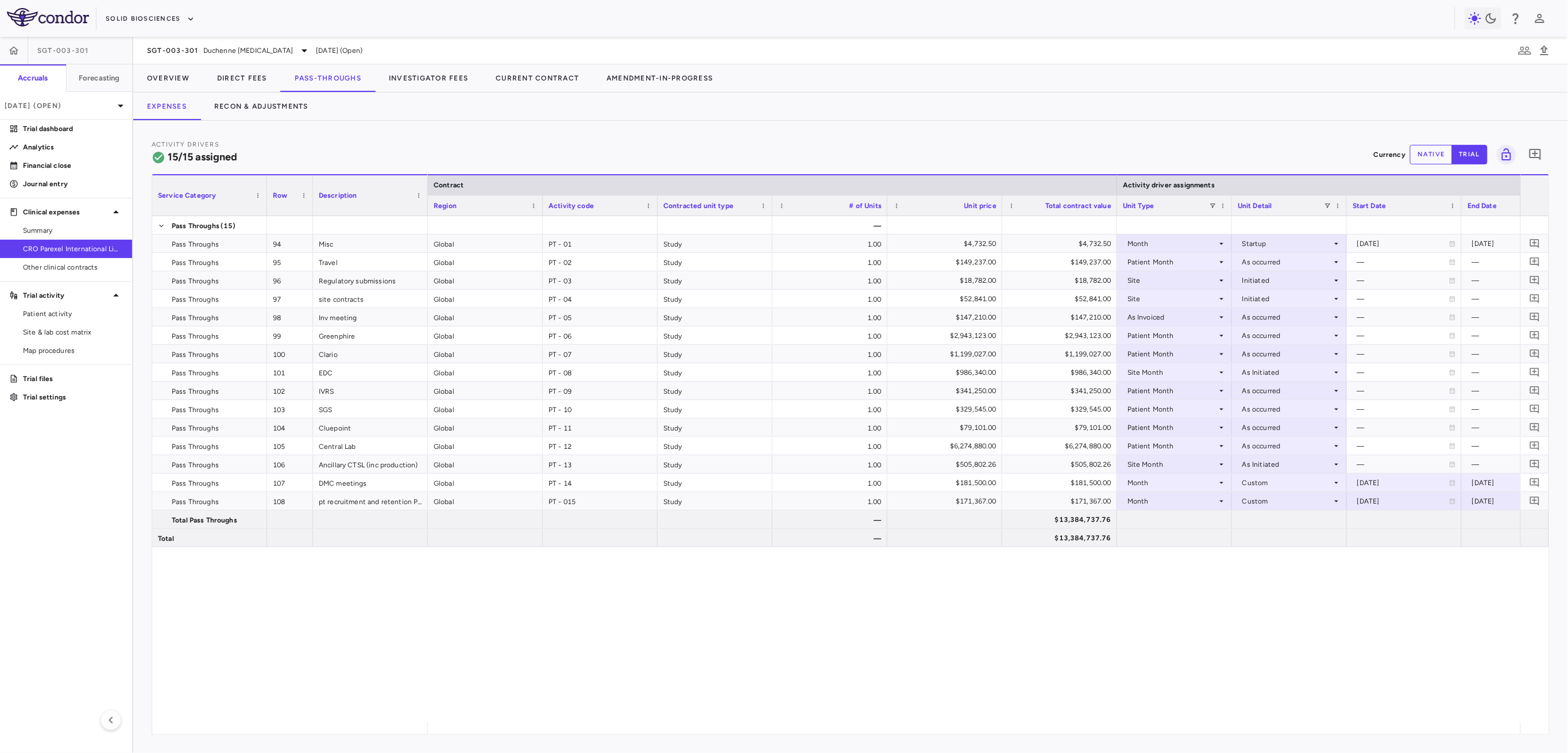
click at [729, 738] on div "Activity Drivers 15/15 assigned Currency native trial 0 Service Category Drag h…" at bounding box center [850, 437] width 1435 height 632
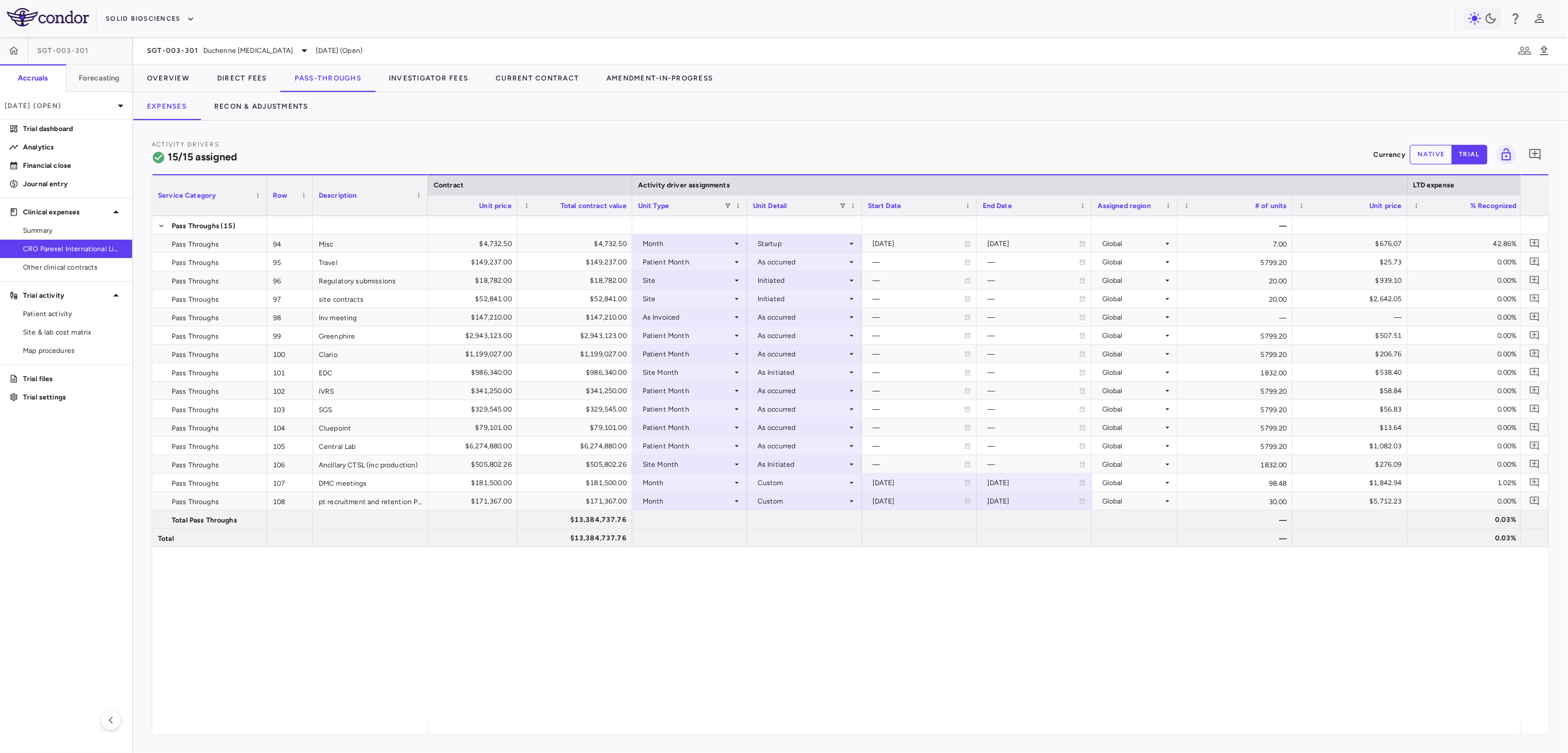
scroll to position [0, 482]
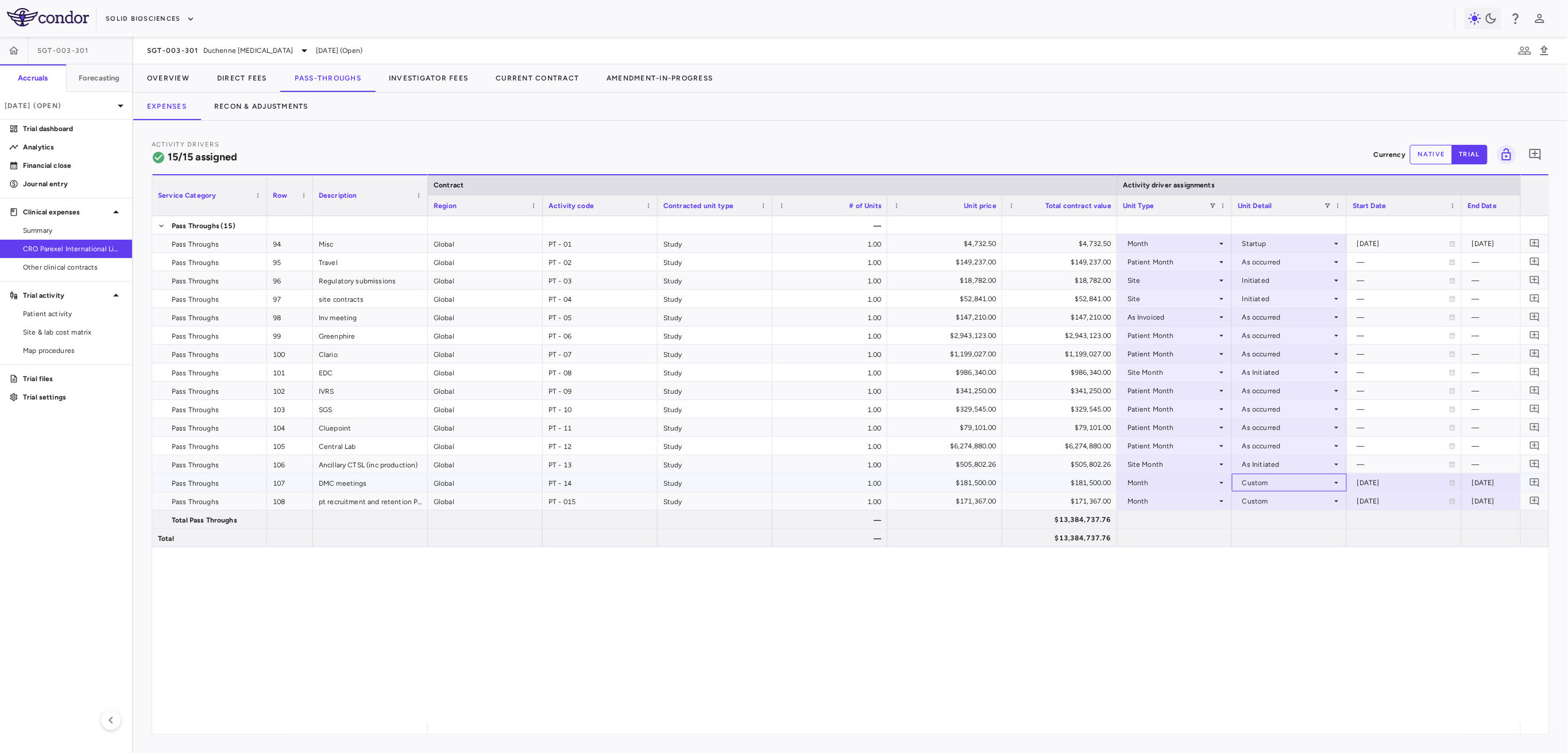
click at [1247, 486] on div "Custom" at bounding box center [1287, 482] width 90 height 18
click at [1301, 517] on li "Conduct" at bounding box center [1290, 521] width 113 height 17
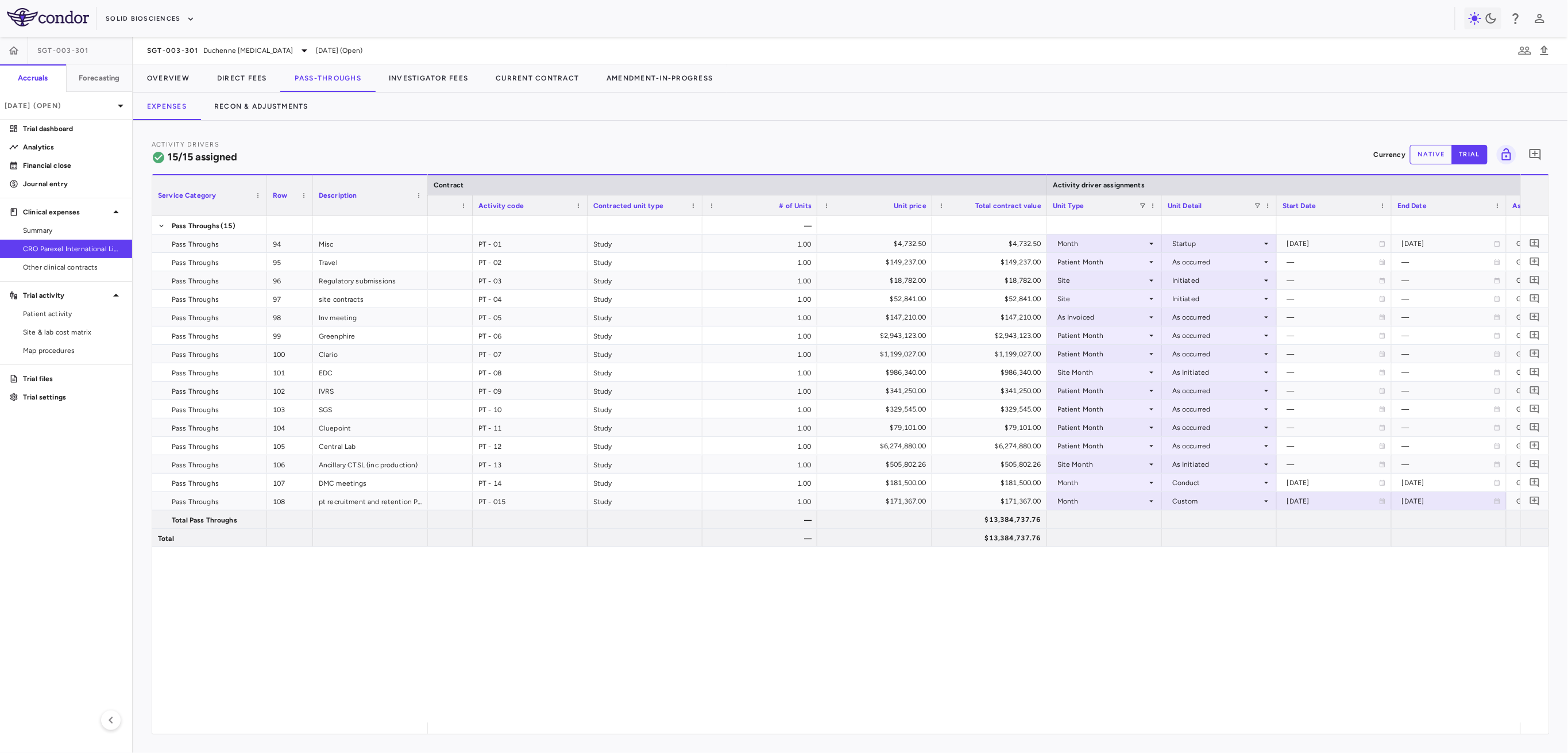
scroll to position [0, 195]
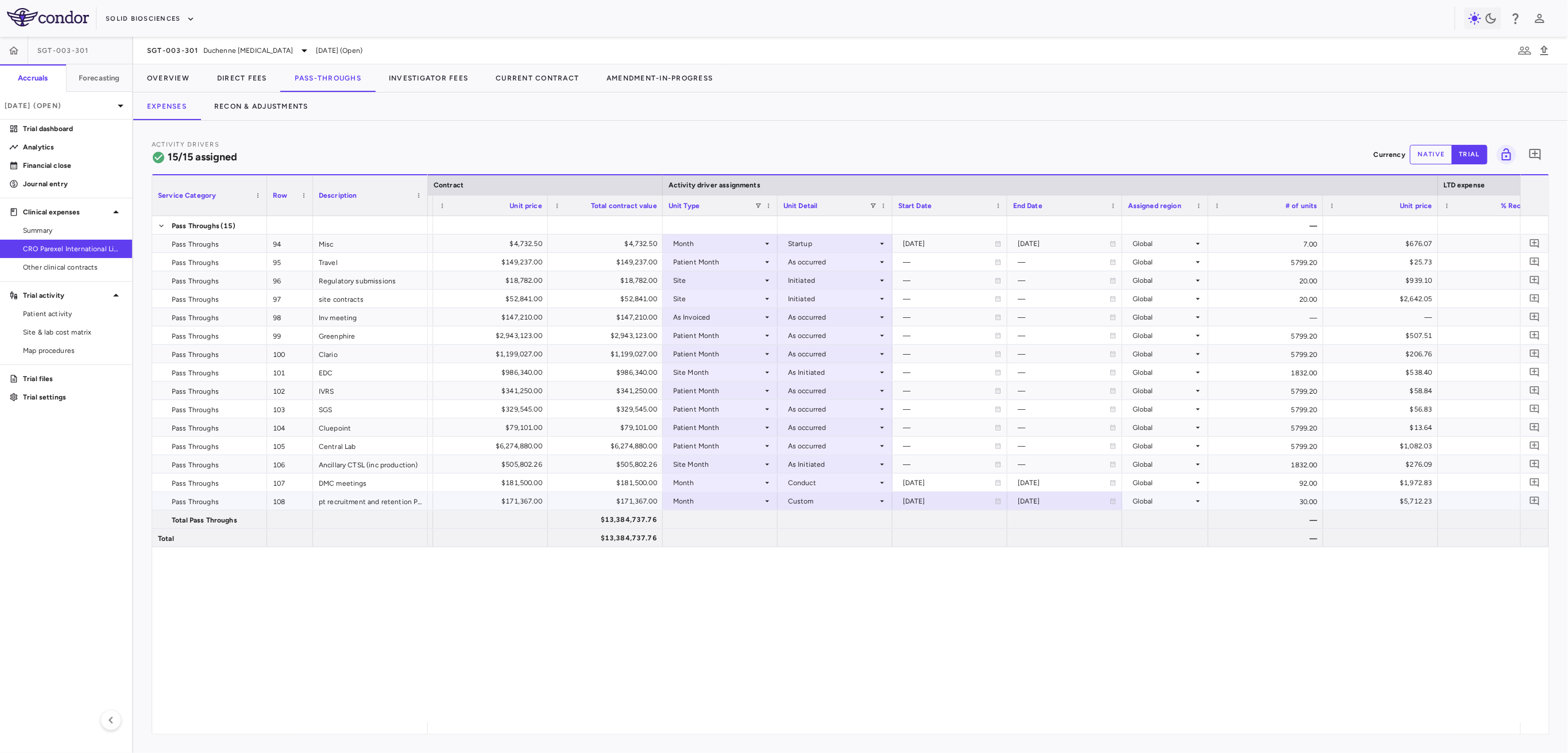
click at [933, 502] on div "2025-08-01" at bounding box center [949, 501] width 92 height 18
click at [941, 496] on input "**********" at bounding box center [939, 502] width 93 height 19
type input "**********"
click at [1020, 500] on div "2028-01-31" at bounding box center [1063, 501] width 92 height 18
click at [1065, 496] on input "**********" at bounding box center [1054, 502] width 93 height 19
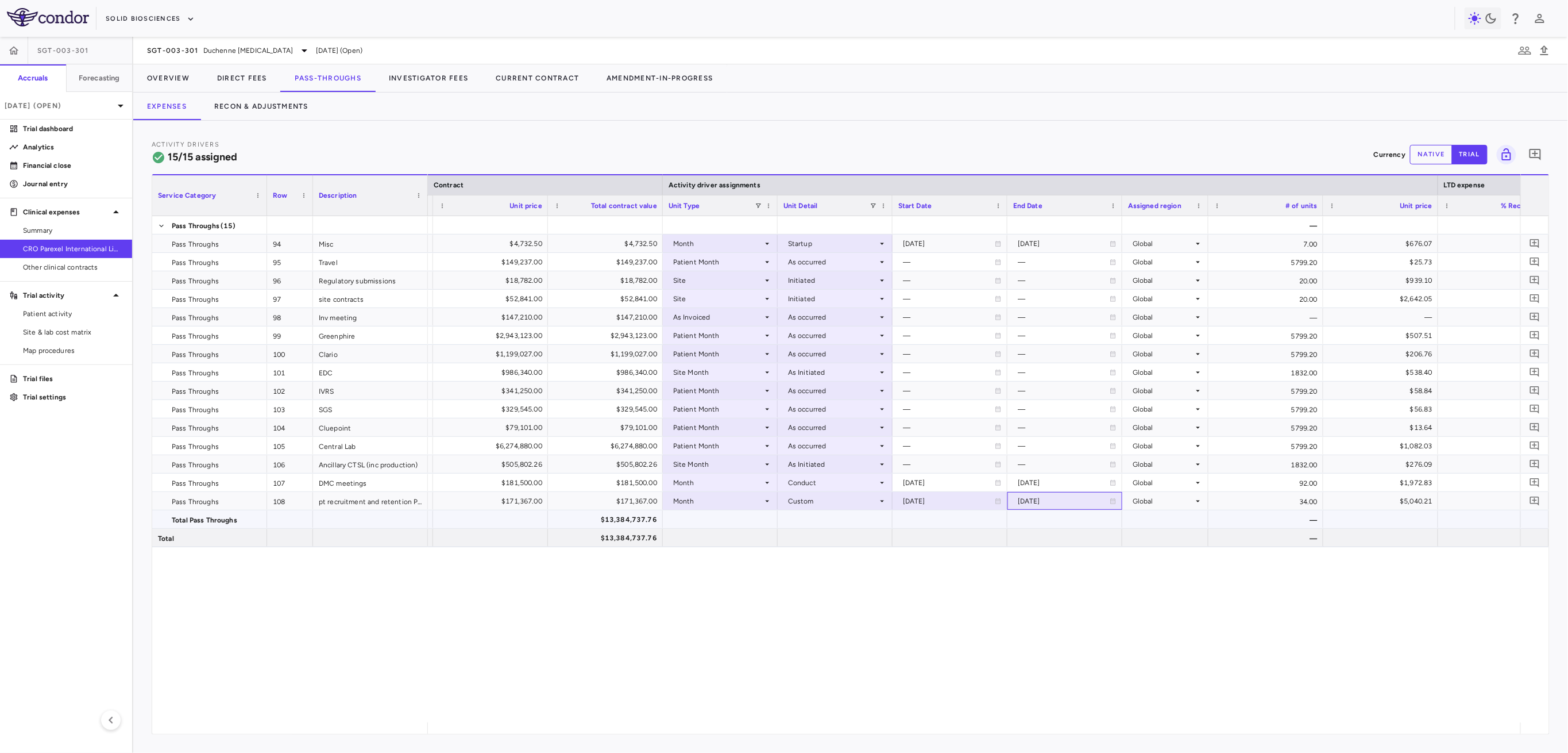
click at [1037, 509] on div "2028-01-31" at bounding box center [1063, 501] width 92 height 18
click at [1061, 499] on input "**********" at bounding box center [1054, 502] width 93 height 19
type input "**********"
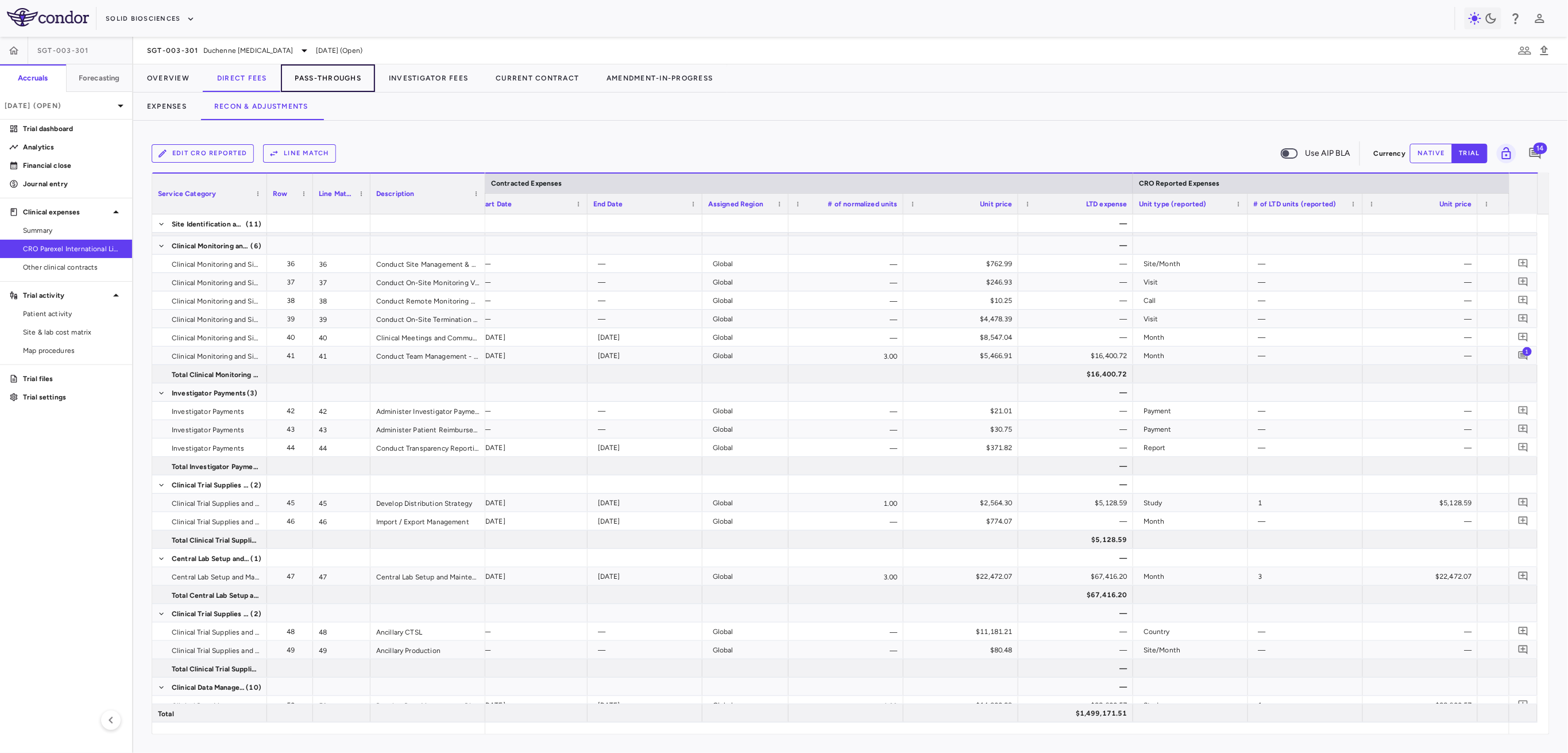
click at [344, 73] on button "Pass-Throughs" at bounding box center [328, 79] width 94 height 28
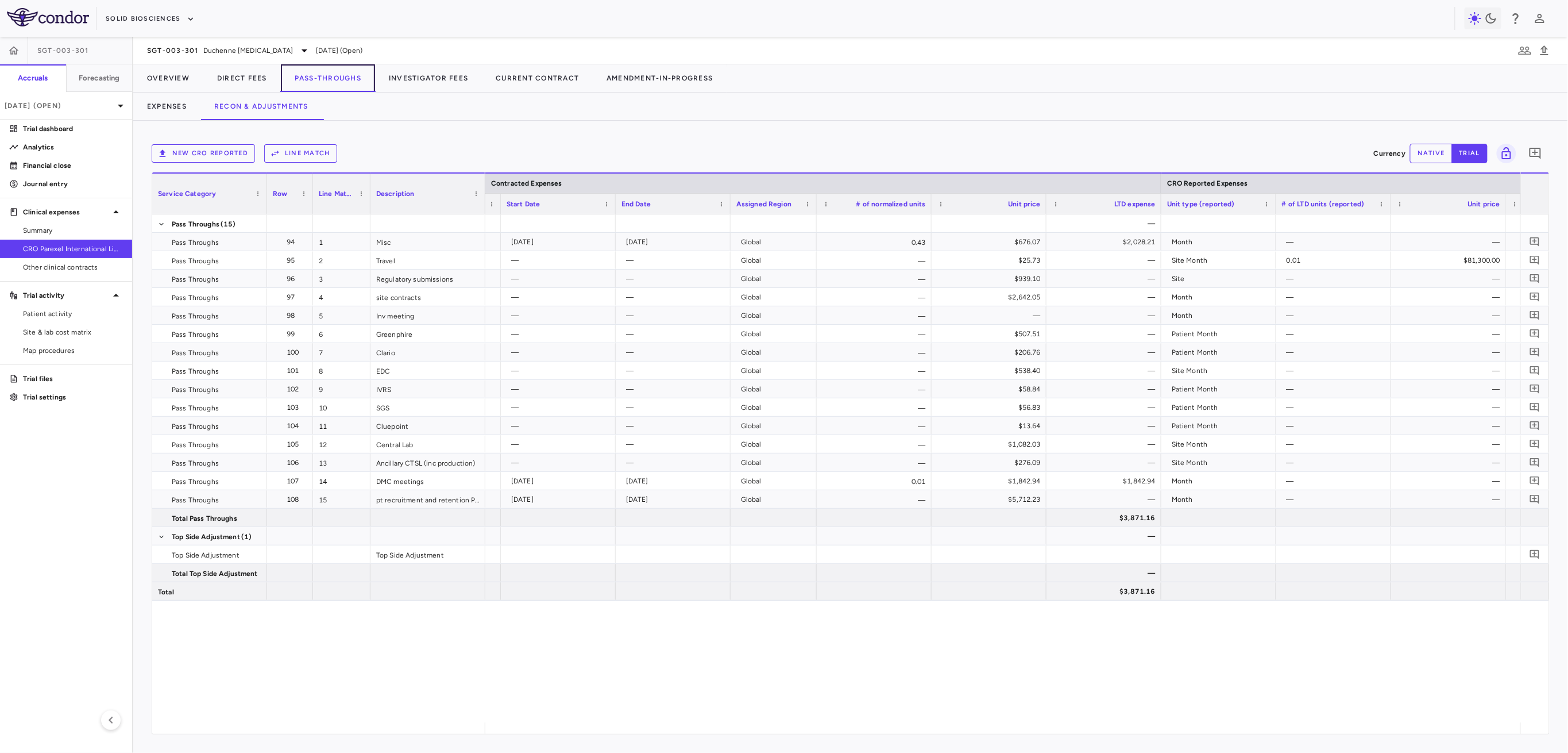
scroll to position [0, 641]
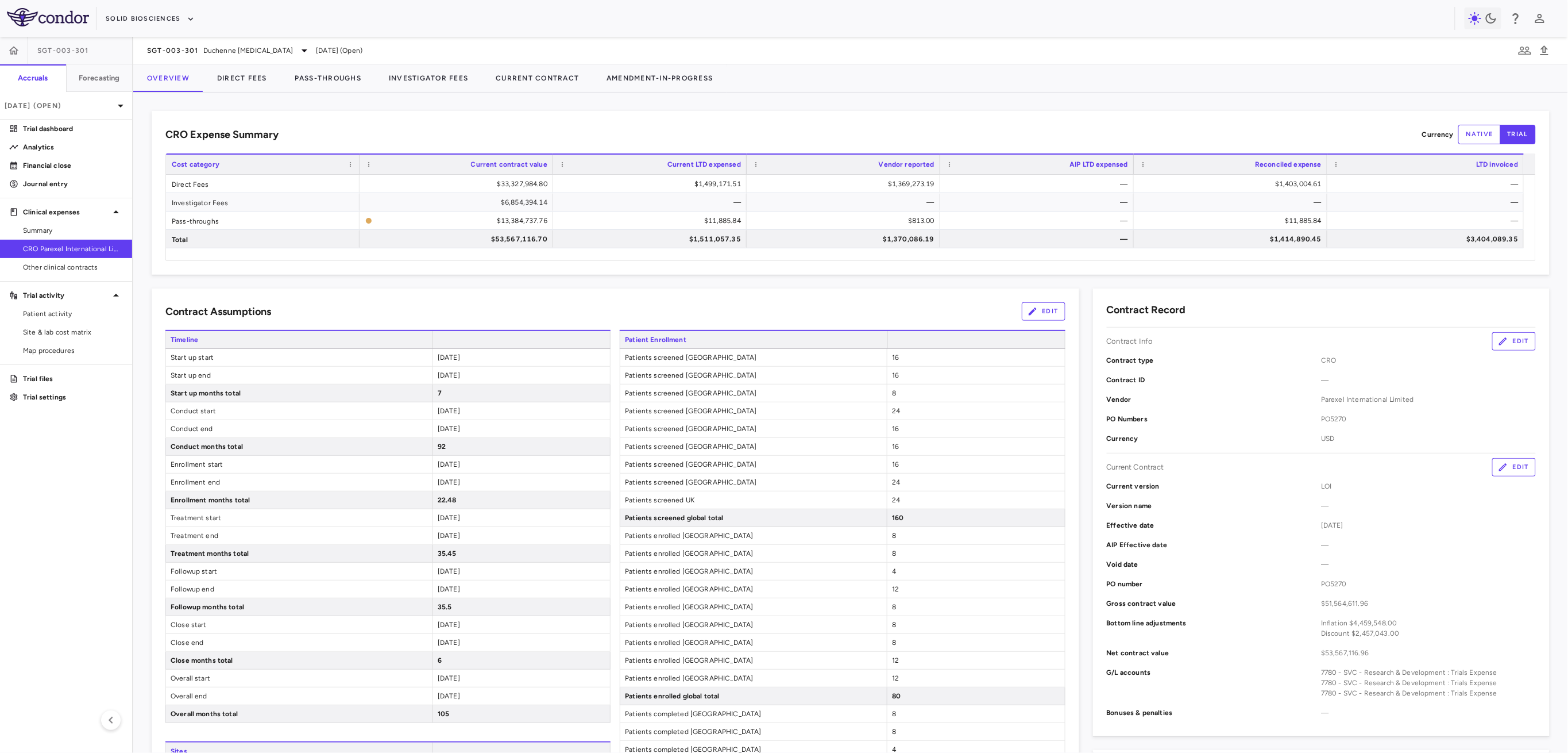
click at [460, 372] on span "[DATE]" at bounding box center [449, 376] width 22 height 8
click at [460, 409] on span "[DATE]" at bounding box center [449, 410] width 22 height 8
click at [460, 430] on span "[DATE]" at bounding box center [449, 428] width 22 height 8
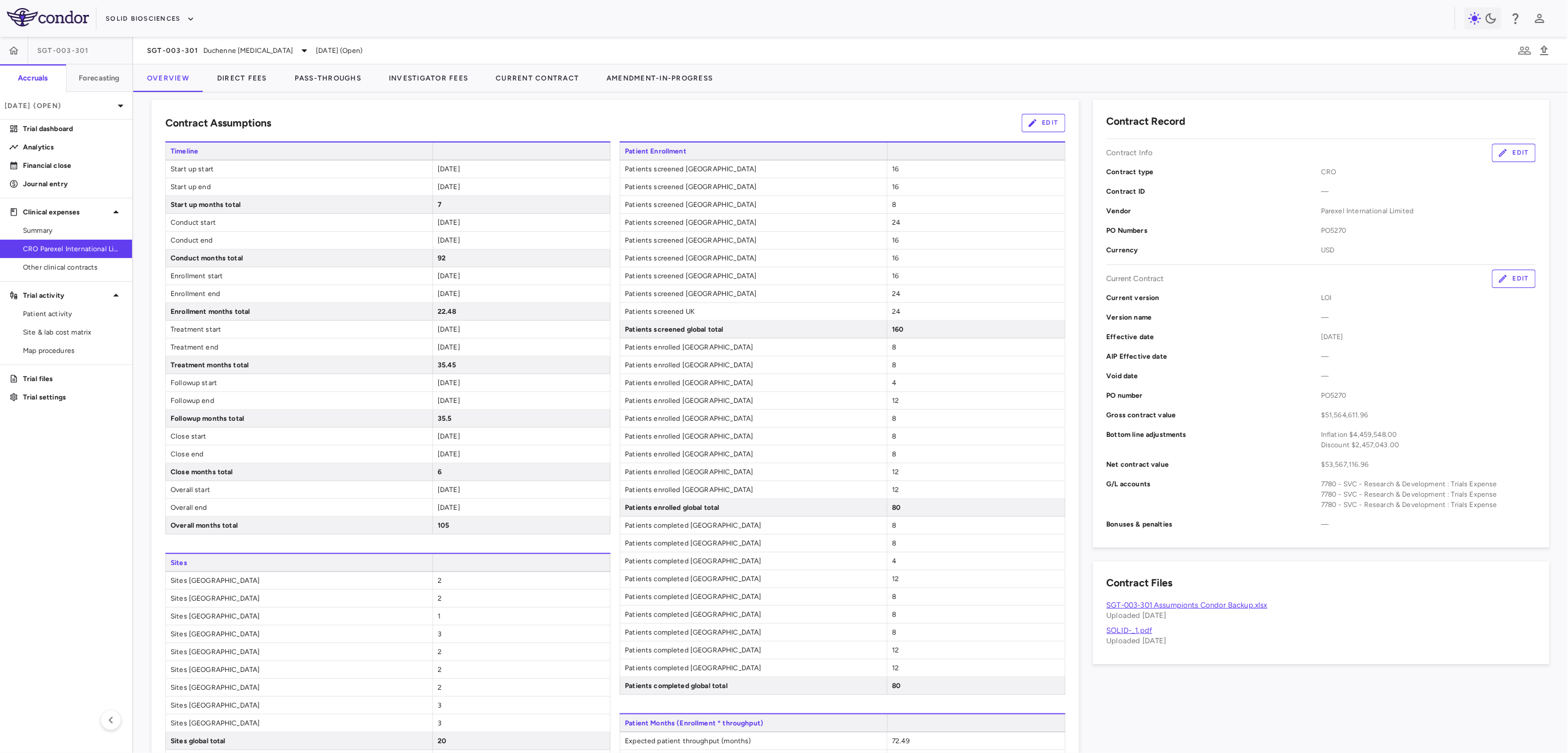
scroll to position [230, 0]
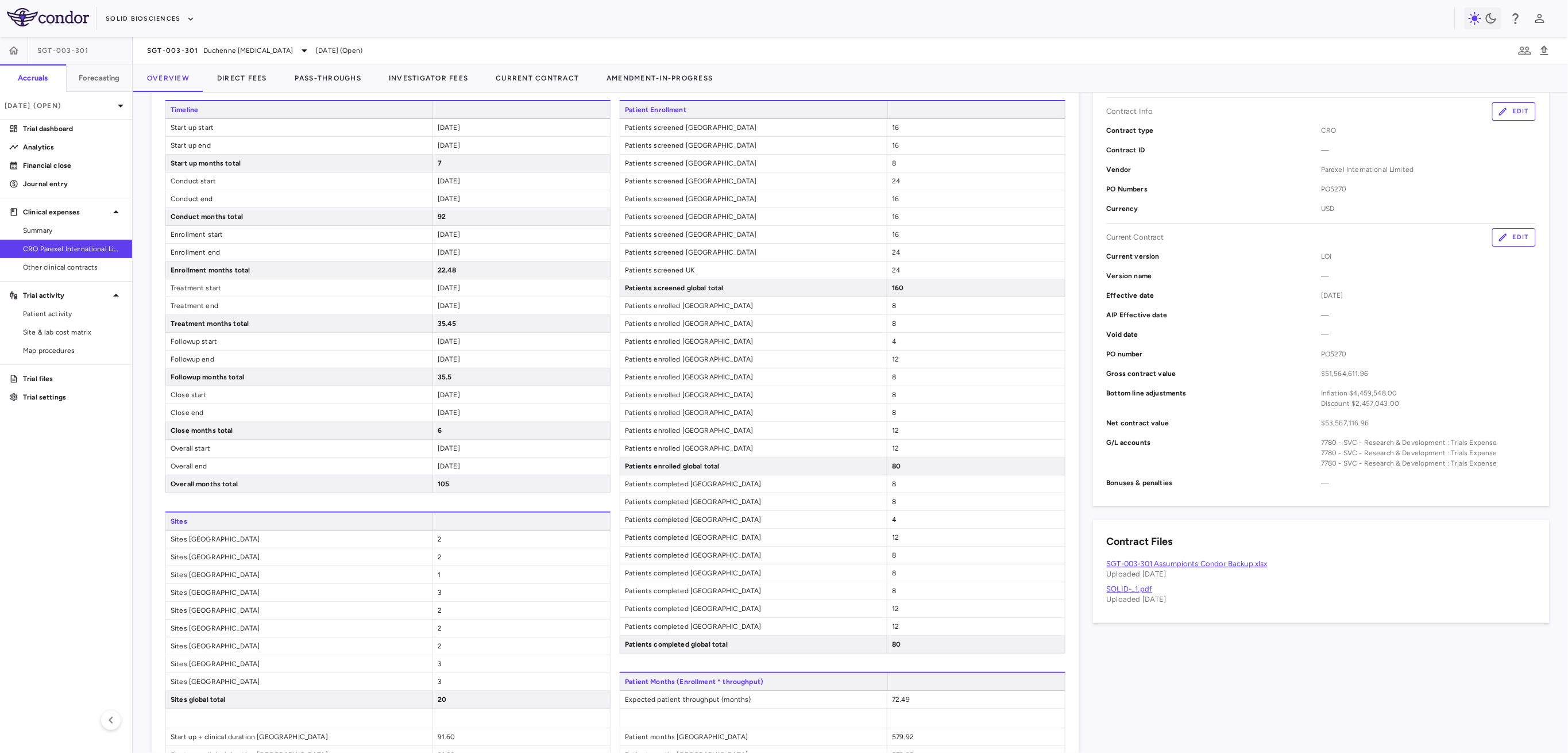
drag, startPoint x: 448, startPoint y: 197, endPoint x: 480, endPoint y: 197, distance: 32.0
click at [480, 197] on div "[DATE]" at bounding box center [521, 199] width 177 height 17
click at [456, 257] on div "[DATE]" at bounding box center [521, 252] width 177 height 17
drag, startPoint x: 445, startPoint y: 251, endPoint x: 486, endPoint y: 247, distance: 41.2
click at [486, 247] on div "[DATE]" at bounding box center [521, 252] width 177 height 17
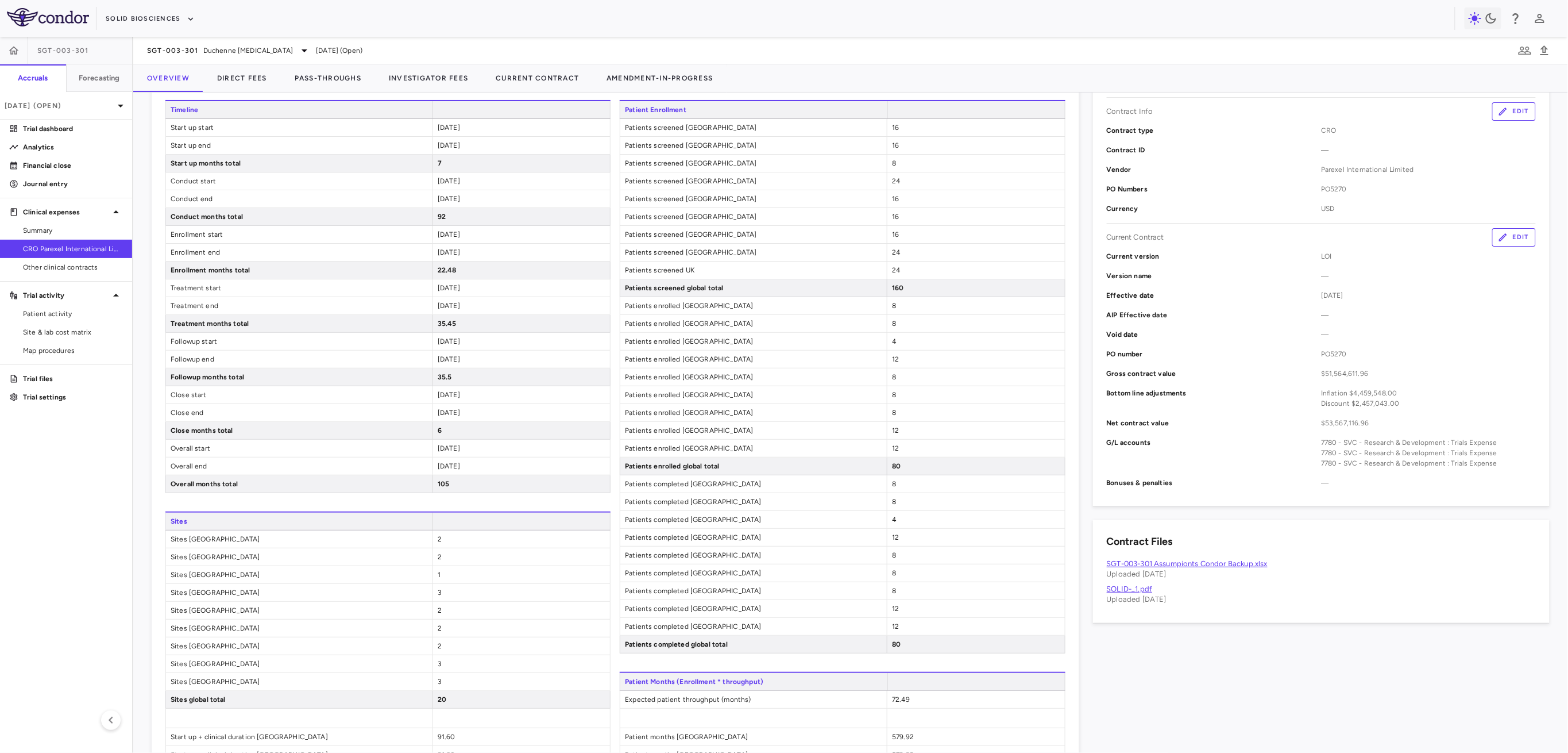
drag, startPoint x: 445, startPoint y: 290, endPoint x: 491, endPoint y: 285, distance: 46.3
click at [491, 285] on div "[DATE]" at bounding box center [521, 288] width 177 height 17
drag, startPoint x: 423, startPoint y: 307, endPoint x: 494, endPoint y: 306, distance: 71.0
click at [494, 306] on div "Treatment end [DATE]" at bounding box center [388, 306] width 445 height 18
click at [494, 306] on div "[DATE]" at bounding box center [521, 306] width 177 height 17
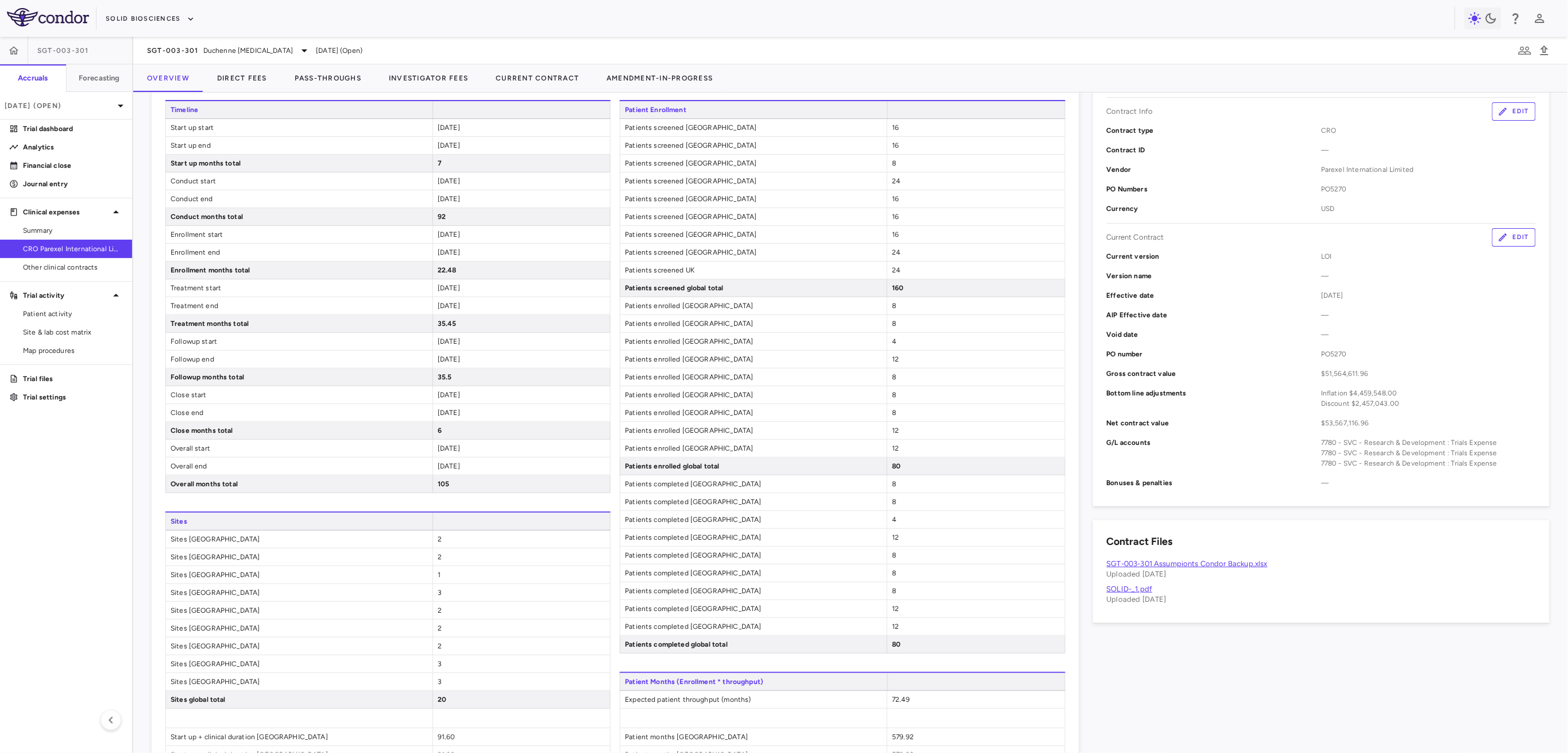
drag, startPoint x: 464, startPoint y: 345, endPoint x: 480, endPoint y: 344, distance: 16.0
click at [480, 344] on div "[DATE]" at bounding box center [521, 341] width 177 height 17
drag, startPoint x: 478, startPoint y: 362, endPoint x: 509, endPoint y: 362, distance: 31.0
click at [509, 362] on div "[DATE]" at bounding box center [521, 359] width 177 height 17
click at [488, 409] on div "[DATE]" at bounding box center [521, 412] width 177 height 17
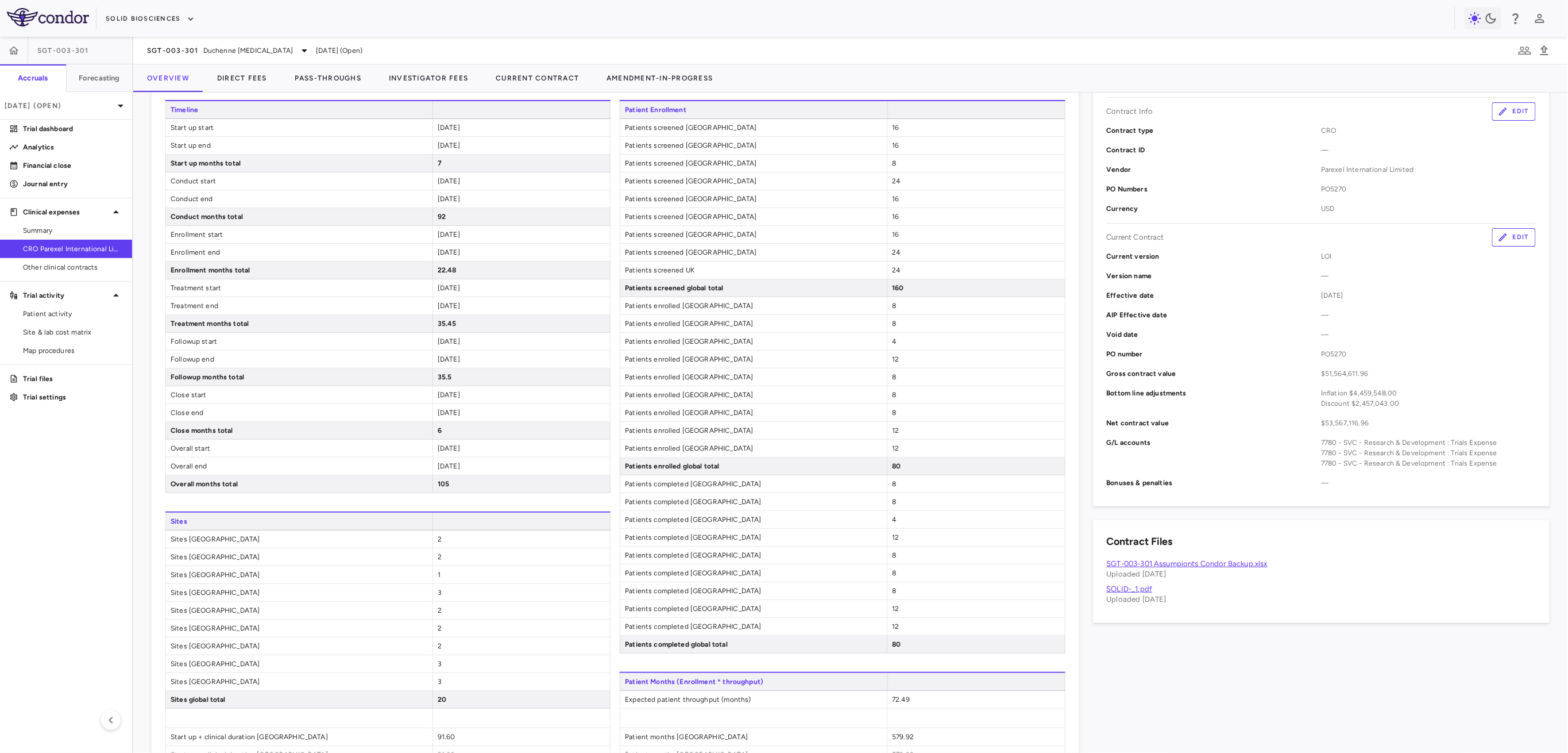
drag, startPoint x: 438, startPoint y: 394, endPoint x: 509, endPoint y: 393, distance: 71.0
click at [509, 393] on div "[DATE]" at bounding box center [521, 395] width 177 height 17
click at [511, 406] on div "[DATE]" at bounding box center [521, 412] width 177 height 17
drag, startPoint x: 438, startPoint y: 415, endPoint x: 506, endPoint y: 420, distance: 68.2
click at [490, 414] on div "[DATE]" at bounding box center [521, 412] width 177 height 17
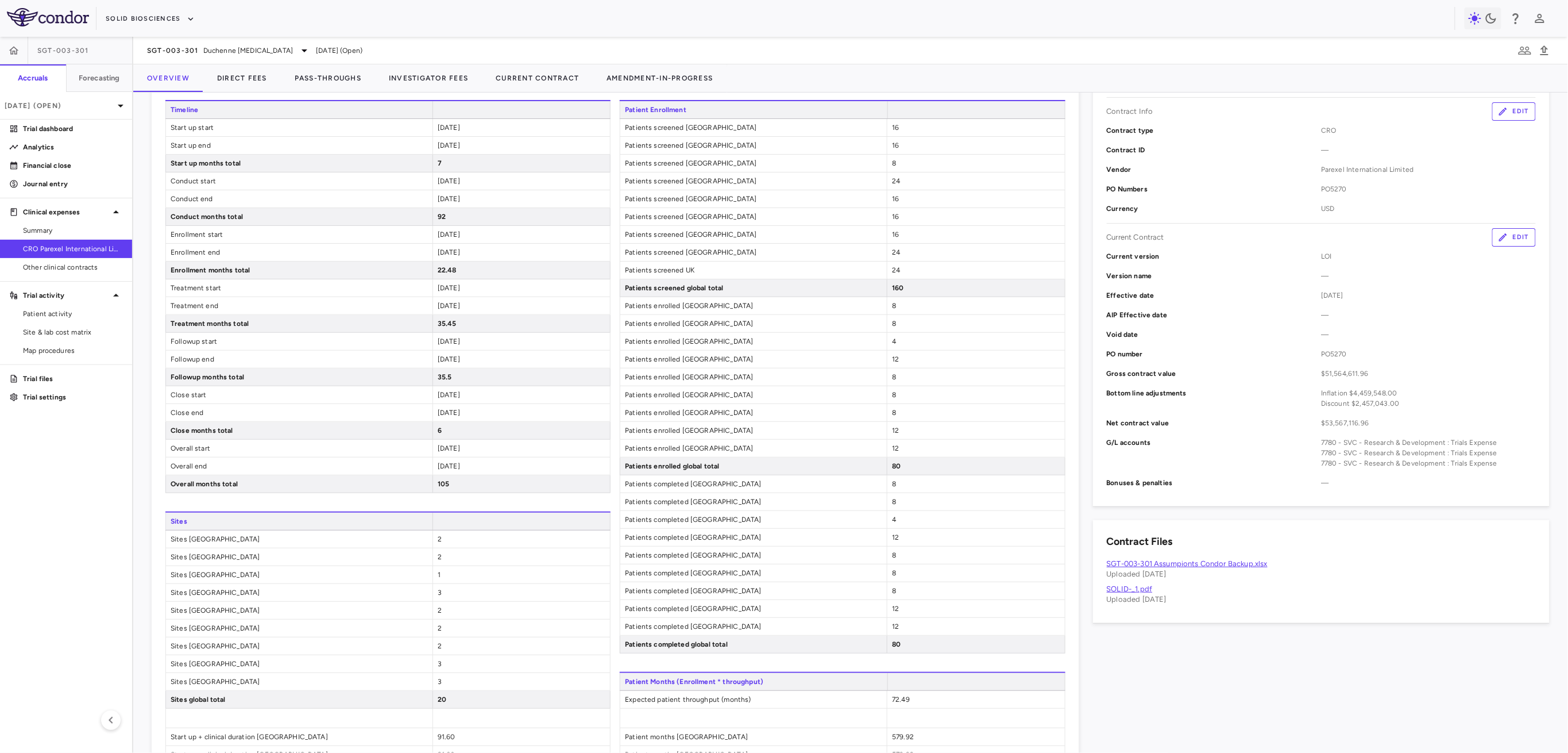
click at [513, 424] on div "6" at bounding box center [521, 430] width 177 height 17
drag, startPoint x: 423, startPoint y: 447, endPoint x: 511, endPoint y: 442, distance: 88.1
click at [511, 442] on div "Overall start [DATE]" at bounding box center [388, 448] width 445 height 18
click at [513, 450] on div "[DATE]" at bounding box center [521, 448] width 177 height 17
drag, startPoint x: 438, startPoint y: 465, endPoint x: 517, endPoint y: 459, distance: 79.2
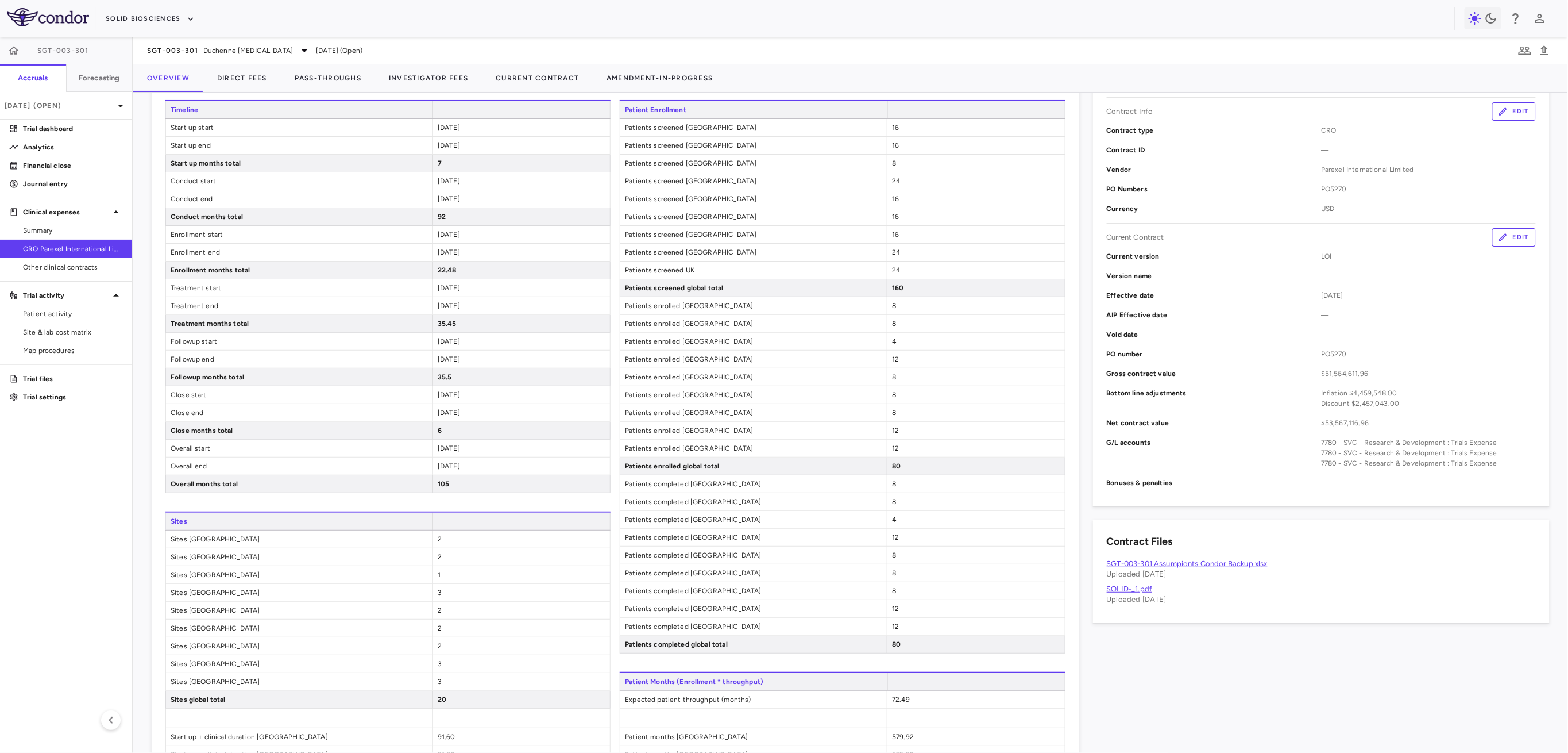
click at [516, 459] on div "[DATE]" at bounding box center [521, 466] width 177 height 17
click at [517, 459] on div "[DATE]" at bounding box center [521, 466] width 177 height 17
drag, startPoint x: 500, startPoint y: 153, endPoint x: 427, endPoint y: 151, distance: 73.0
click at [427, 151] on div "Timeline Start up start [DATE] Start up end [DATE] Start up months total 7 Cond…" at bounding box center [388, 297] width 445 height 393
drag, startPoint x: 453, startPoint y: 207, endPoint x: 434, endPoint y: 208, distance: 19.0
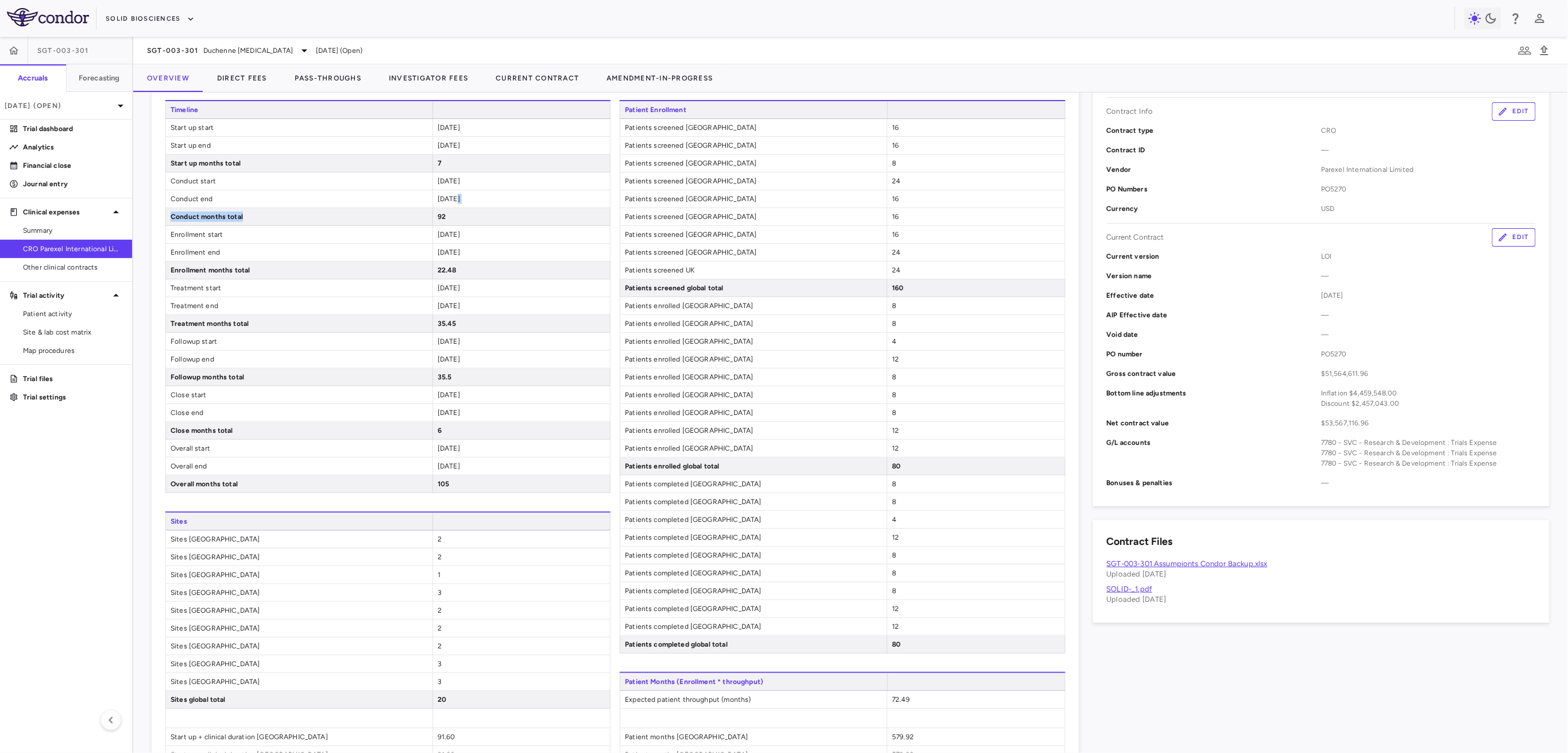
click at [434, 208] on div "Timeline Start up start [DATE] Start up end [DATE] Start up months total 7 Cond…" at bounding box center [388, 297] width 445 height 393
drag, startPoint x: 455, startPoint y: 425, endPoint x: 435, endPoint y: 427, distance: 20.1
click at [435, 427] on div "6" at bounding box center [521, 430] width 177 height 17
click at [495, 202] on div "[DATE]" at bounding box center [521, 199] width 177 height 17
click at [1201, 362] on div "PO number PO5270" at bounding box center [1321, 354] width 429 height 20
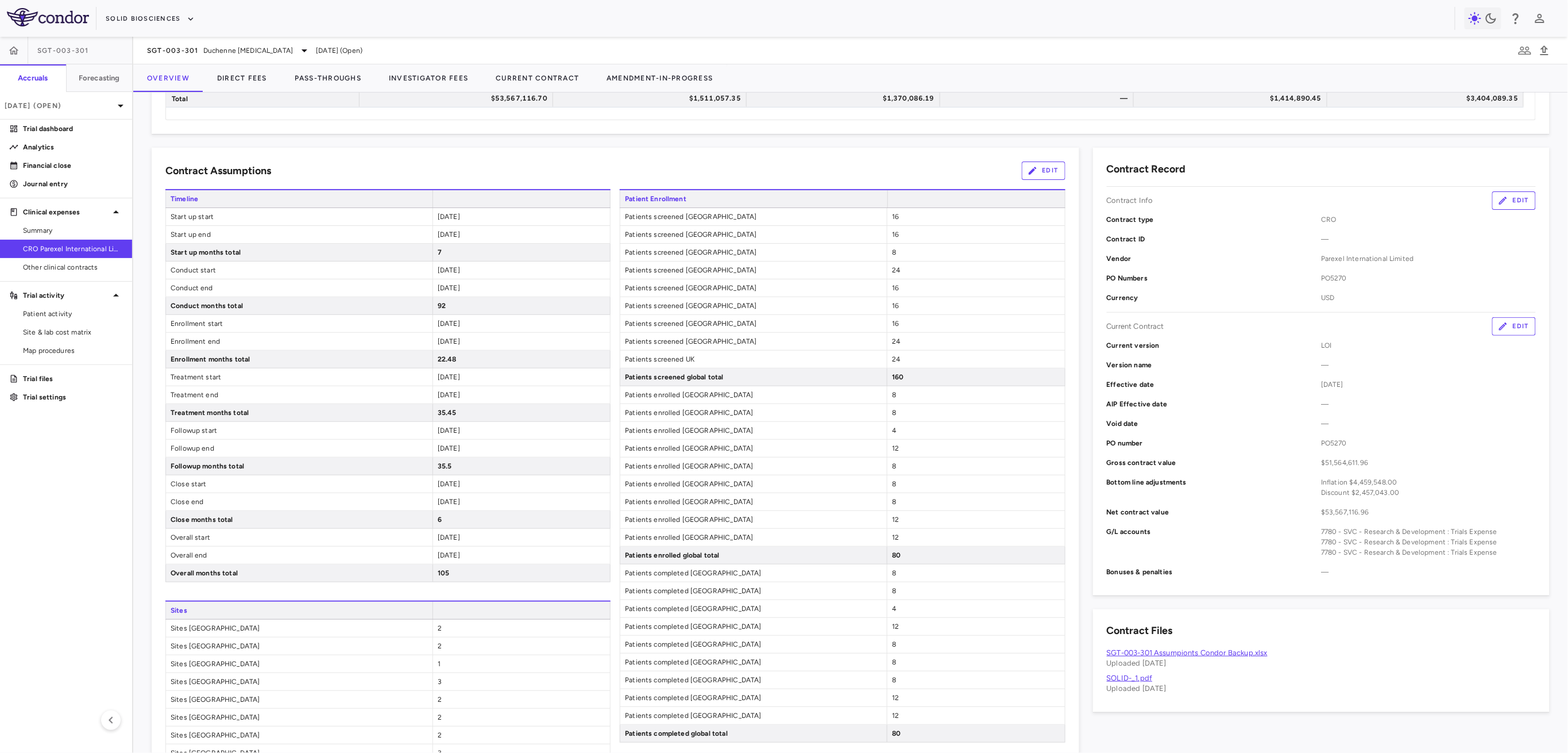
scroll to position [77, 0]
